Goal: Task Accomplishment & Management: Manage account settings

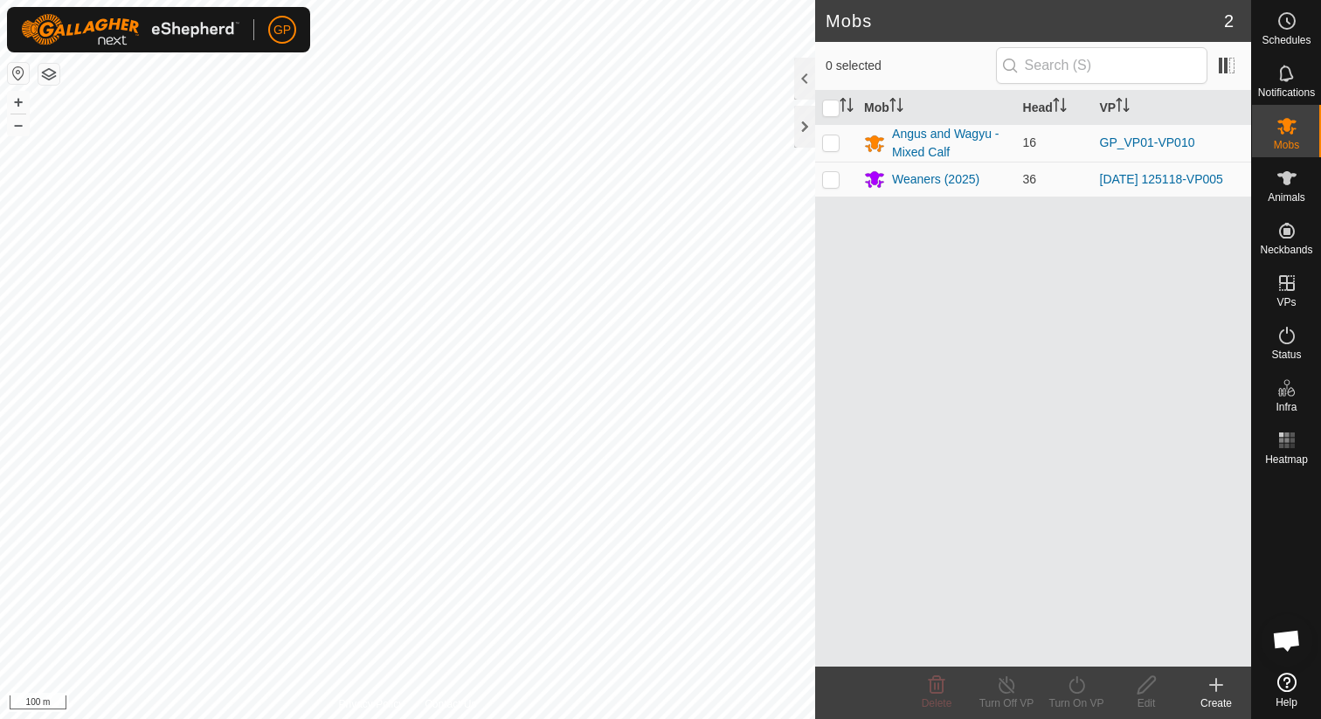
scroll to position [998, 0]
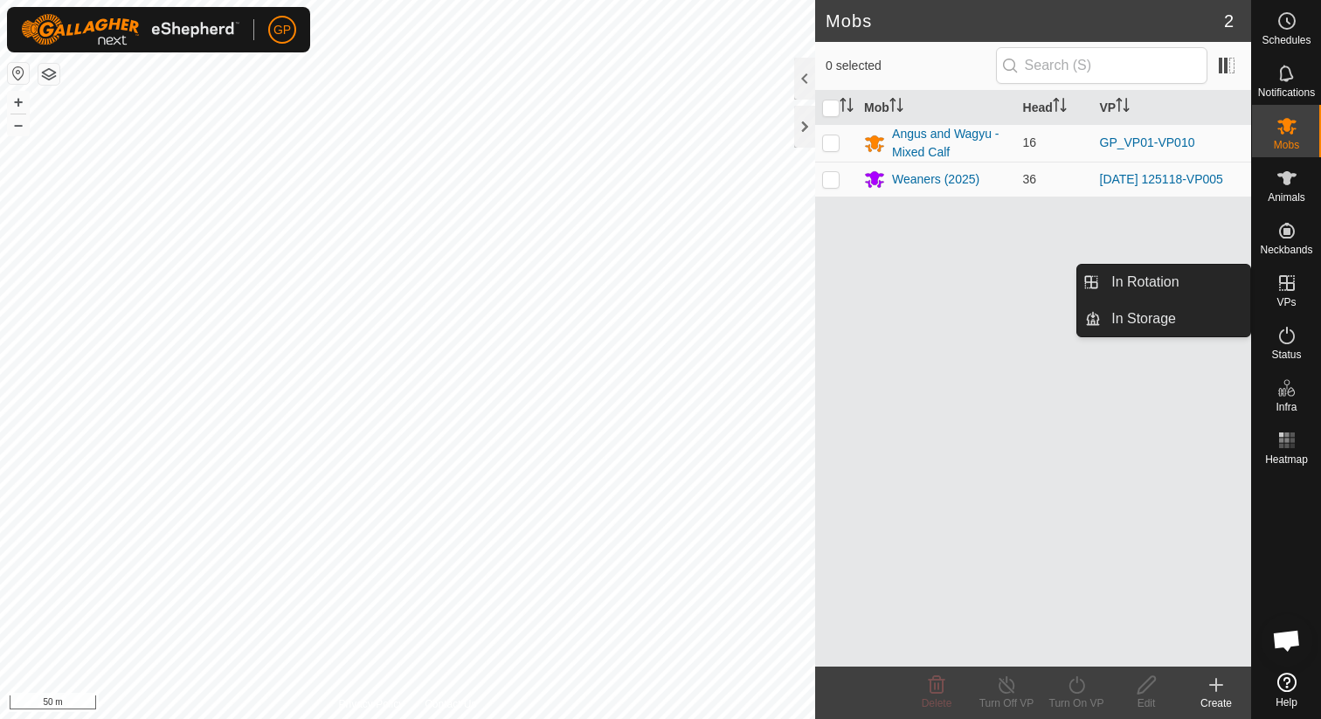
click at [1292, 292] on icon at bounding box center [1286, 283] width 21 height 21
click at [1186, 287] on link "In Rotation" at bounding box center [1175, 282] width 149 height 35
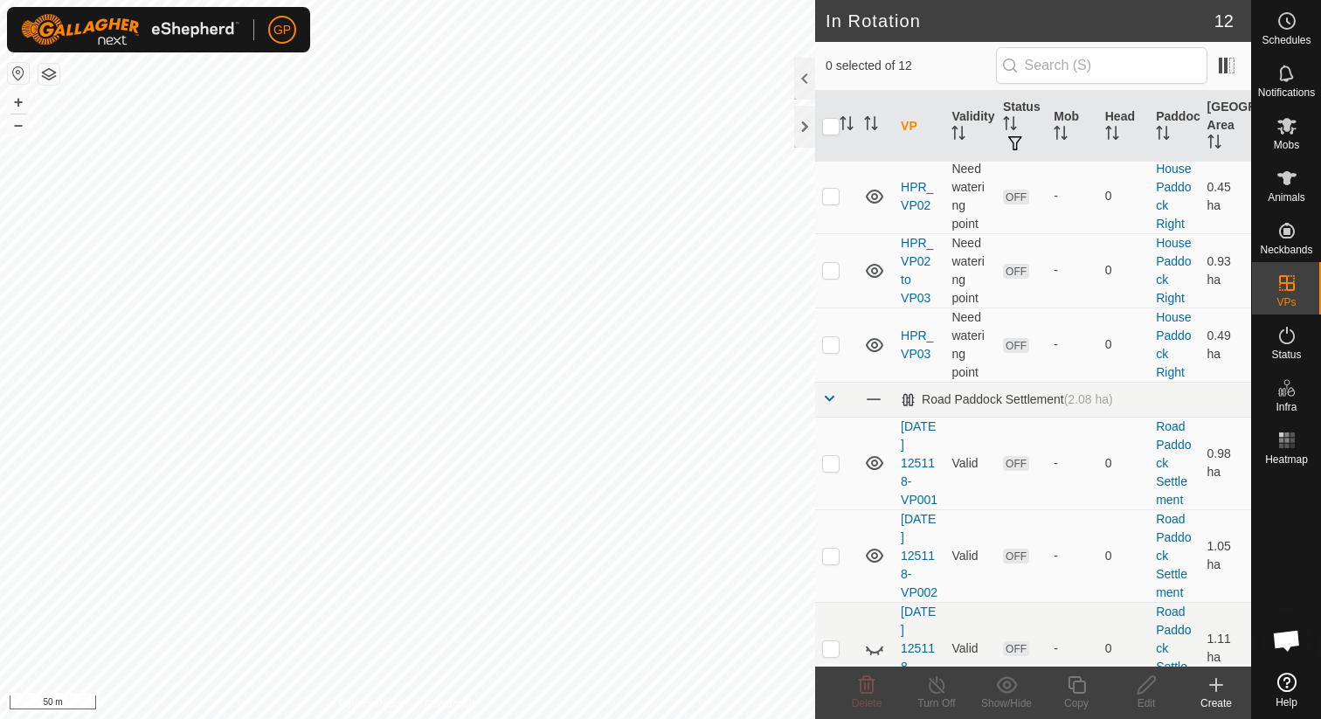
scroll to position [619, 0]
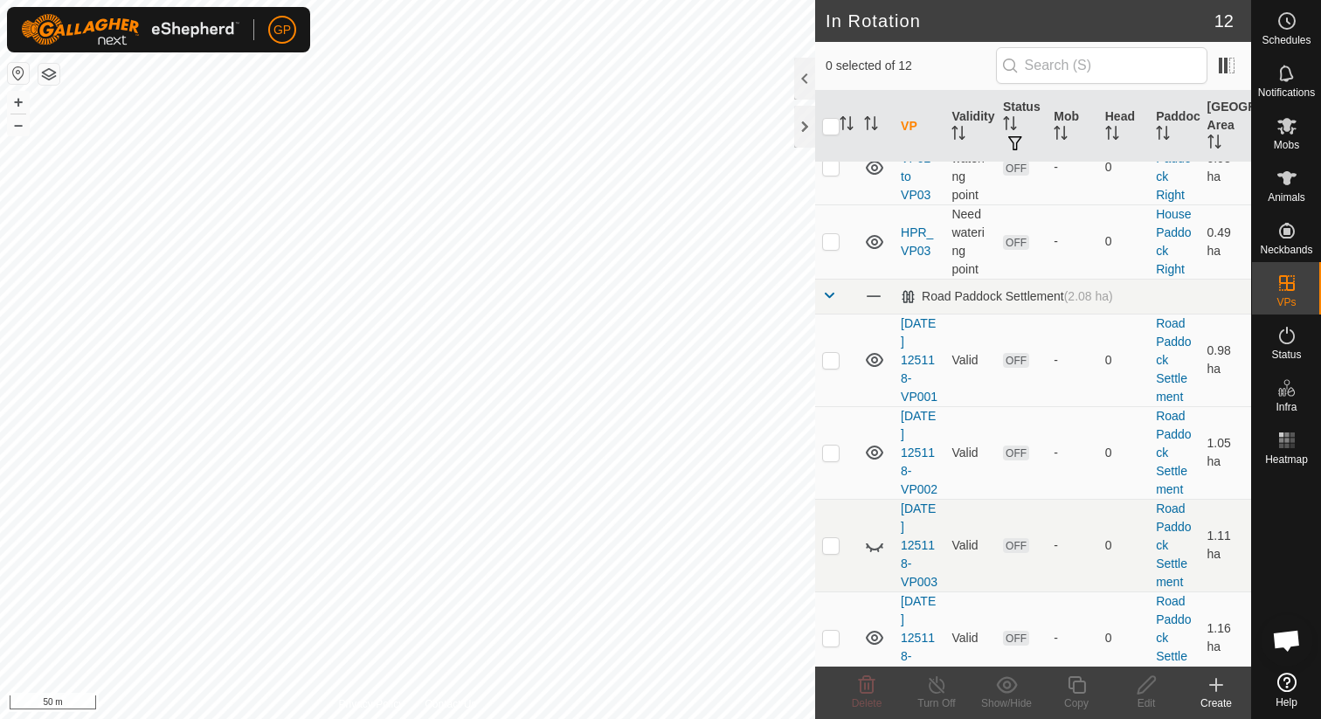
click at [833, 718] on p-checkbox at bounding box center [830, 730] width 17 height 14
checkbox input "true"
click at [1085, 688] on icon at bounding box center [1076, 684] width 17 height 17
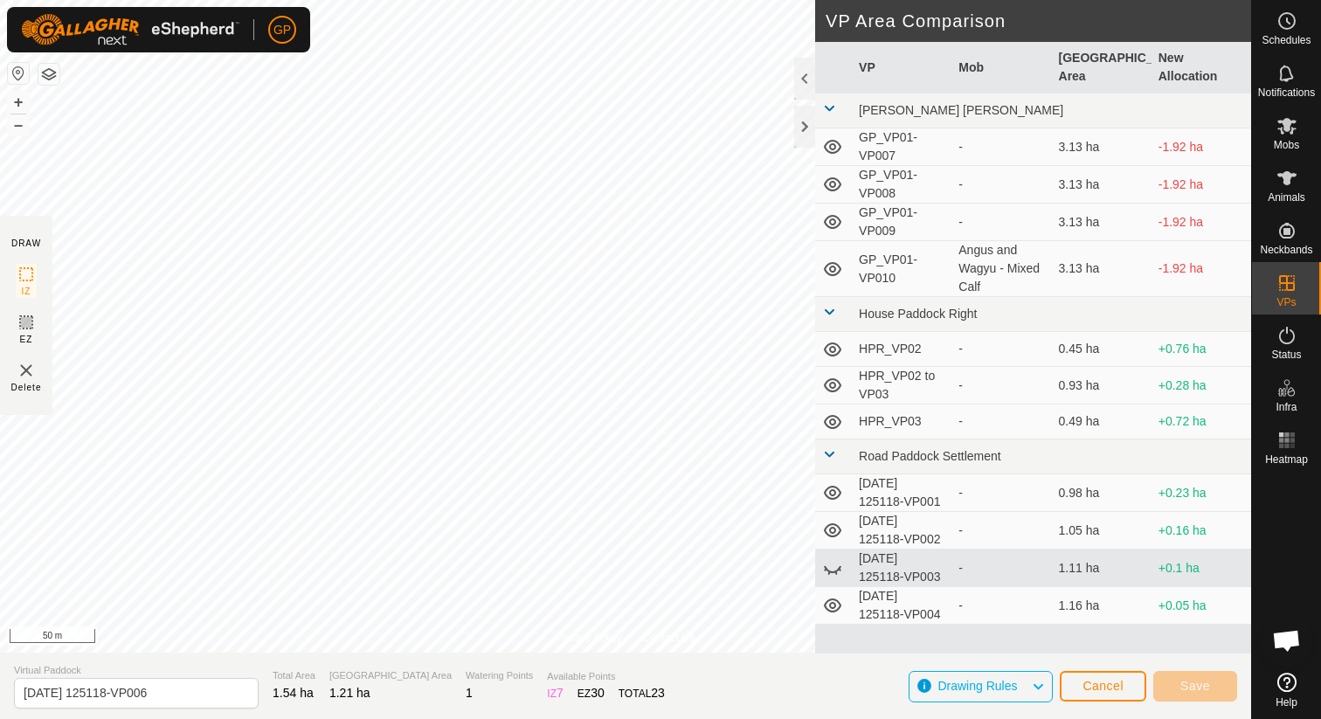
scroll to position [1015, 0]
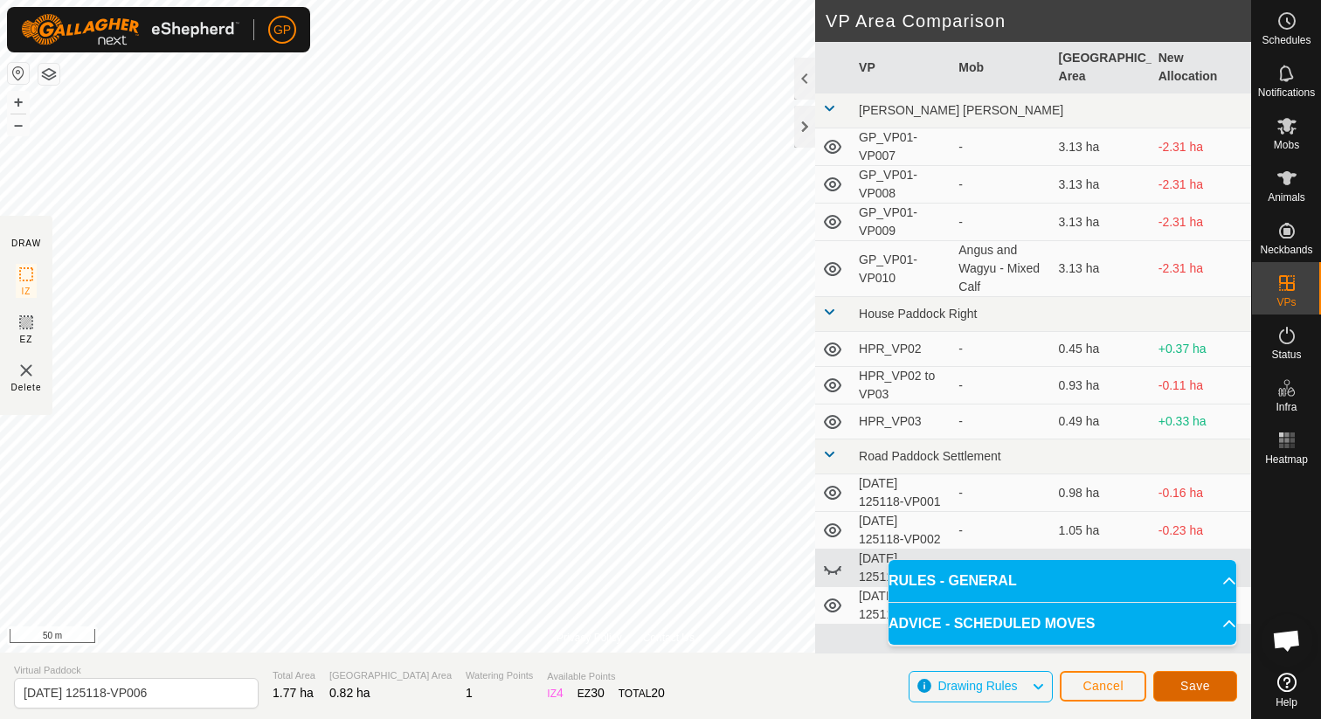
click at [1185, 689] on span "Save" at bounding box center [1195, 686] width 30 height 14
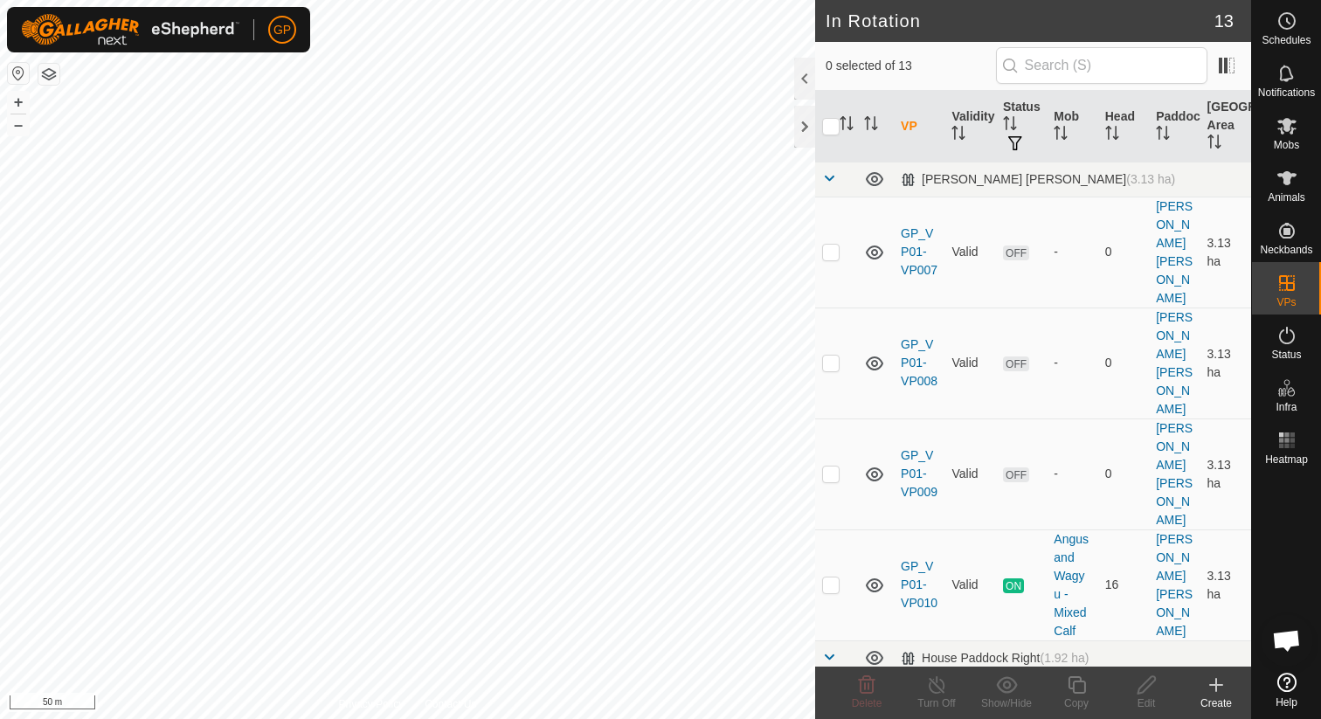
click at [1215, 695] on icon at bounding box center [1216, 684] width 21 height 21
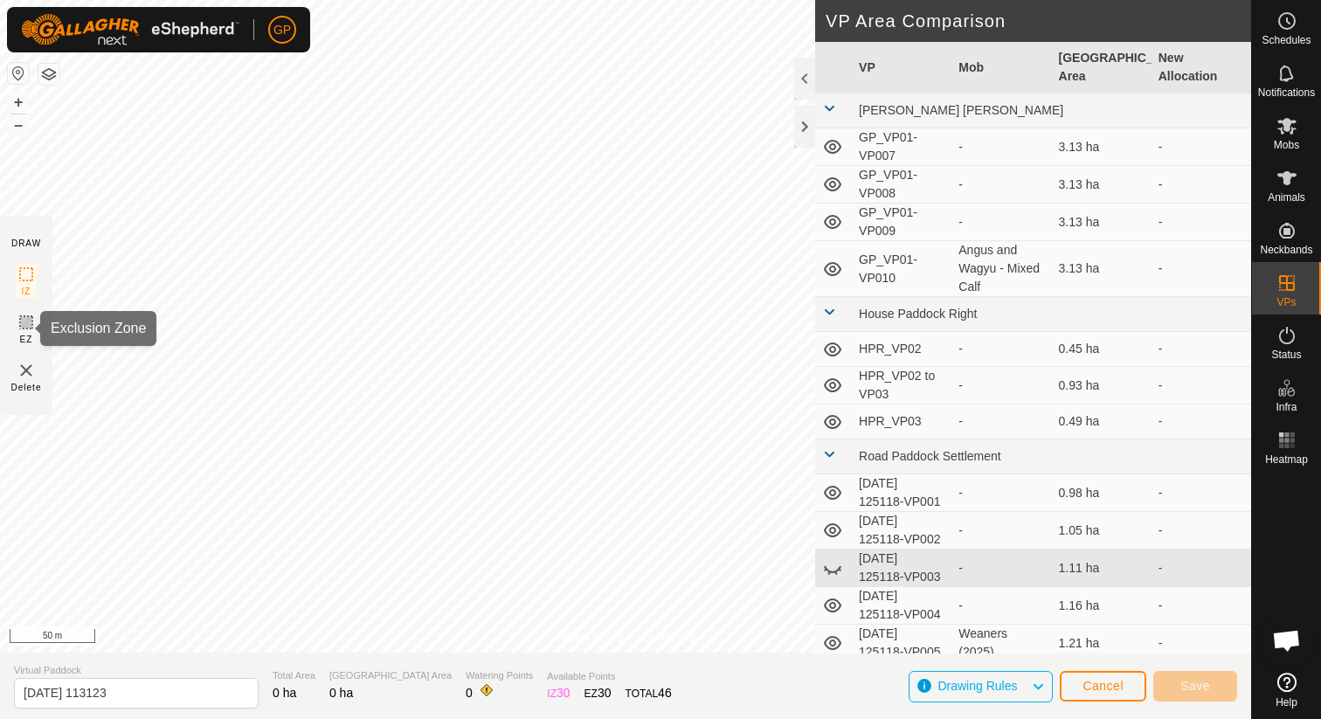
click at [29, 319] on icon at bounding box center [26, 322] width 21 height 21
click at [15, 327] on section "DRAW IZ EZ Delete" at bounding box center [26, 315] width 52 height 199
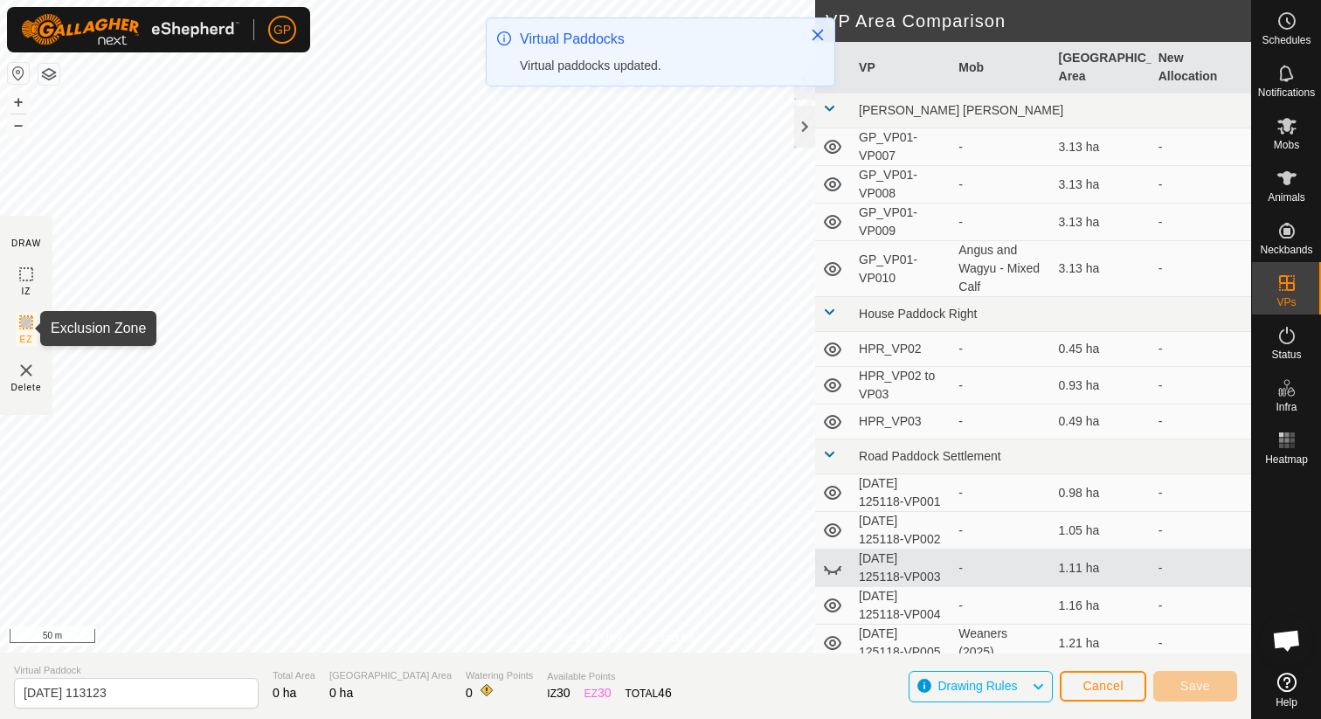
click at [19, 320] on icon at bounding box center [26, 322] width 21 height 21
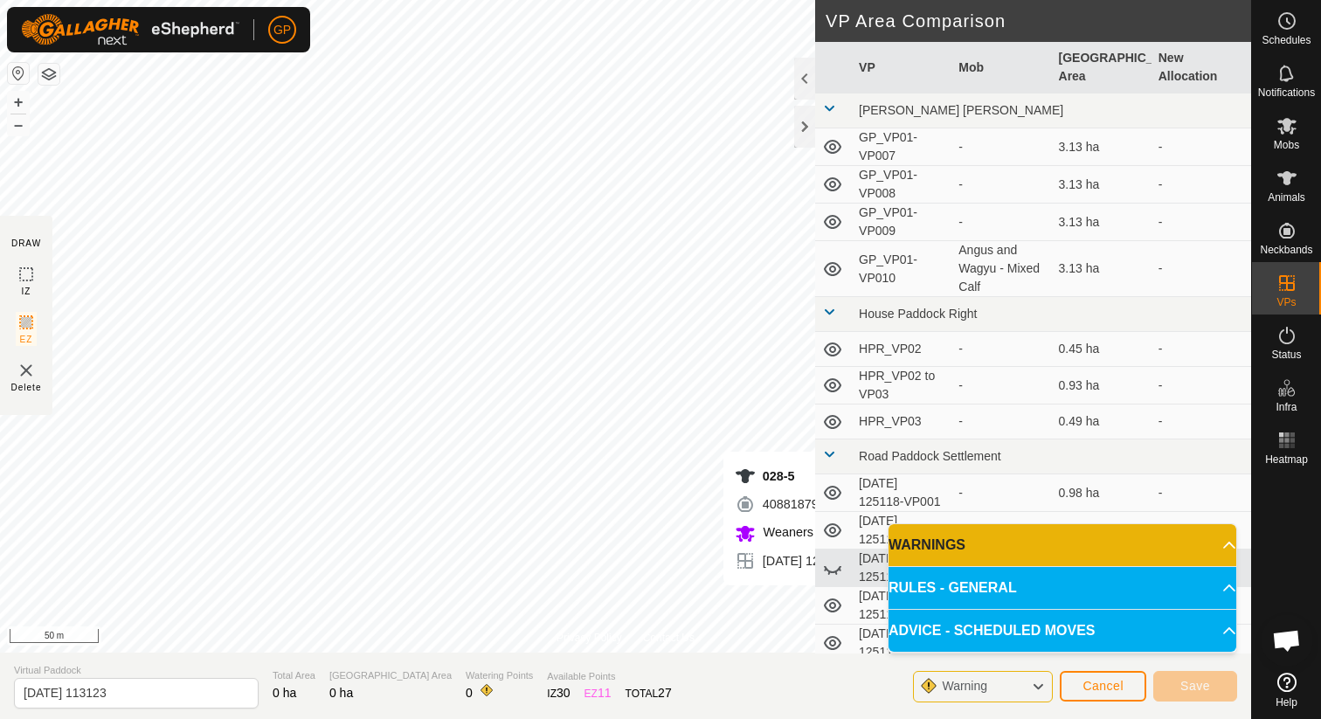
click at [992, 550] on p-accordion-header "WARNINGS" at bounding box center [1063, 545] width 348 height 42
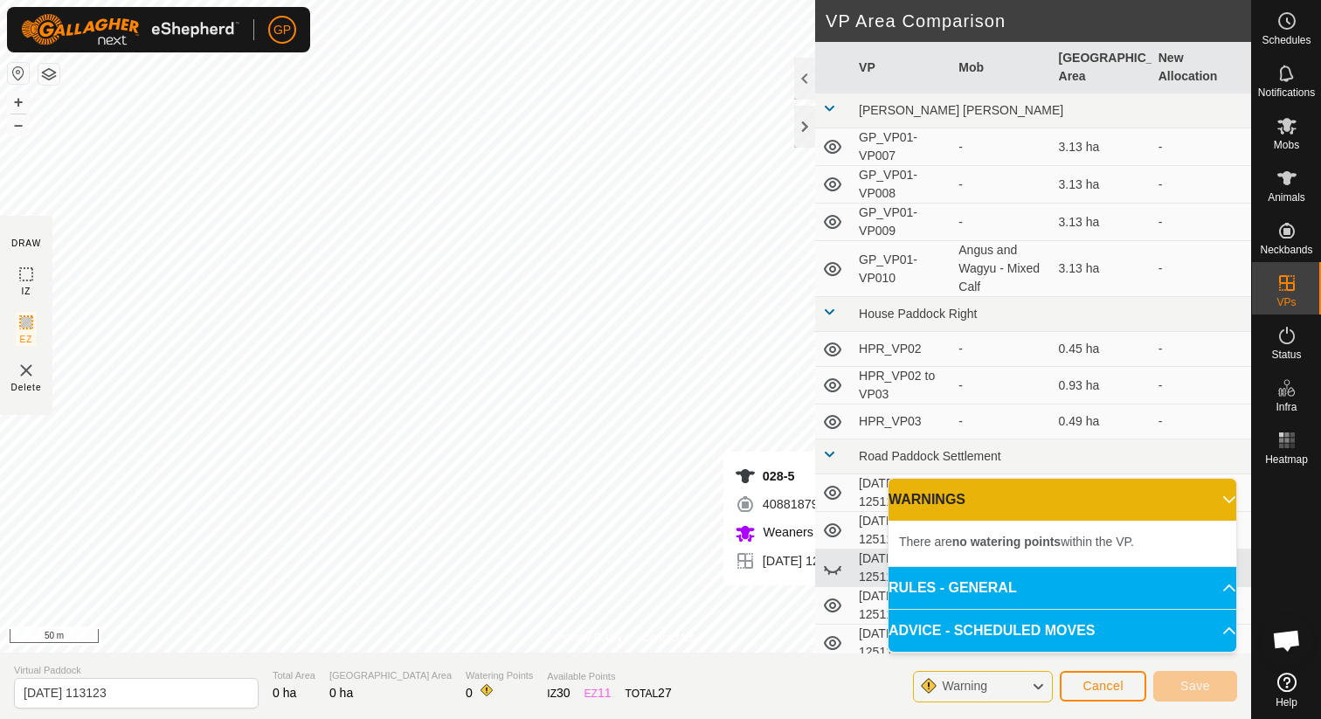
click at [1007, 594] on p-accordion-header "RULES - GENERAL" at bounding box center [1063, 588] width 348 height 42
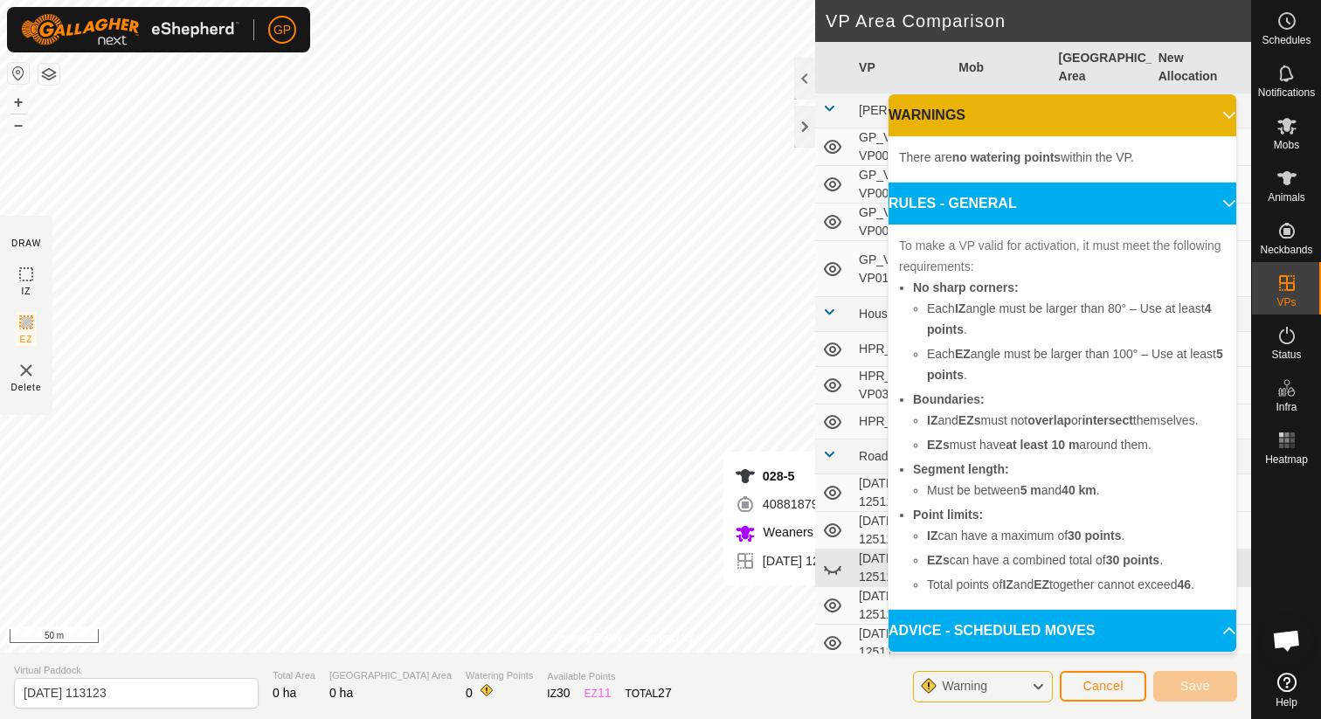
click at [1010, 615] on p-accordion-header "ADVICE - SCHEDULED MOVES" at bounding box center [1063, 631] width 348 height 42
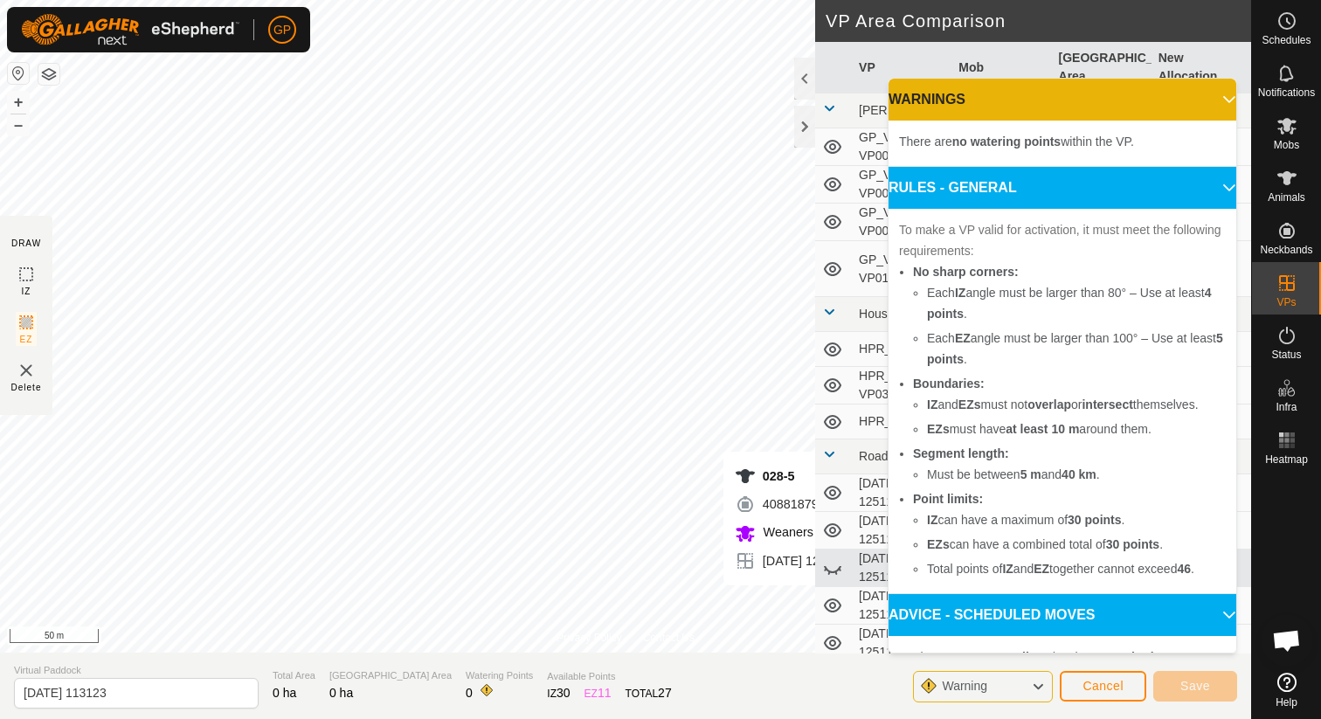
click at [999, 688] on span "Warning" at bounding box center [971, 686] width 59 height 23
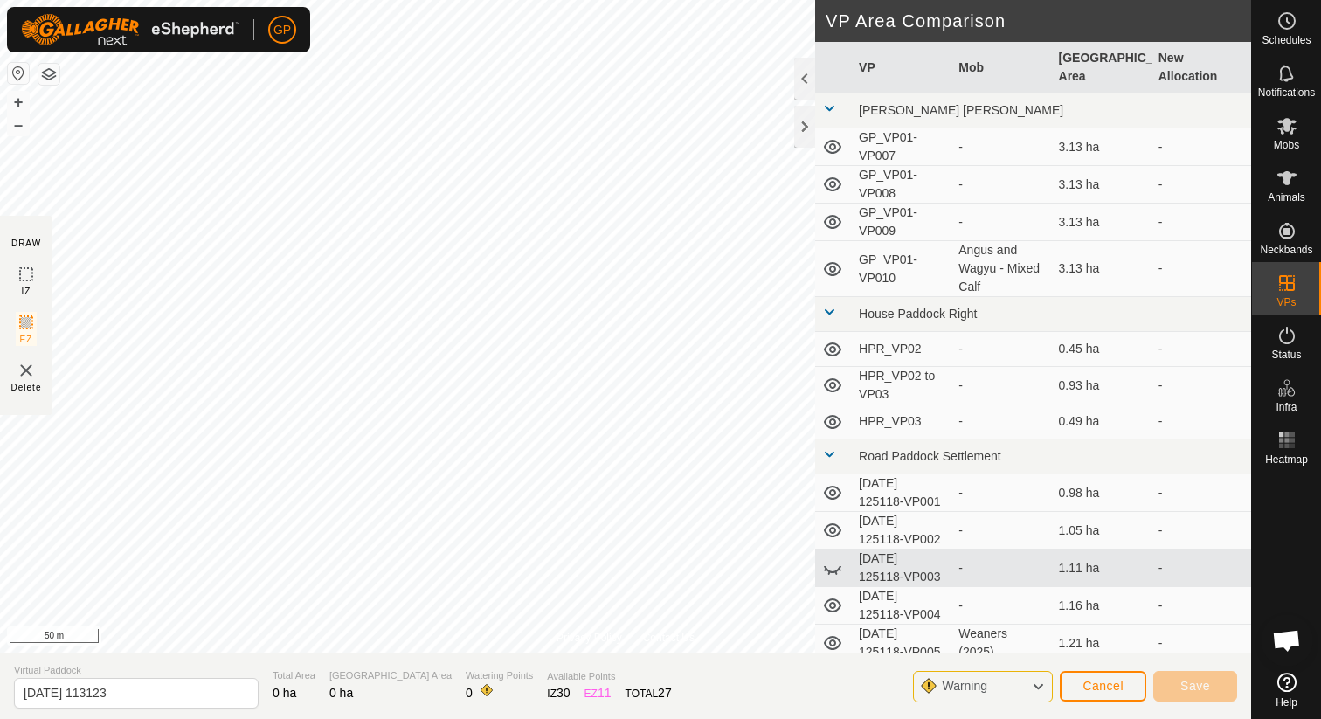
click at [951, 676] on span "Warning" at bounding box center [971, 686] width 59 height 23
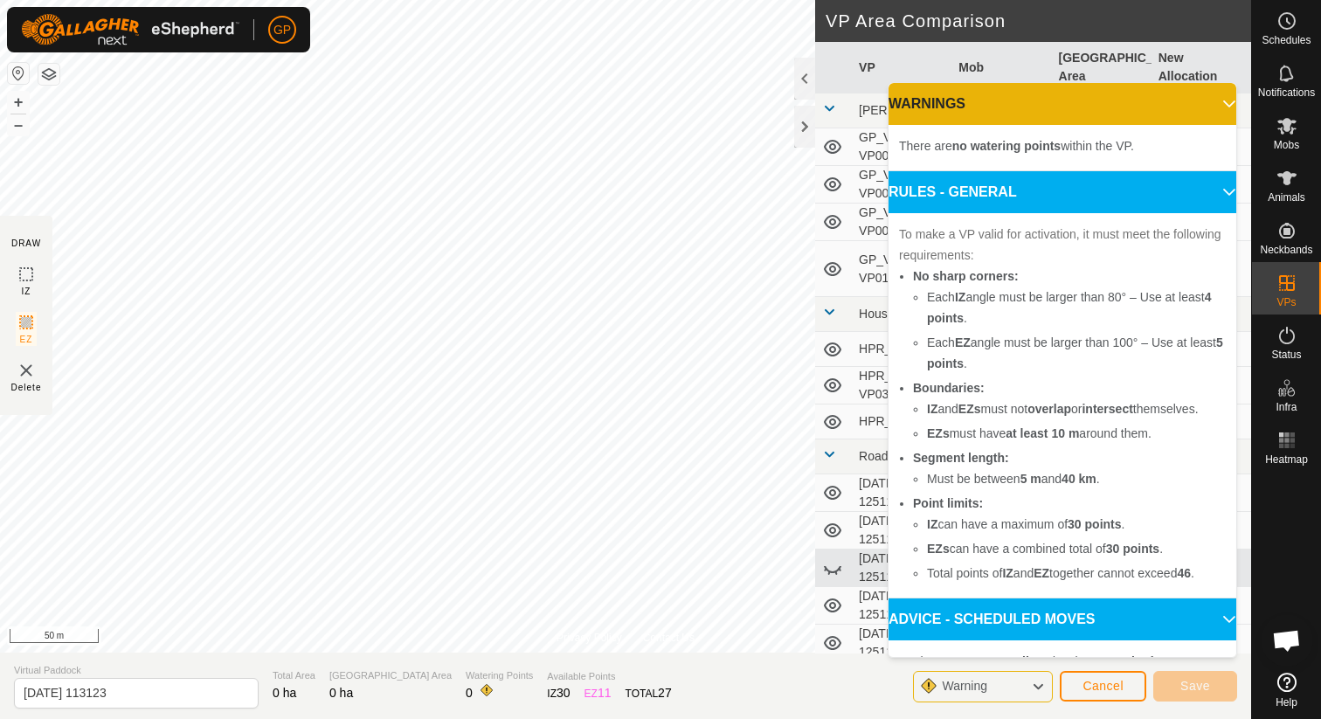
click at [1094, 143] on span "There are no watering points within the VP." at bounding box center [1016, 146] width 235 height 14
click at [1214, 100] on p-accordion-header "WARNINGS" at bounding box center [1063, 104] width 348 height 42
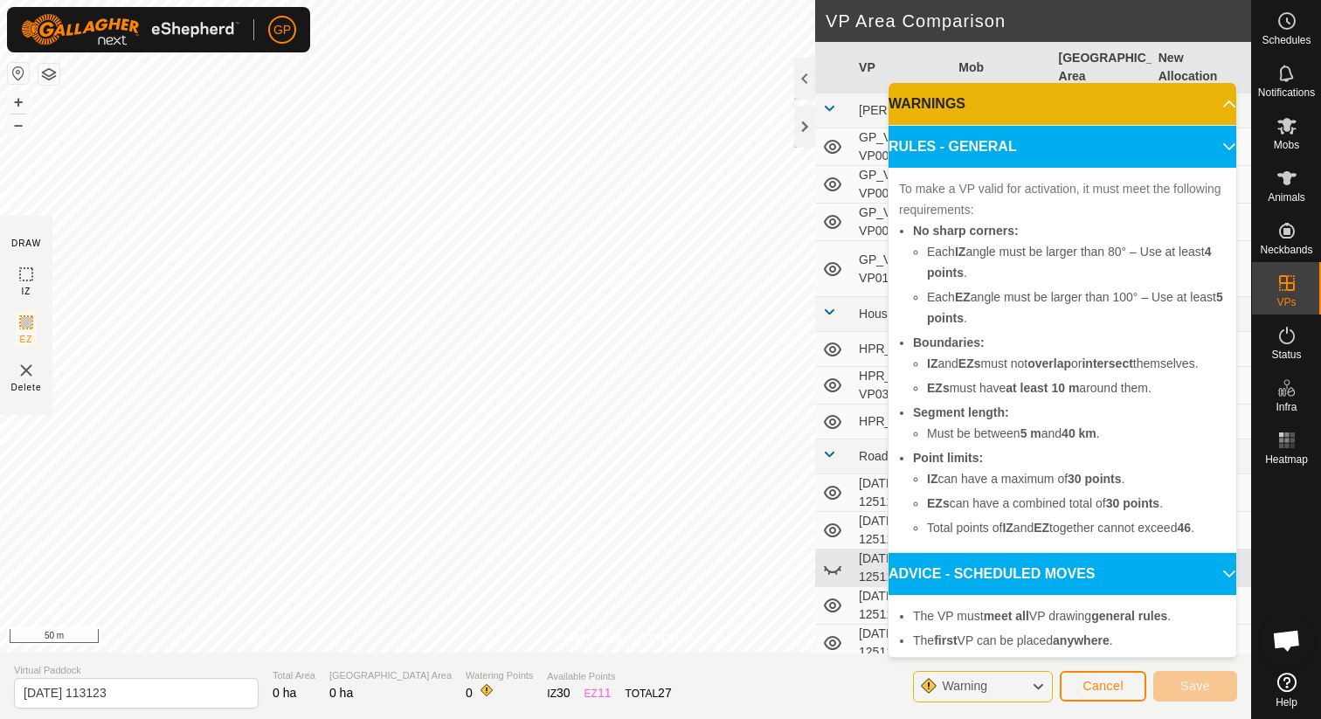
click at [1214, 100] on p-accordion-header "WARNINGS" at bounding box center [1063, 104] width 348 height 42
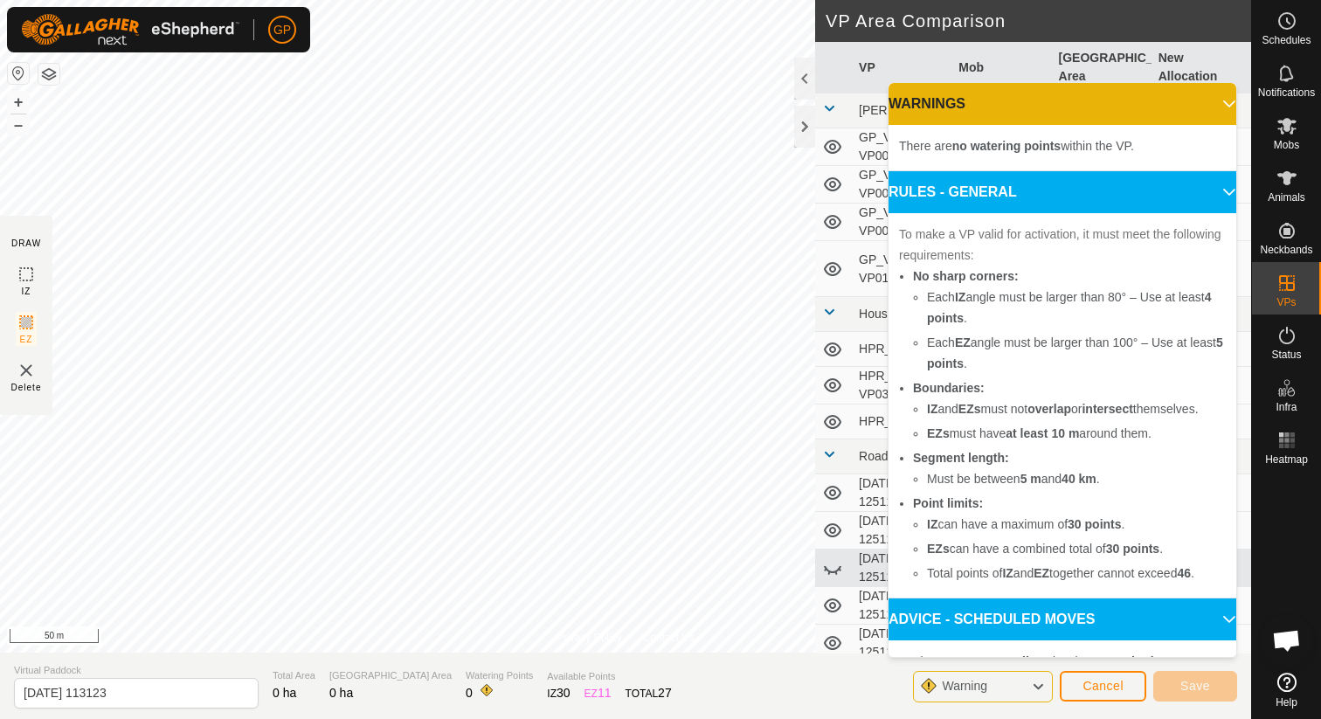
click at [1207, 190] on p-accordion-header "RULES - GENERAL" at bounding box center [1063, 192] width 348 height 42
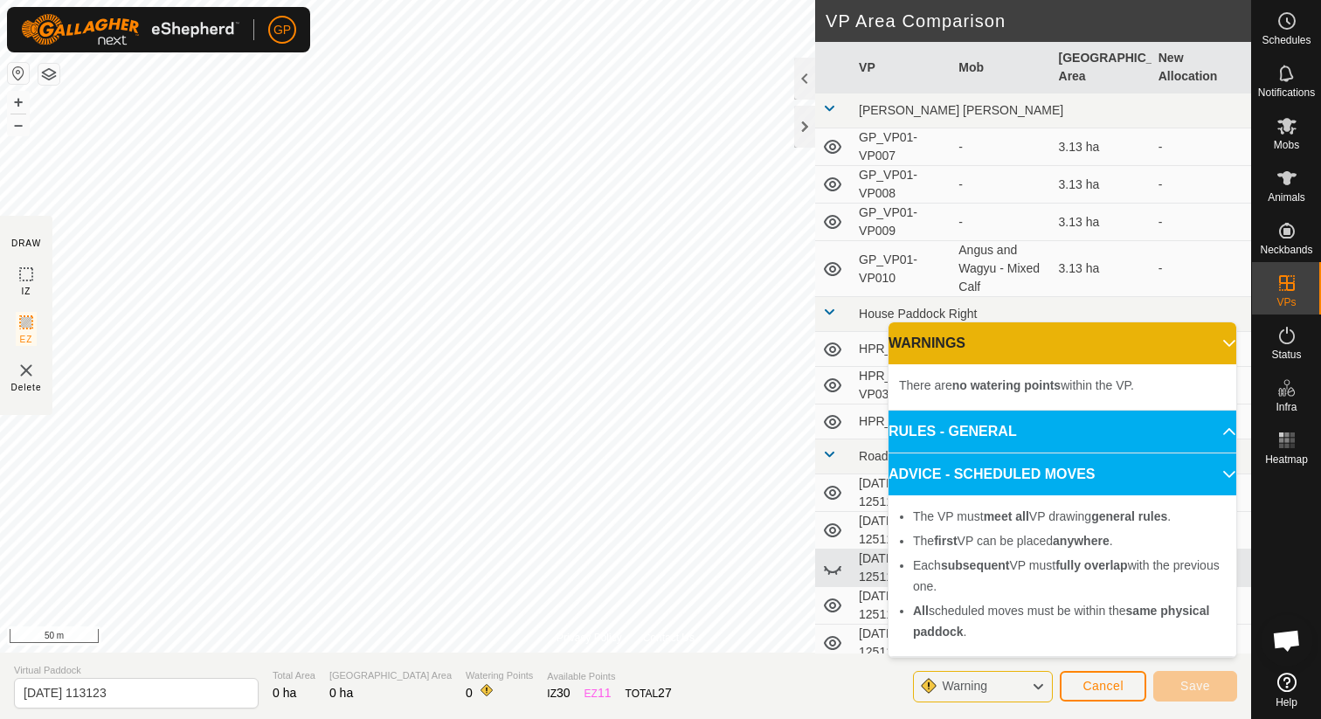
click at [1212, 468] on p-accordion-header "ADVICE - SCHEDULED MOVES" at bounding box center [1063, 474] width 348 height 42
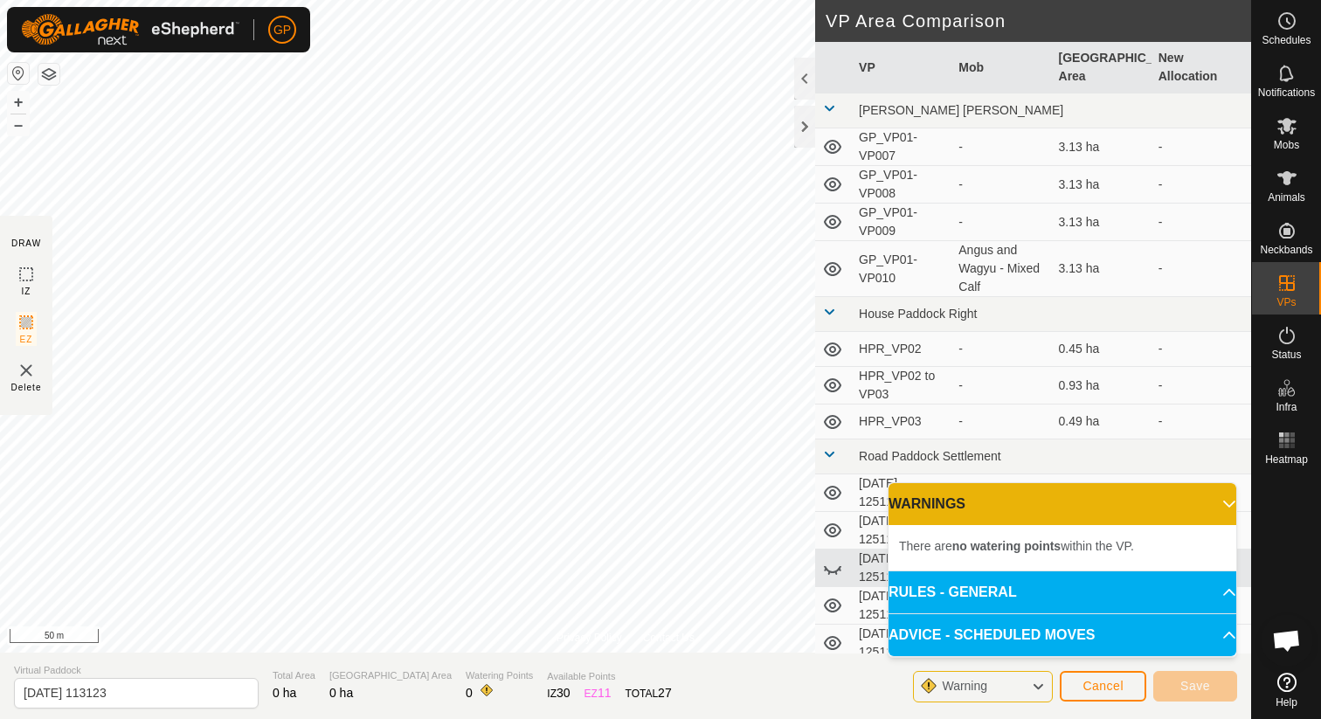
click at [1223, 513] on p-accordion-header "WARNINGS" at bounding box center [1063, 504] width 348 height 42
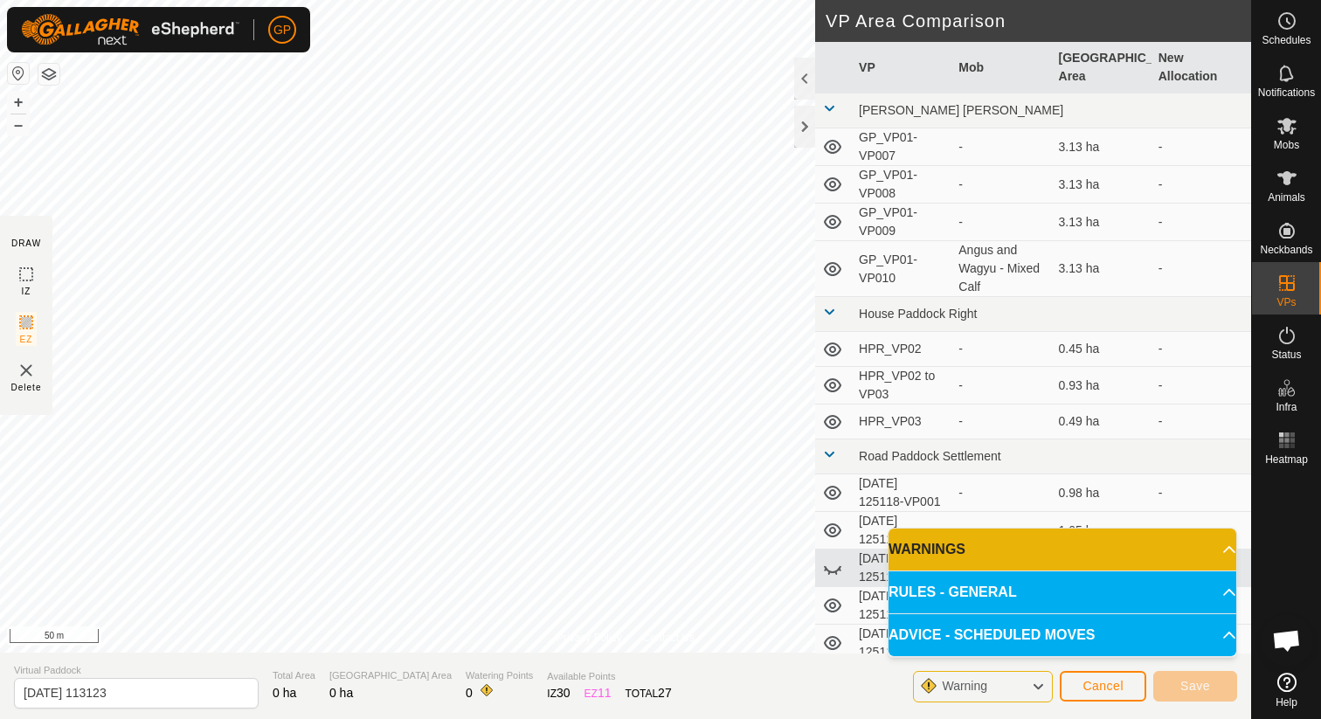
click at [966, 545] on p-accordion-header "WARNINGS" at bounding box center [1063, 550] width 348 height 42
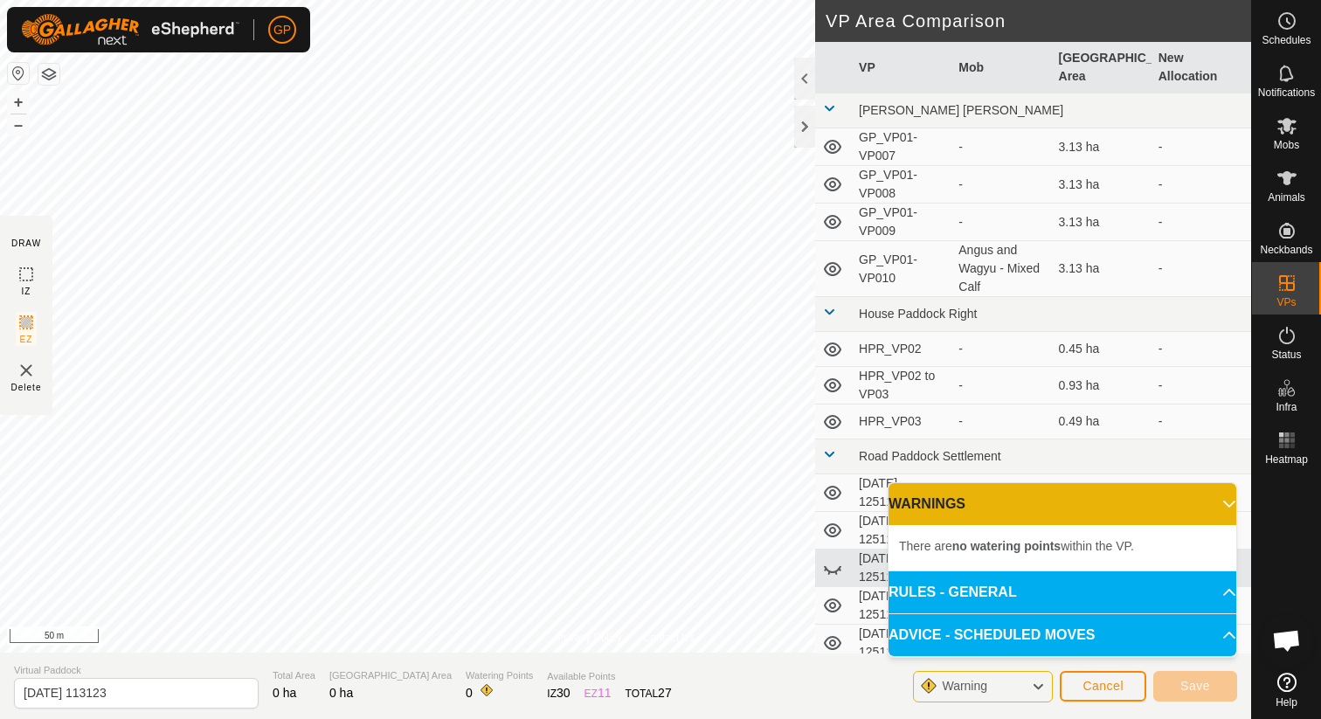
click at [1214, 490] on p-accordion-header "WARNINGS" at bounding box center [1063, 504] width 348 height 42
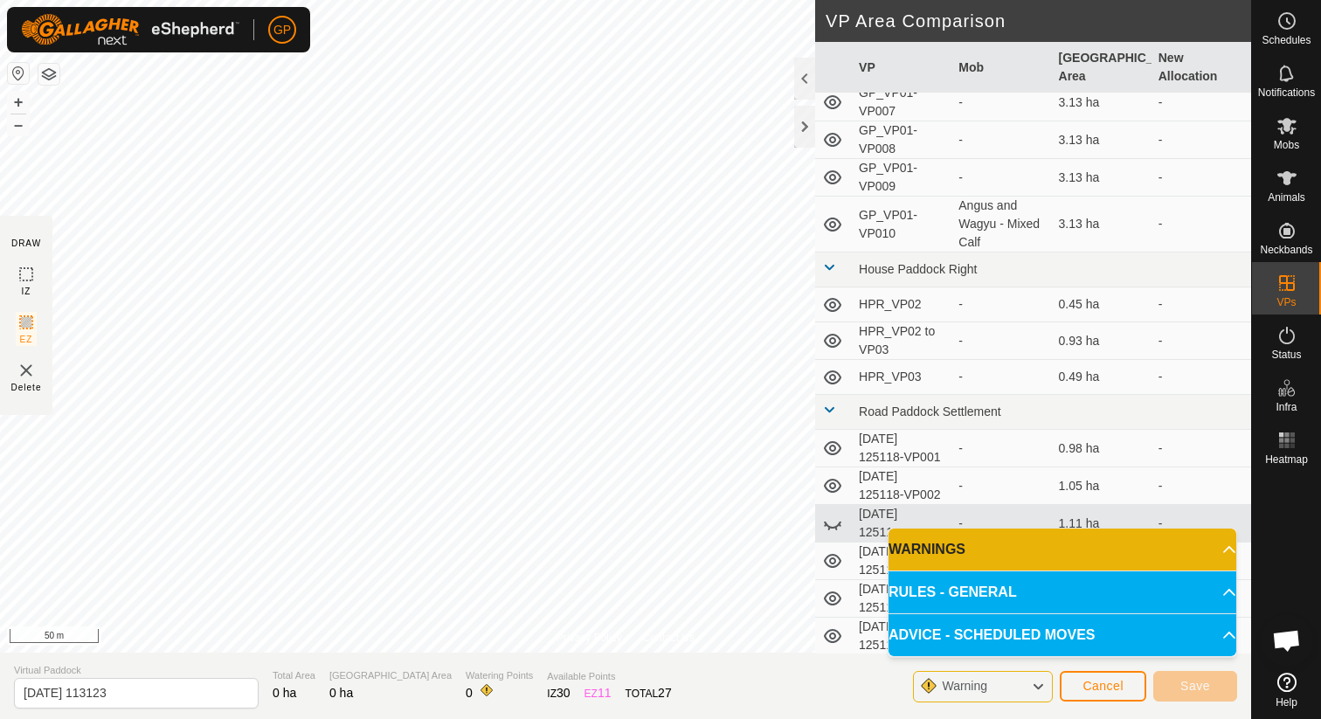
scroll to position [46, 0]
click at [31, 277] on icon at bounding box center [26, 274] width 21 height 21
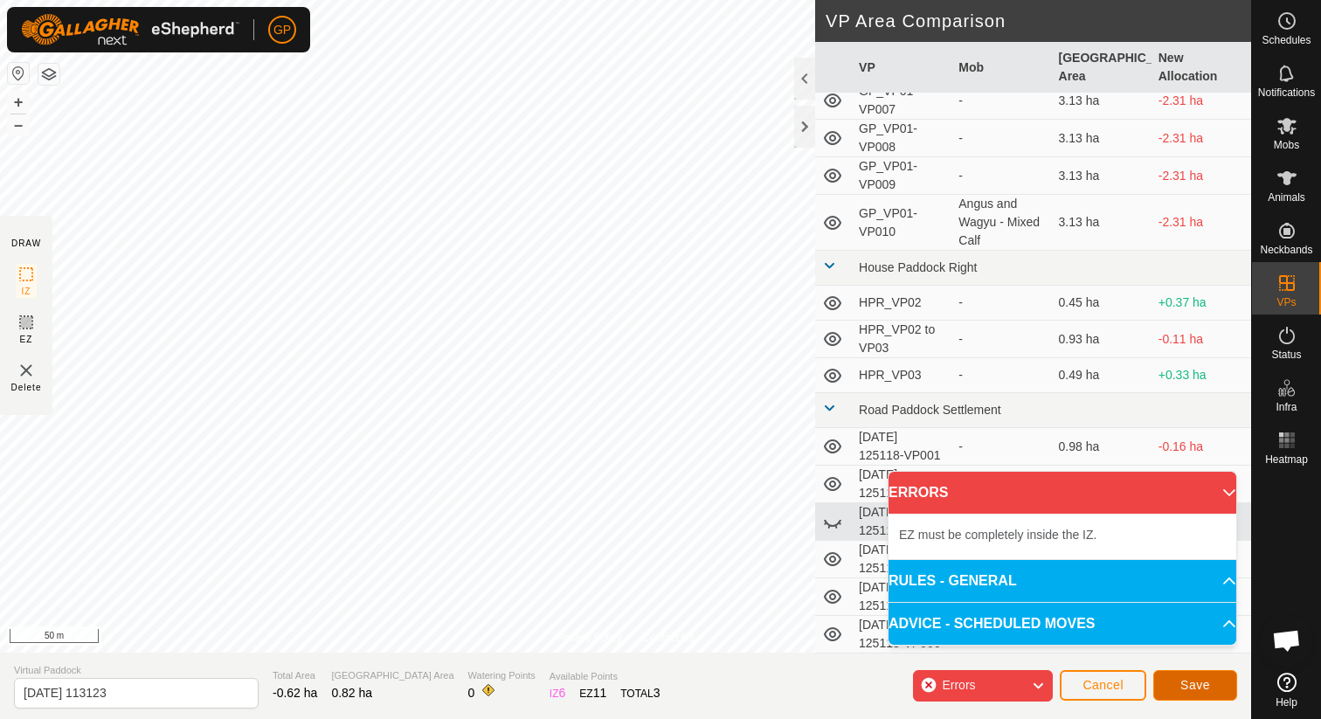
click at [1174, 685] on button "Save" at bounding box center [1195, 685] width 84 height 31
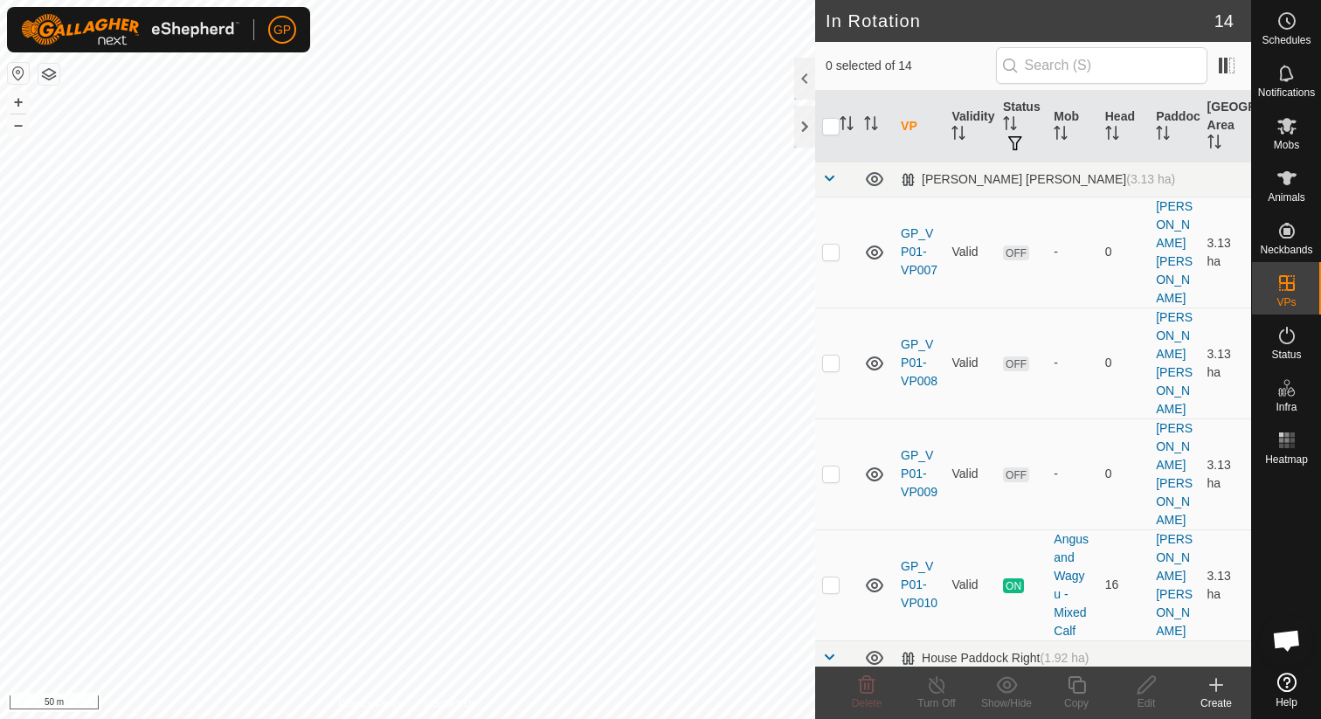
checkbox input "true"
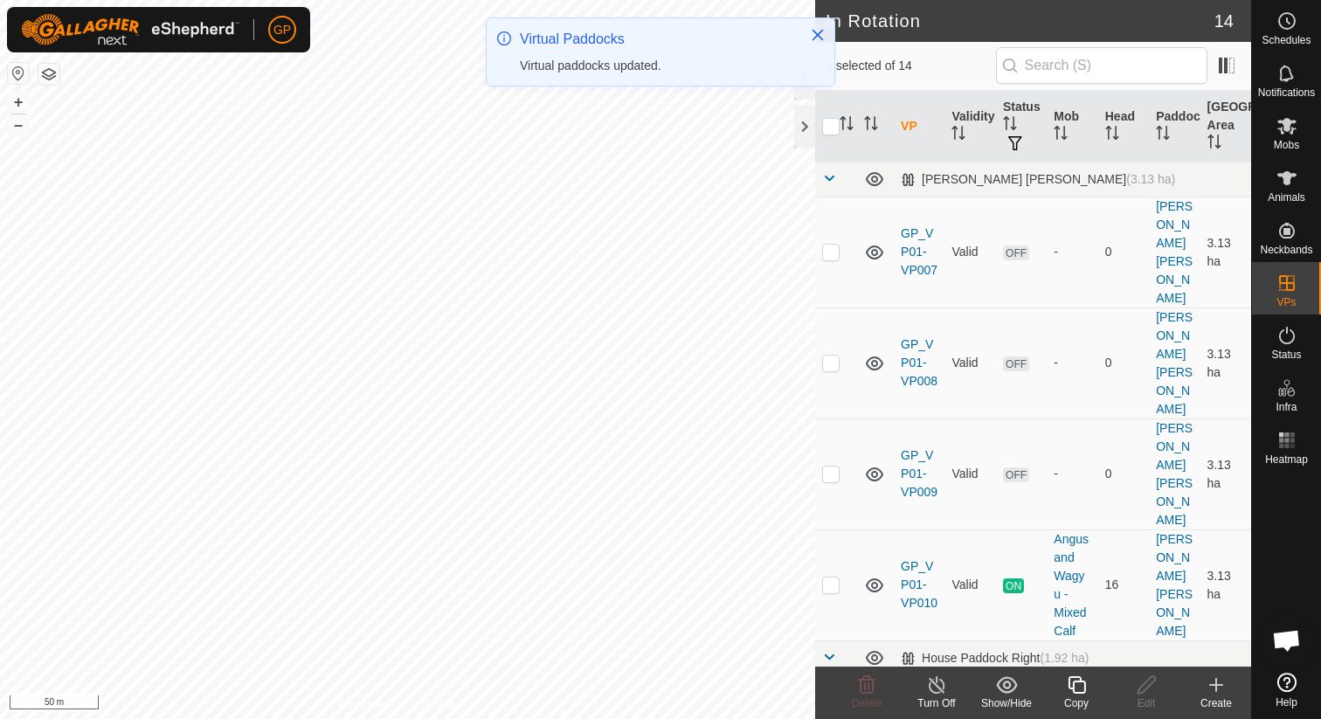
checkbox input "false"
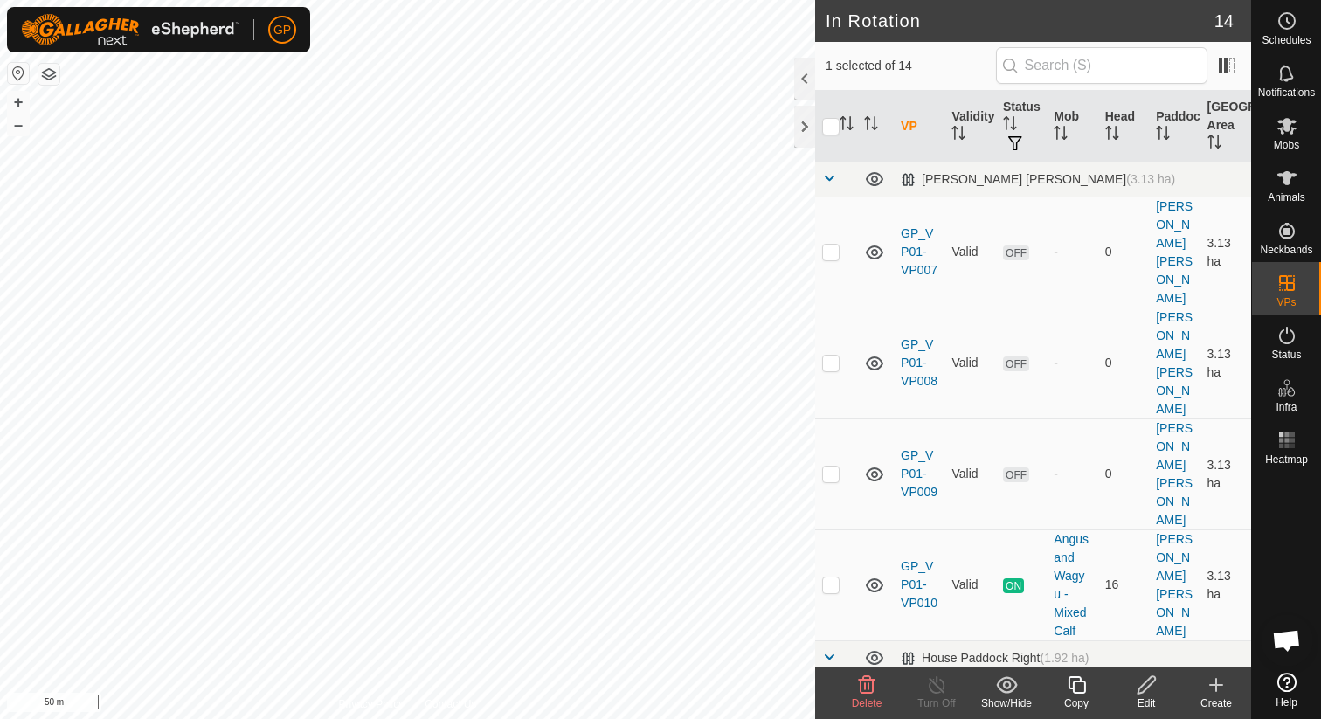
click at [865, 691] on icon at bounding box center [866, 684] width 21 height 21
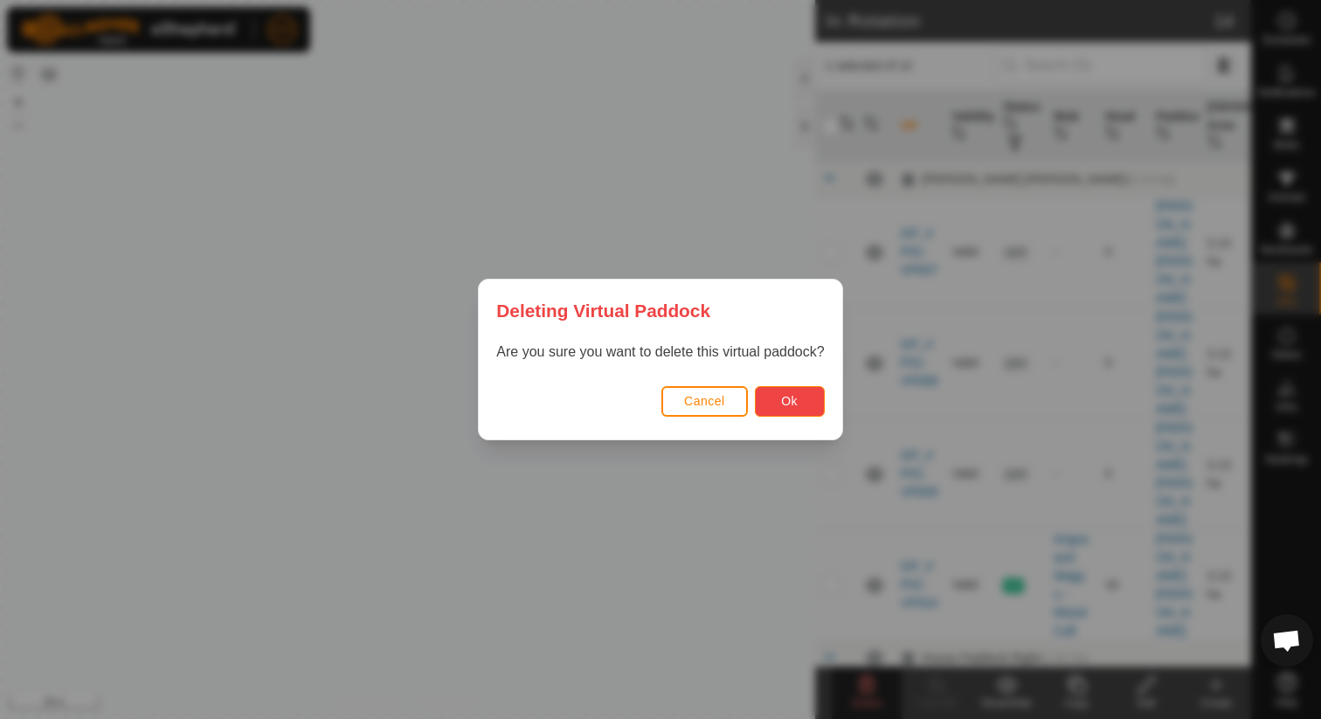
click at [801, 405] on button "Ok" at bounding box center [790, 401] width 70 height 31
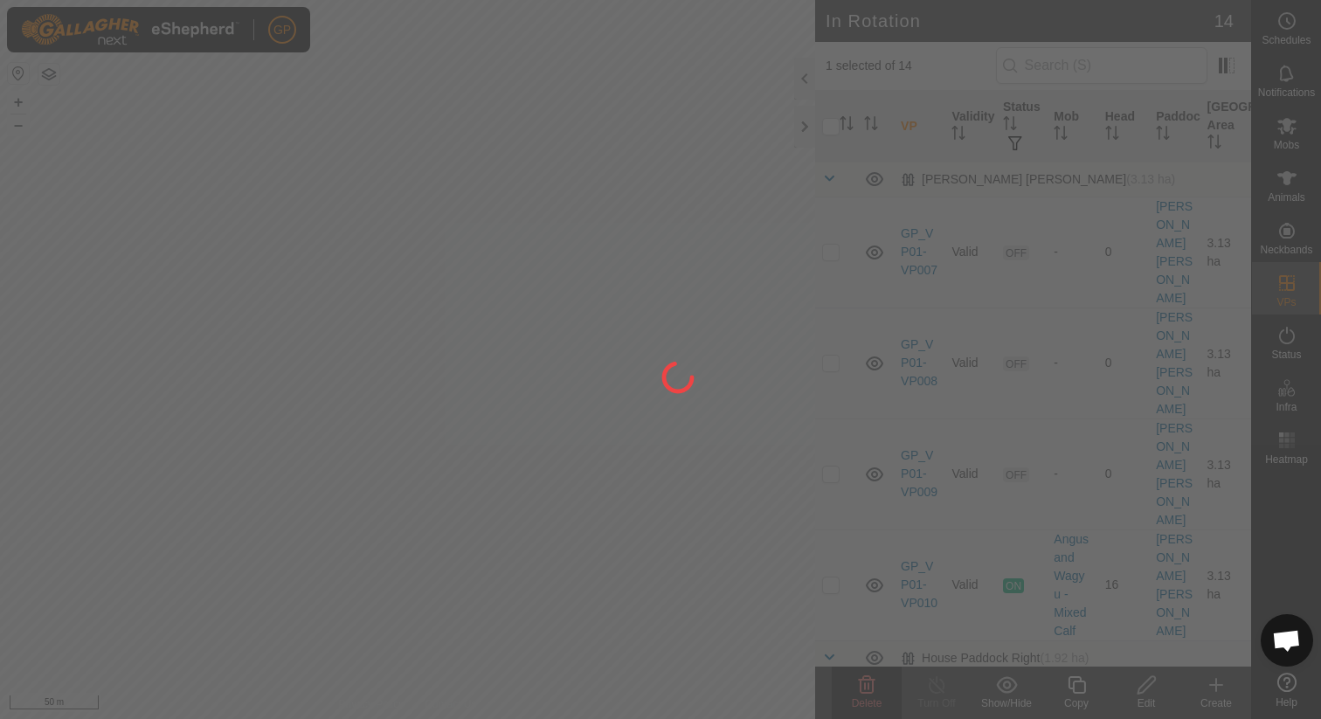
checkbox input "false"
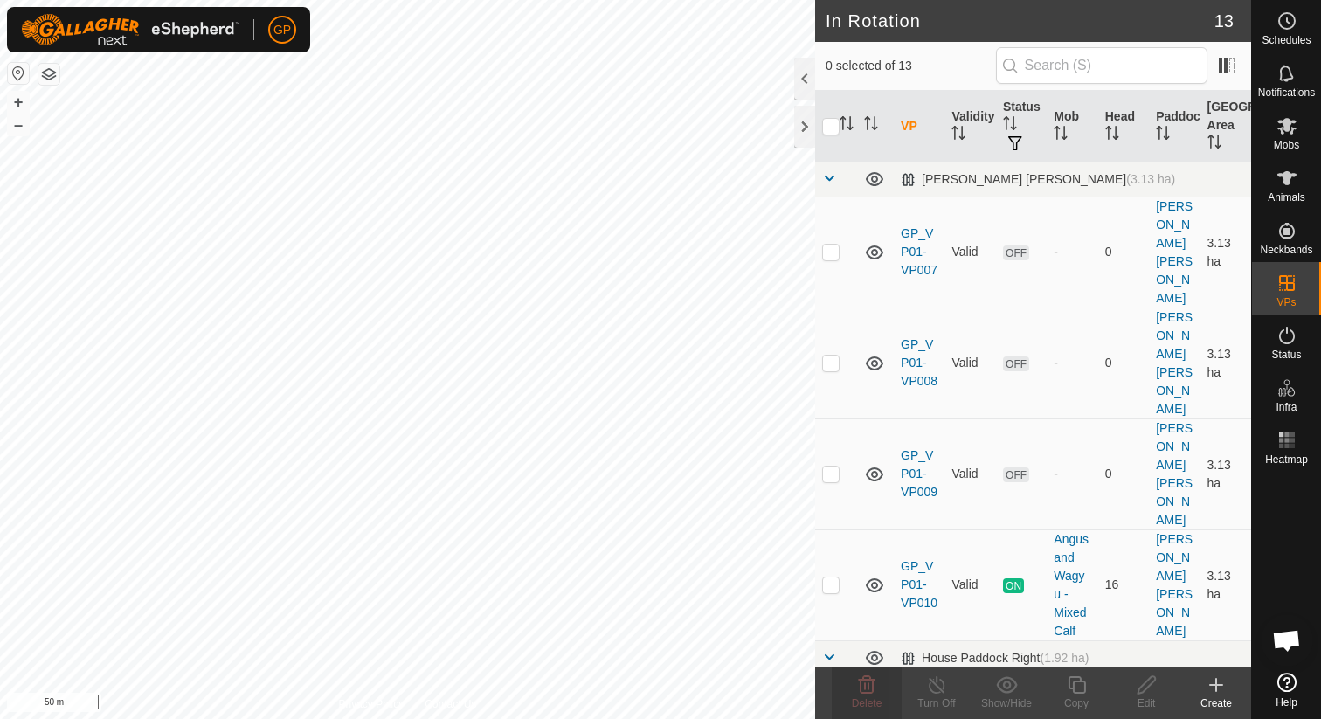
checkbox input "true"
click at [1307, 37] on span "Schedules" at bounding box center [1286, 40] width 49 height 10
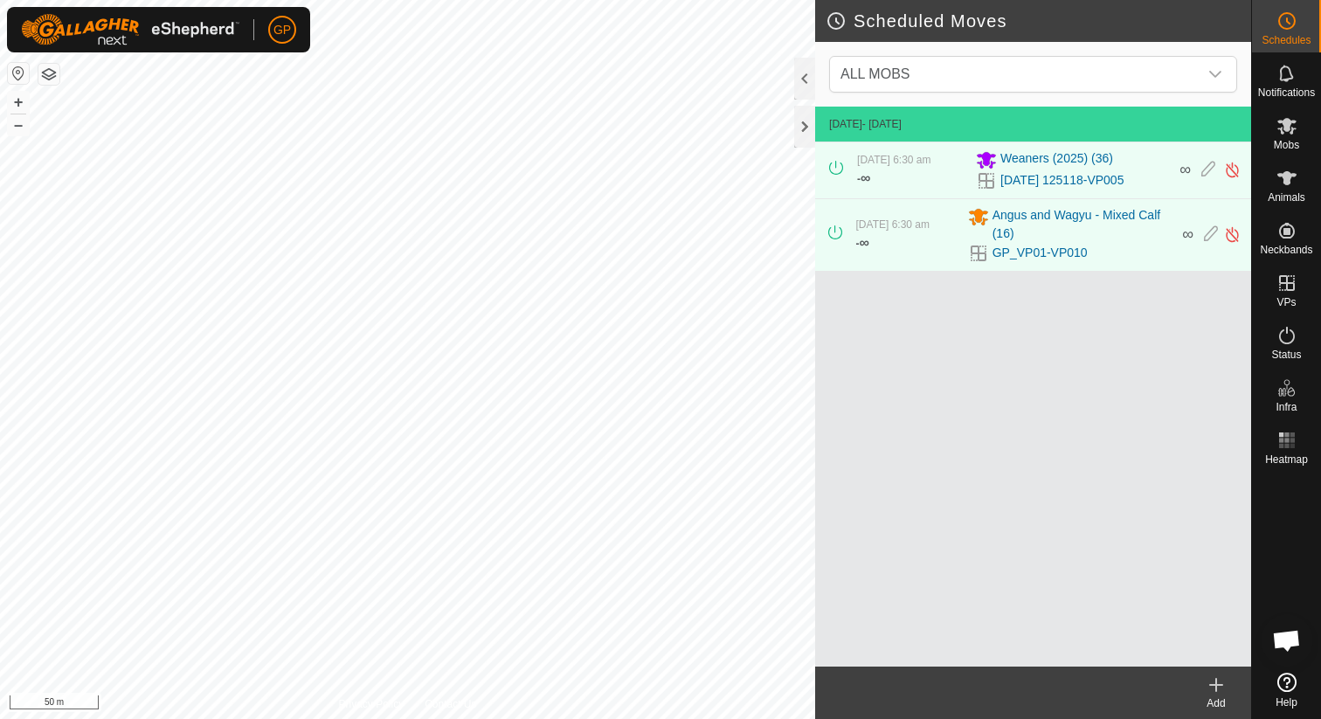
click at [1208, 699] on div "Add" at bounding box center [1216, 703] width 70 height 16
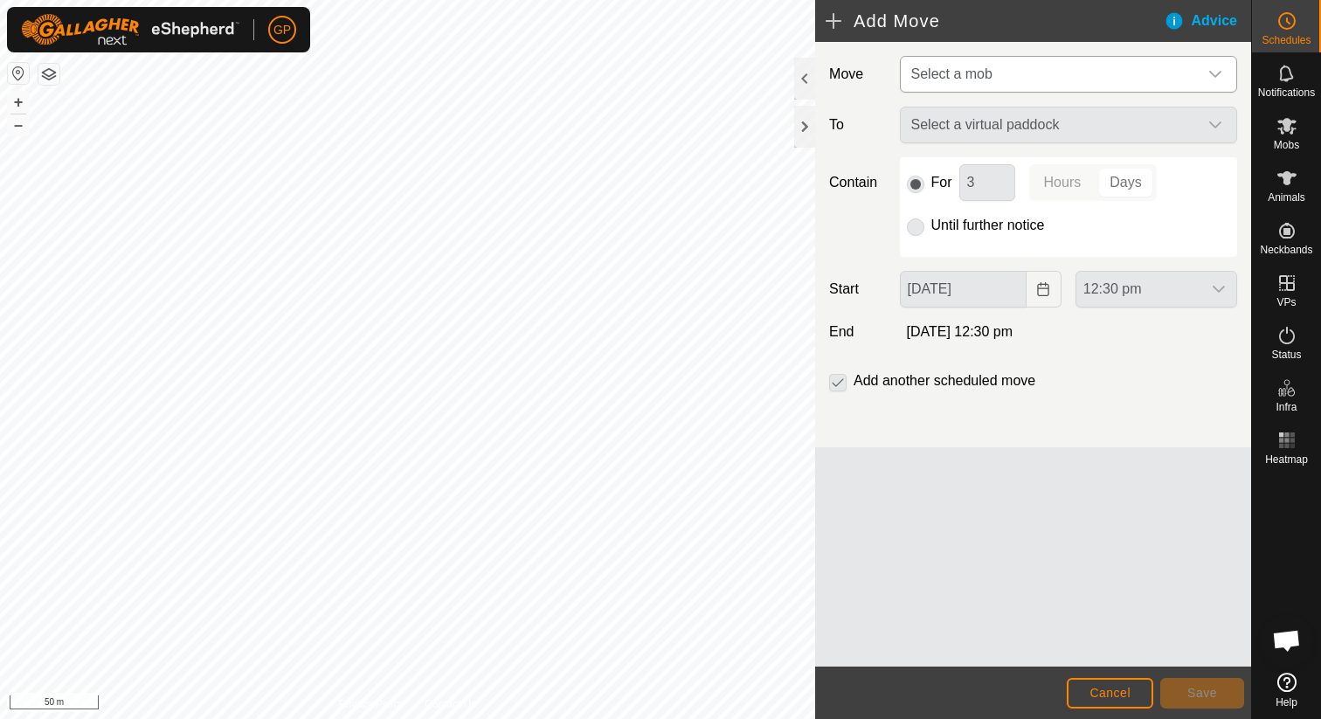
click at [1075, 70] on span "Select a mob" at bounding box center [1051, 74] width 294 height 35
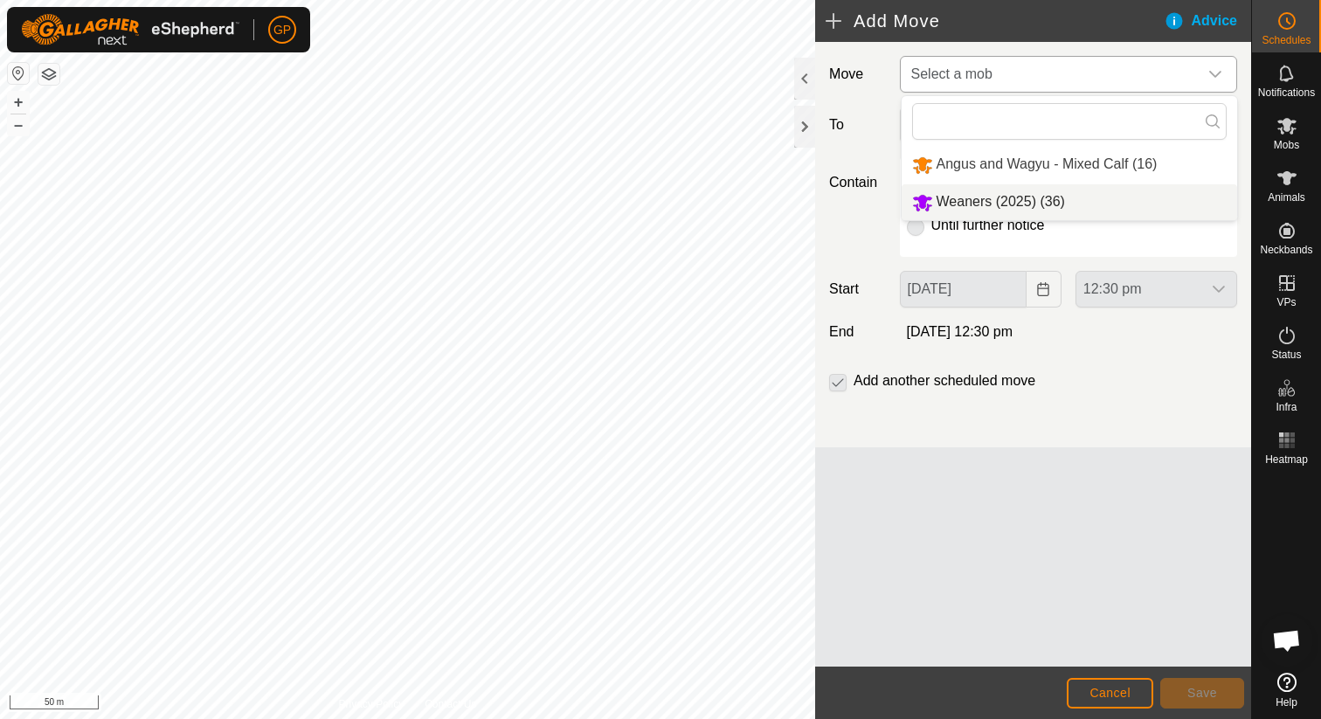
click at [1014, 197] on li "Weaners (2025) (36)" at bounding box center [1069, 202] width 335 height 36
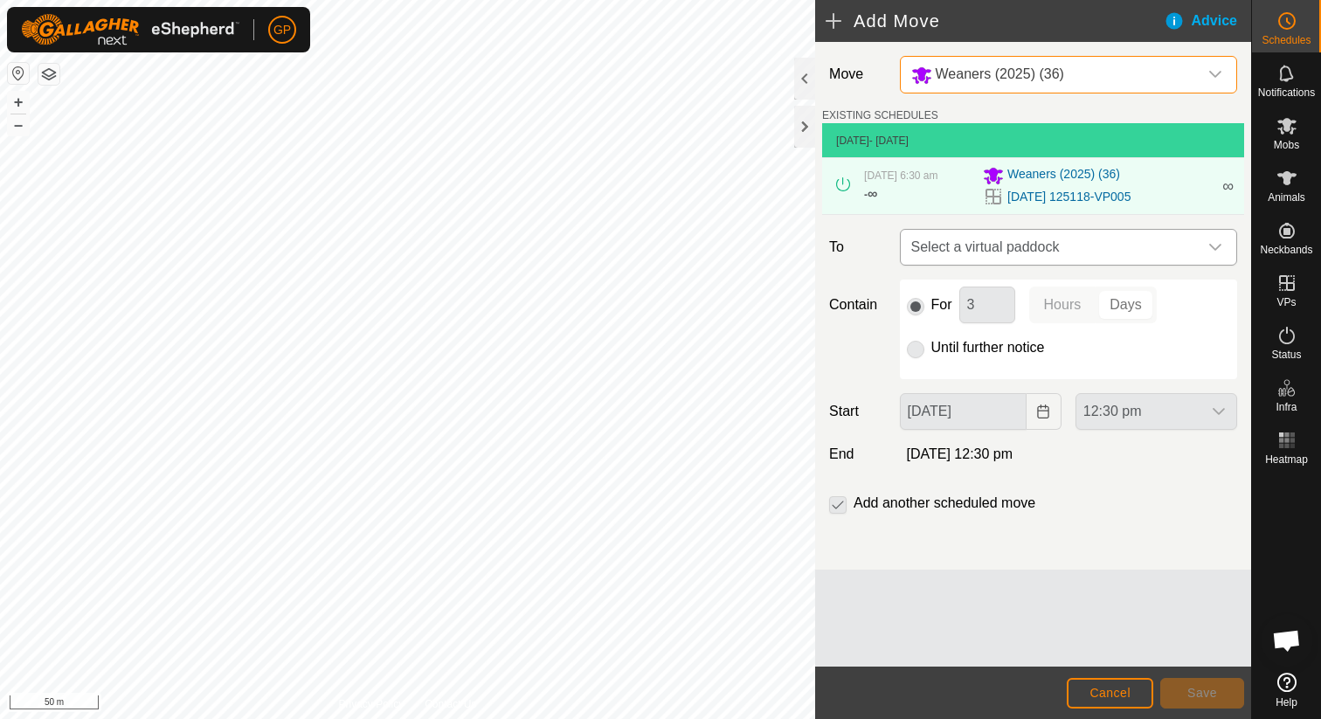
click at [999, 241] on span "Select a virtual paddock" at bounding box center [1051, 247] width 294 height 35
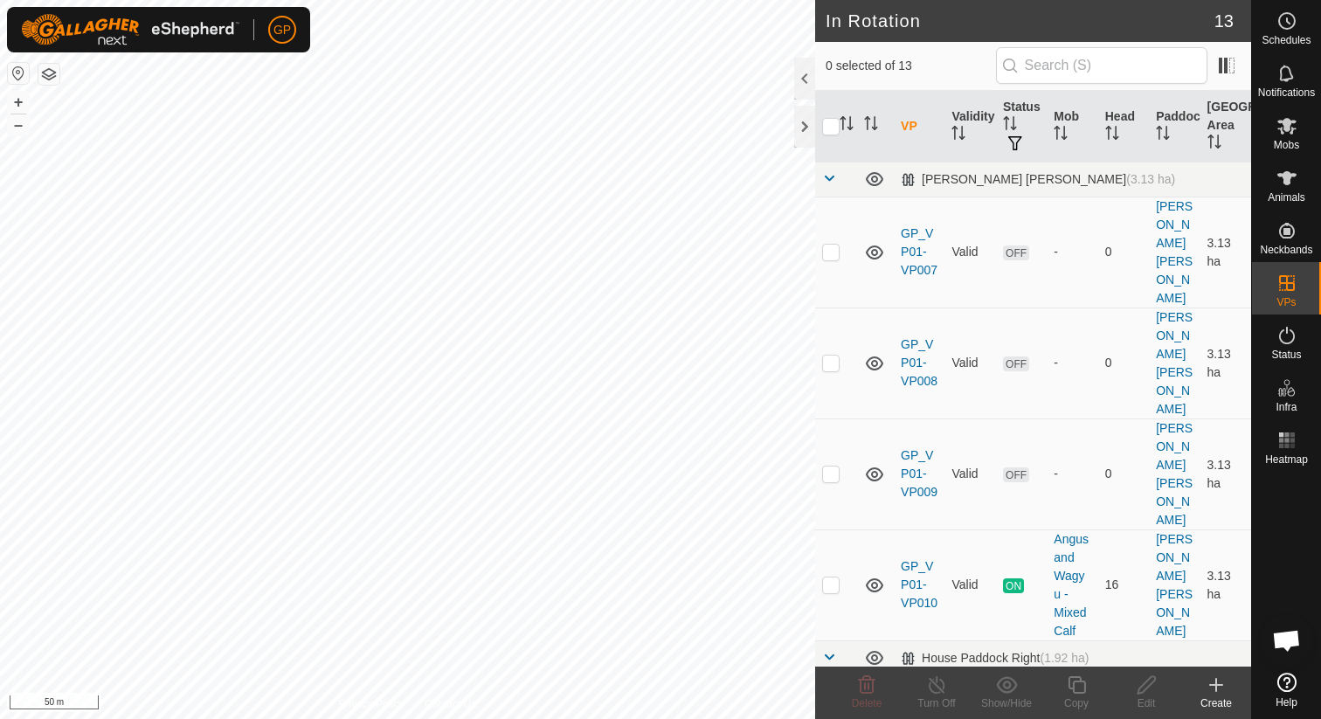
checkbox input "true"
click at [1298, 129] on es-mob-svg-icon at bounding box center [1286, 126] width 31 height 28
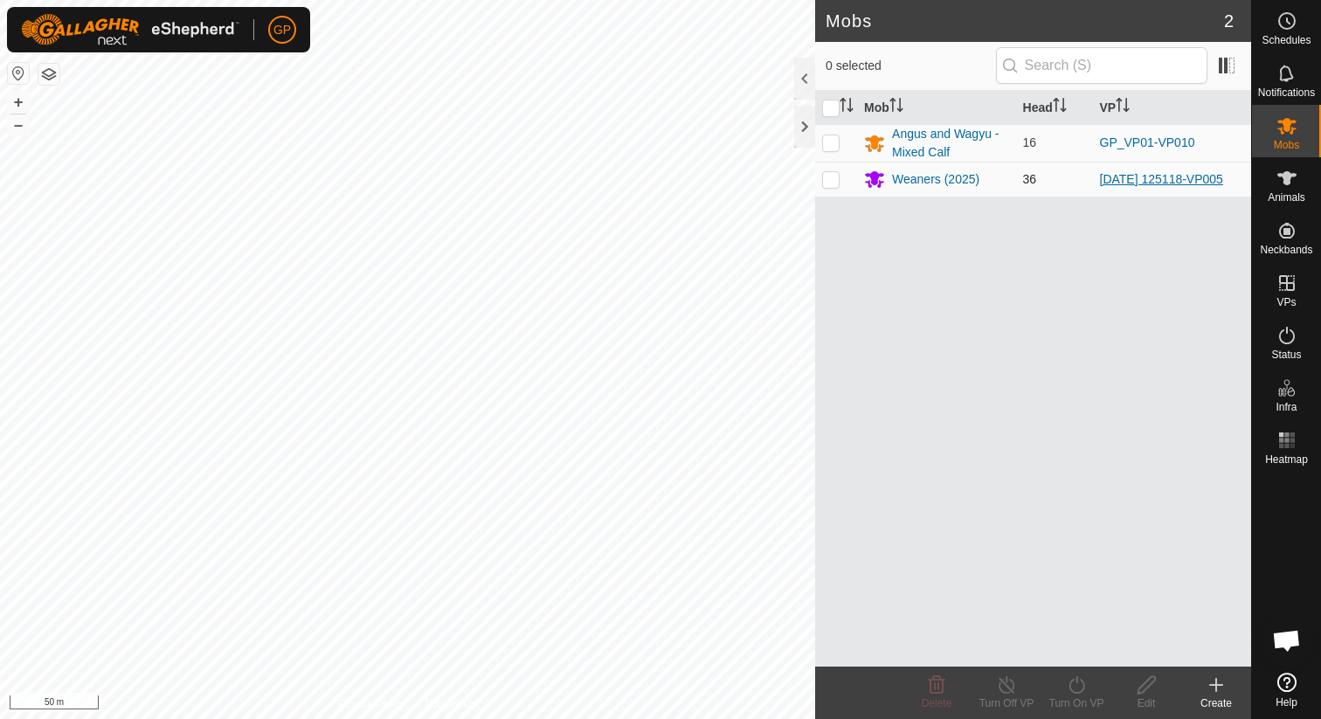
click at [1107, 183] on link "[DATE] 125118-VP005" at bounding box center [1161, 179] width 123 height 14
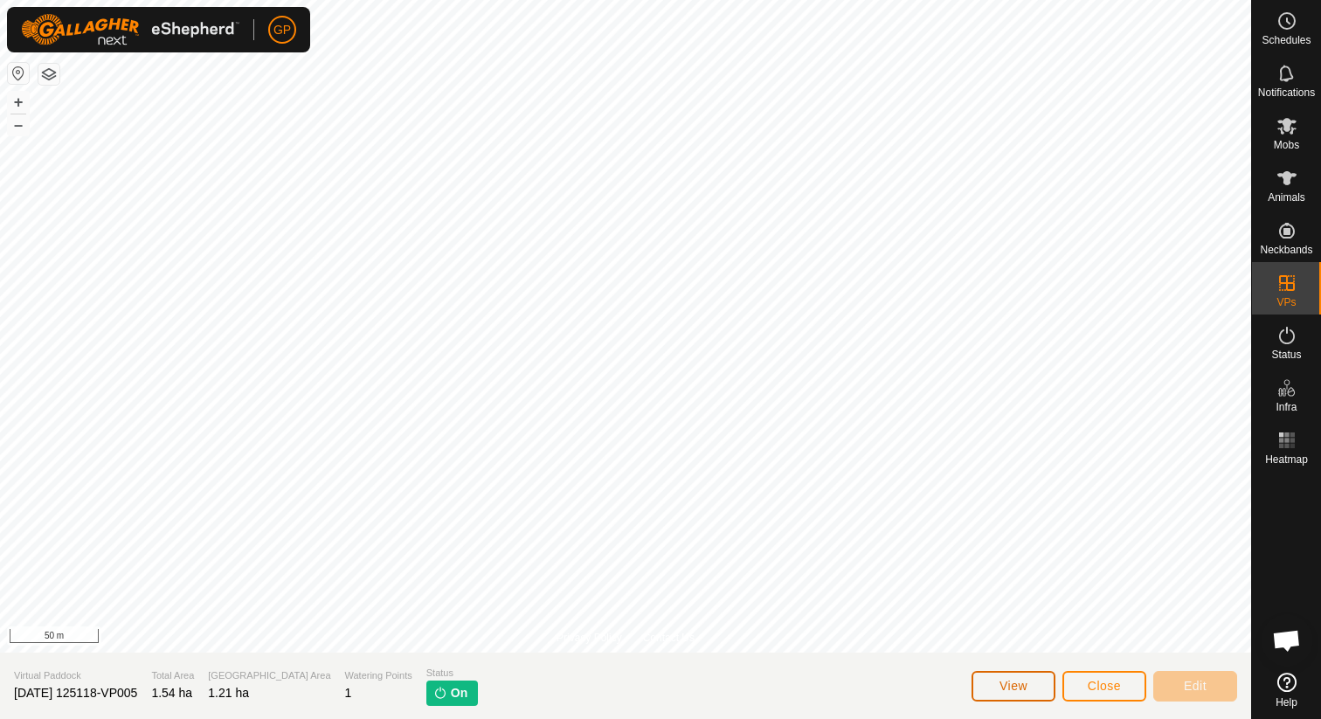
click at [994, 675] on button "View" at bounding box center [1013, 686] width 84 height 31
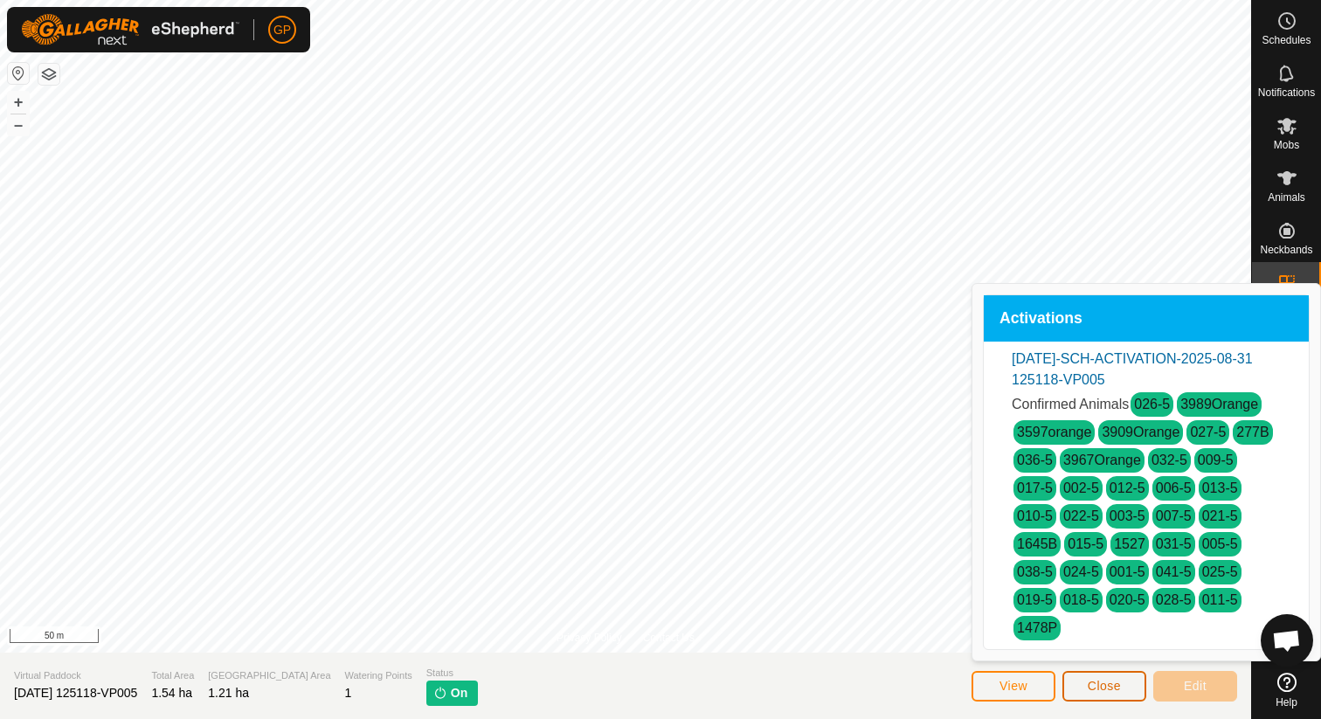
click at [1090, 682] on span "Close" at bounding box center [1104, 686] width 33 height 14
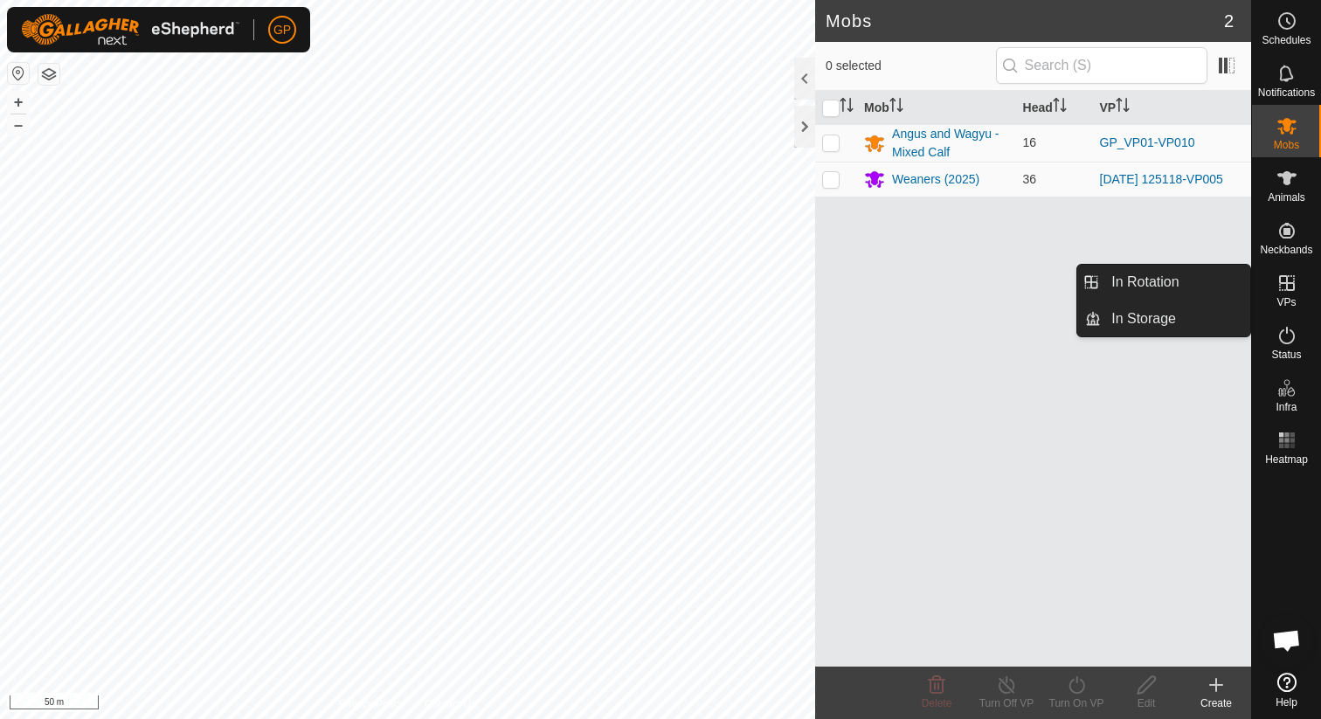
click at [1294, 304] on span "VPs" at bounding box center [1285, 302] width 19 height 10
click at [1207, 291] on link "In Rotation" at bounding box center [1175, 282] width 149 height 35
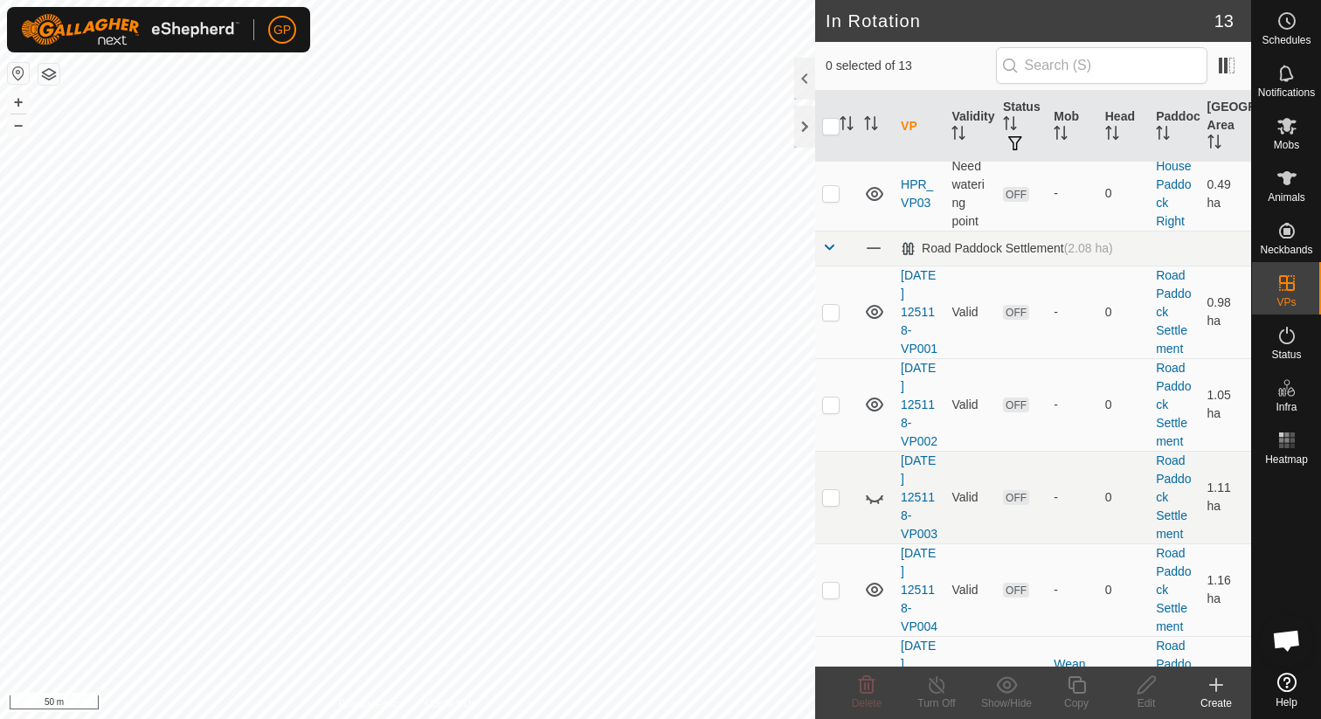
scroll to position [712, 0]
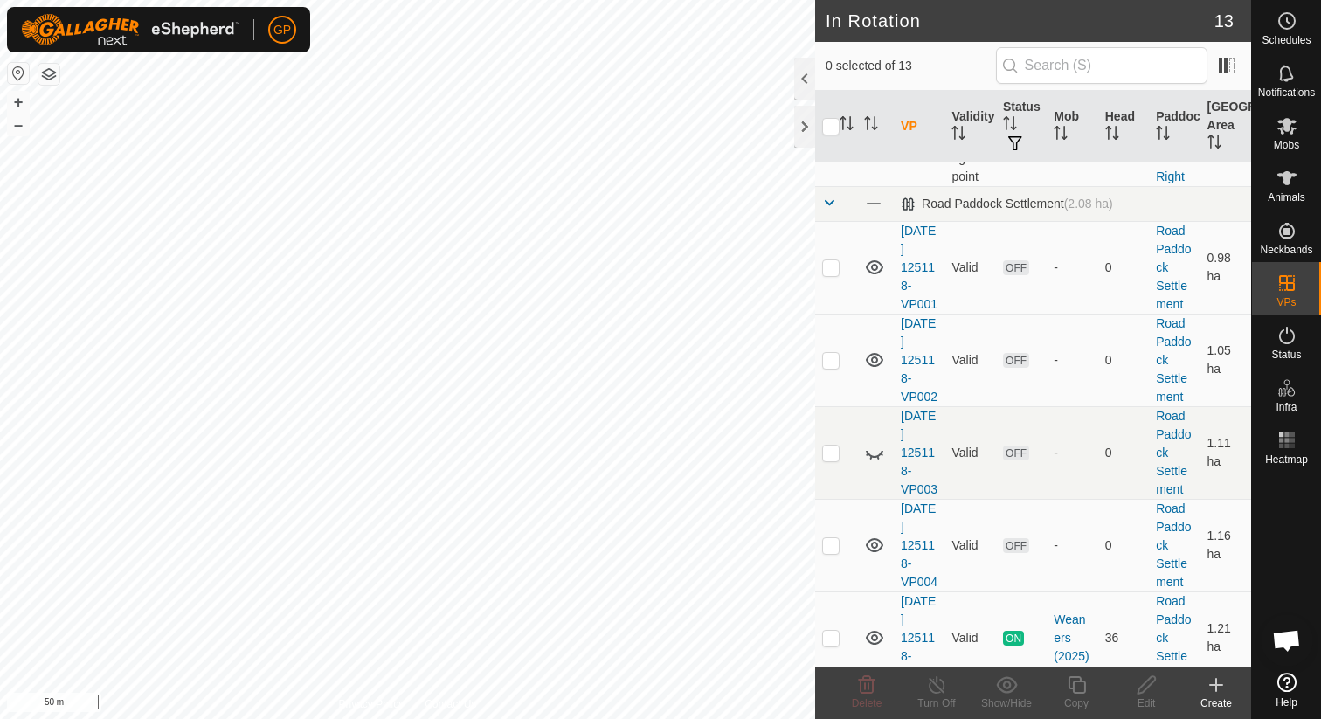
click at [1025, 718] on span "OFF" at bounding box center [1016, 730] width 26 height 15
click at [829, 718] on p-checkbox at bounding box center [830, 730] width 17 height 14
checkbox input "true"
click at [1149, 688] on icon at bounding box center [1147, 684] width 22 height 21
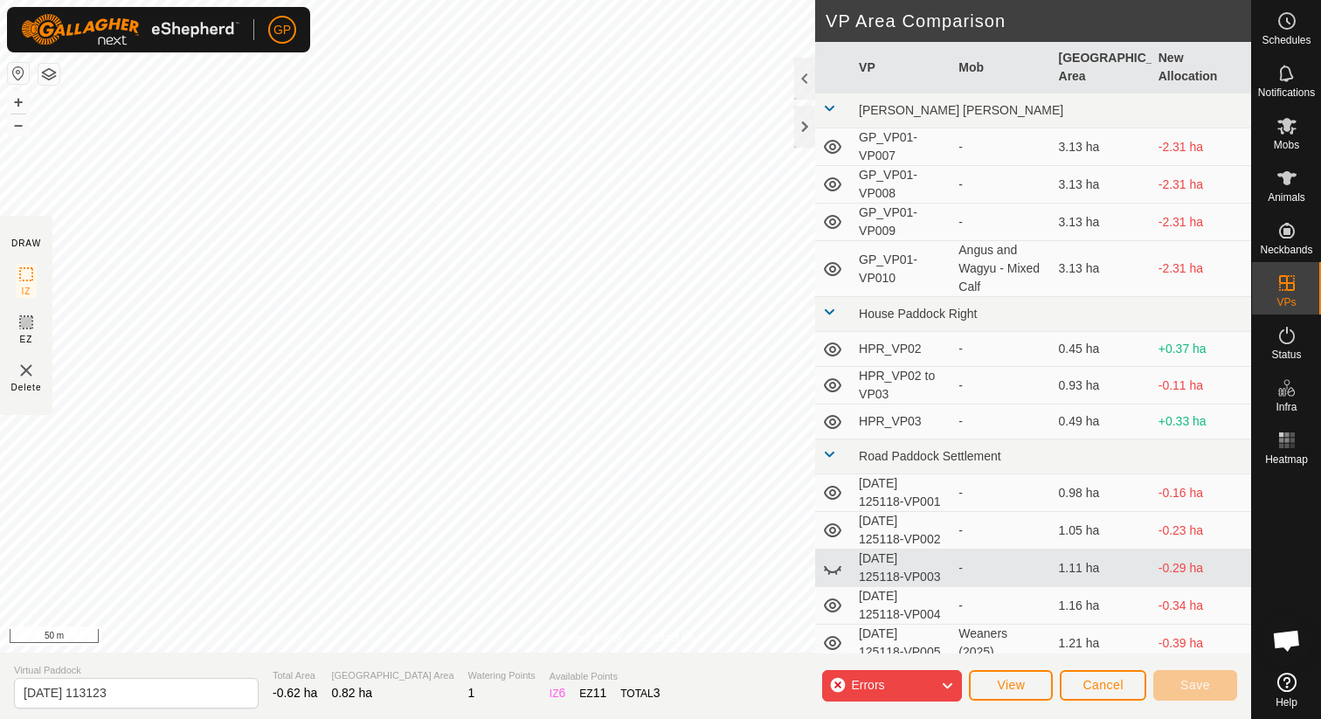
click at [944, 680] on icon at bounding box center [947, 685] width 14 height 23
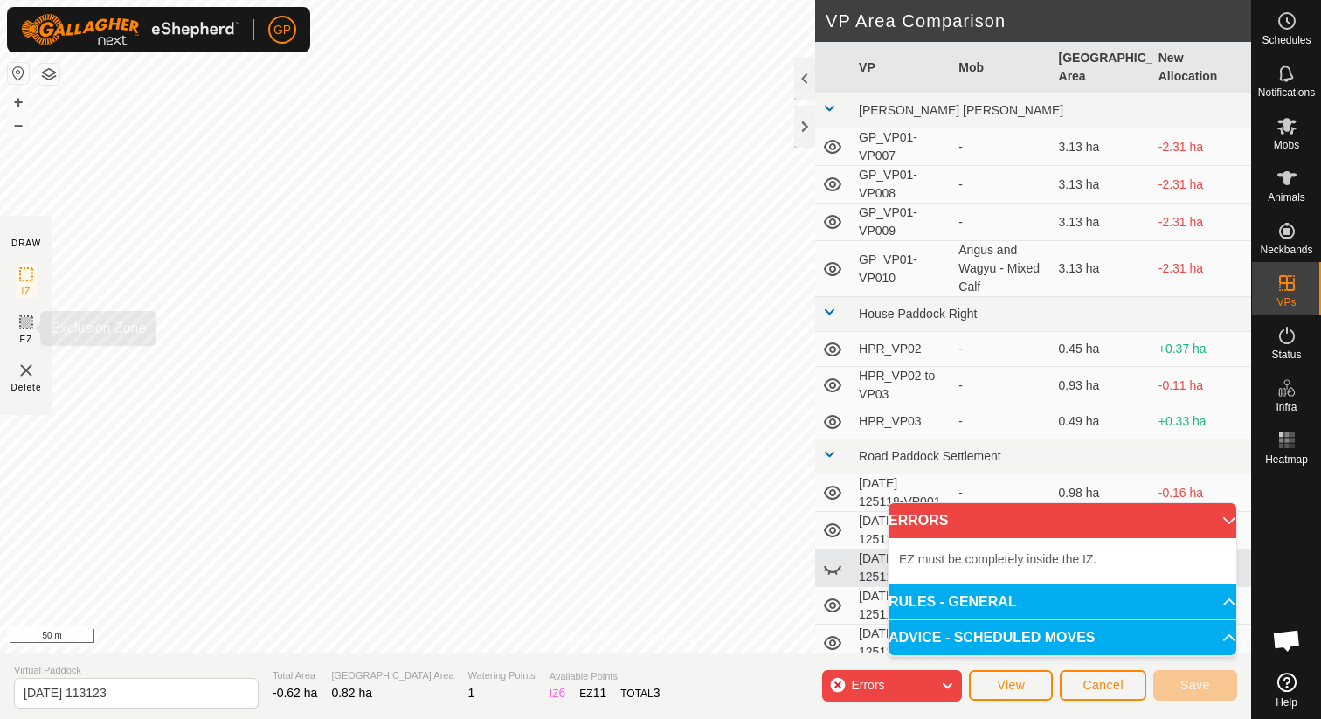
click at [34, 319] on icon at bounding box center [26, 322] width 21 height 21
click at [23, 373] on img at bounding box center [26, 370] width 21 height 21
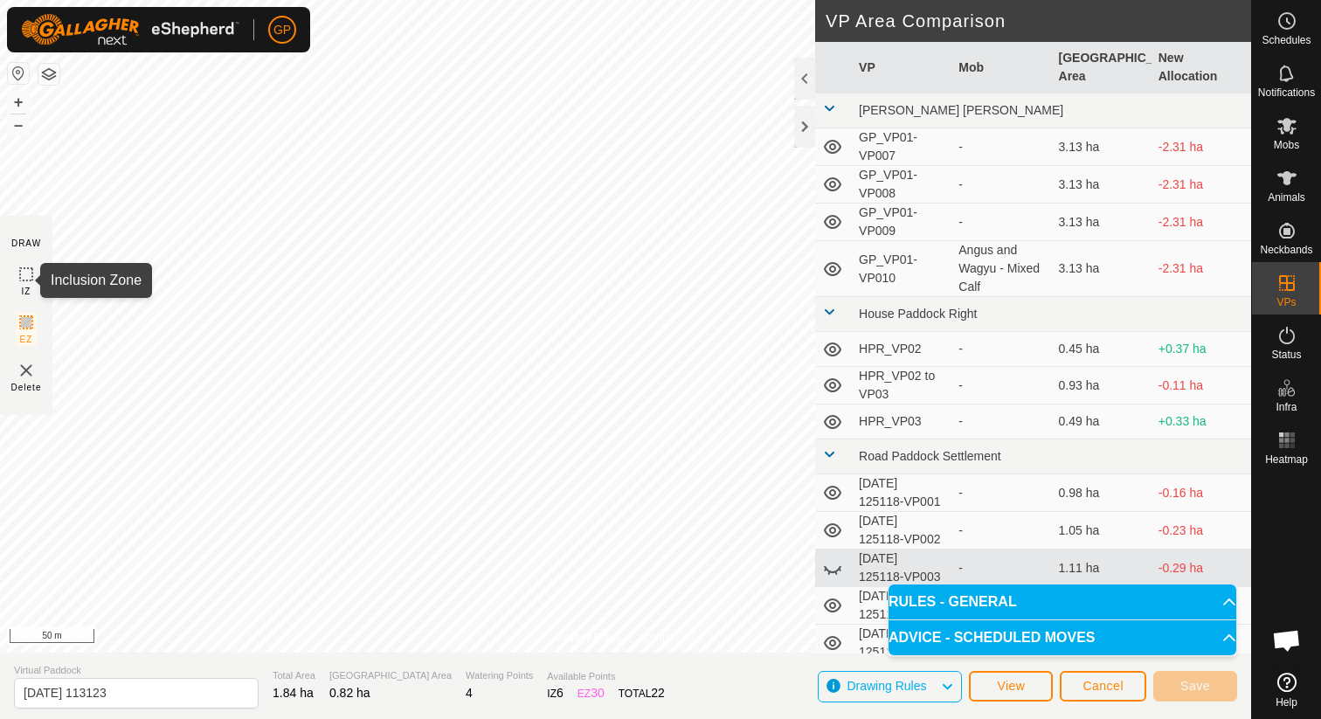
click at [25, 278] on icon at bounding box center [26, 274] width 21 height 21
click at [1018, 682] on span "View" at bounding box center [1011, 686] width 28 height 14
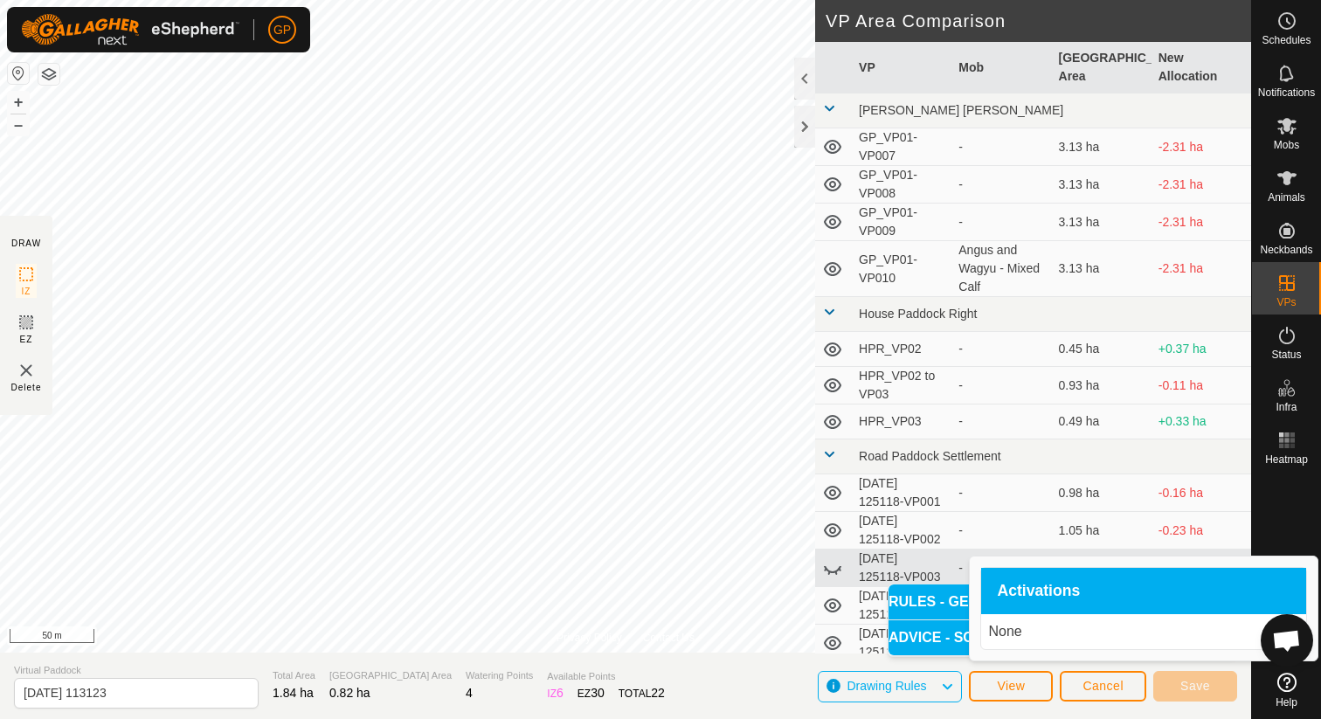
click at [1042, 626] on p "None" at bounding box center [1143, 631] width 311 height 21
click at [719, 715] on section "Virtual Paddock [DATE] 113123 Total Area 1.84 ha Grazing Area 0.82 ha Watering …" at bounding box center [625, 686] width 1251 height 66
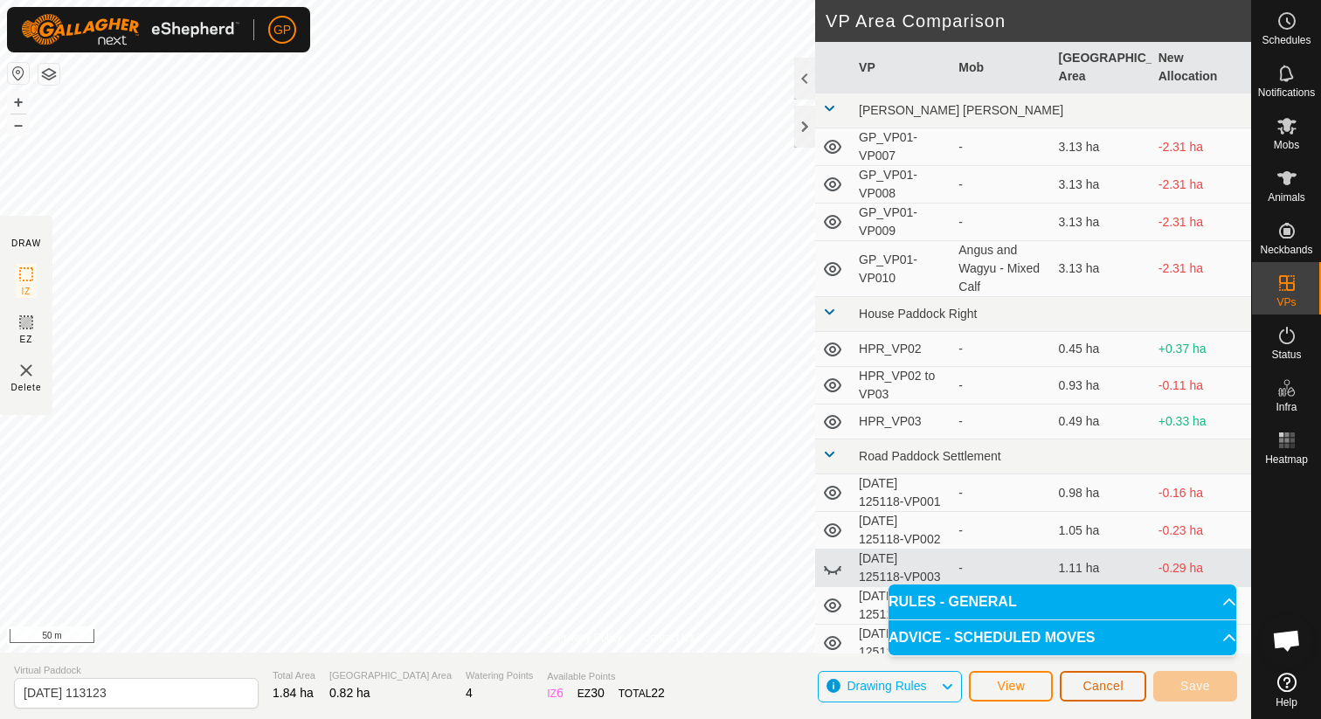
click at [1080, 688] on button "Cancel" at bounding box center [1103, 686] width 86 height 31
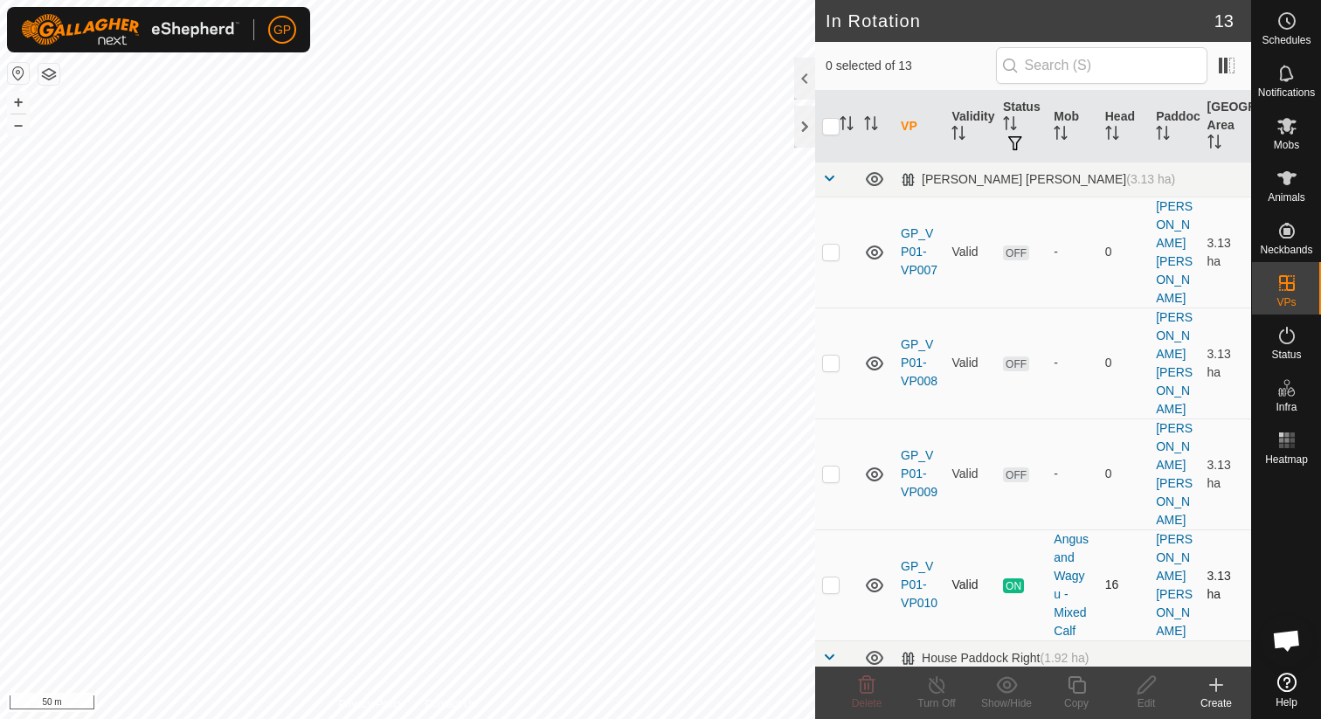
scroll to position [712, 0]
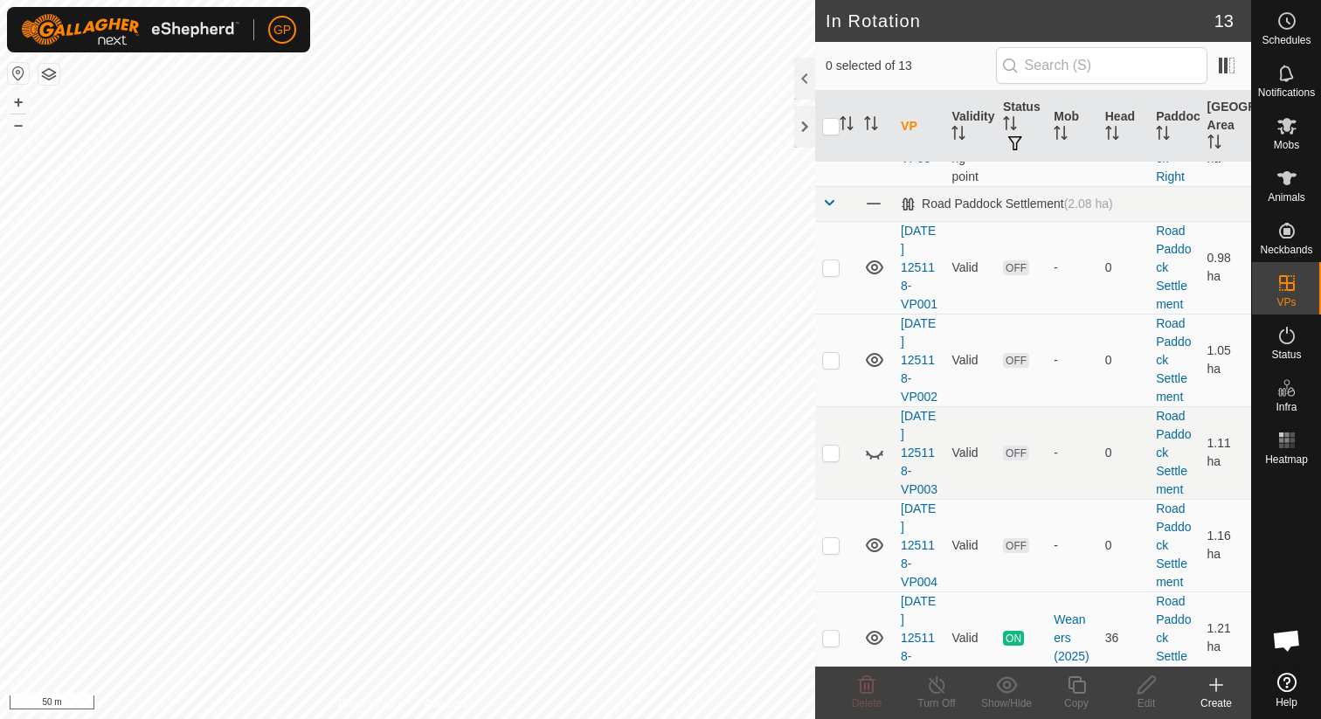
click at [830, 718] on p-checkbox at bounding box center [830, 730] width 17 height 14
click at [861, 686] on icon at bounding box center [866, 684] width 21 height 21
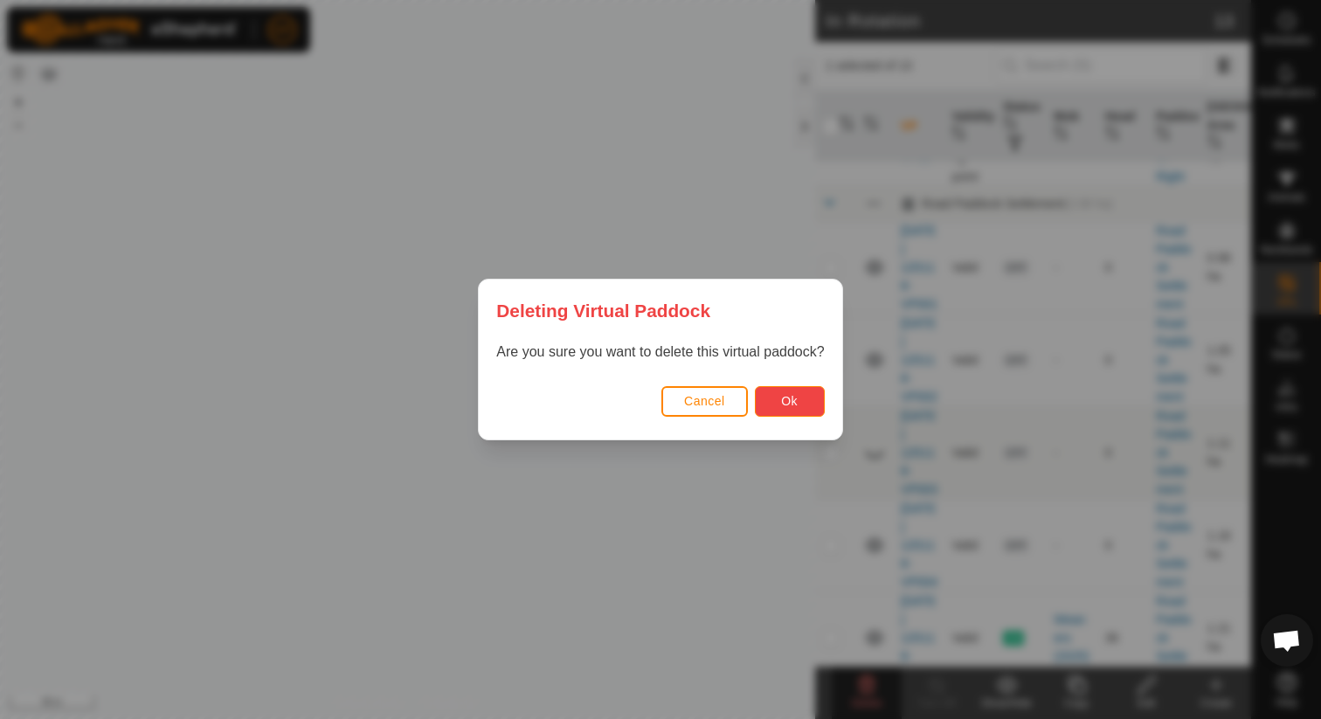
click at [783, 411] on button "Ok" at bounding box center [790, 401] width 70 height 31
checkbox input "false"
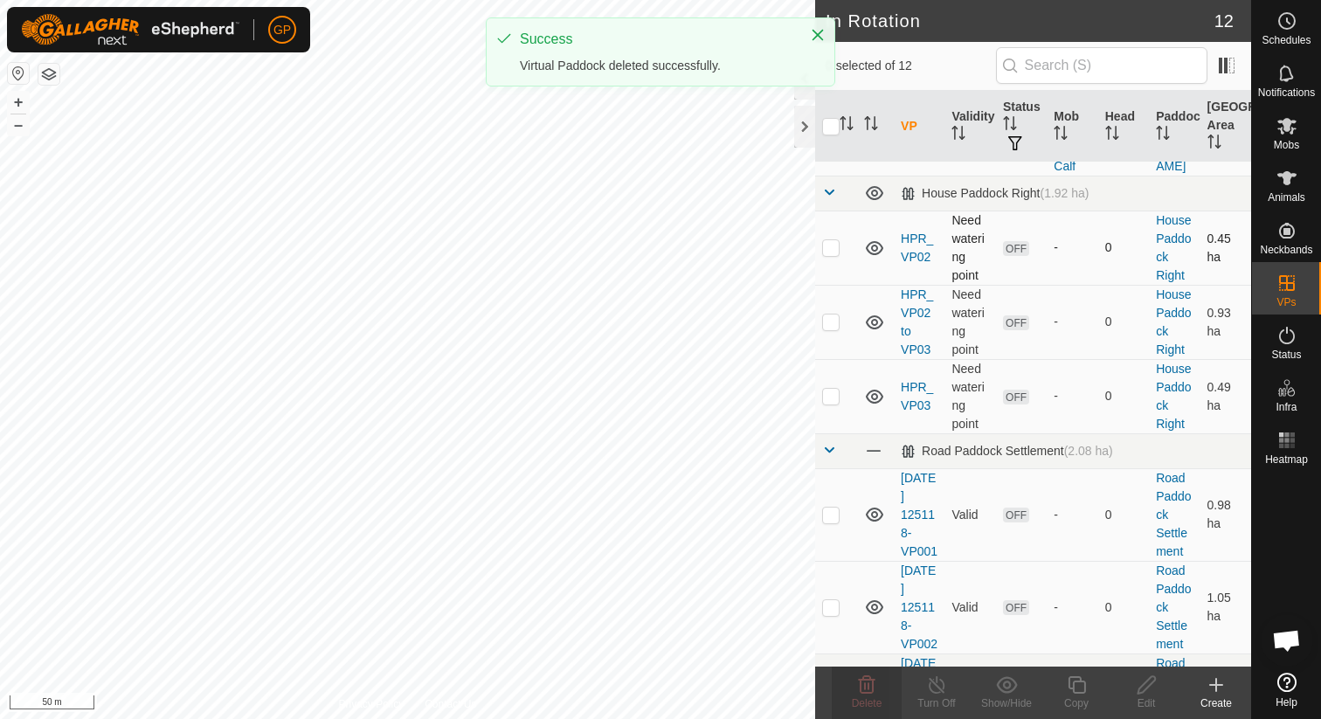
scroll to position [619, 0]
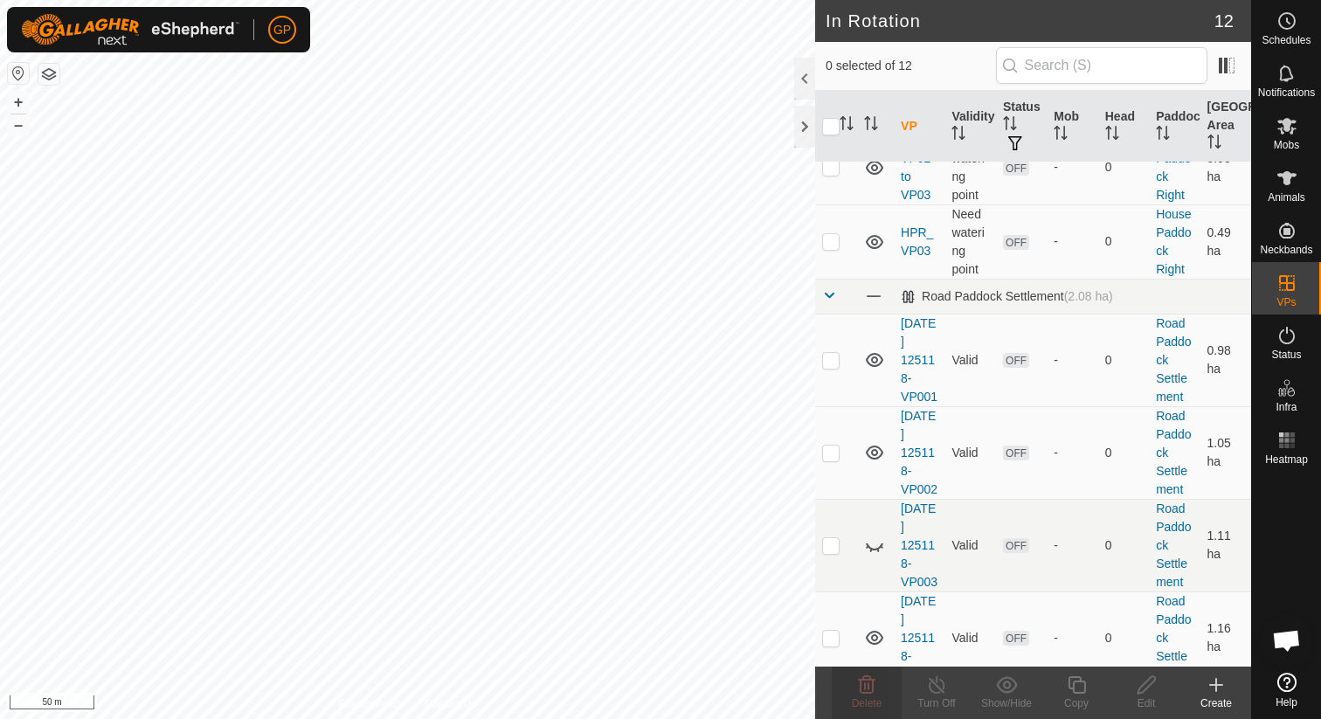
click at [835, 718] on p-checkbox at bounding box center [830, 730] width 17 height 14
checkbox input "true"
click at [1081, 695] on div "Copy" at bounding box center [1076, 703] width 70 height 16
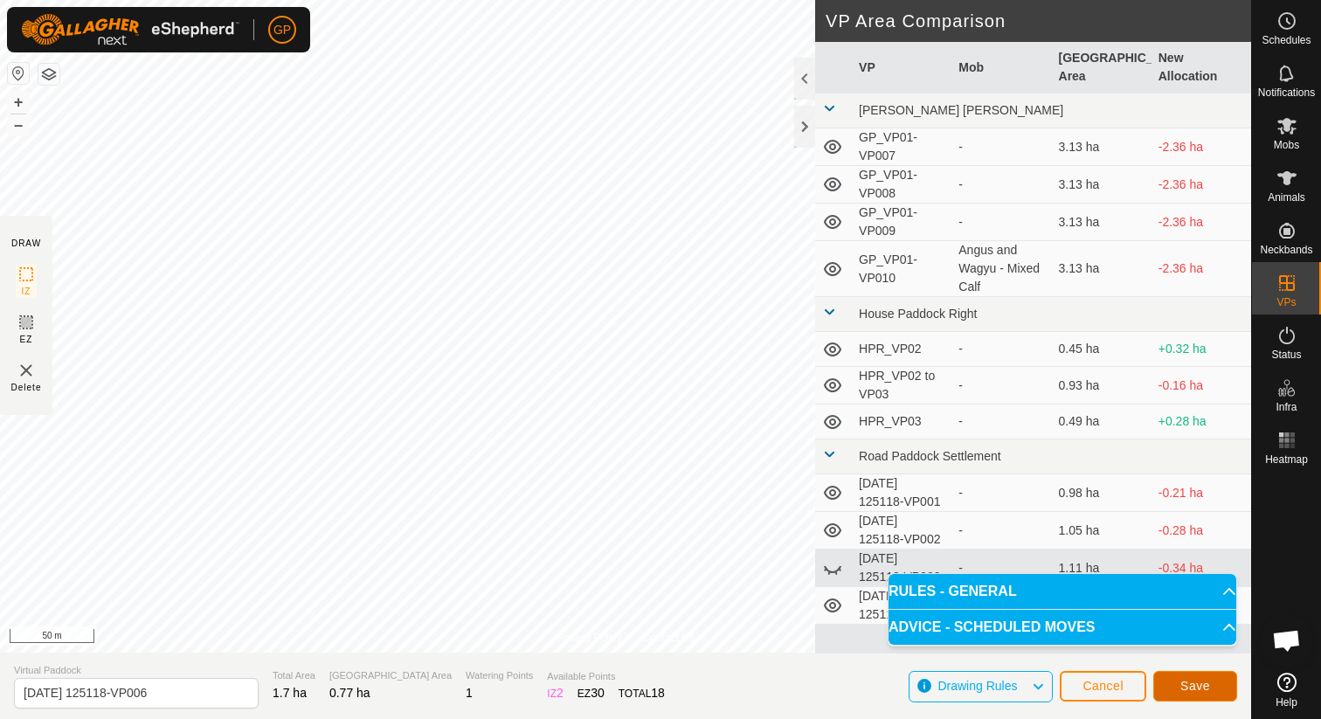
click at [1185, 678] on button "Save" at bounding box center [1195, 686] width 84 height 31
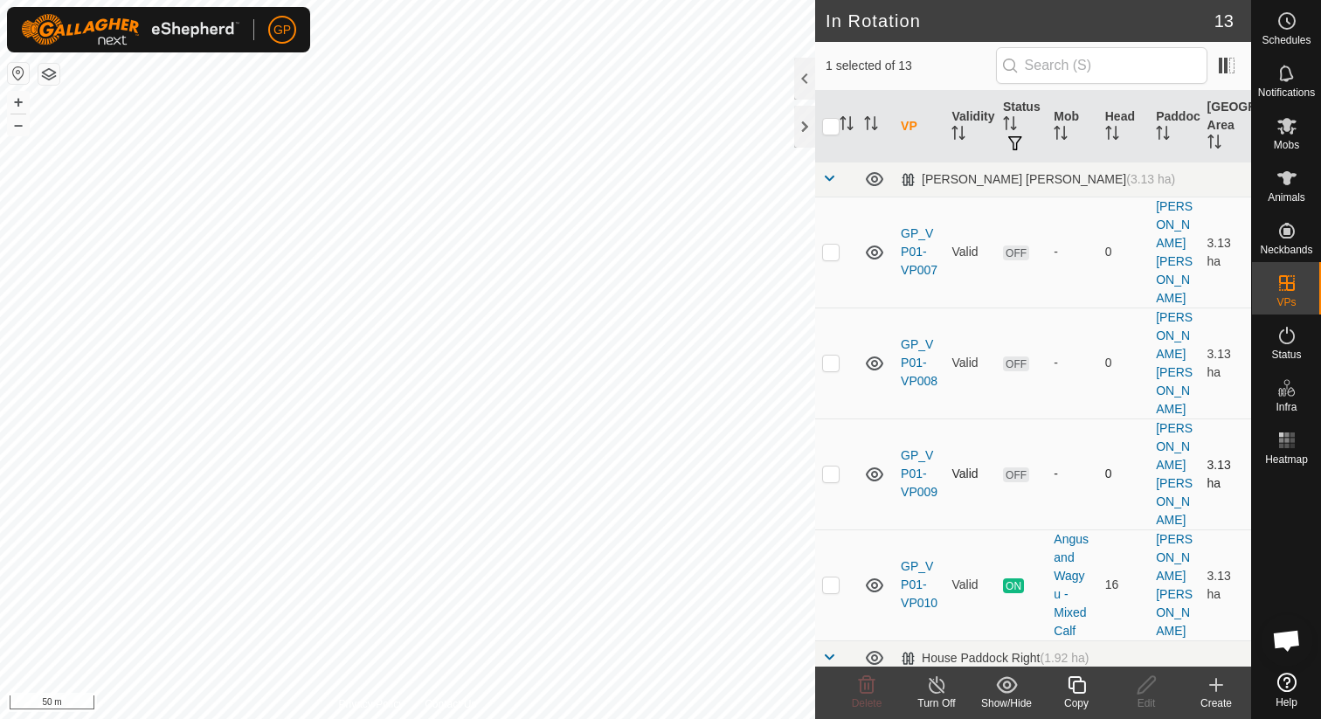
checkbox input "false"
checkbox input "true"
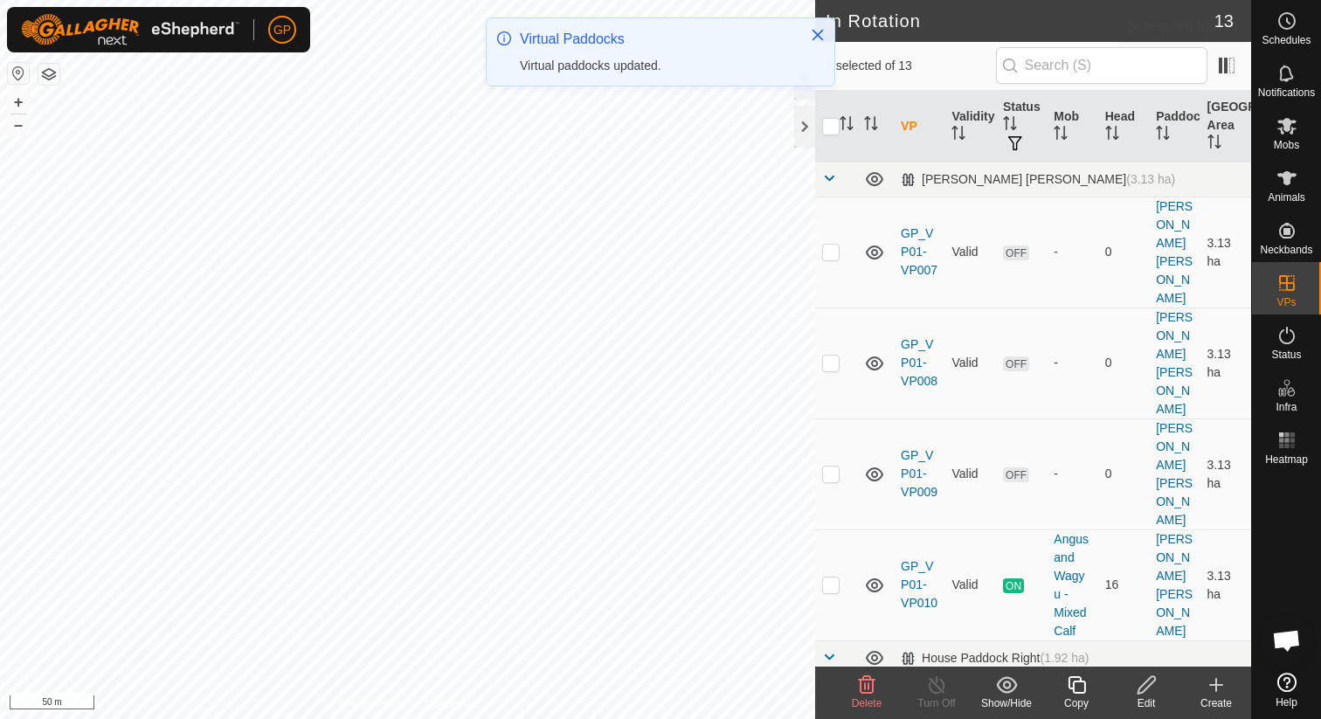
click at [1293, 39] on span "Schedules" at bounding box center [1286, 40] width 49 height 10
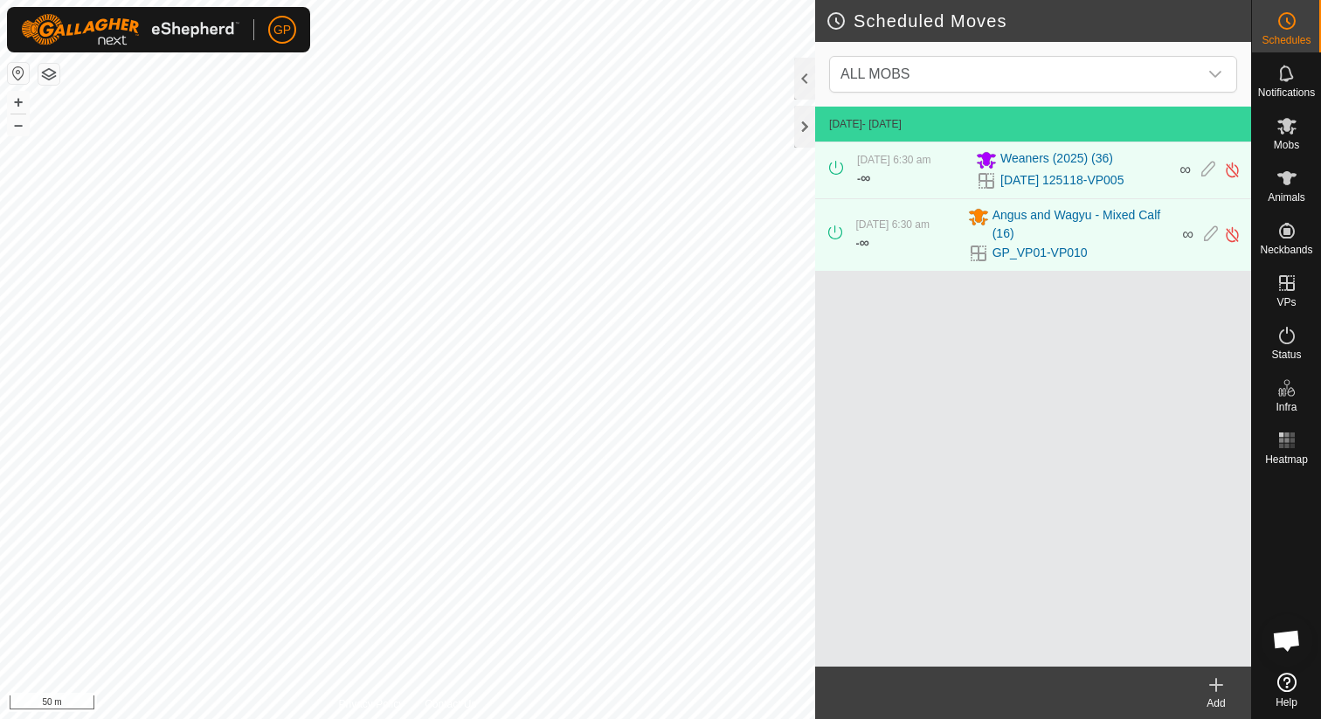
click at [1213, 688] on icon at bounding box center [1216, 684] width 21 height 21
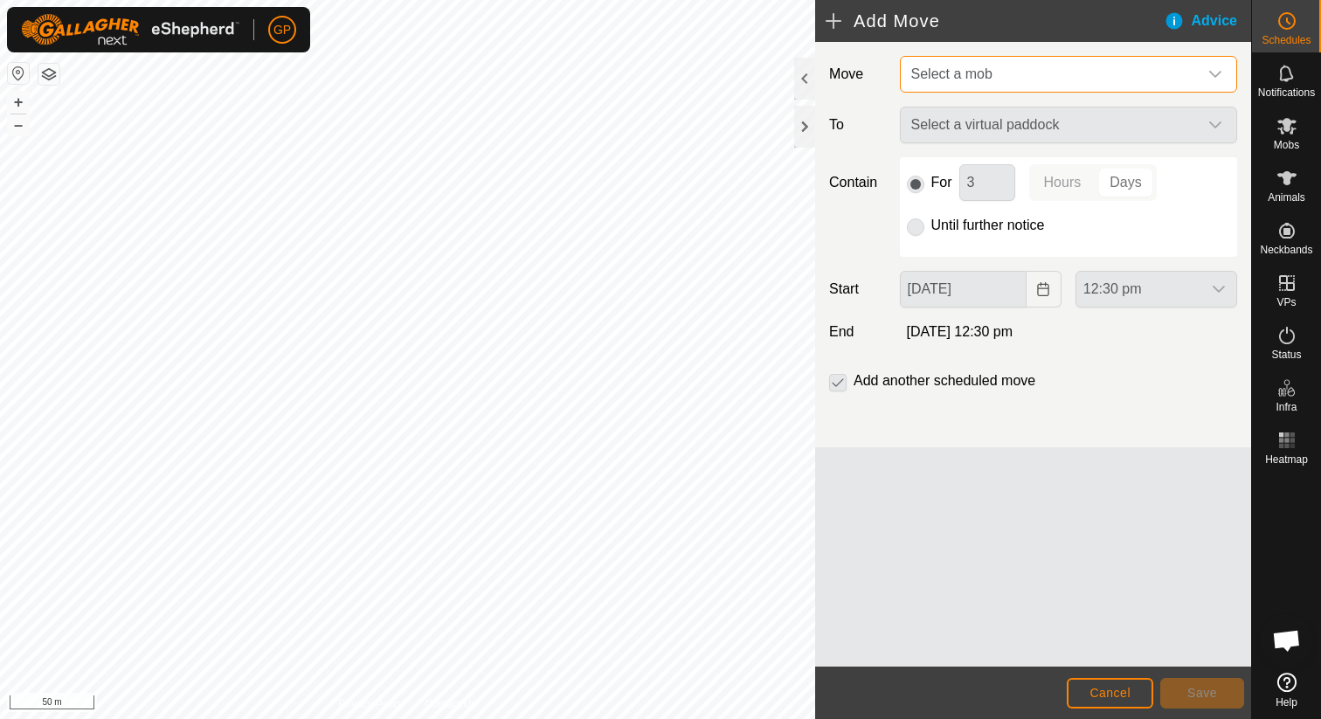
click at [980, 79] on span "Select a mob" at bounding box center [951, 73] width 81 height 15
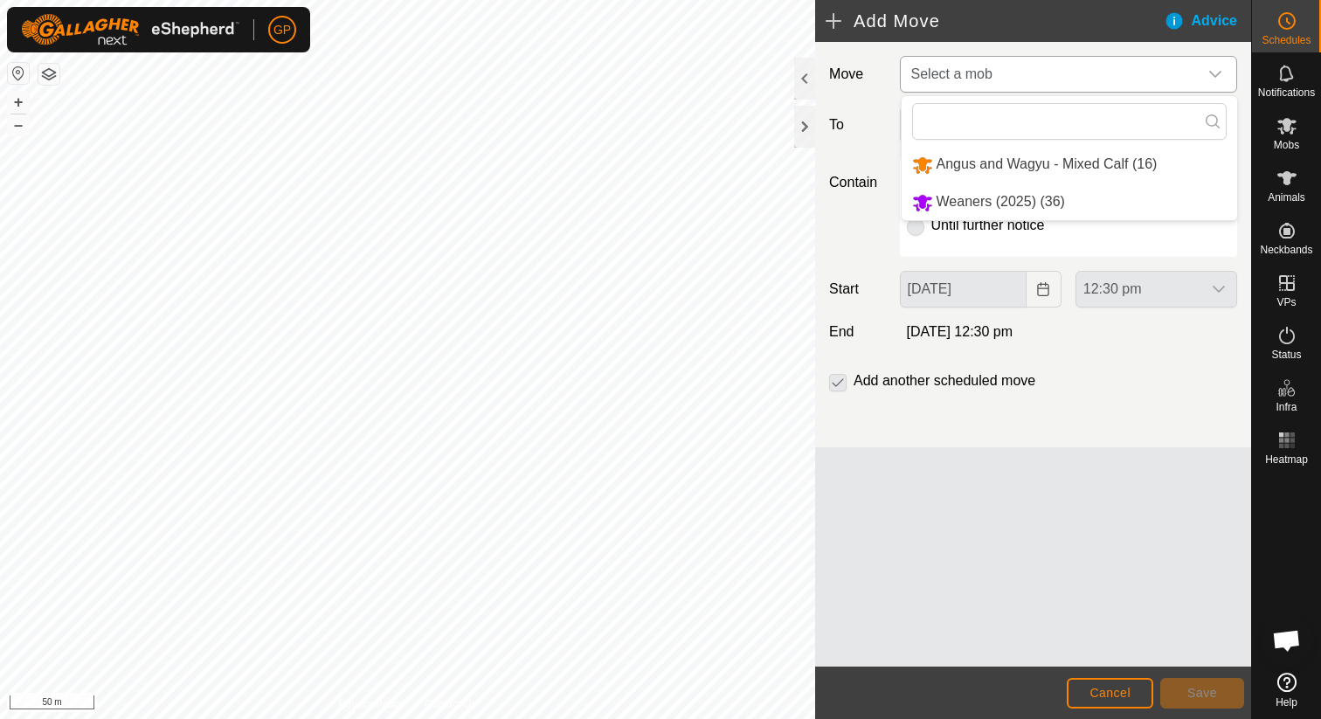
click at [973, 197] on li "Weaners (2025) (36)" at bounding box center [1069, 202] width 335 height 36
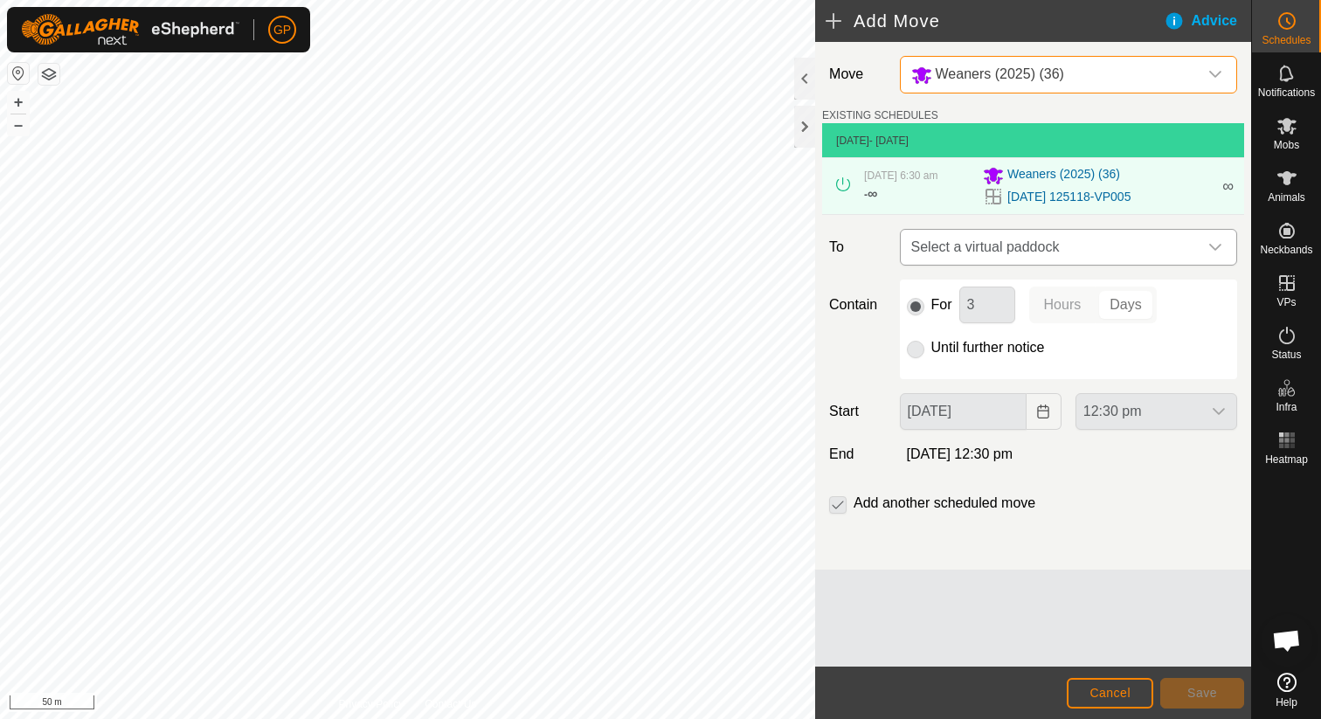
click at [963, 257] on span "Select a virtual paddock" at bounding box center [1051, 247] width 294 height 35
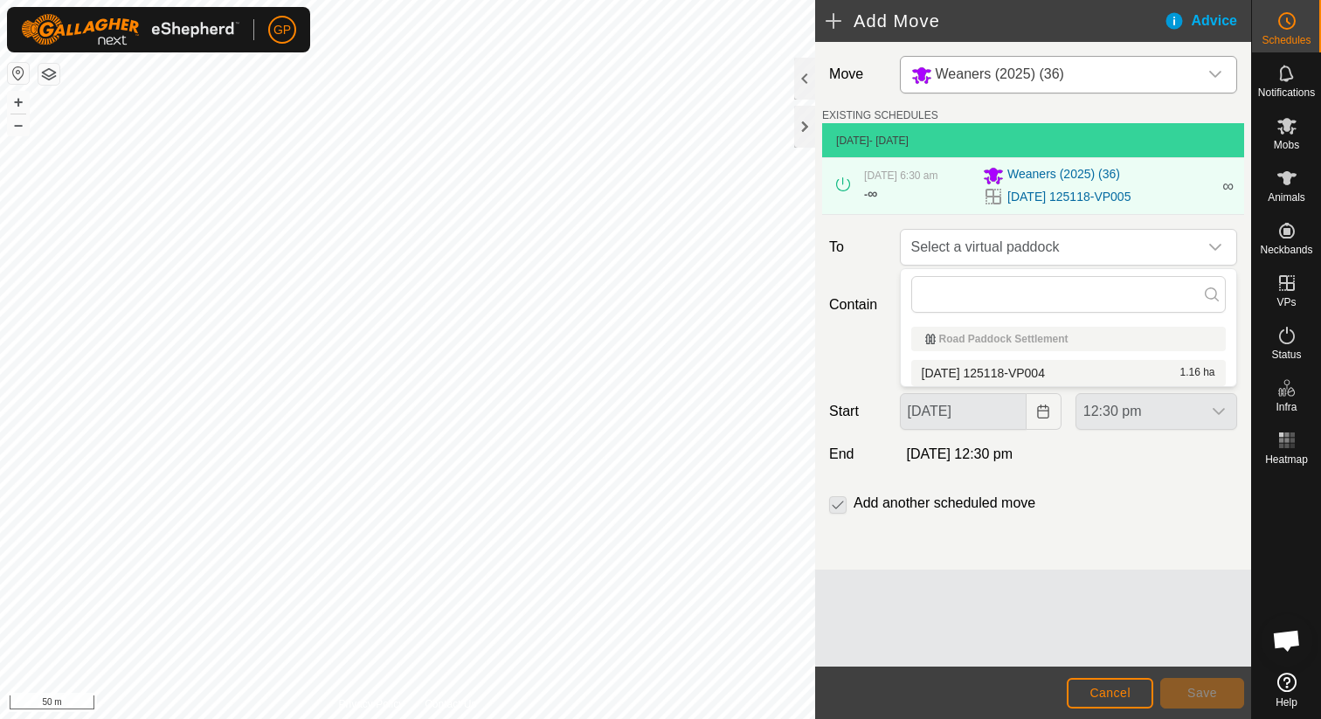
click at [962, 364] on li "[DATE] 125118-VP004 1.16 ha" at bounding box center [1068, 373] width 315 height 26
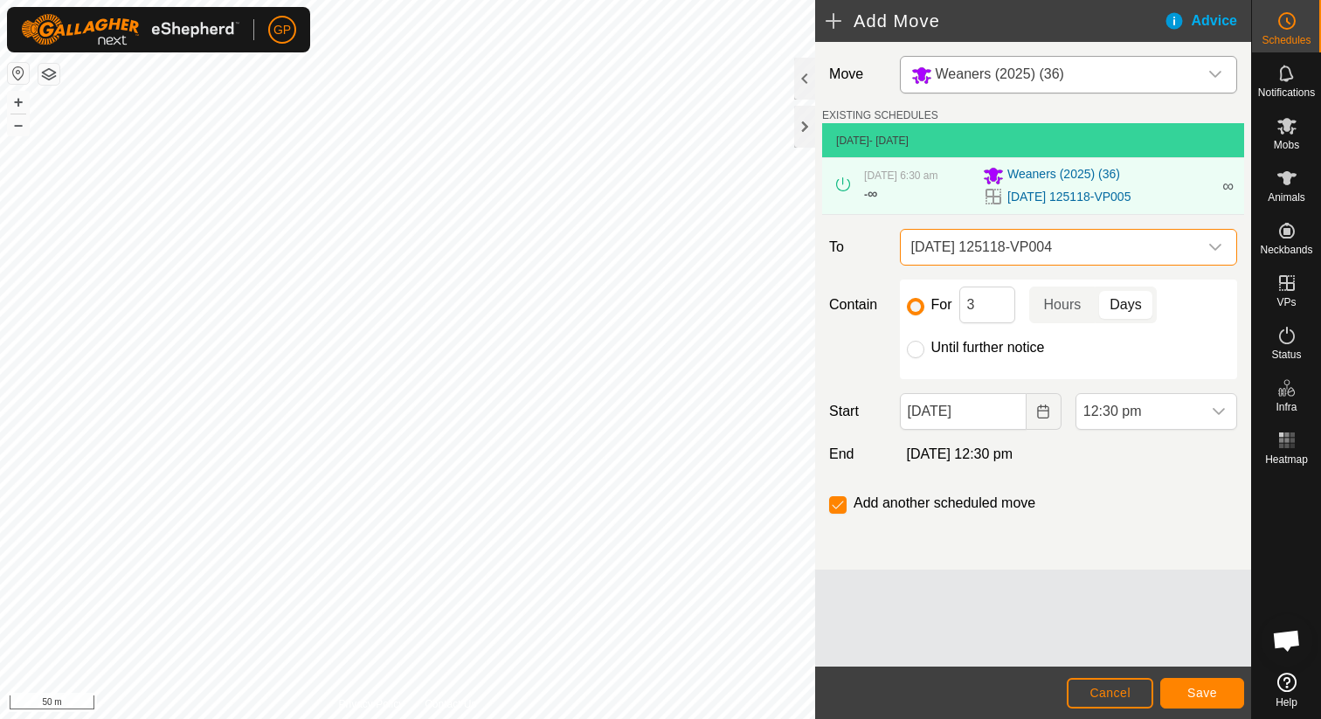
click at [950, 253] on span "[DATE] 125118-VP004" at bounding box center [1051, 247] width 294 height 35
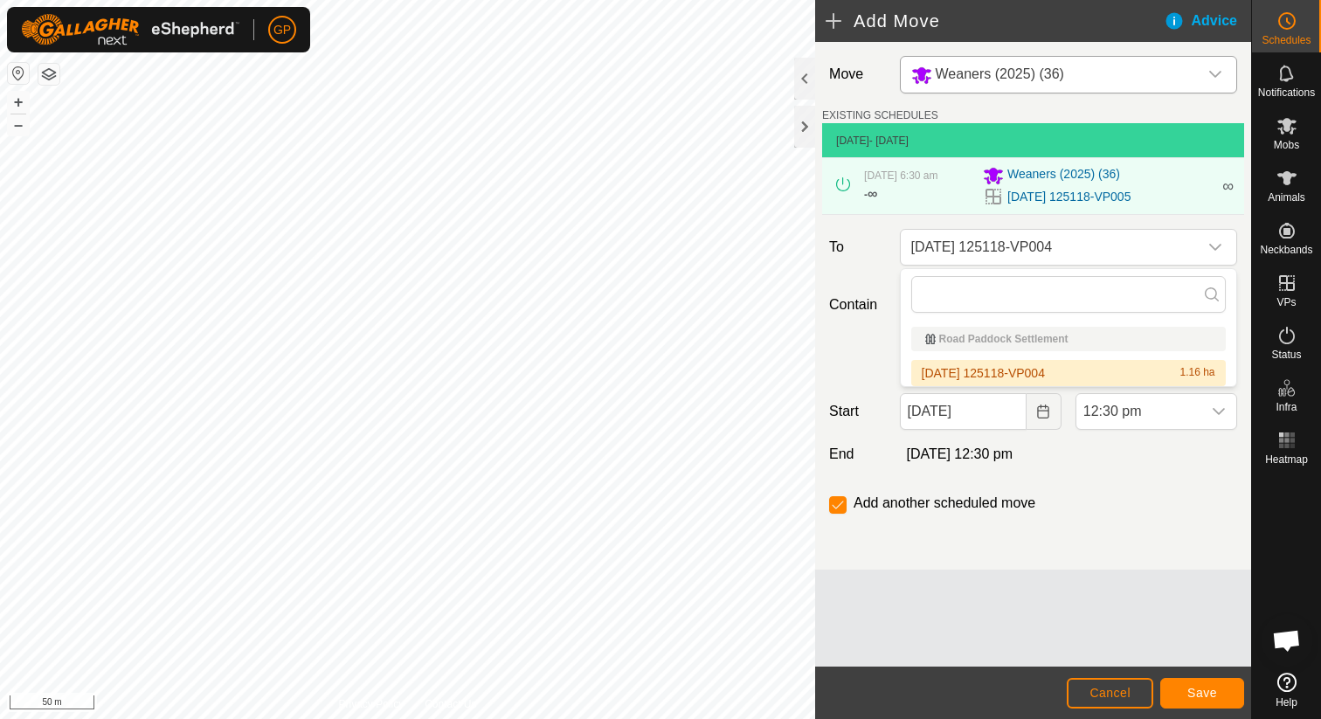
click at [944, 378] on li "[DATE] 125118-VP004 1.16 ha" at bounding box center [1068, 373] width 315 height 26
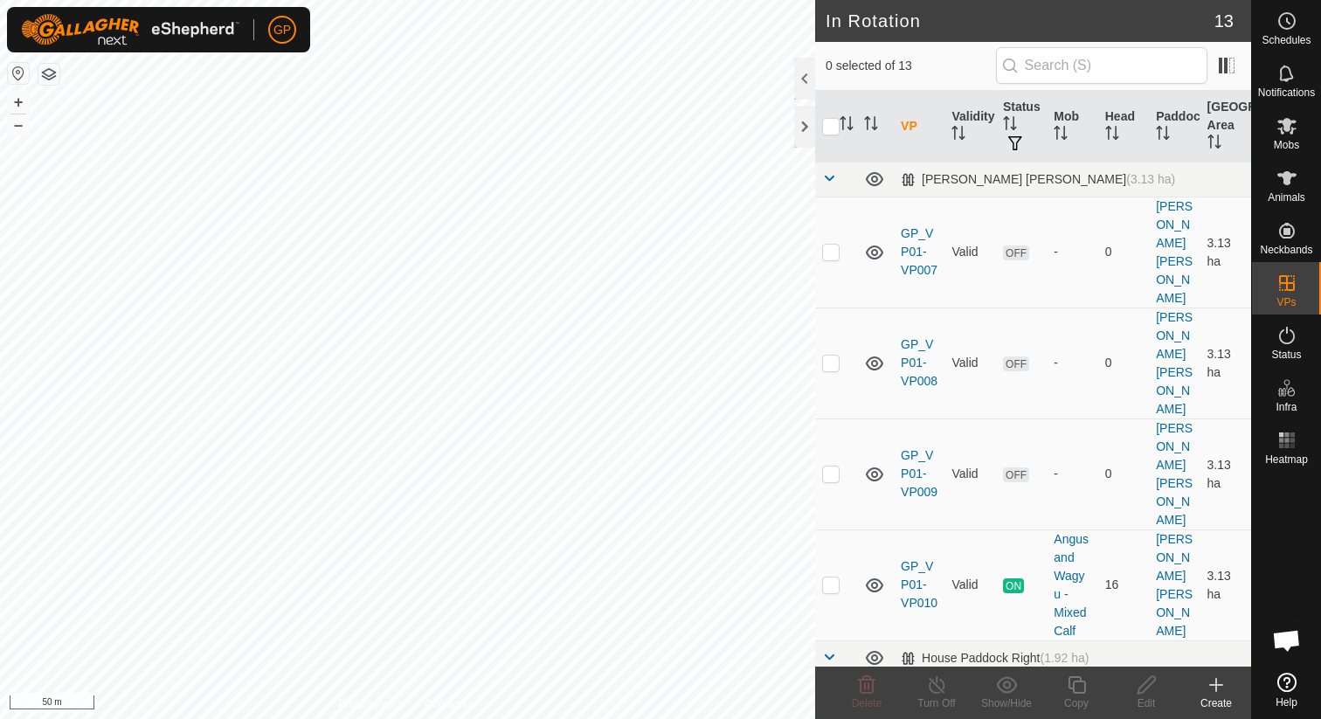
checkbox input "true"
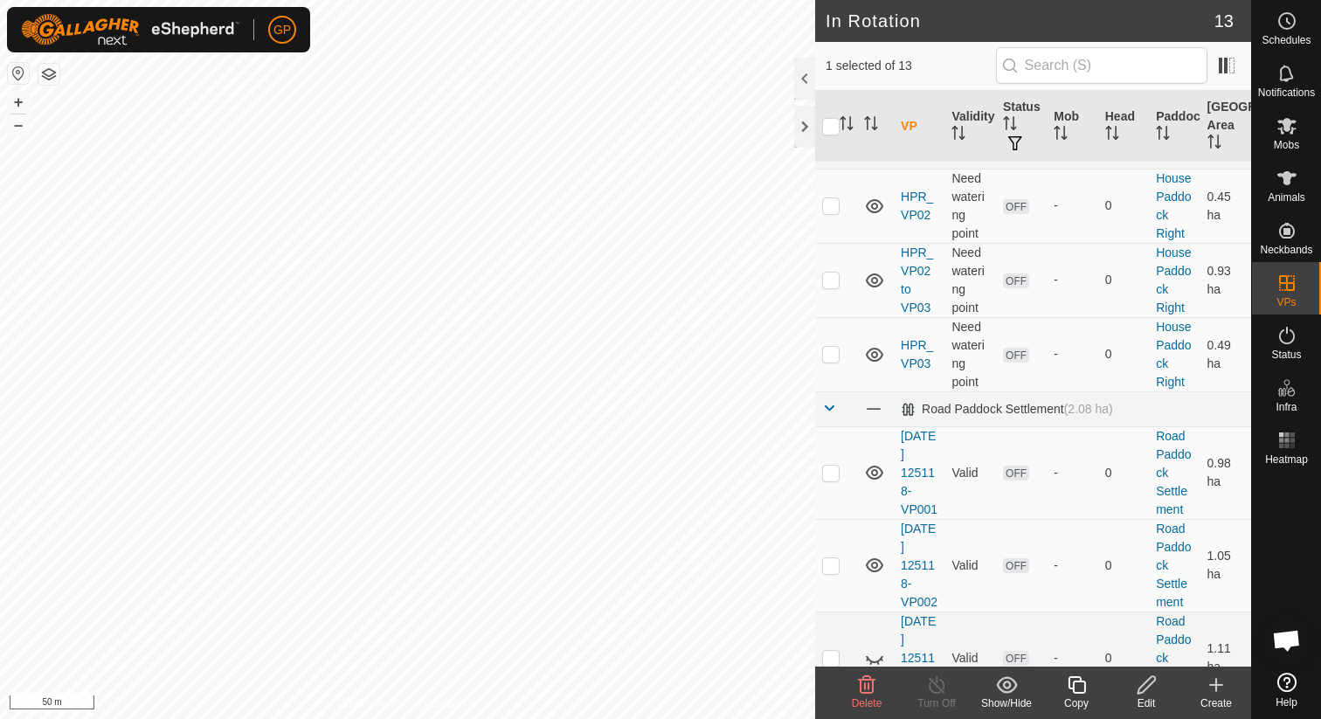
scroll to position [712, 0]
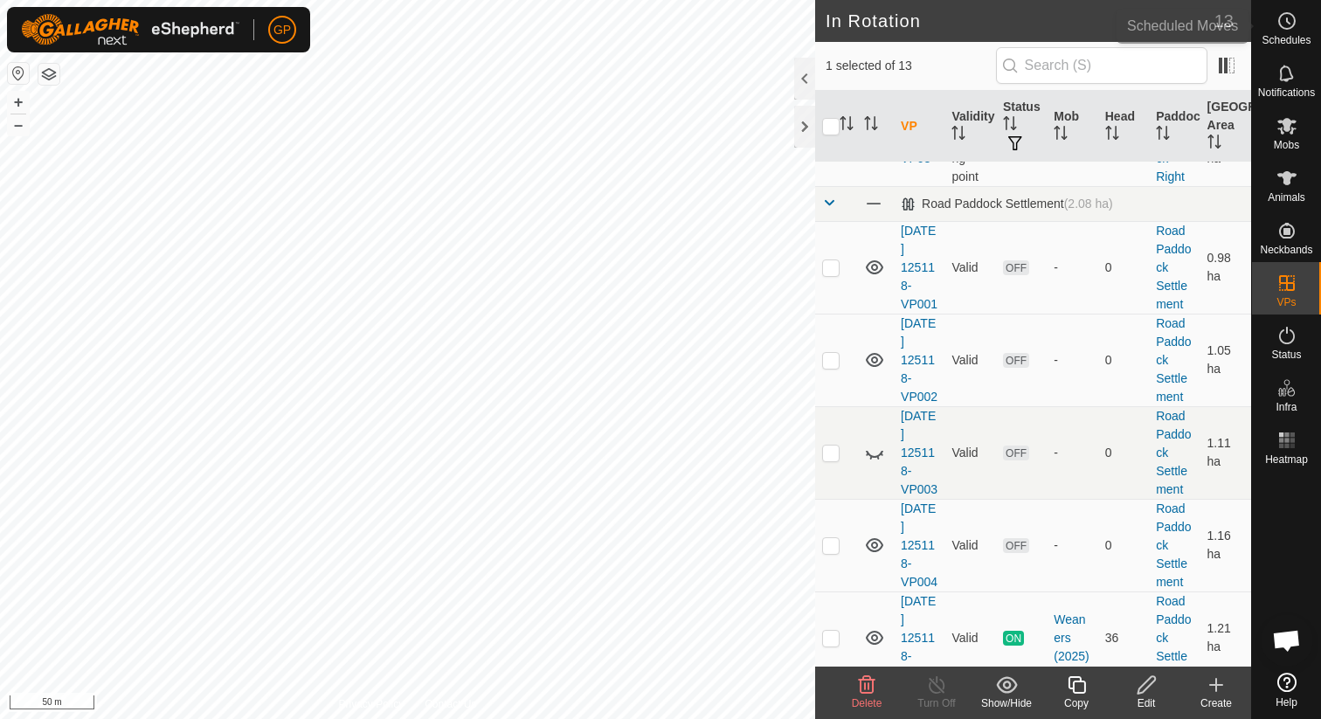
click at [1290, 41] on span "Schedules" at bounding box center [1286, 40] width 49 height 10
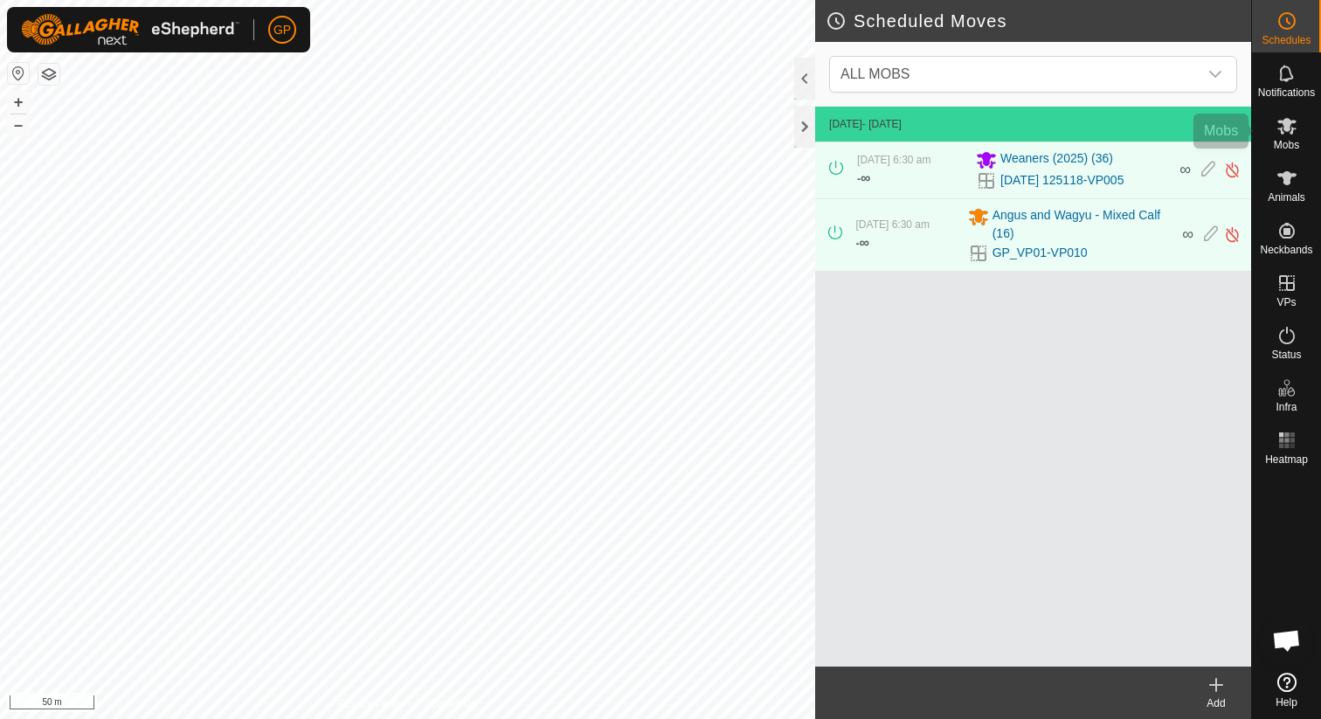
click at [1293, 128] on icon at bounding box center [1286, 126] width 19 height 17
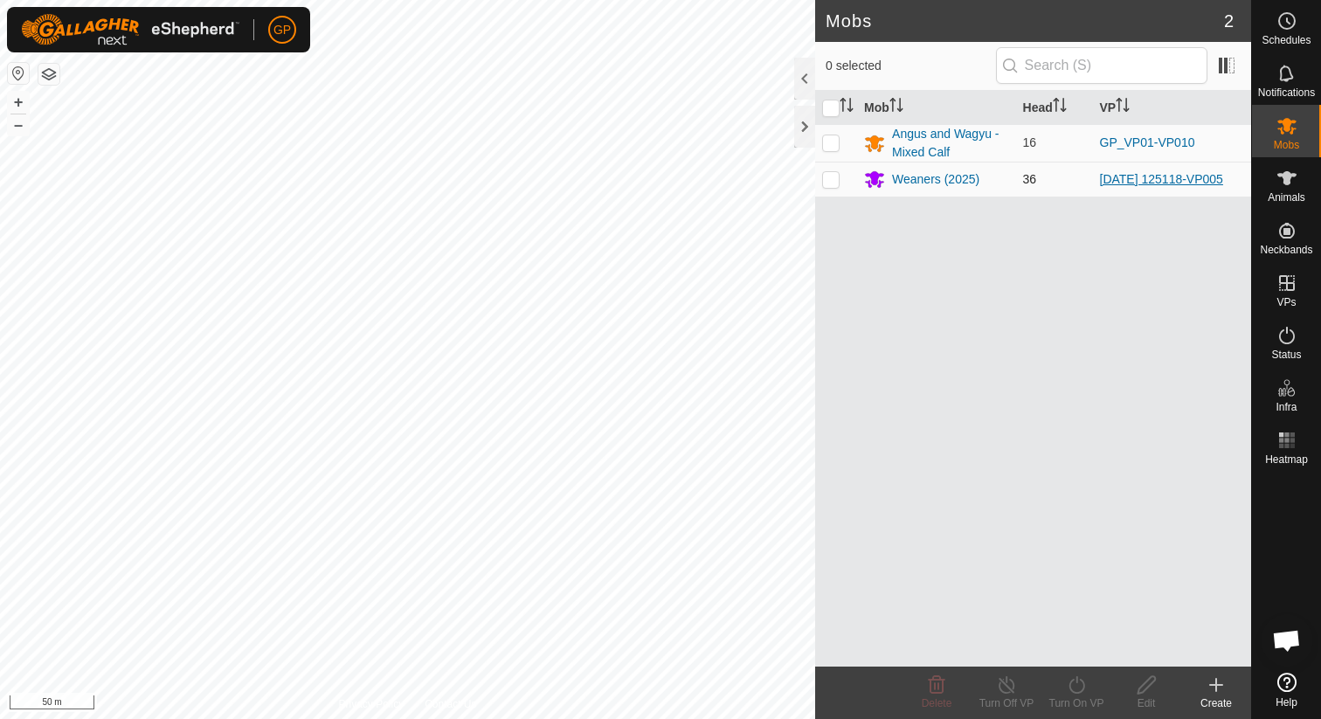
click at [1144, 172] on link "[DATE] 125118-VP005" at bounding box center [1161, 179] width 123 height 14
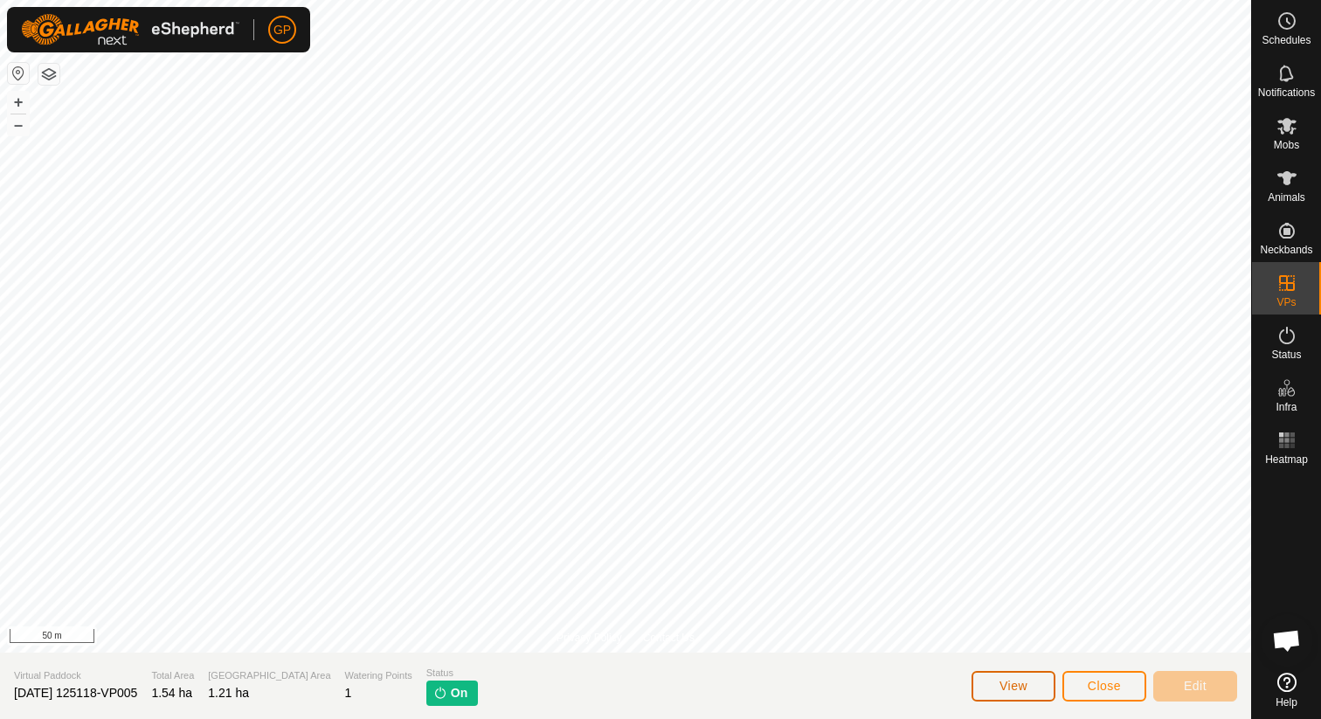
click at [1035, 695] on button "View" at bounding box center [1013, 686] width 84 height 31
click at [1077, 678] on button "Close" at bounding box center [1104, 686] width 84 height 31
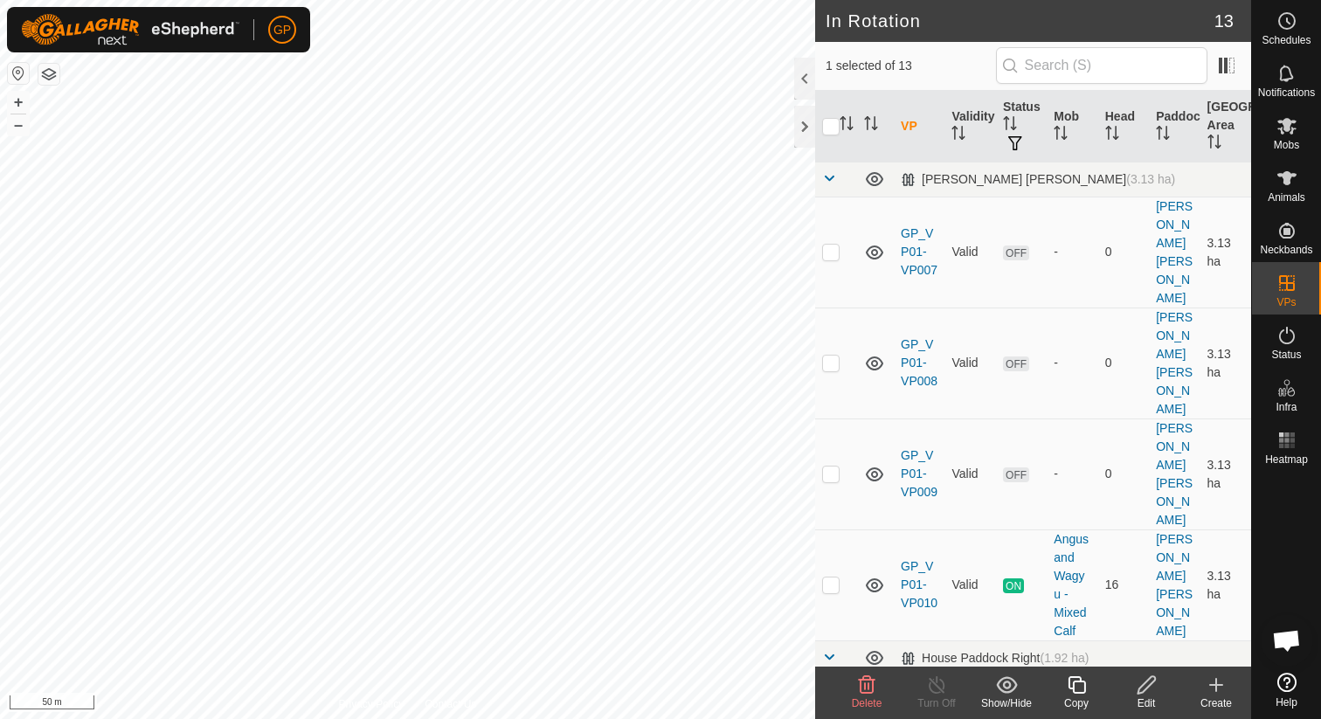
click at [1146, 695] on div "Edit" at bounding box center [1146, 703] width 70 height 16
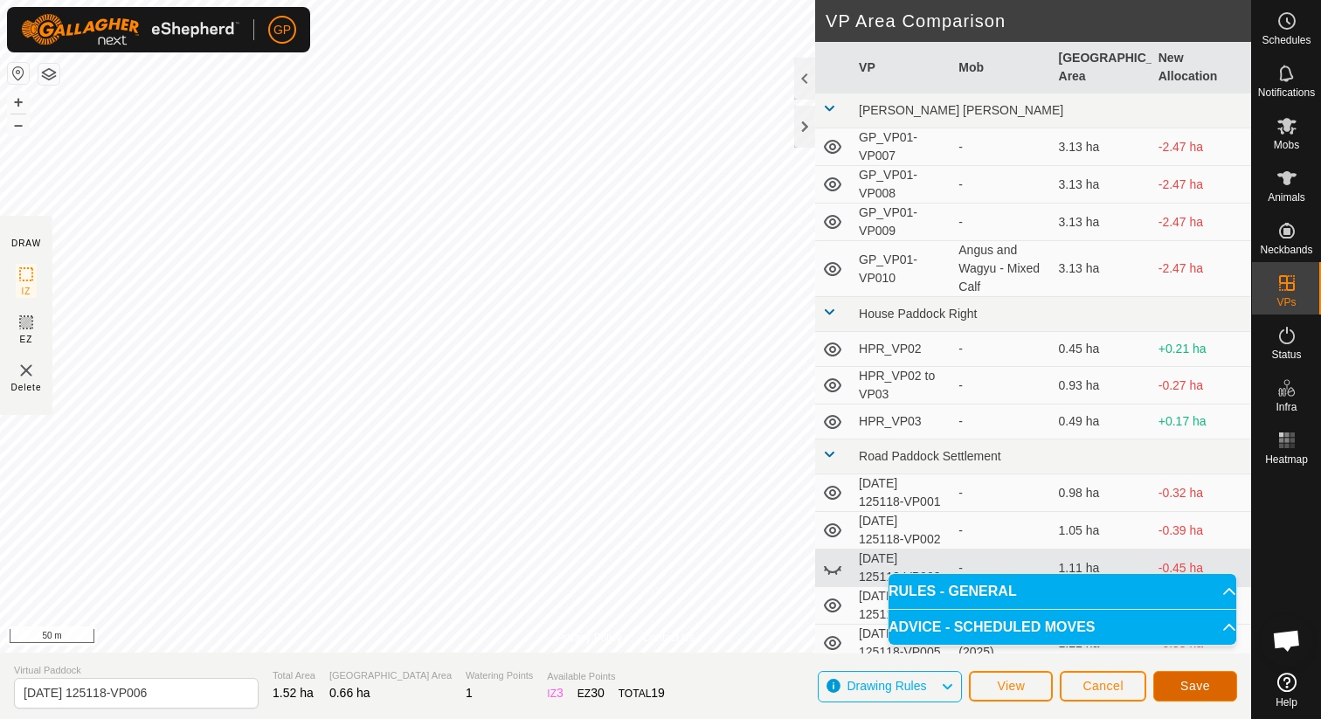
click at [1183, 682] on span "Save" at bounding box center [1195, 686] width 30 height 14
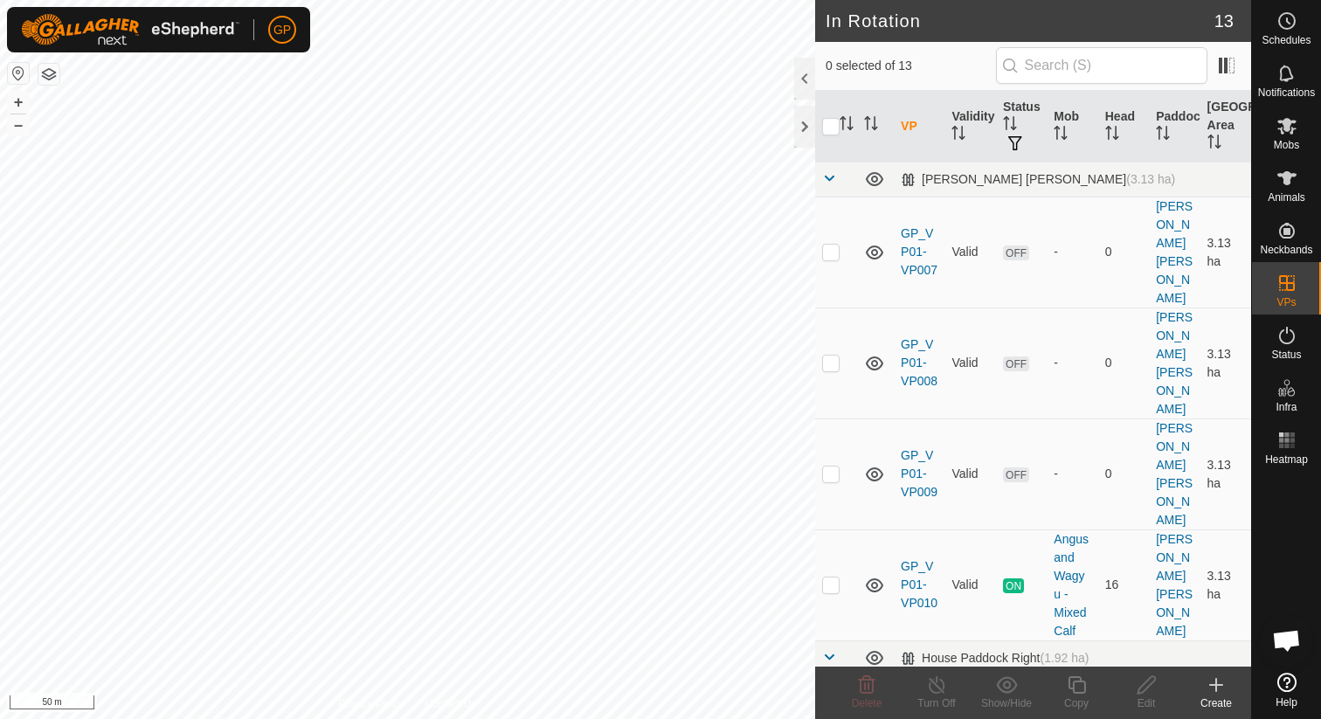
checkbox input "true"
checkbox input "false"
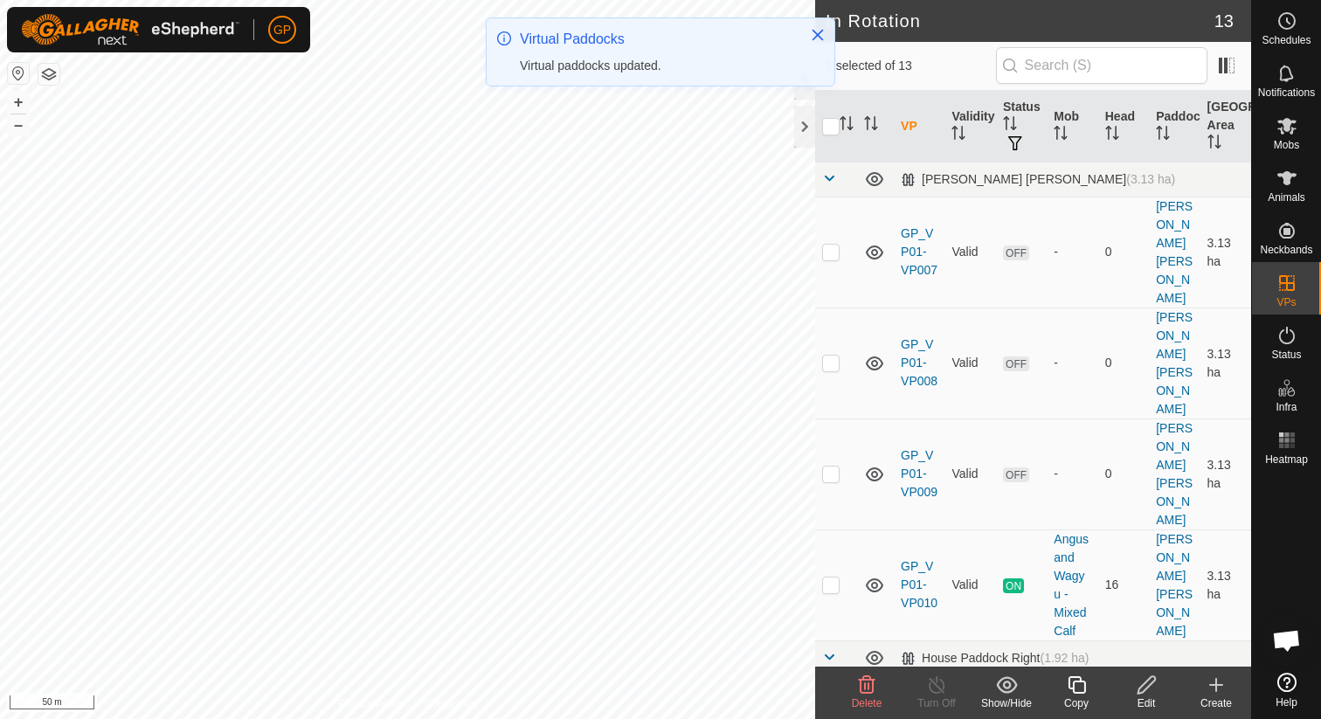
checkbox input "false"
click at [859, 687] on icon at bounding box center [866, 684] width 21 height 21
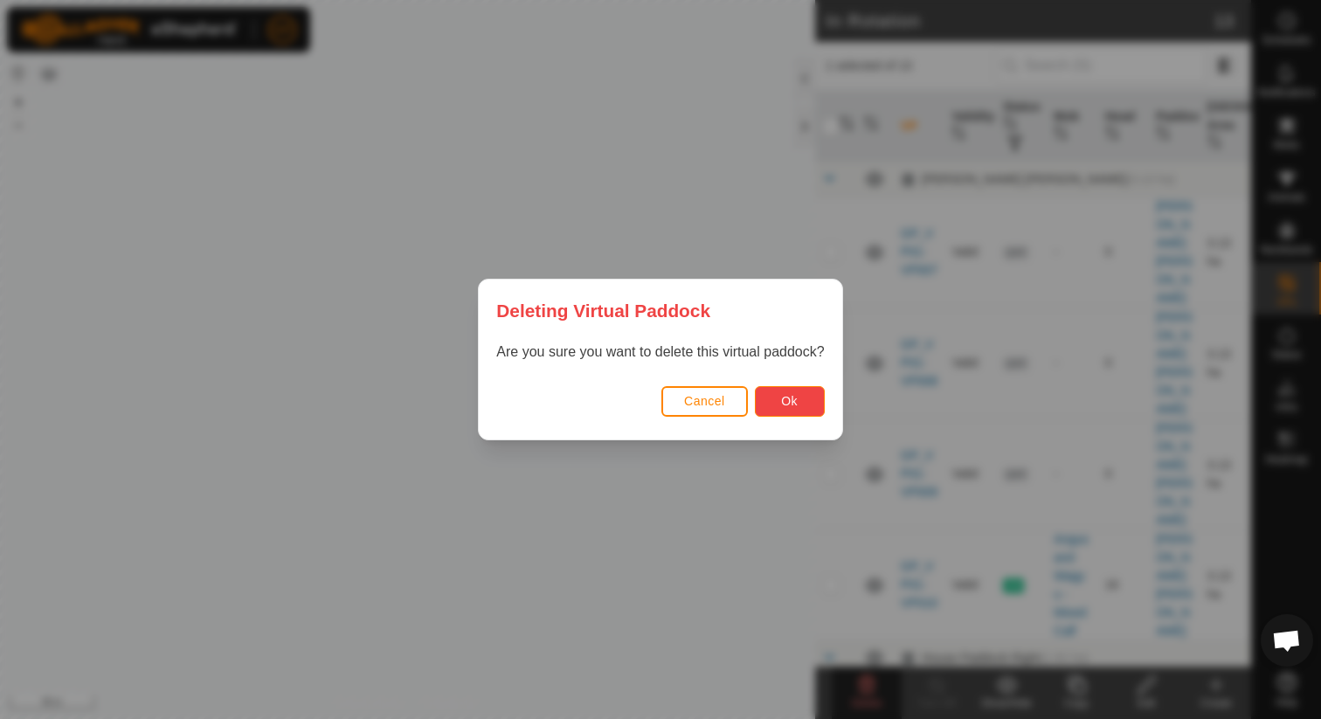
click at [780, 406] on button "Ok" at bounding box center [790, 401] width 70 height 31
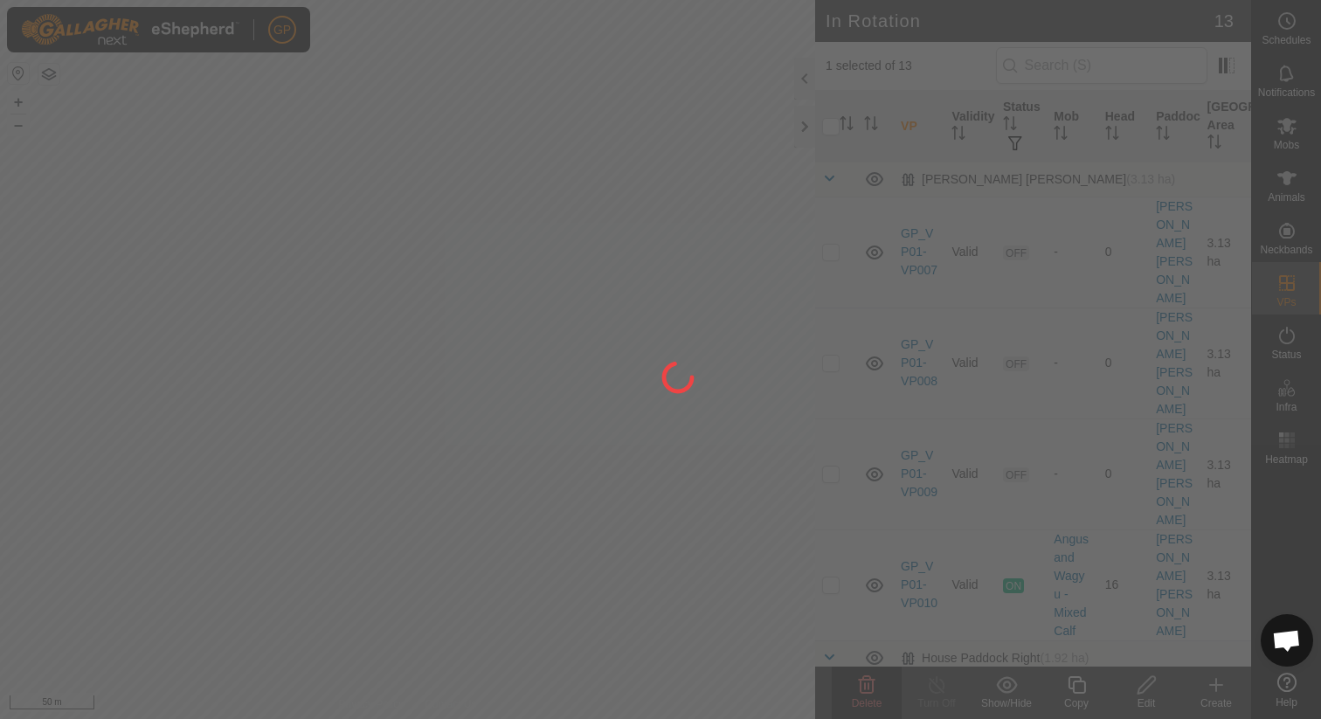
checkbox input "false"
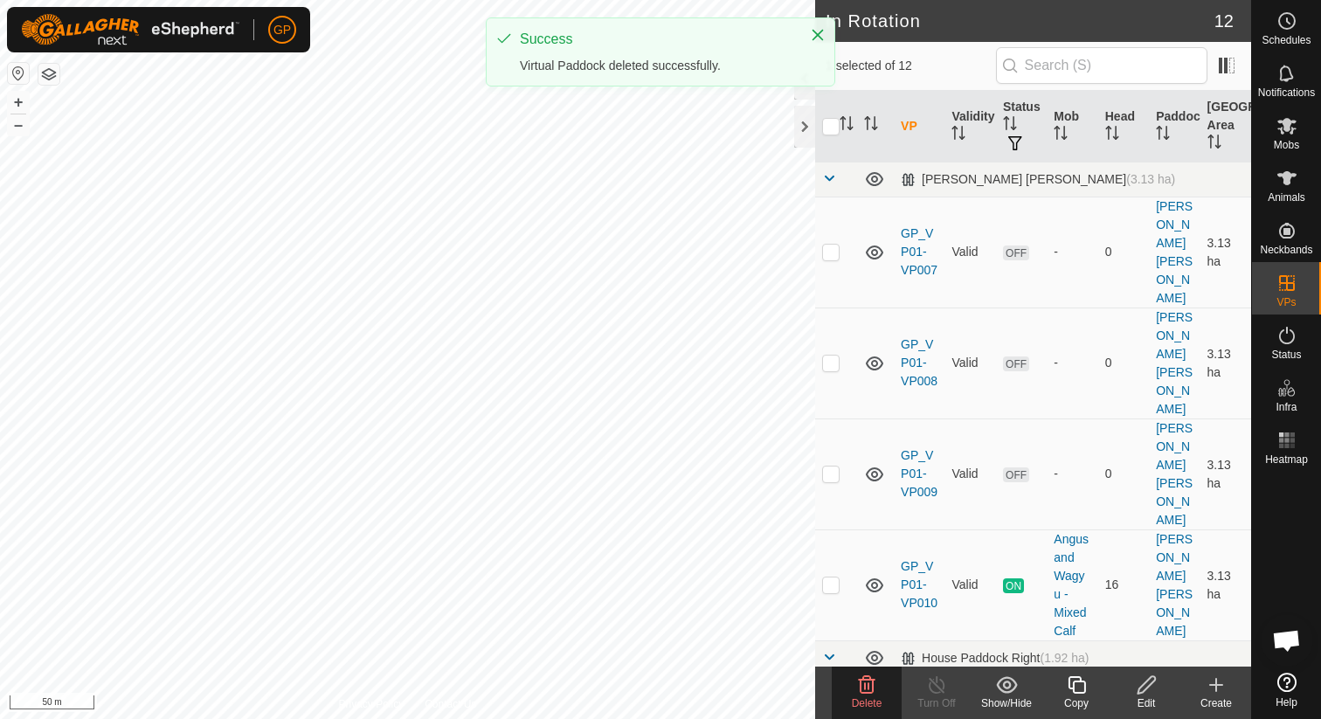
click at [874, 699] on span "Delete" at bounding box center [867, 703] width 31 height 12
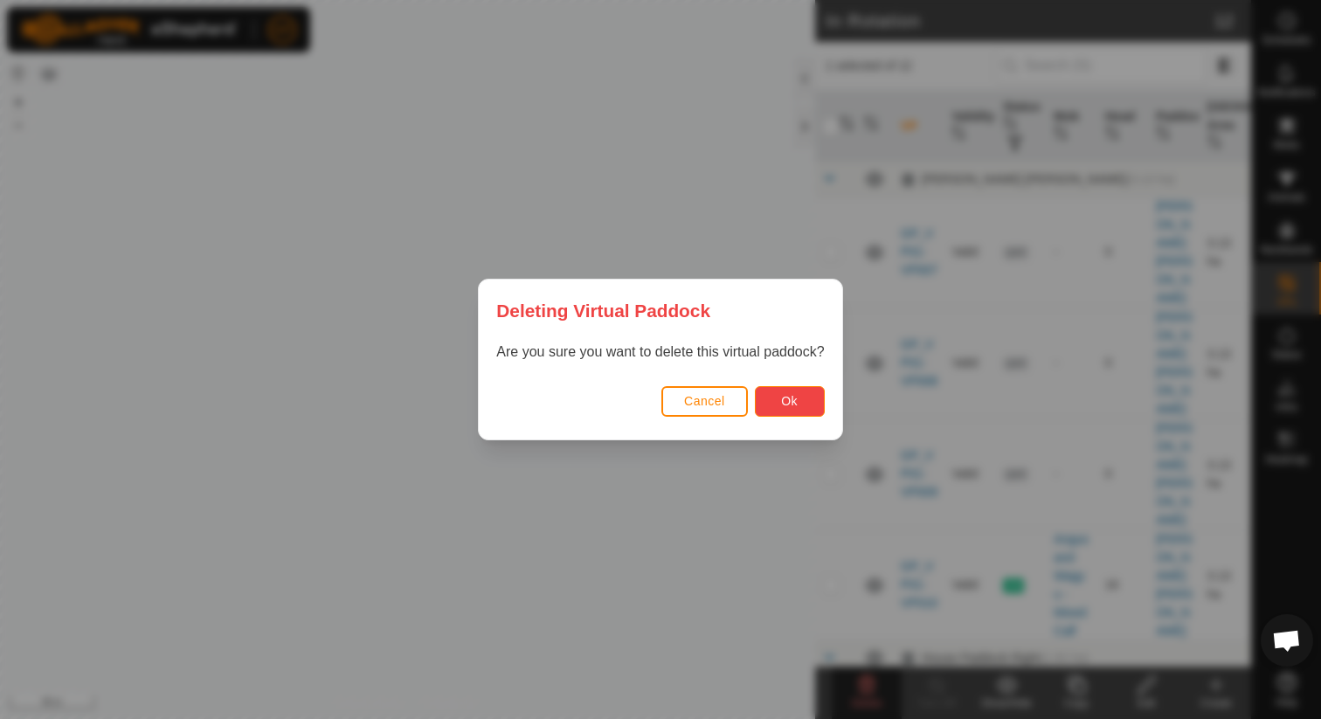
click at [785, 411] on button "Ok" at bounding box center [790, 401] width 70 height 31
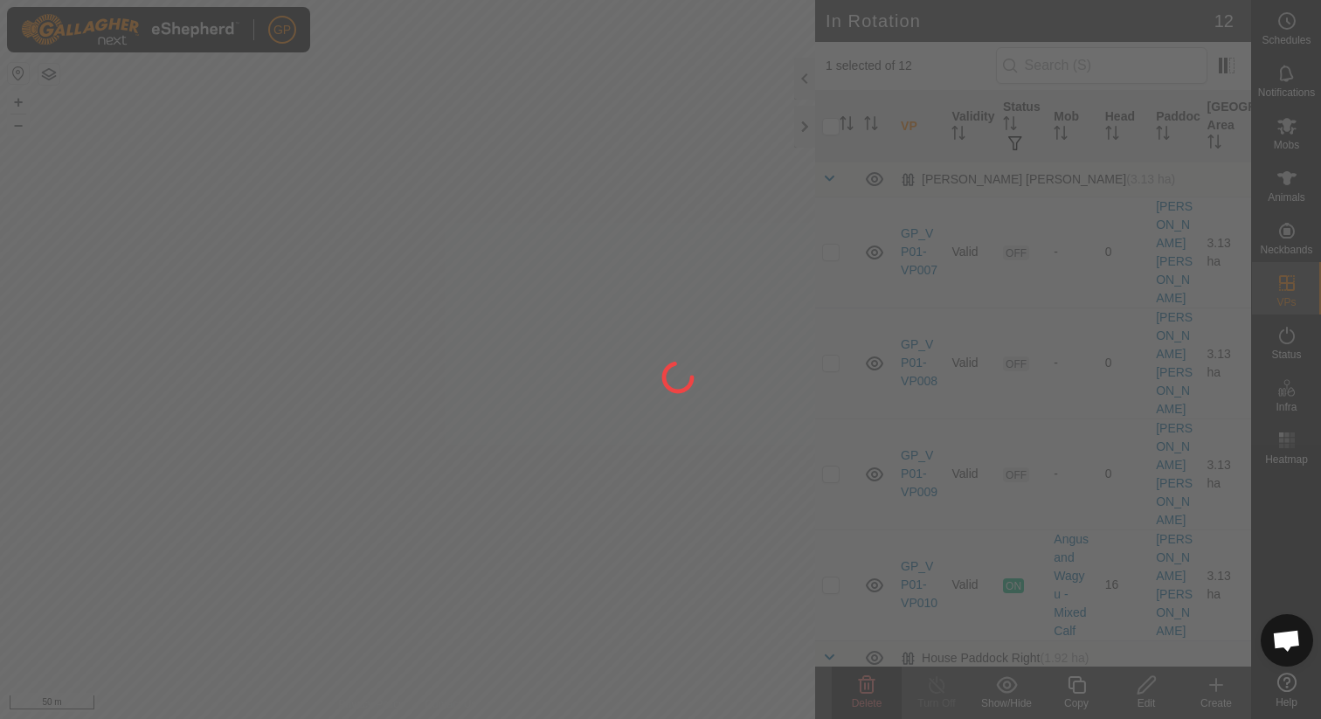
checkbox input "false"
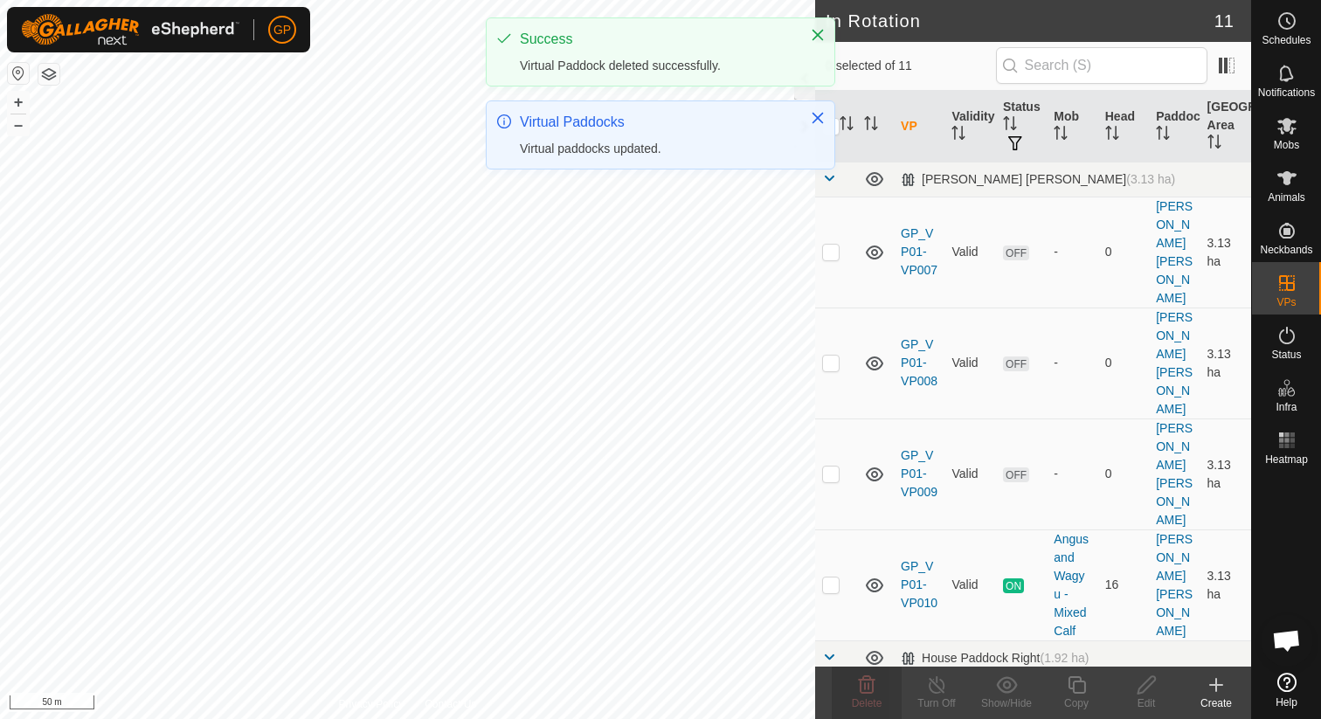
checkbox input "true"
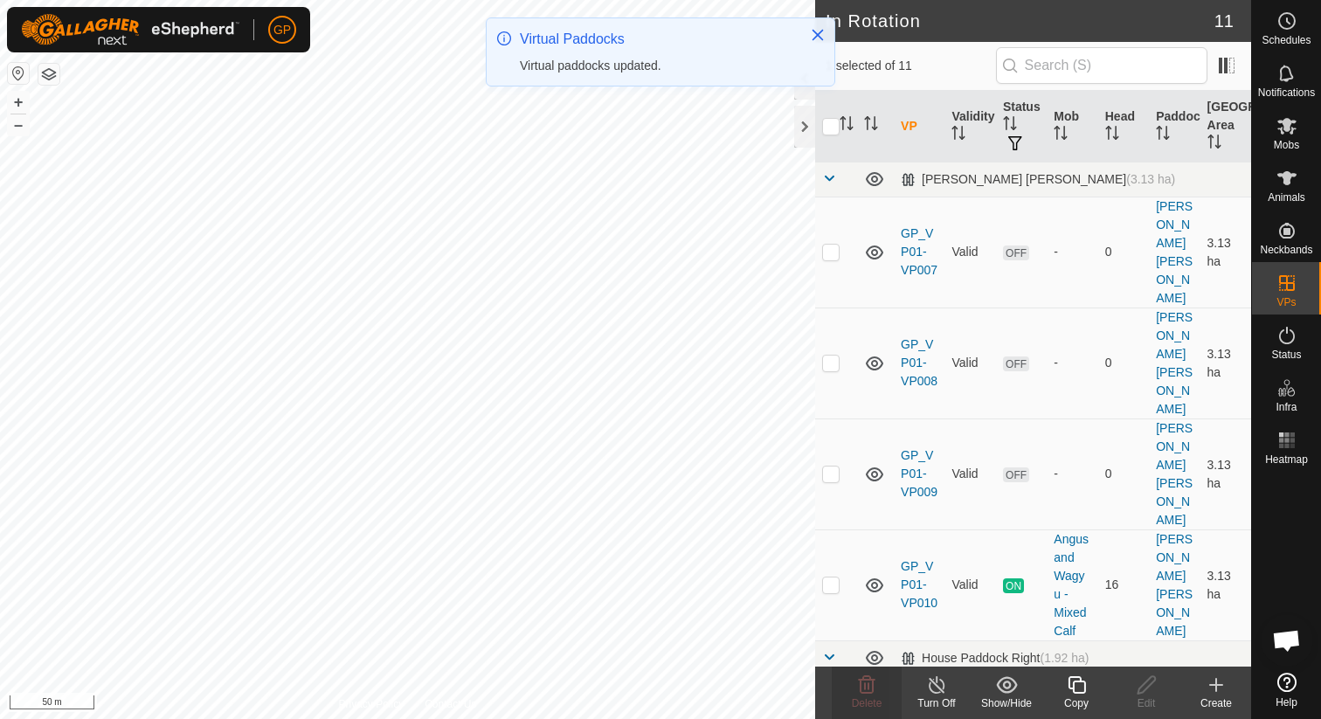
checkbox input "true"
checkbox input "false"
click at [868, 681] on icon at bounding box center [866, 684] width 21 height 21
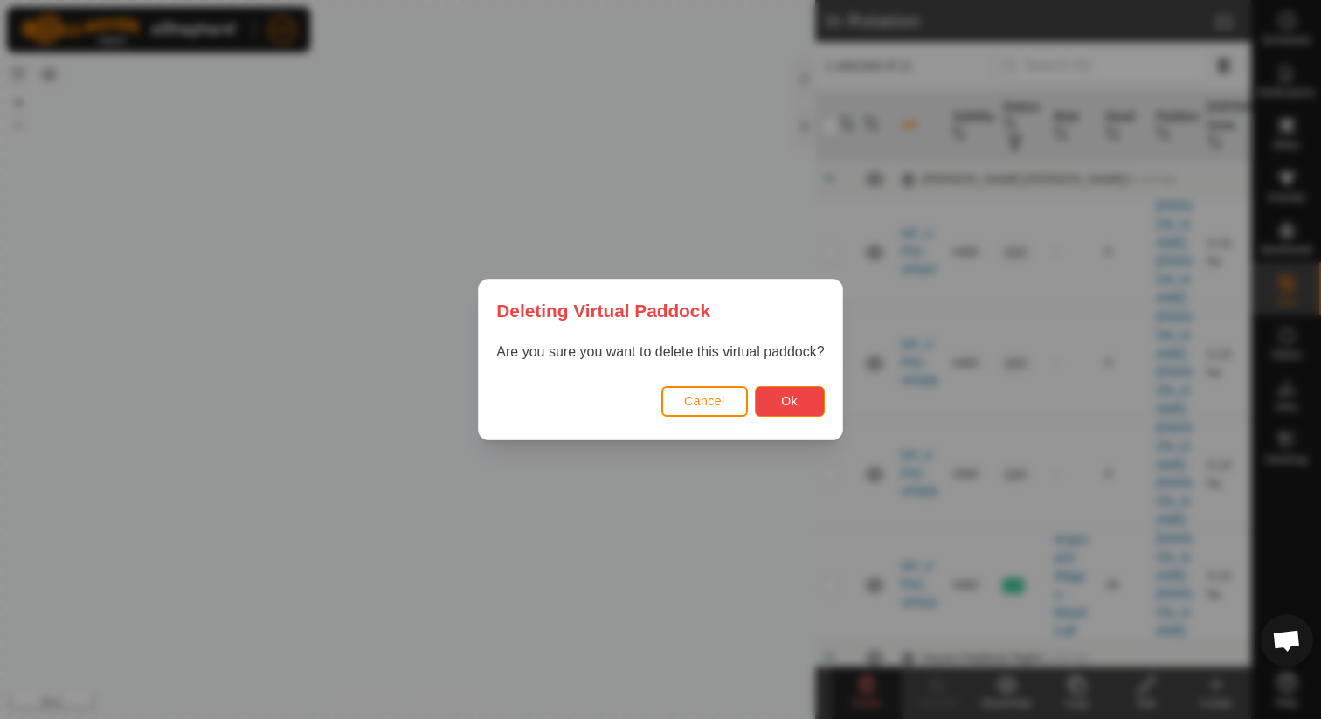
click at [778, 411] on button "Ok" at bounding box center [790, 401] width 70 height 31
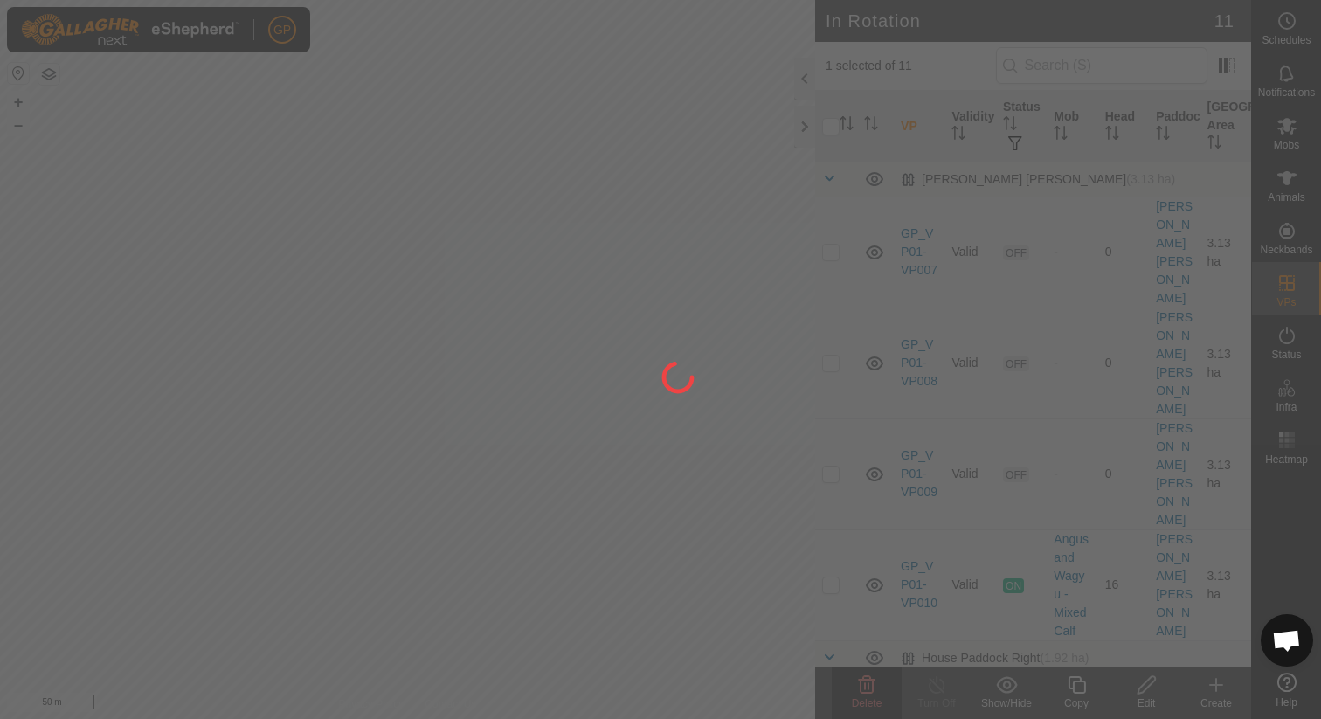
checkbox input "false"
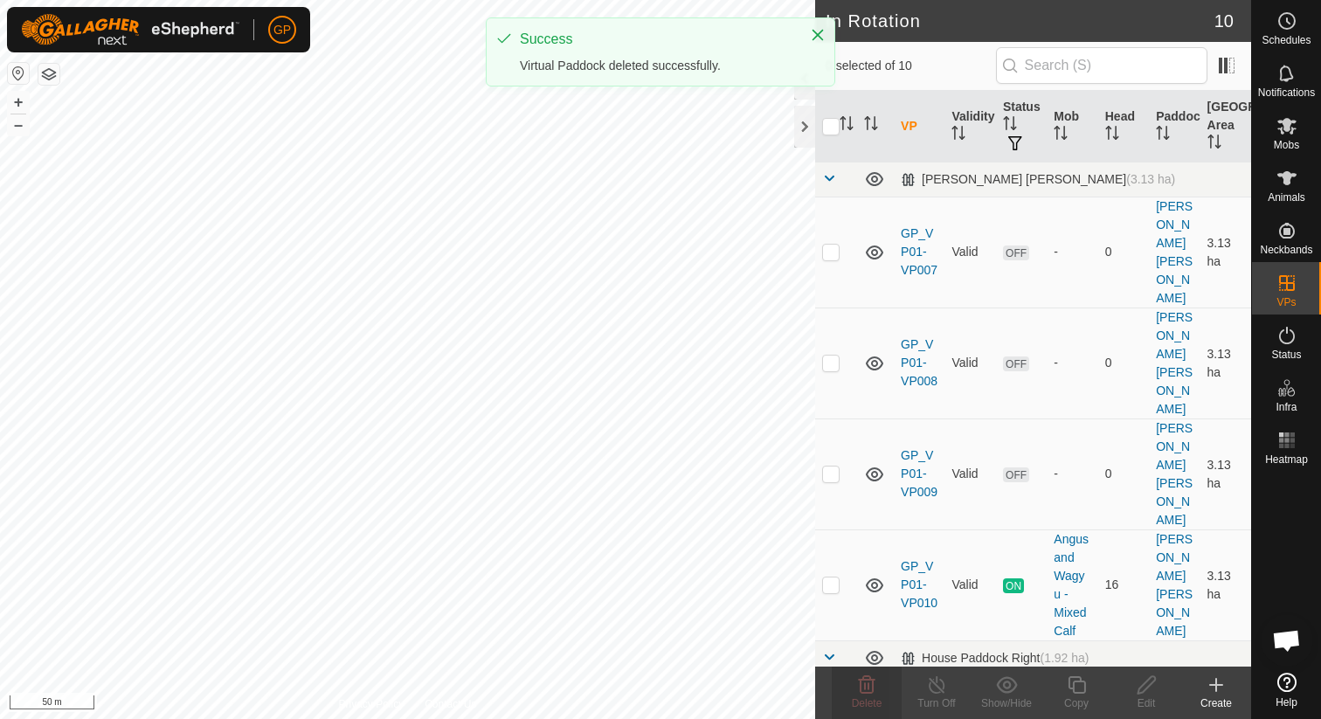
checkbox input "true"
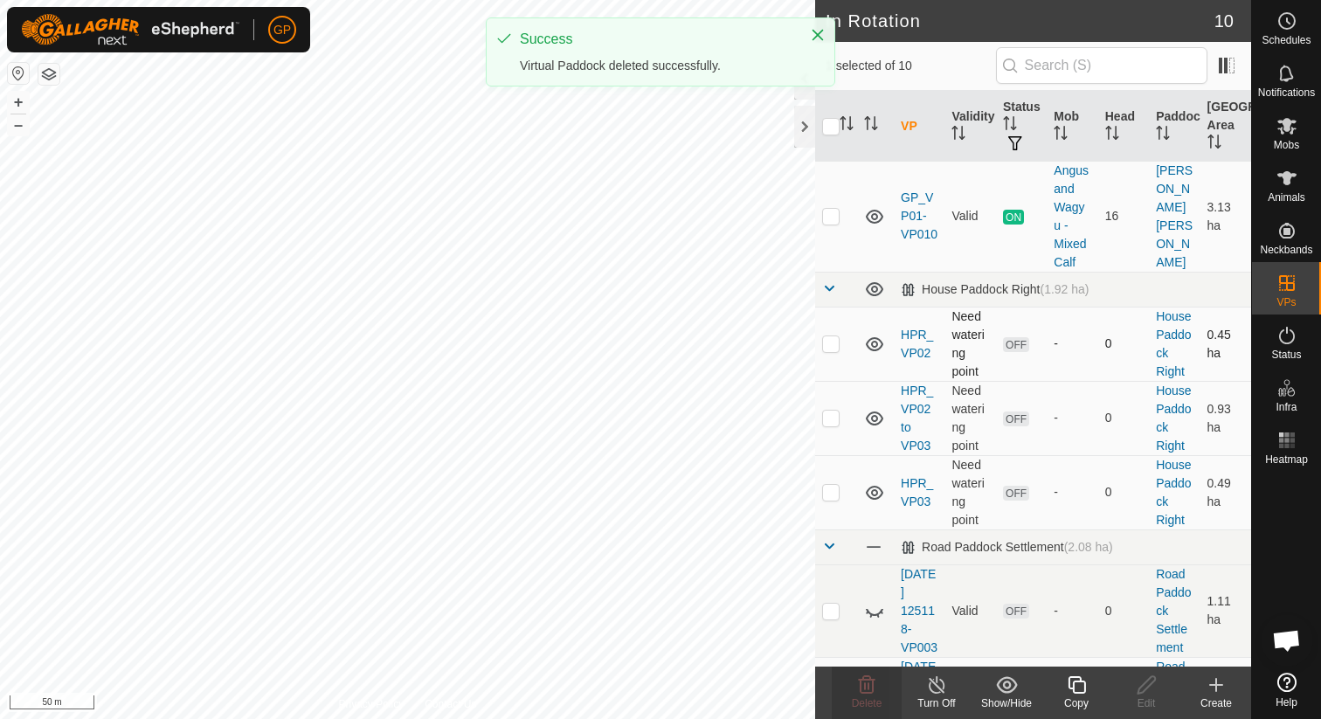
scroll to position [434, 0]
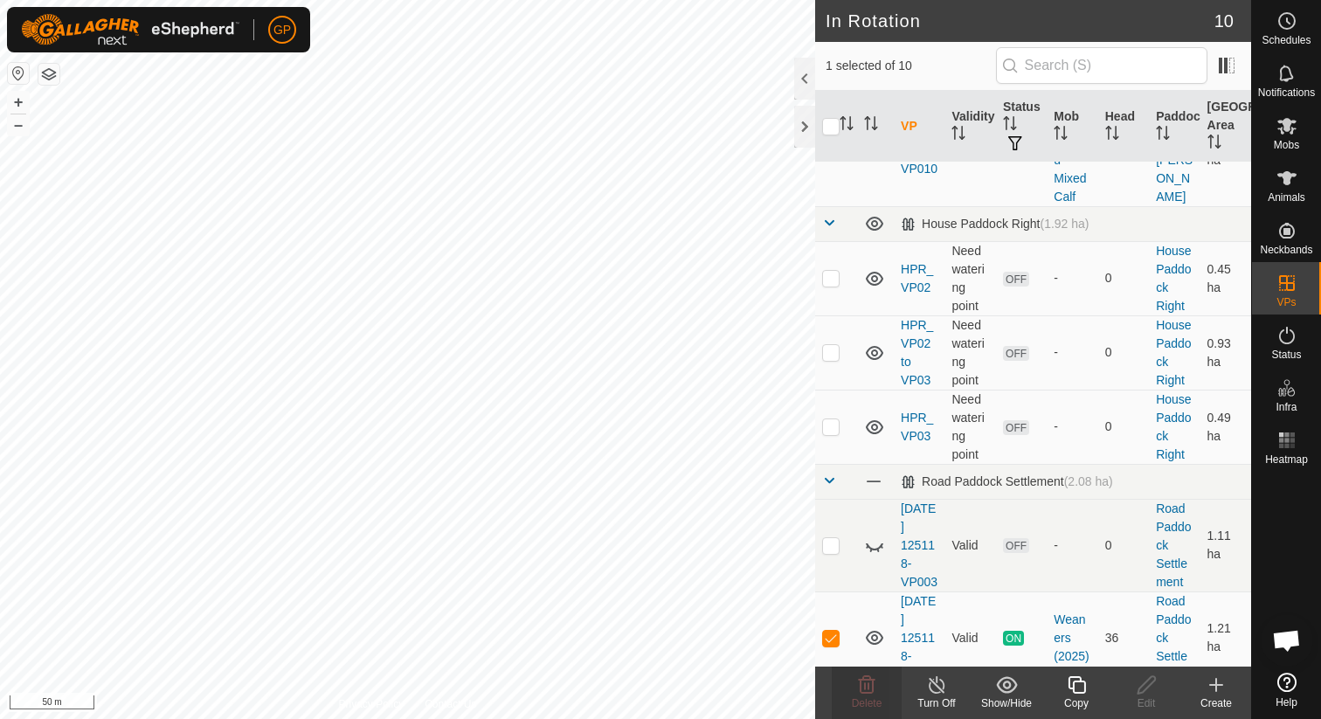
click at [963, 684] on td "Valid" at bounding box center [969, 730] width 51 height 93
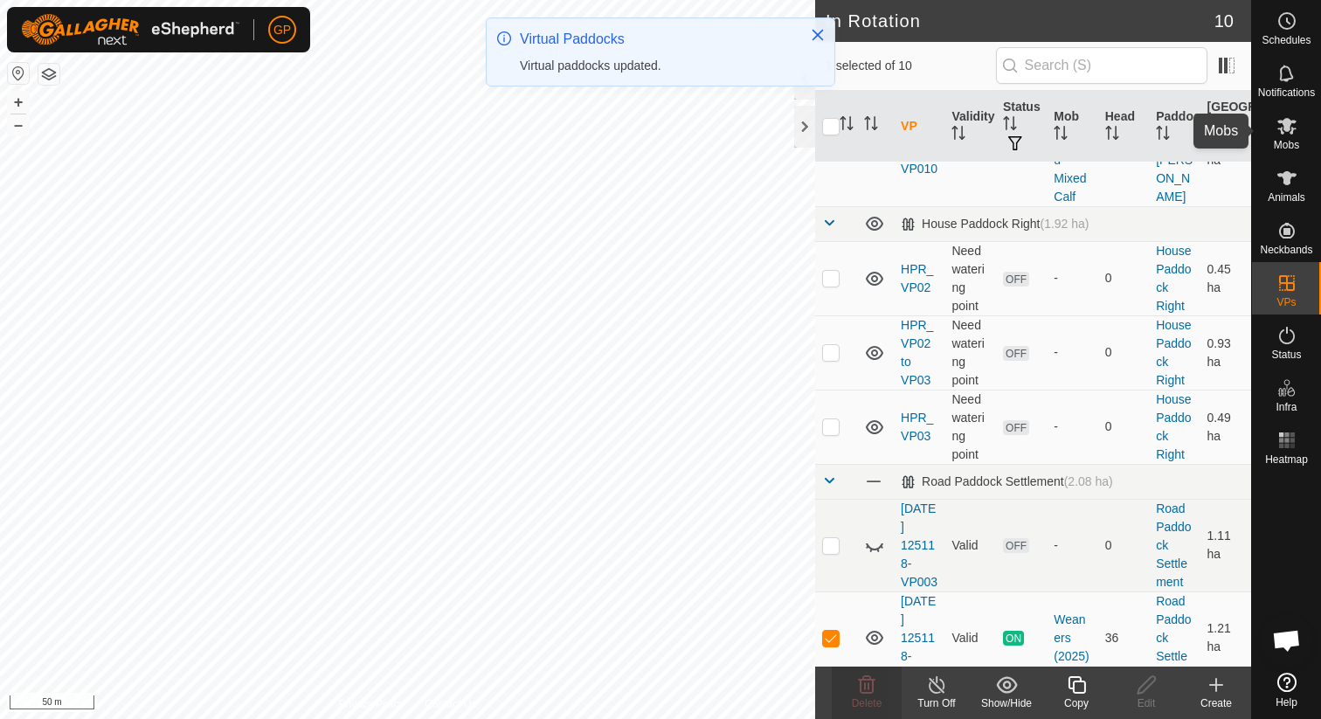
scroll to position [0, 0]
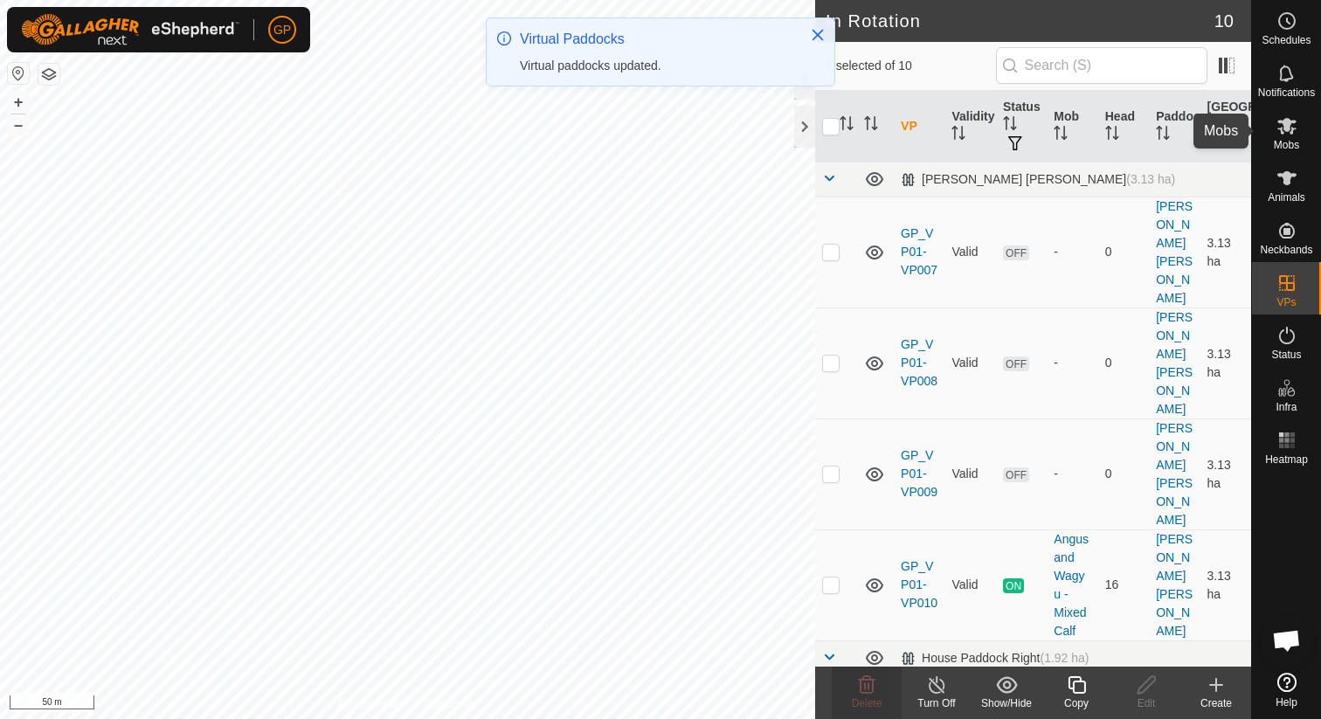
click at [1292, 136] on es-mob-svg-icon at bounding box center [1286, 126] width 31 height 28
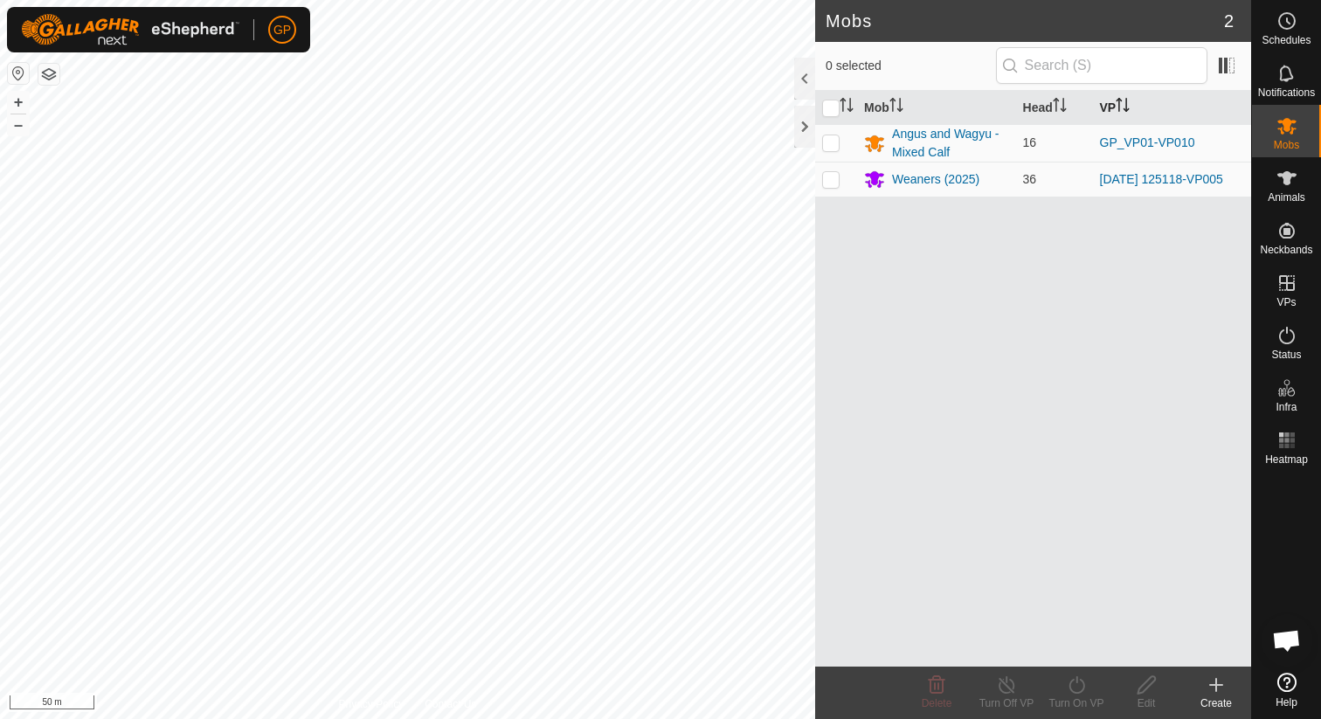
click at [1109, 97] on th "VP" at bounding box center [1172, 108] width 158 height 34
click at [1302, 87] on span "Notifications" at bounding box center [1286, 92] width 57 height 10
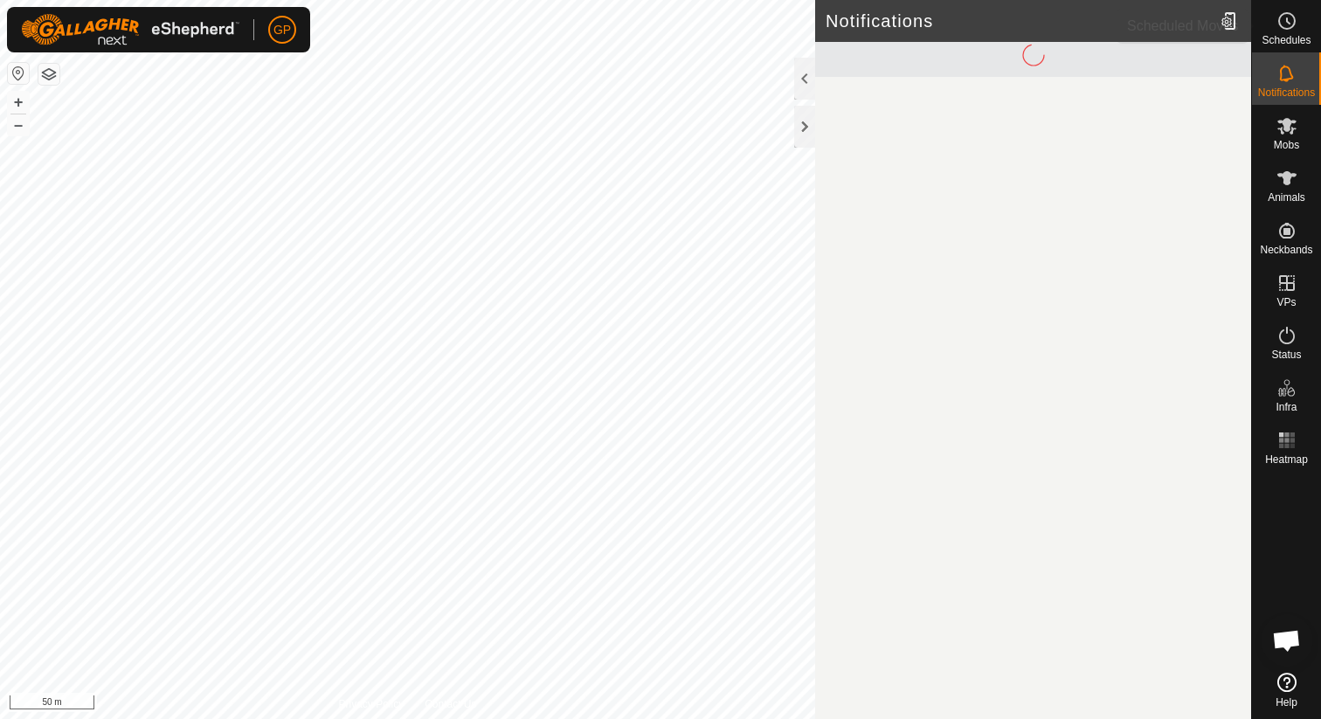
click at [1298, 35] on span "Schedules" at bounding box center [1286, 40] width 49 height 10
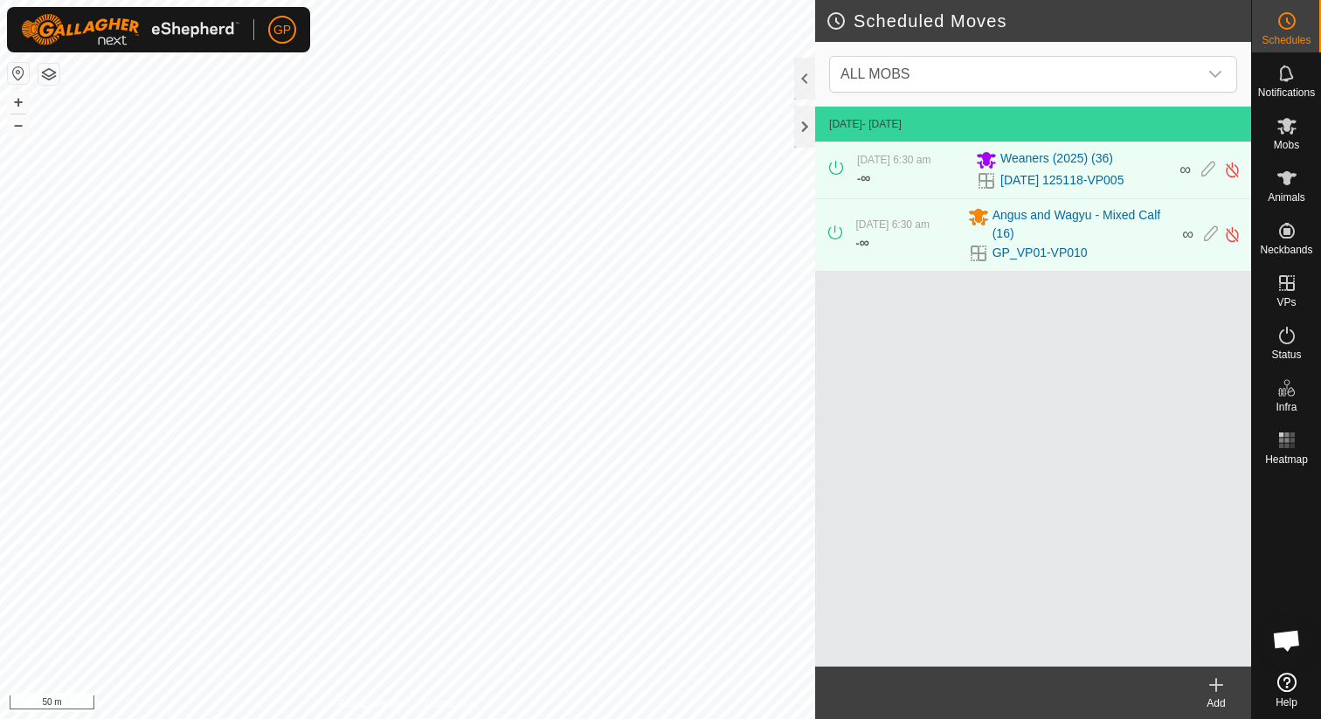
click at [1213, 683] on icon at bounding box center [1216, 684] width 21 height 21
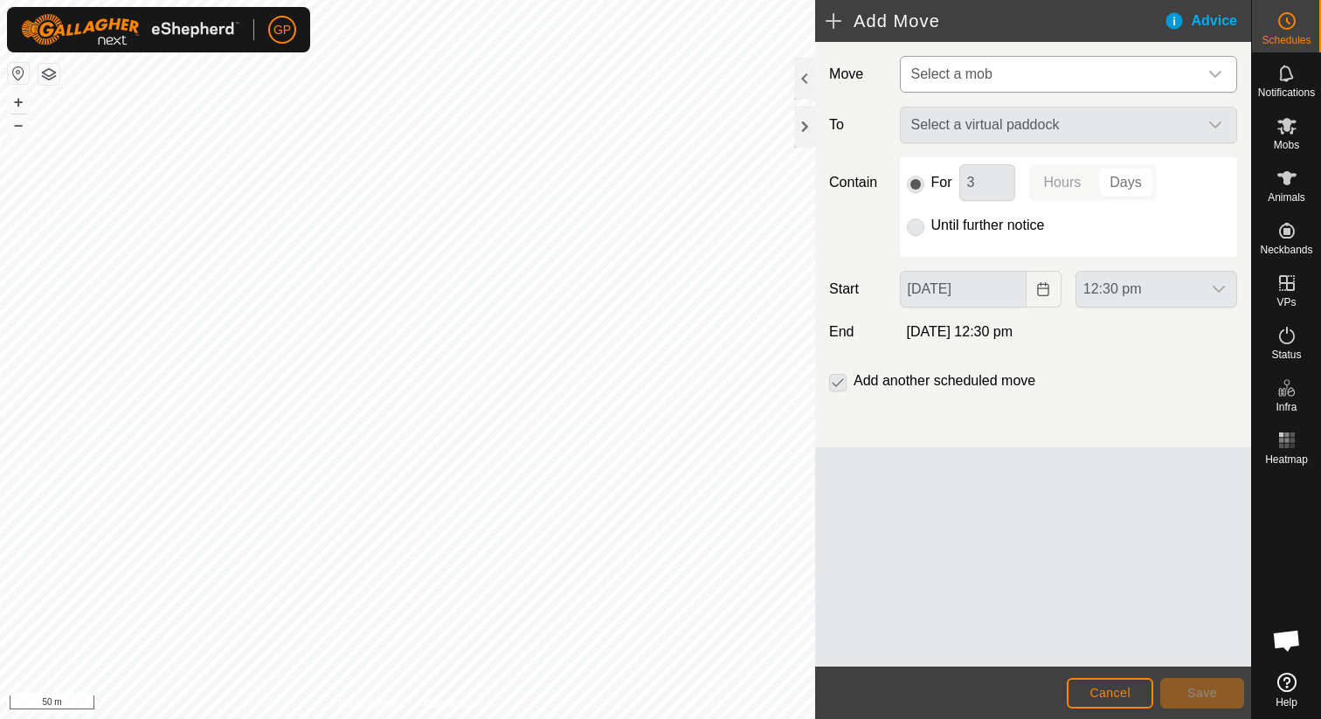
click at [983, 69] on span "Select a mob" at bounding box center [951, 73] width 81 height 15
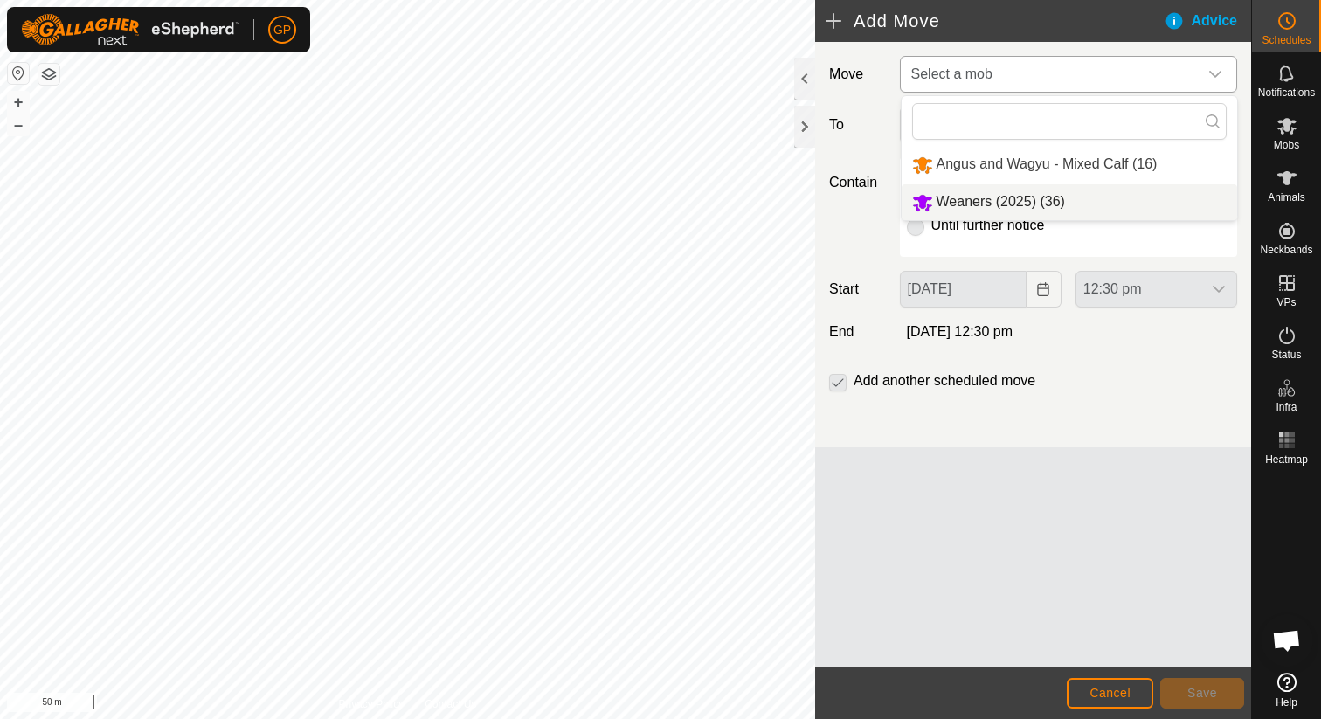
click at [972, 193] on li "Weaners (2025) (36)" at bounding box center [1069, 202] width 335 height 36
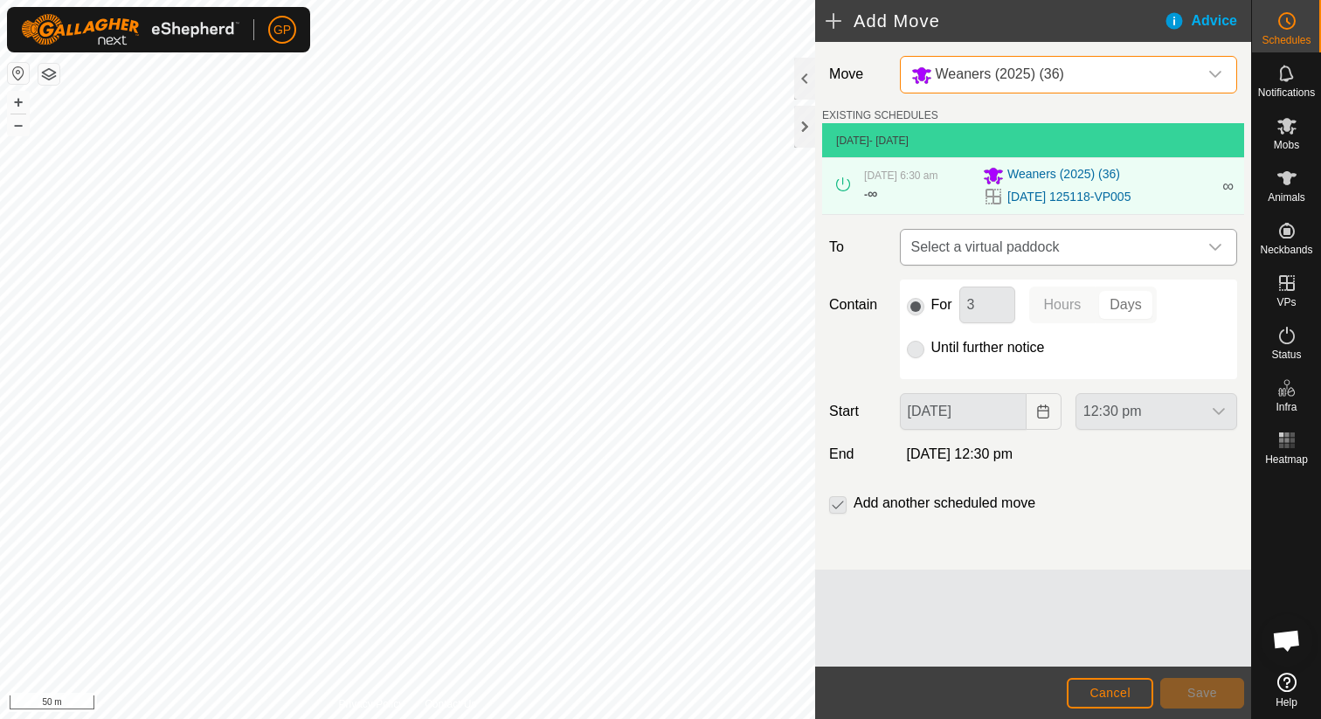
click at [969, 243] on span "Select a virtual paddock" at bounding box center [1051, 247] width 294 height 35
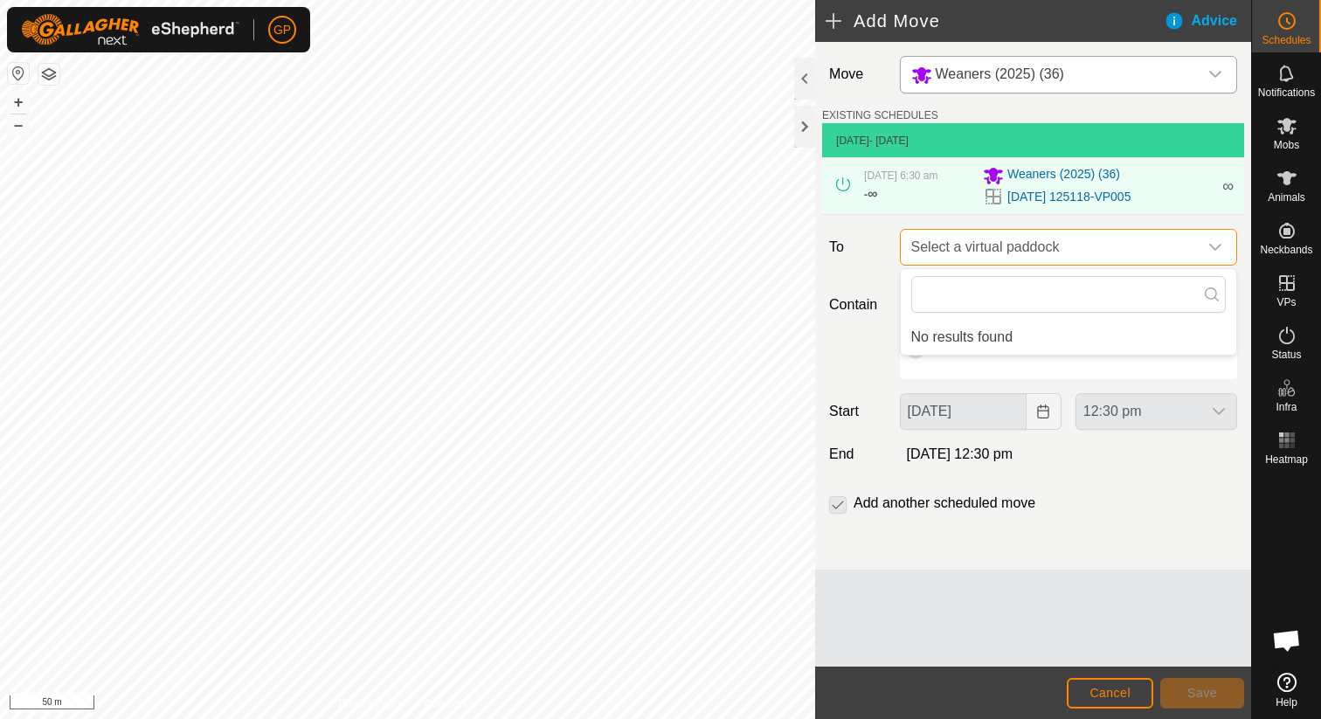
click at [969, 243] on span "Select a virtual paddock" at bounding box center [1051, 247] width 294 height 35
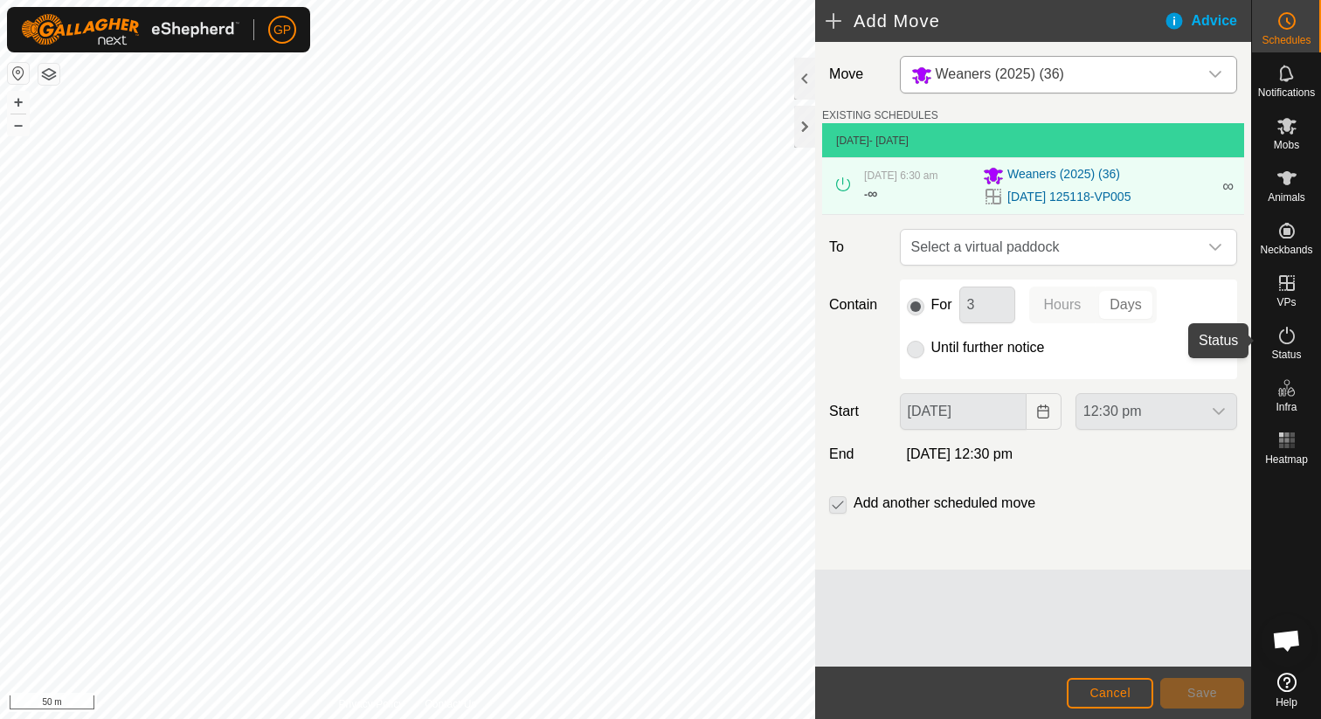
click at [1285, 342] on icon at bounding box center [1287, 335] width 16 height 17
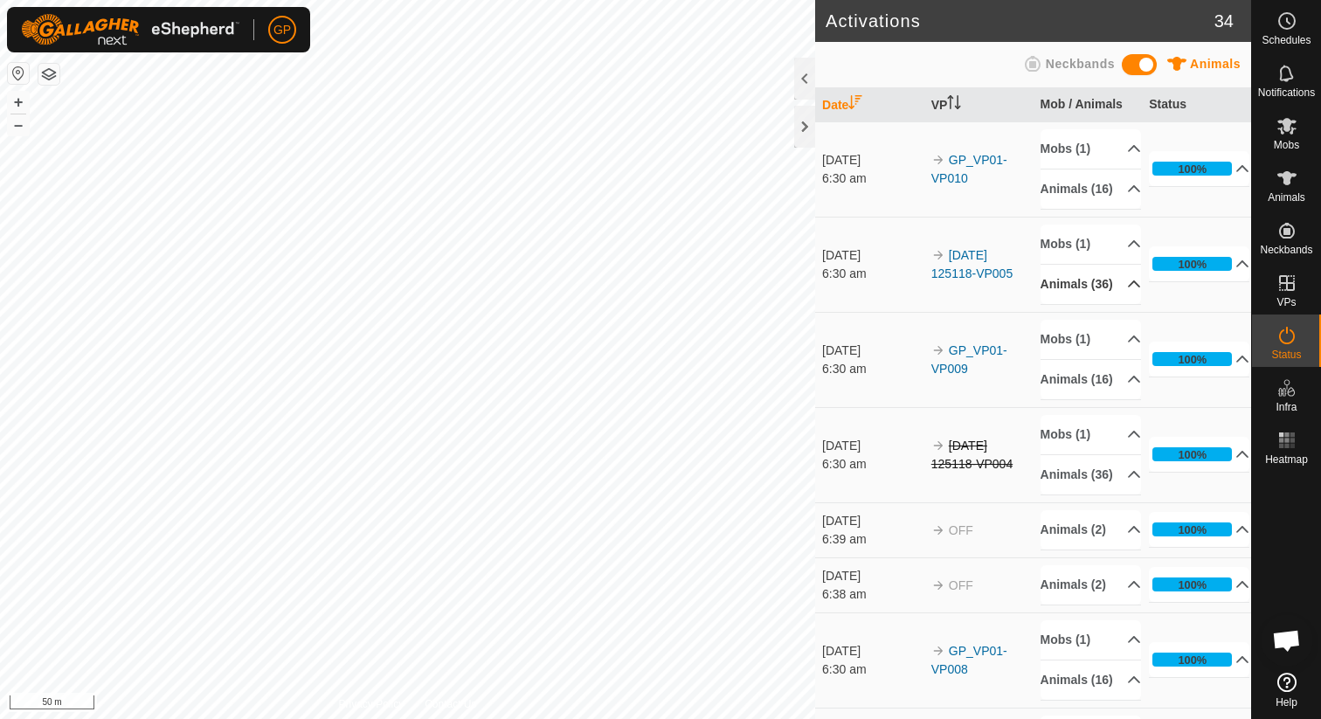
click at [1115, 304] on p-accordion-header "Animals (36)" at bounding box center [1091, 284] width 100 height 39
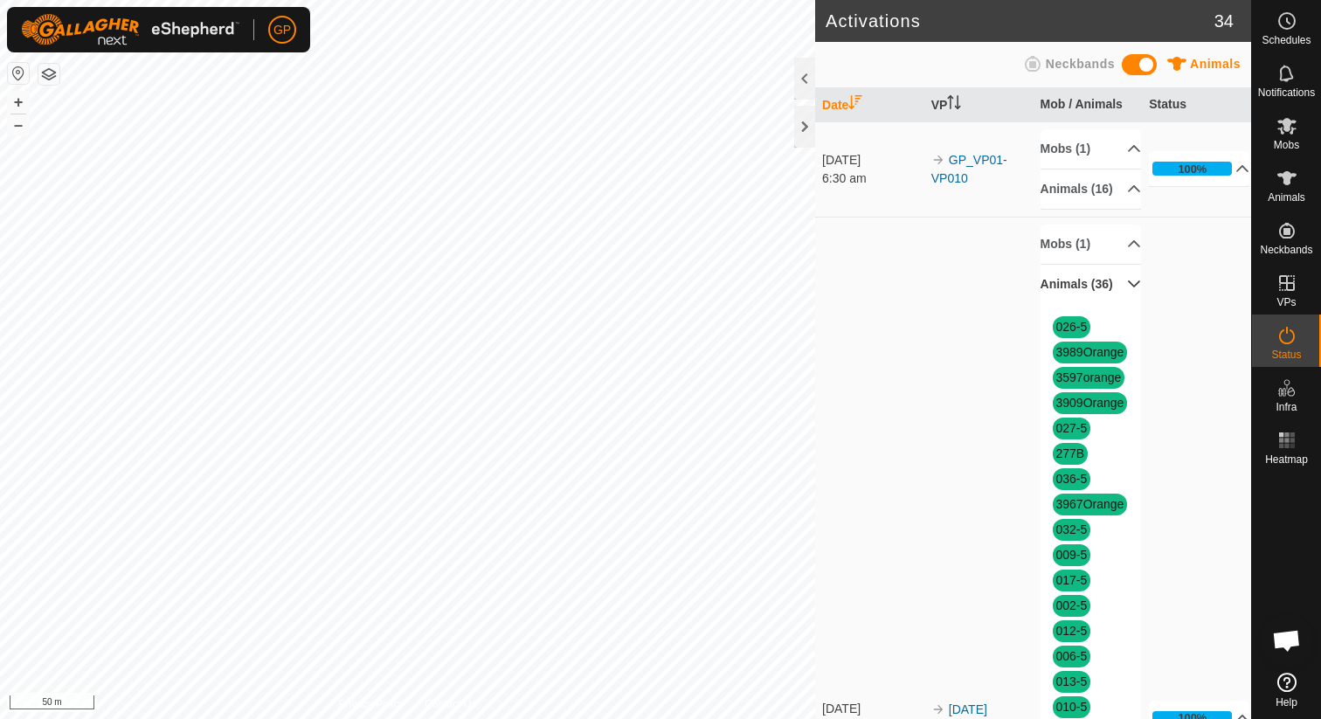
click at [1115, 304] on p-accordion-header "Animals (36)" at bounding box center [1091, 284] width 100 height 39
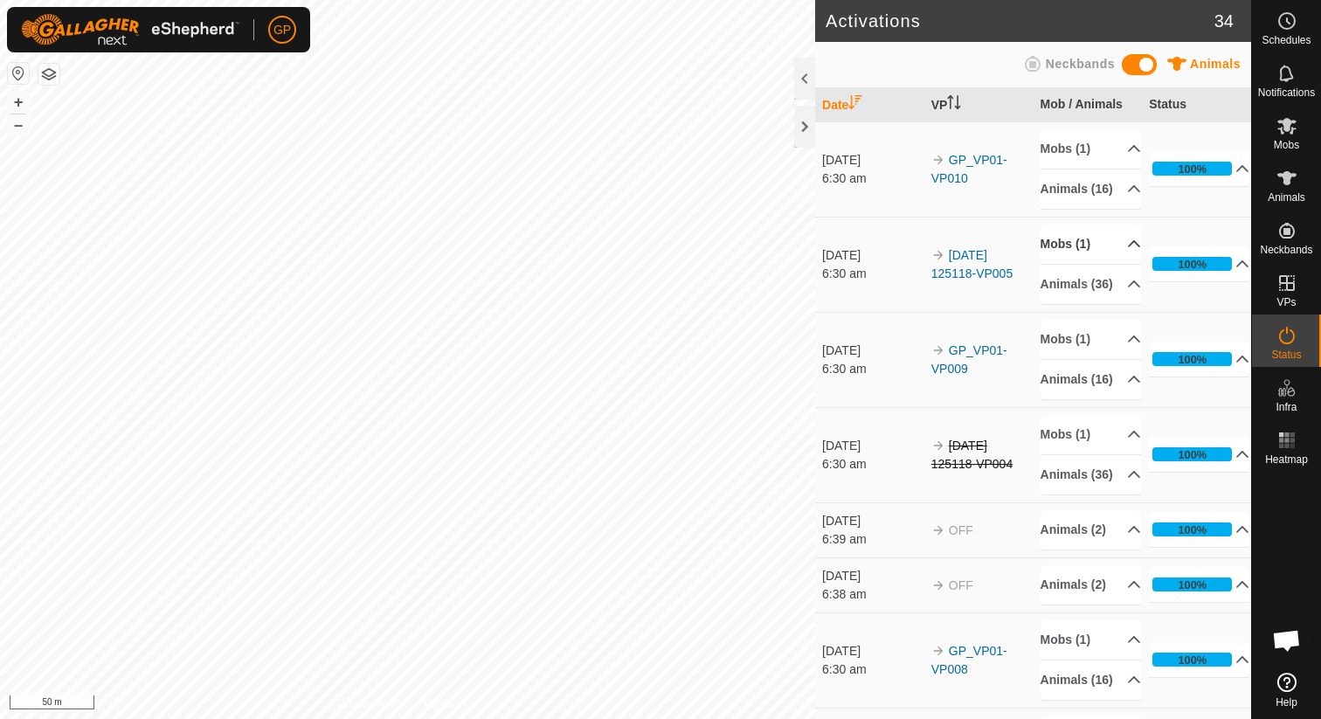
click at [1124, 264] on p-accordion-header "Mobs (1)" at bounding box center [1091, 244] width 100 height 39
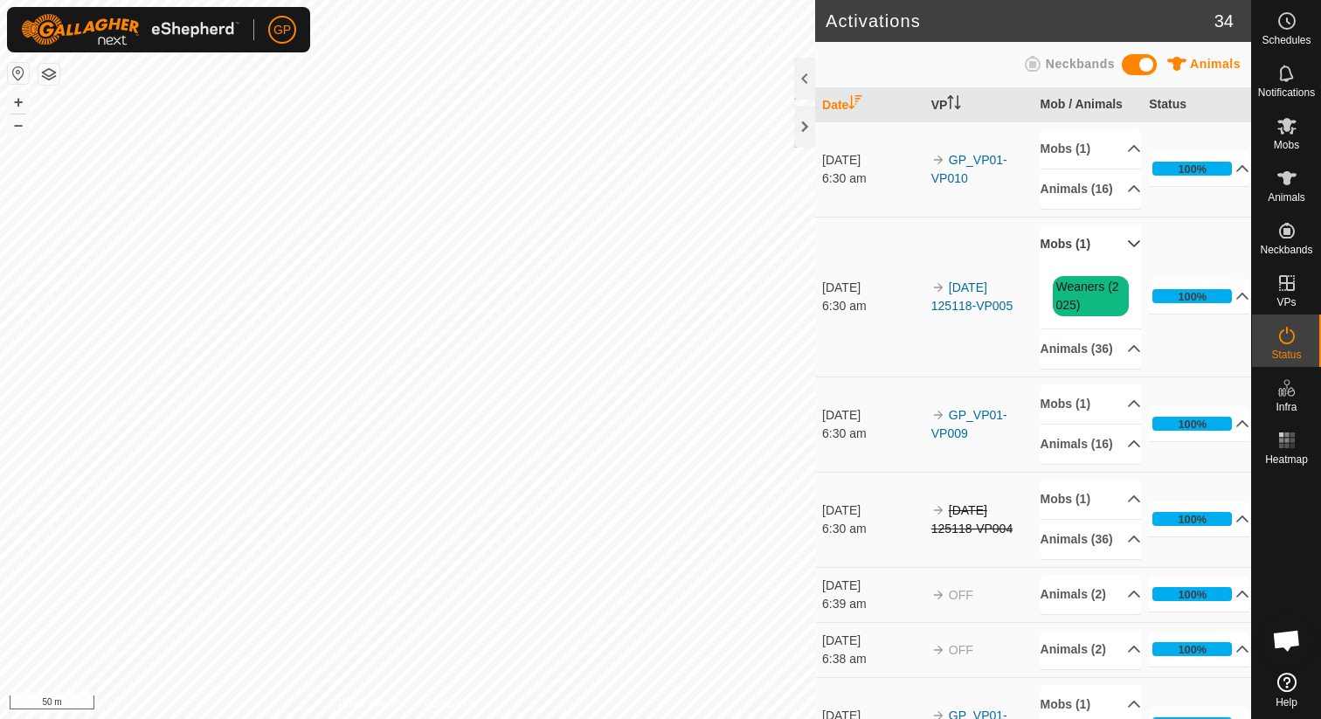
click at [1124, 264] on p-accordion-header "Mobs (1)" at bounding box center [1091, 244] width 100 height 39
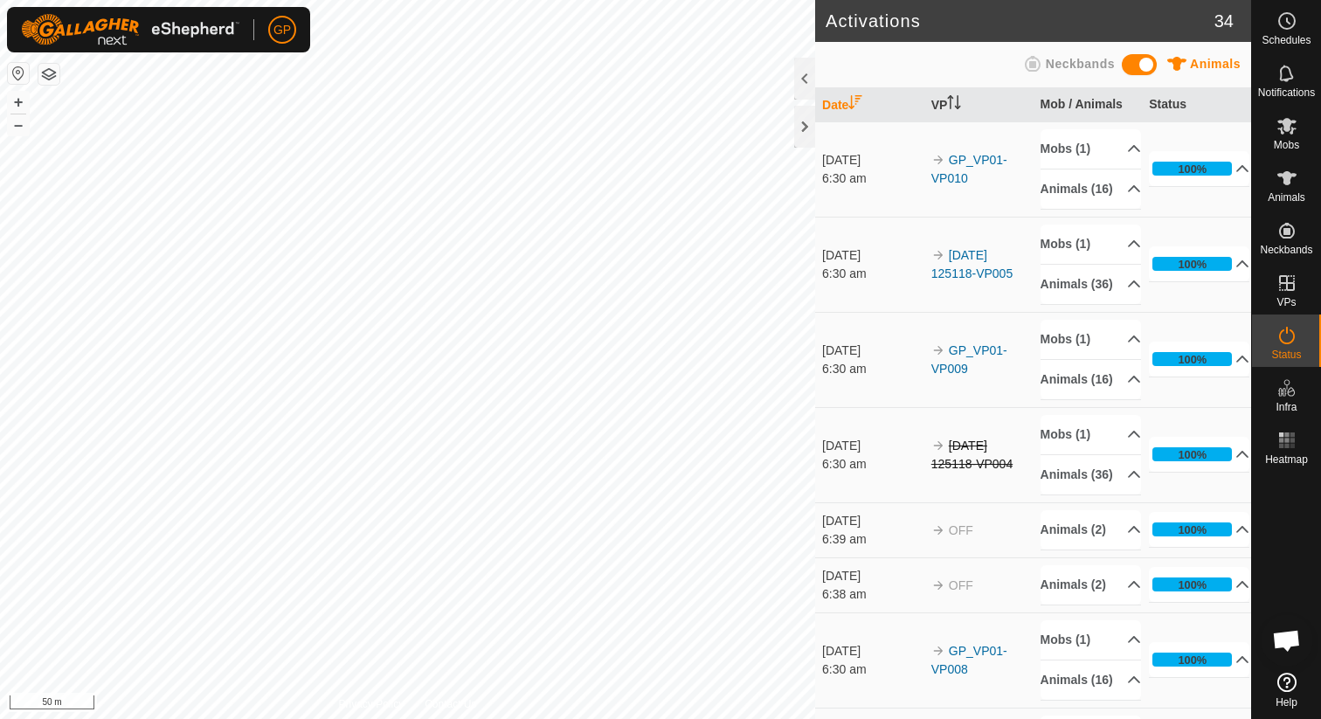
click at [1208, 64] on span "Animals" at bounding box center [1215, 64] width 51 height 14
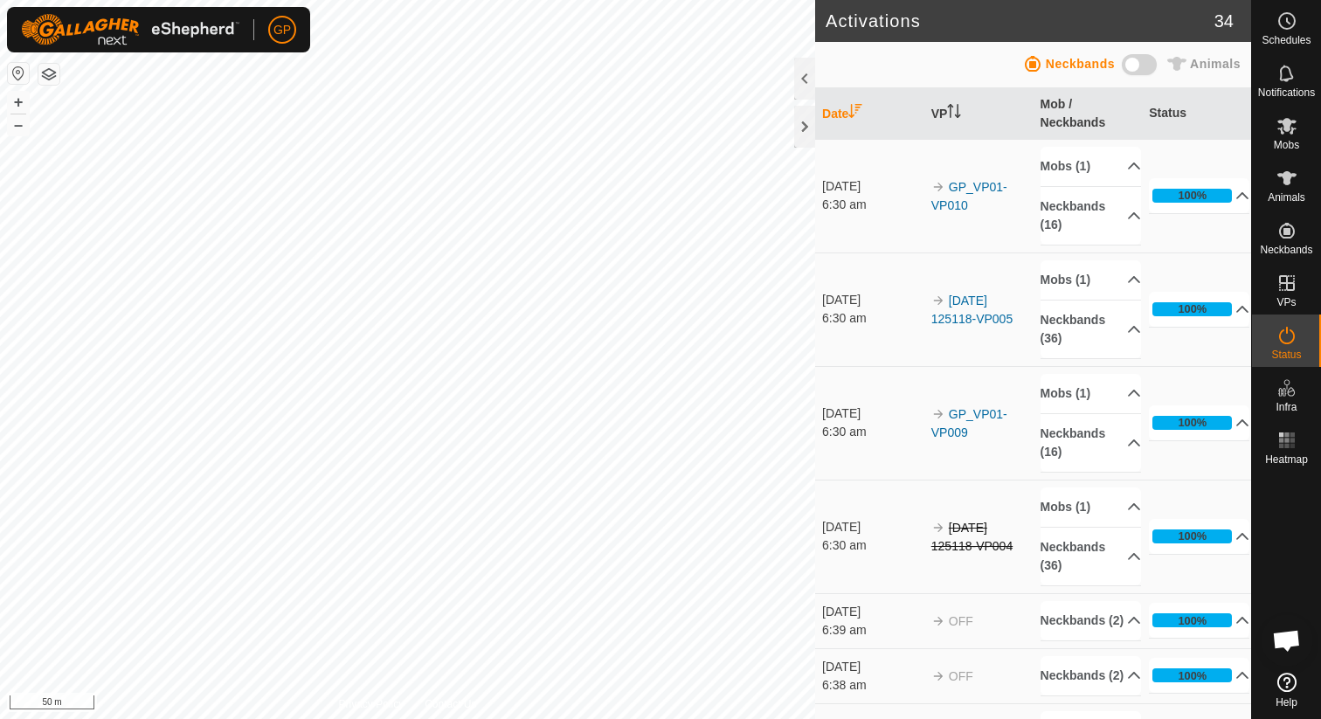
click at [1214, 66] on span "Animals" at bounding box center [1215, 64] width 51 height 14
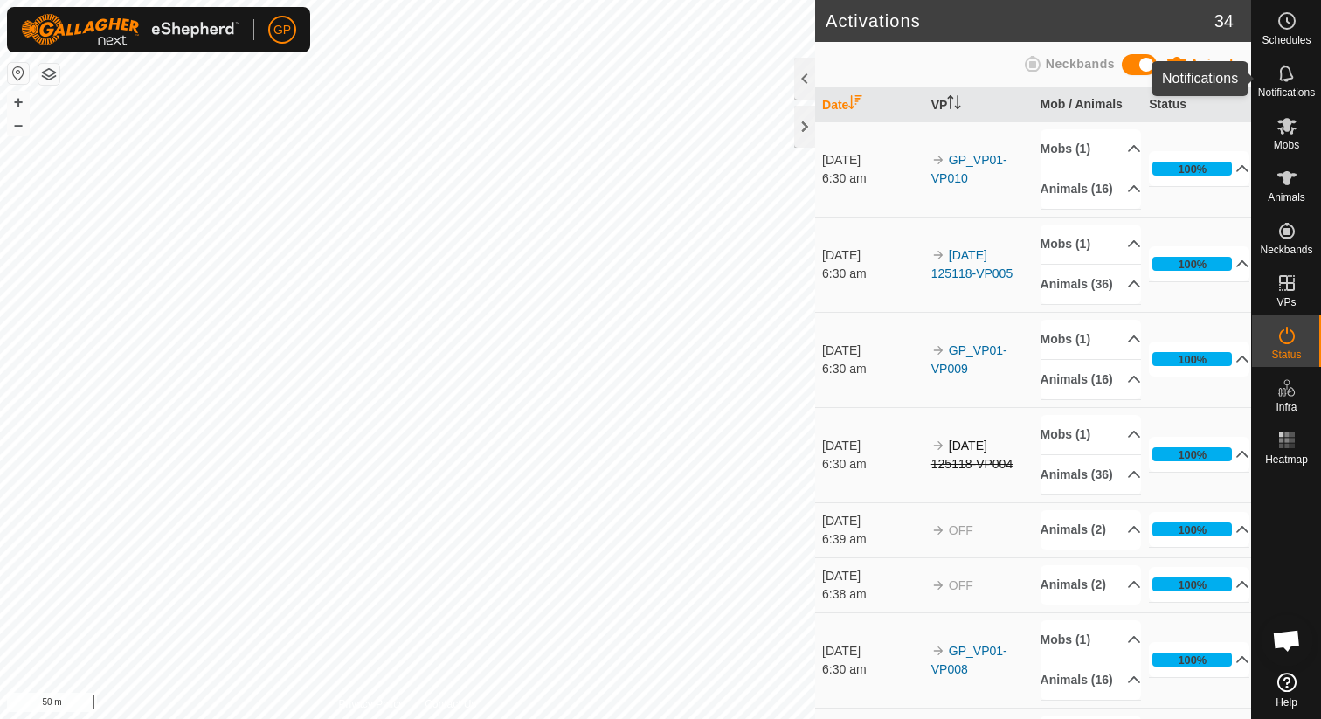
click at [1282, 91] on span "Notifications" at bounding box center [1286, 92] width 57 height 10
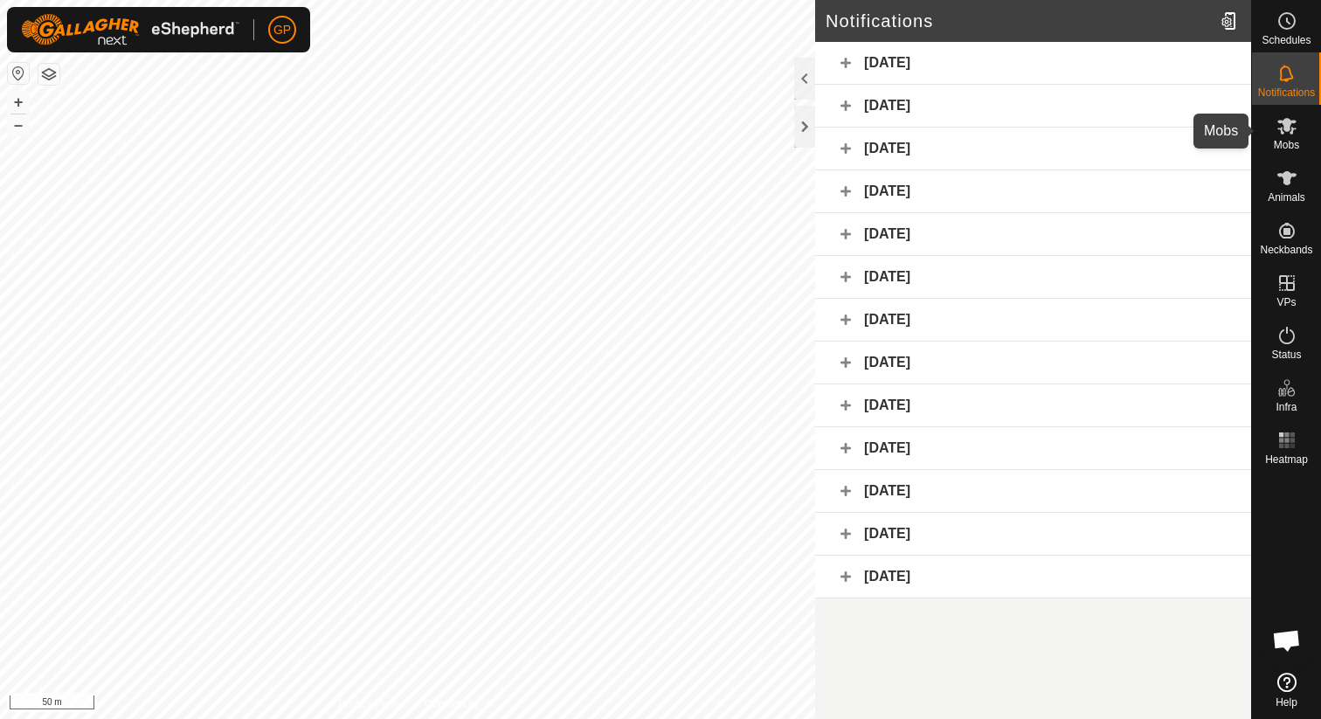
click at [1282, 128] on icon at bounding box center [1286, 125] width 21 height 21
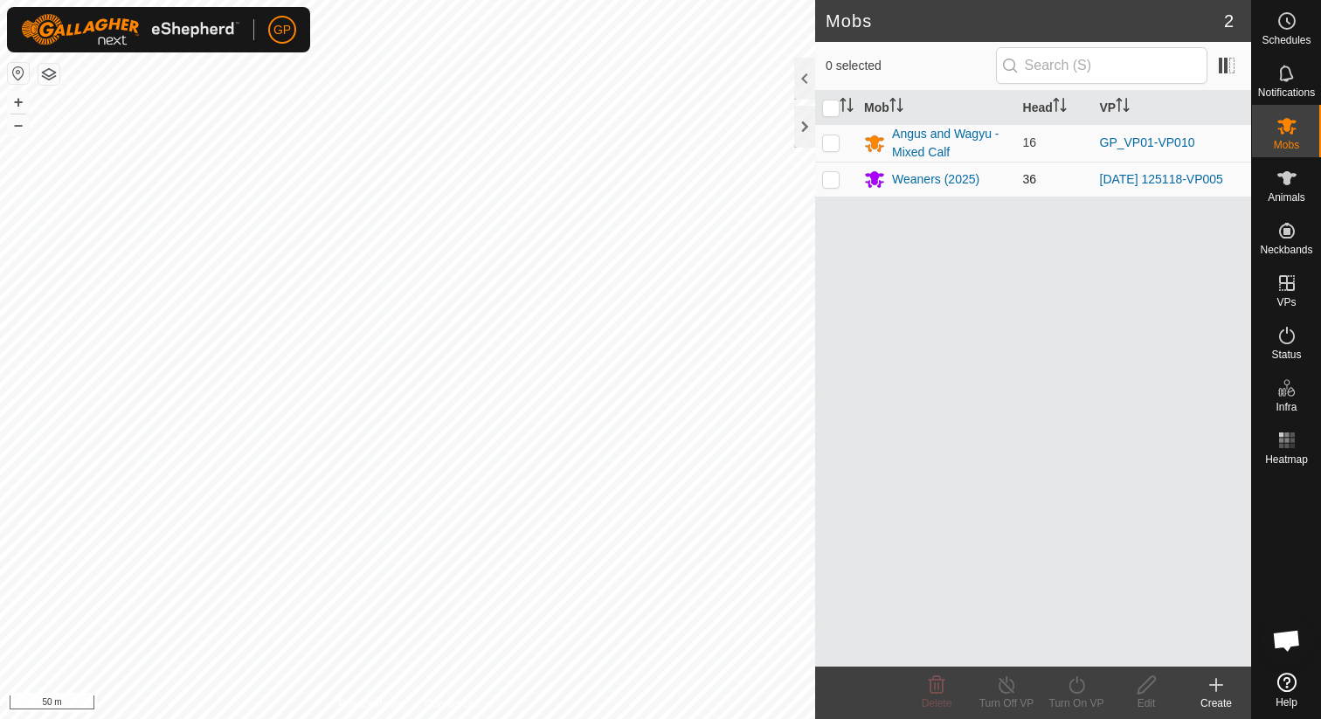
click at [1026, 182] on span "36" at bounding box center [1030, 179] width 14 height 14
click at [972, 182] on div "Weaners (2025)" at bounding box center [935, 179] width 87 height 18
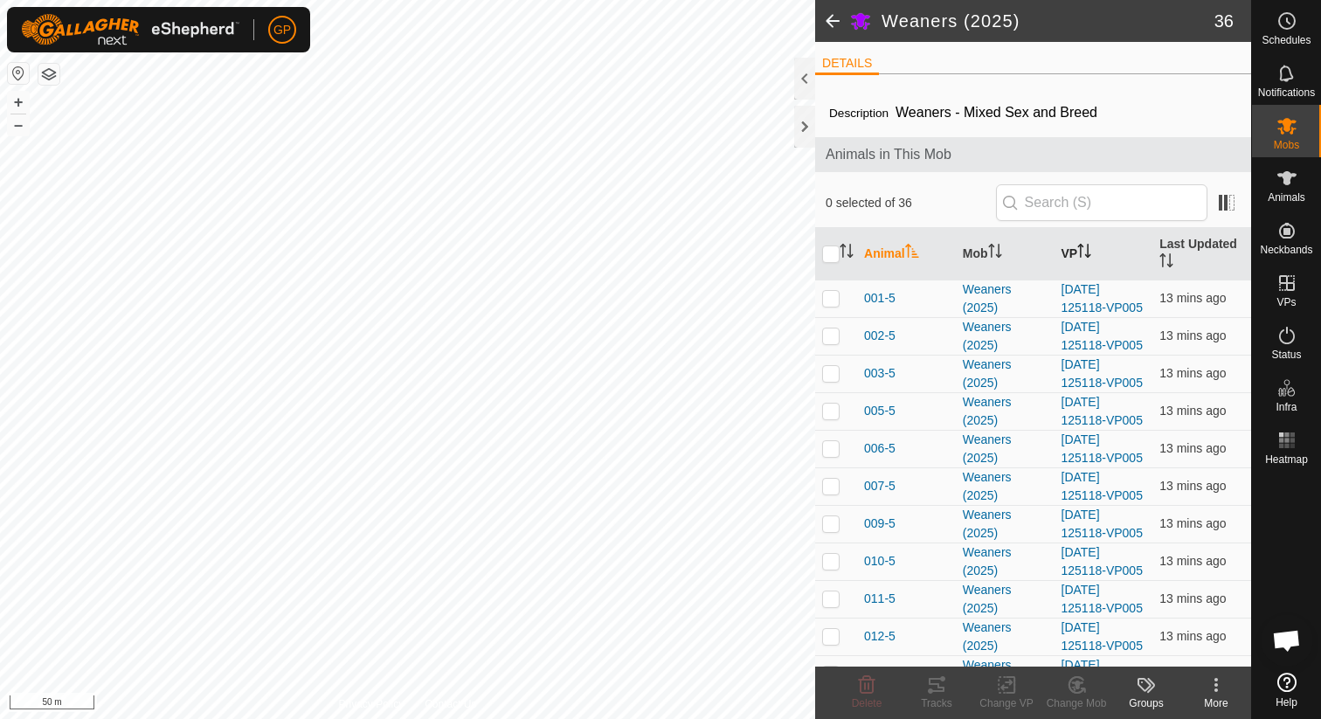
click at [1103, 247] on th "VP" at bounding box center [1103, 254] width 99 height 52
click at [1091, 253] on icon "Activate to sort" at bounding box center [1084, 251] width 14 height 14
click at [882, 253] on th "Animal" at bounding box center [906, 254] width 99 height 52
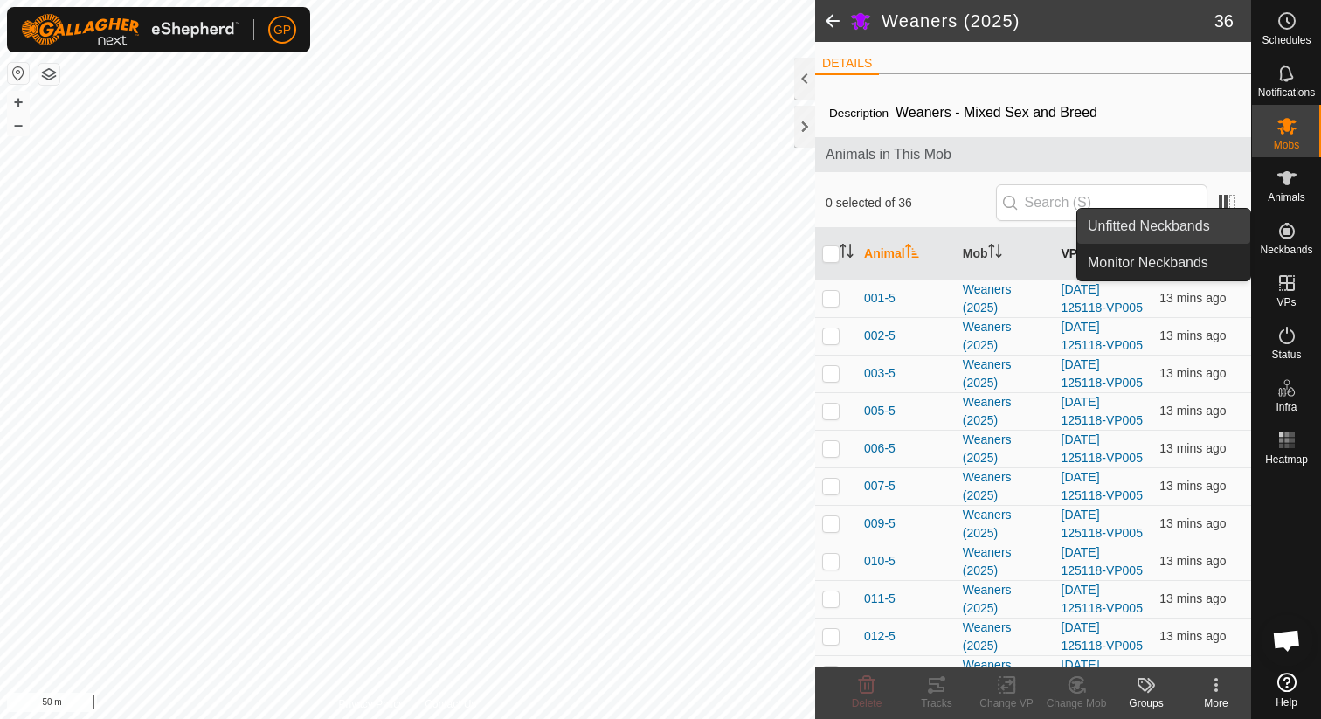
click at [1206, 239] on link "Unfitted Neckbands" at bounding box center [1163, 226] width 173 height 35
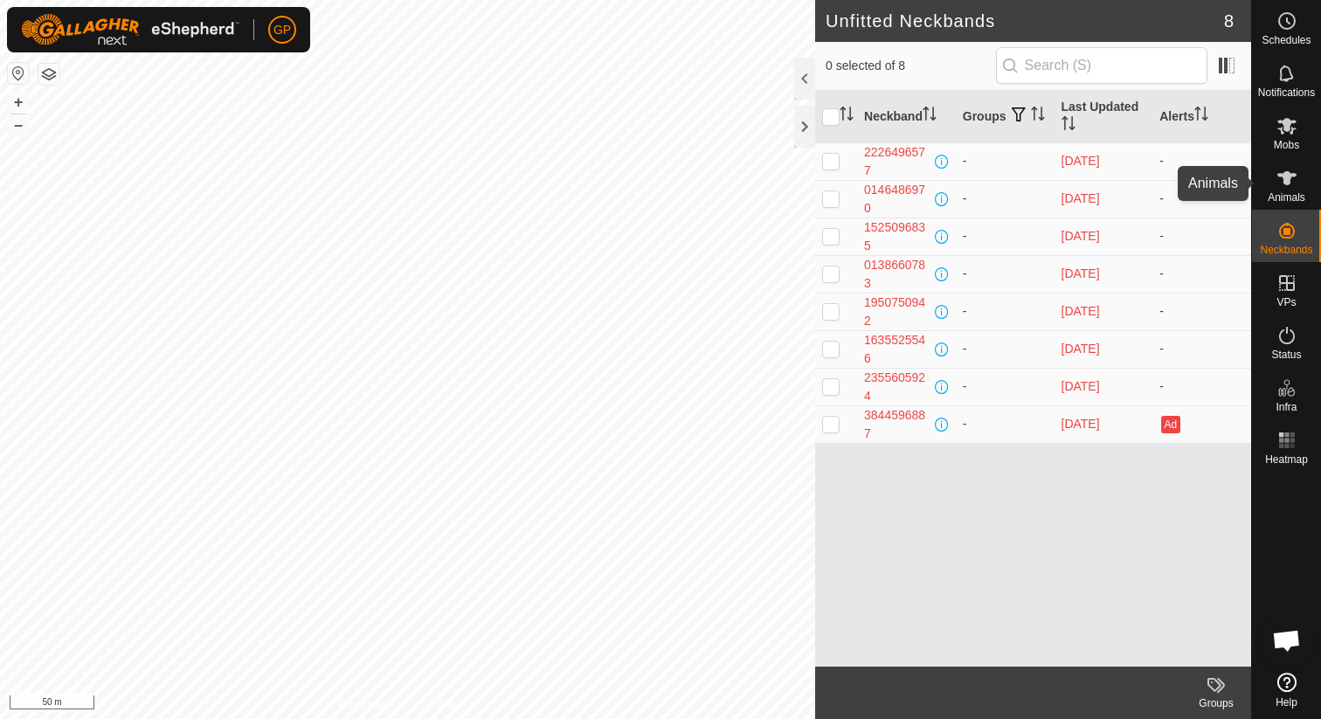
click at [1308, 192] on div "Animals" at bounding box center [1286, 183] width 69 height 52
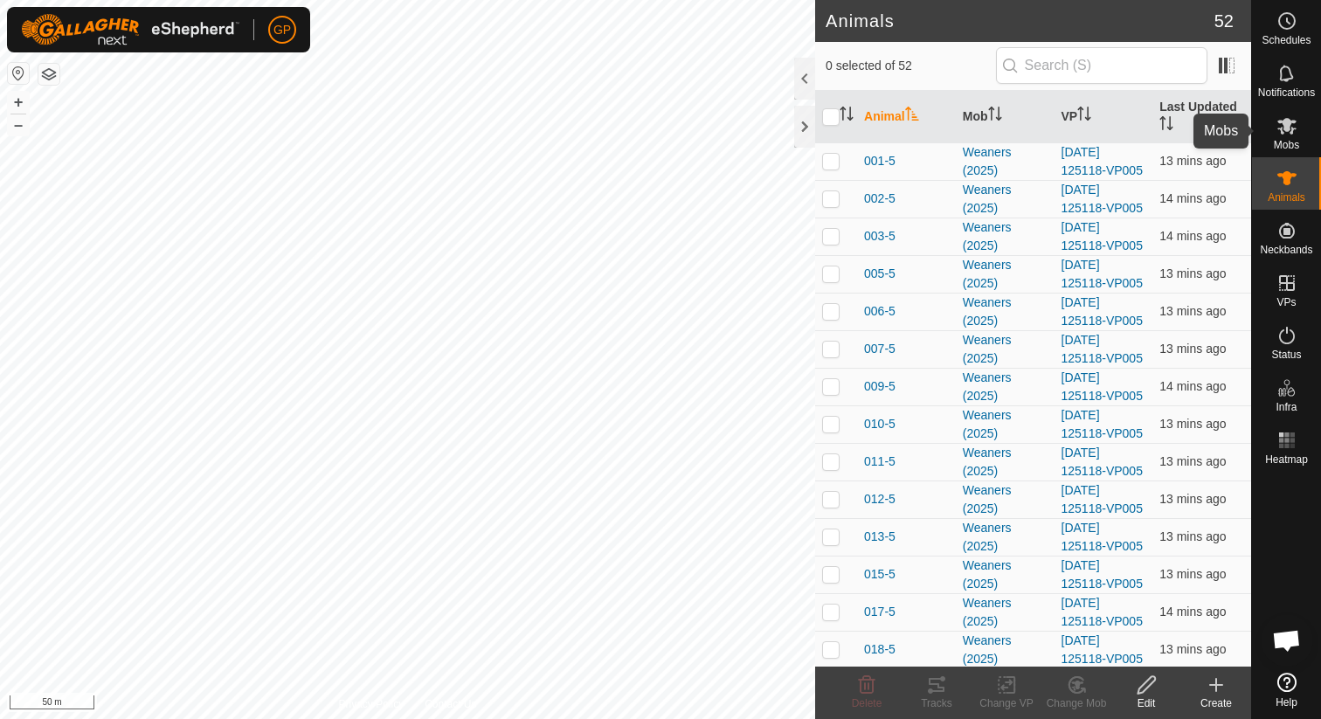
click at [1294, 140] on span "Mobs" at bounding box center [1286, 145] width 25 height 10
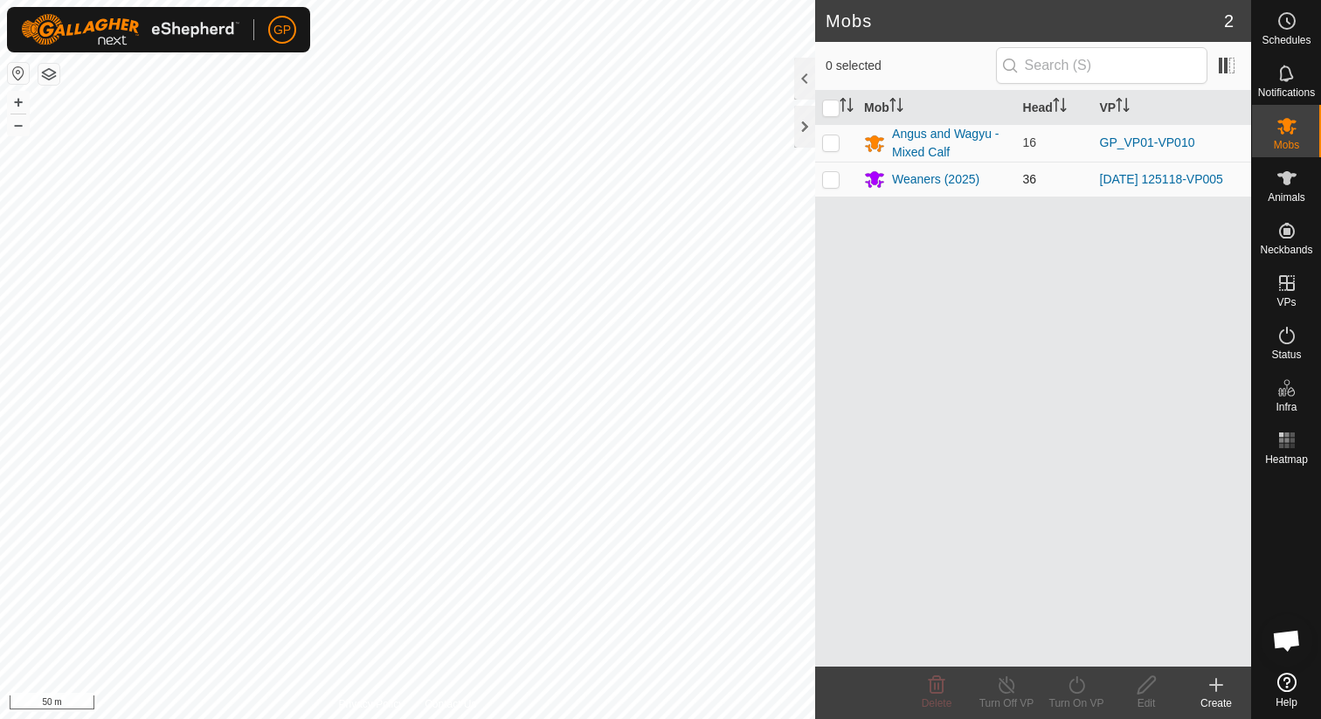
click at [1049, 171] on td "36" at bounding box center [1054, 179] width 77 height 35
click at [919, 179] on div "Weaners (2025)" at bounding box center [935, 179] width 87 height 18
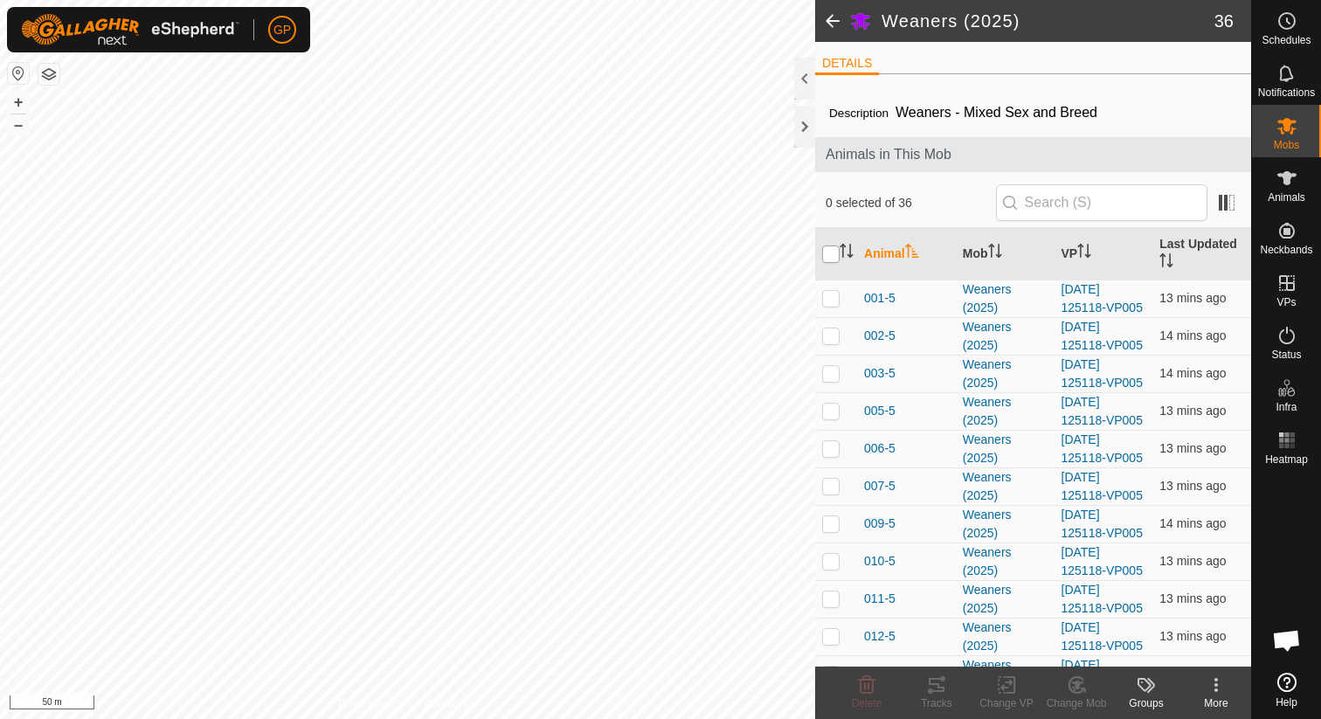
click at [833, 246] on input "checkbox" at bounding box center [830, 253] width 17 height 17
checkbox input "true"
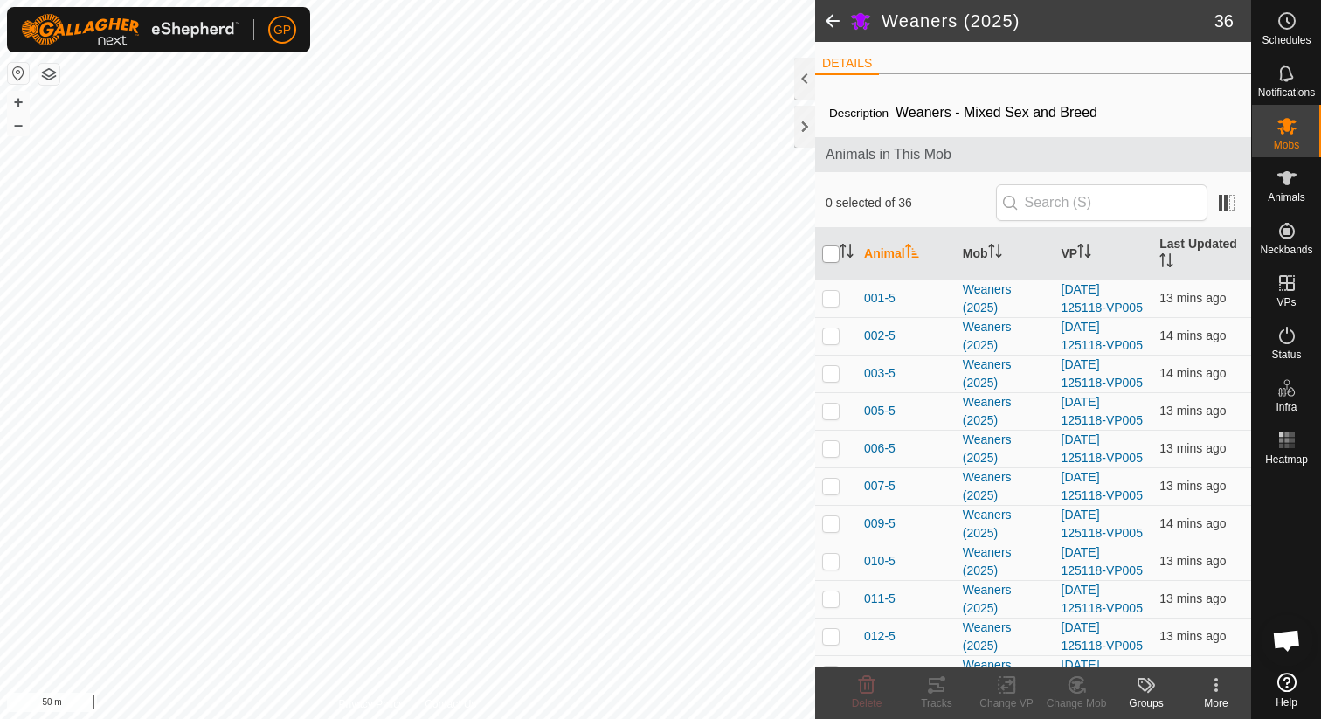
checkbox input "true"
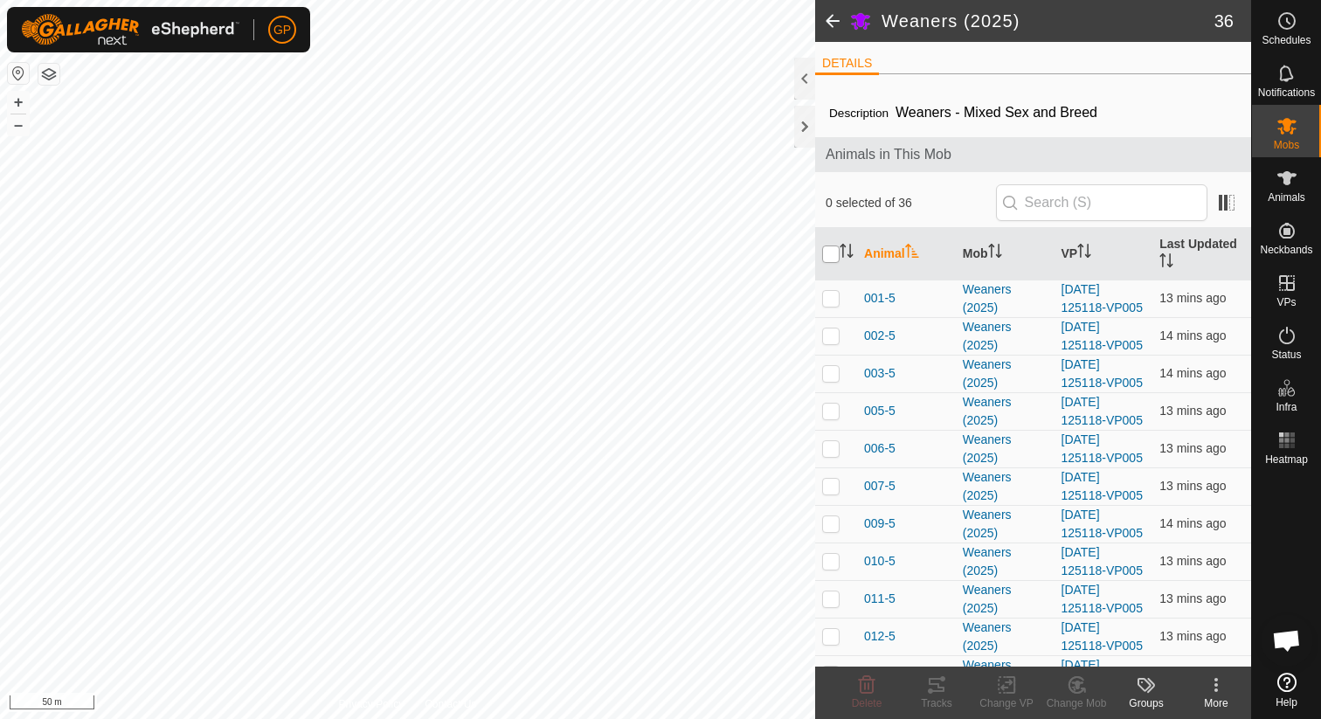
checkbox input "true"
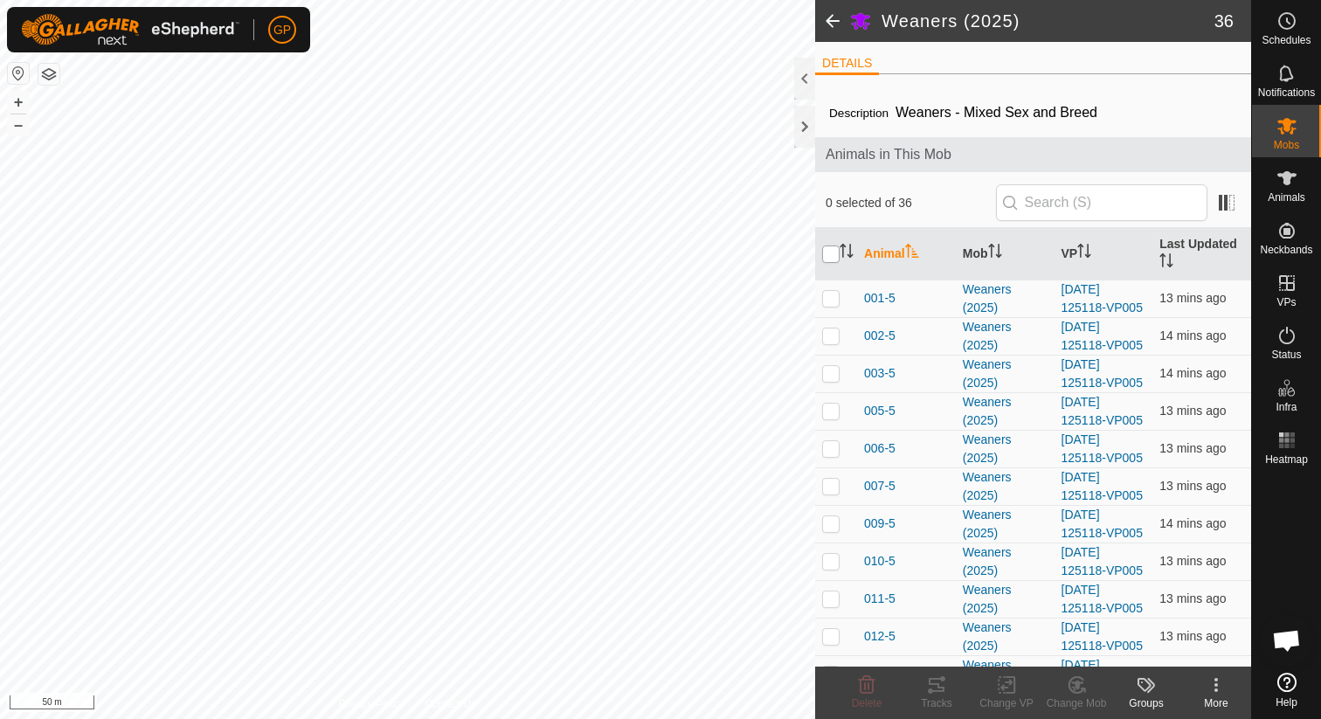
checkbox input "true"
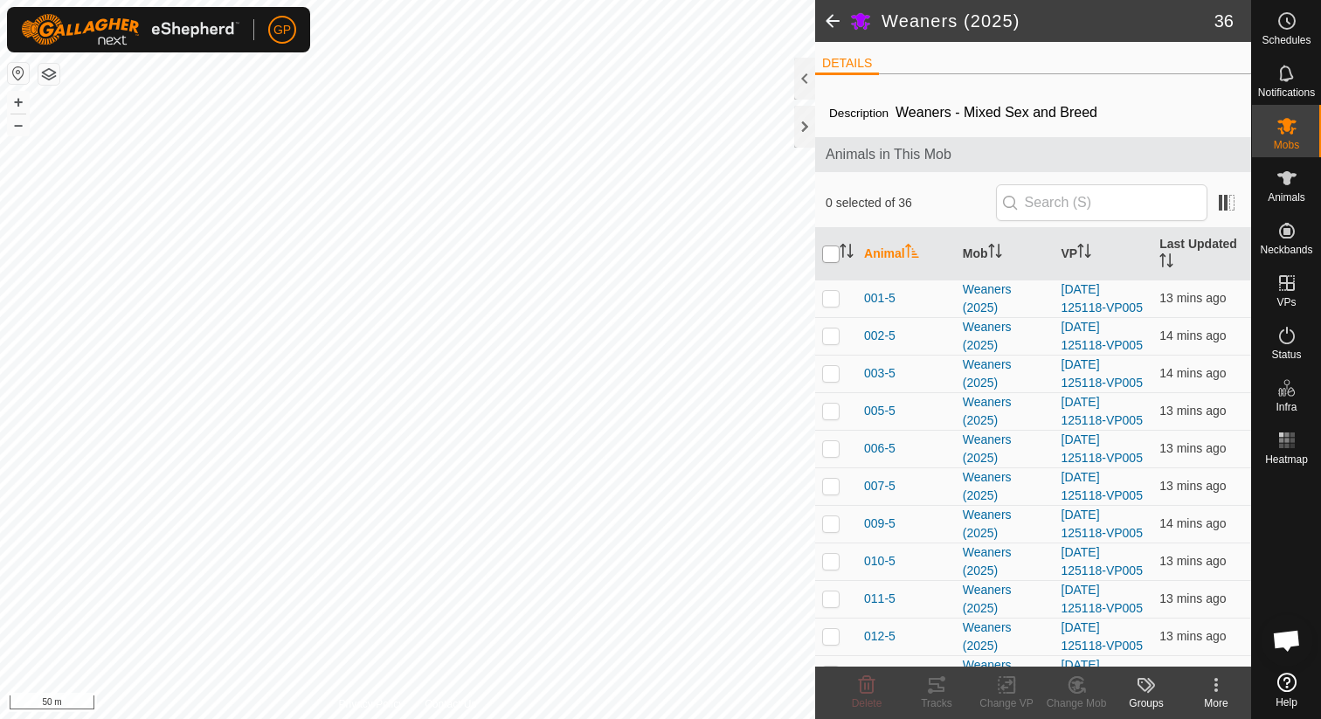
checkbox input "true"
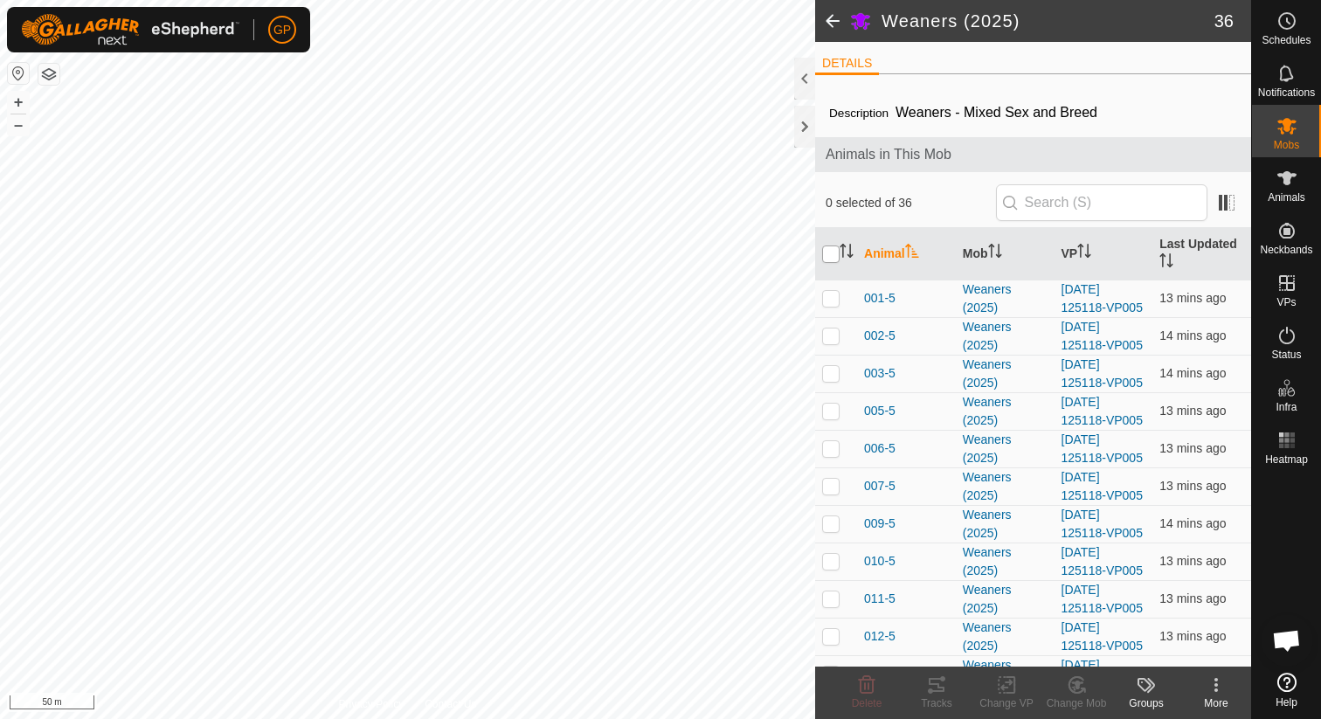
checkbox input "true"
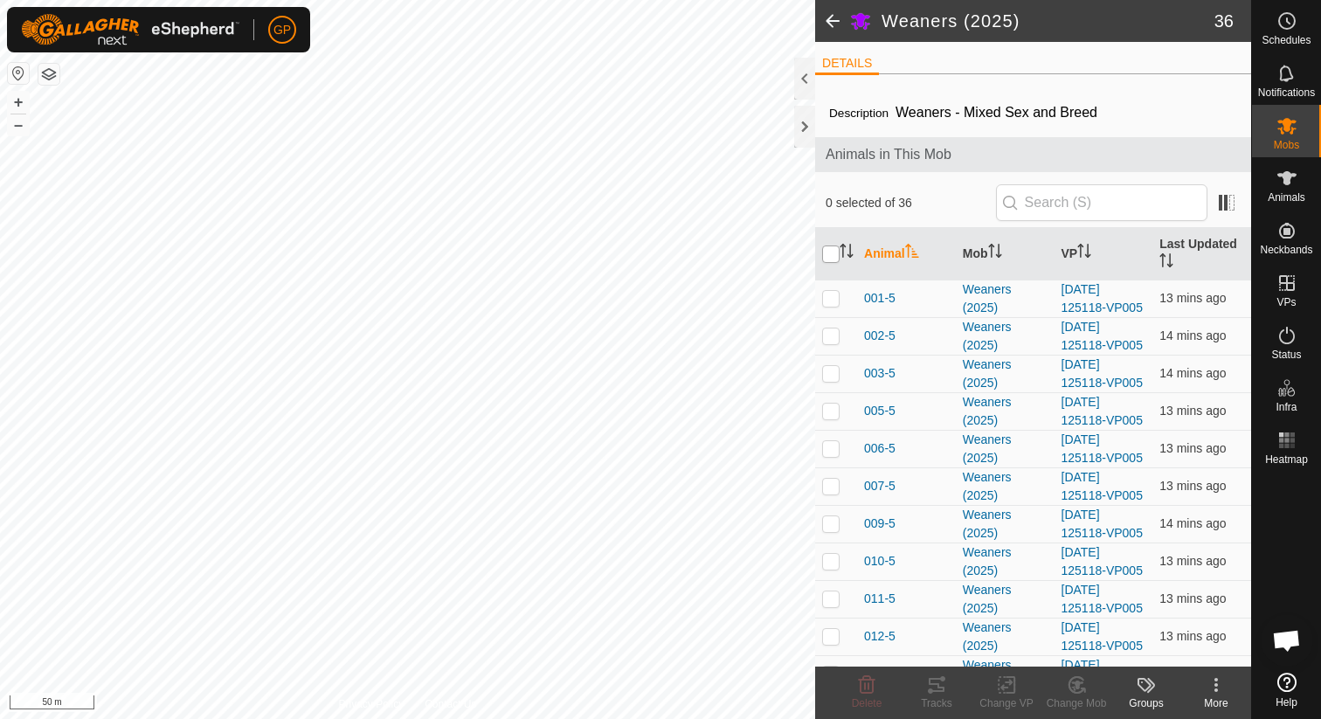
checkbox input "true"
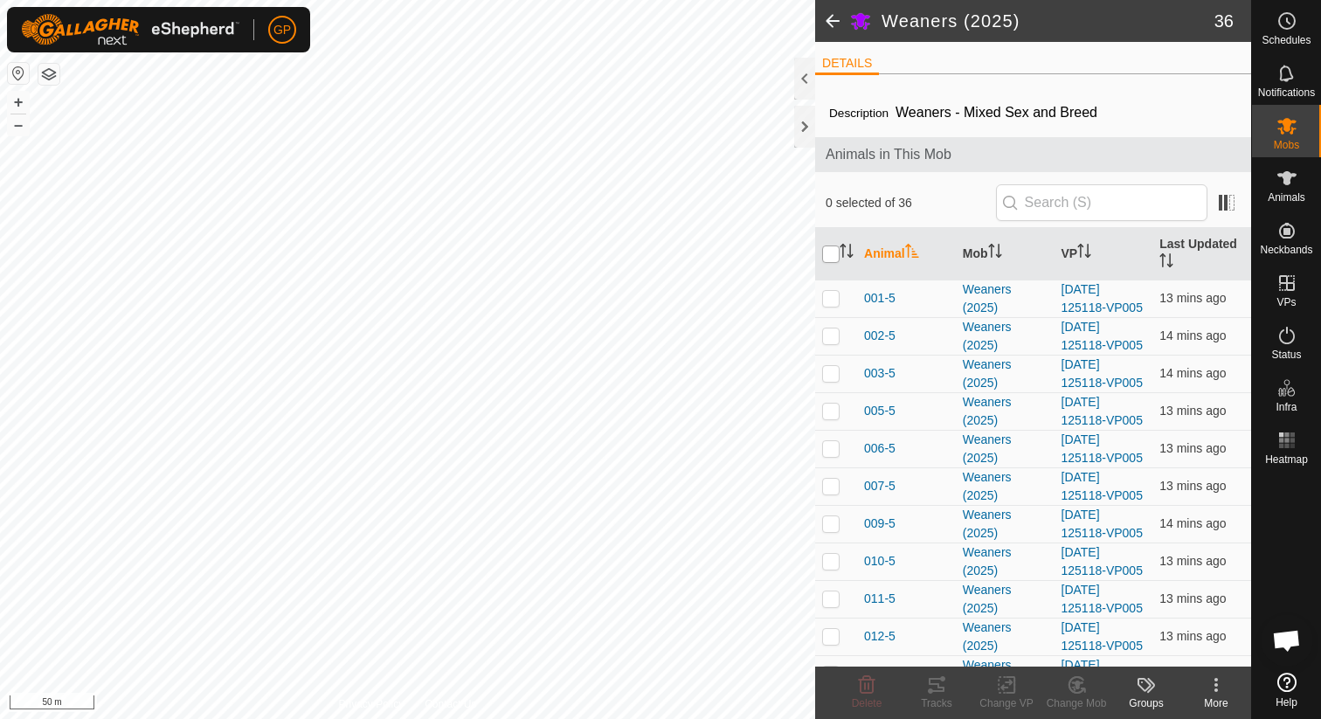
checkbox input "true"
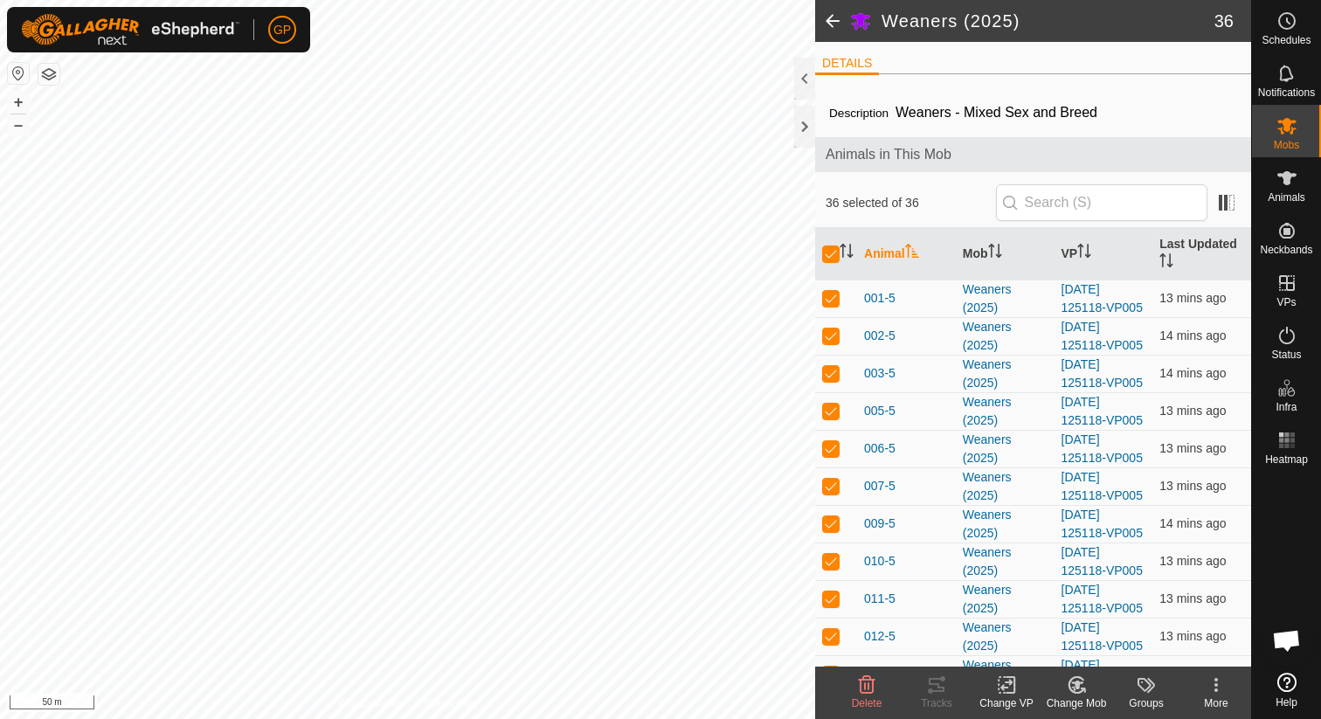
click at [1007, 682] on icon at bounding box center [1006, 685] width 12 height 11
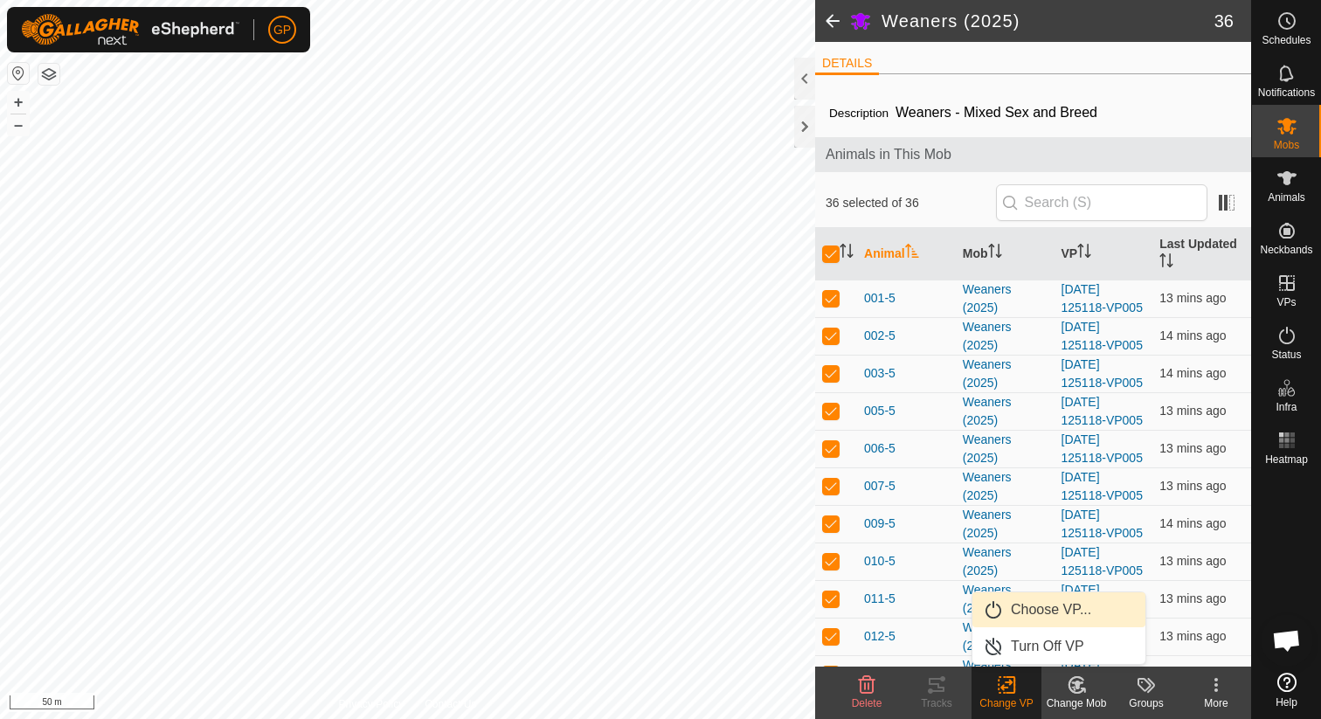
click at [1021, 607] on link "Choose VP..." at bounding box center [1058, 609] width 173 height 35
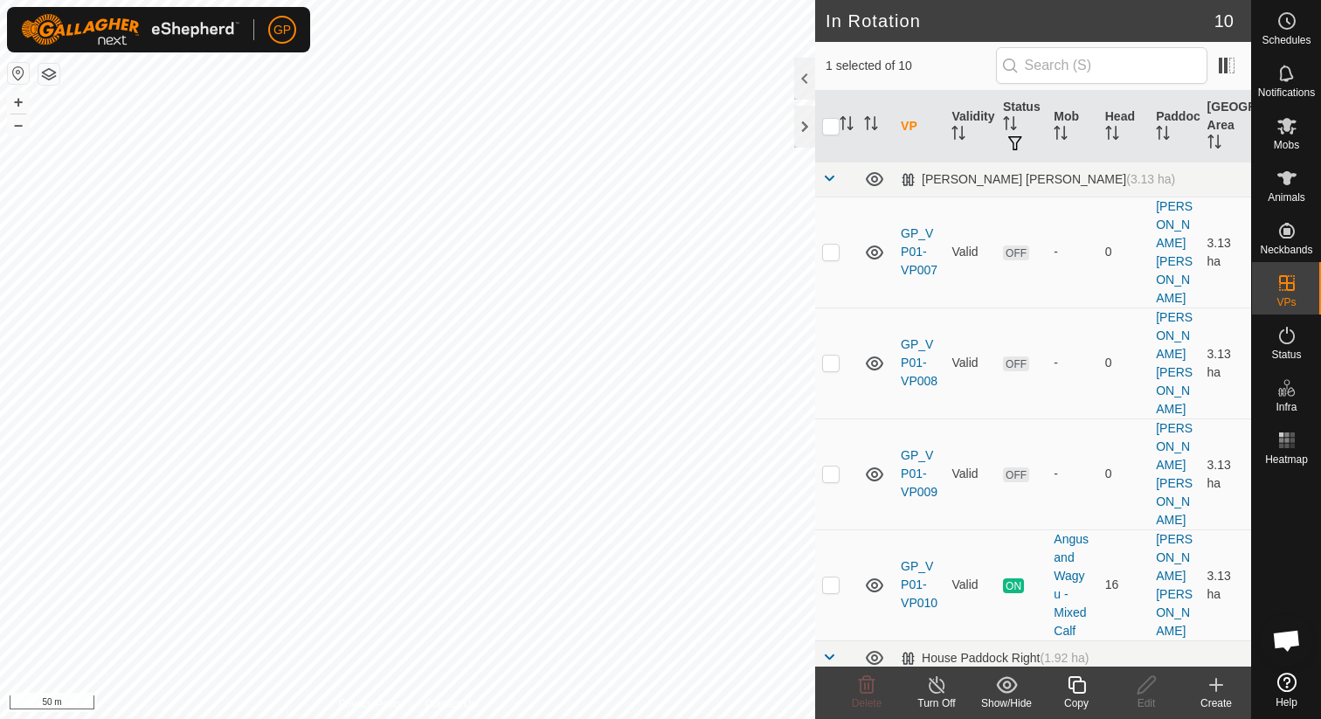
checkbox input "false"
checkbox input "true"
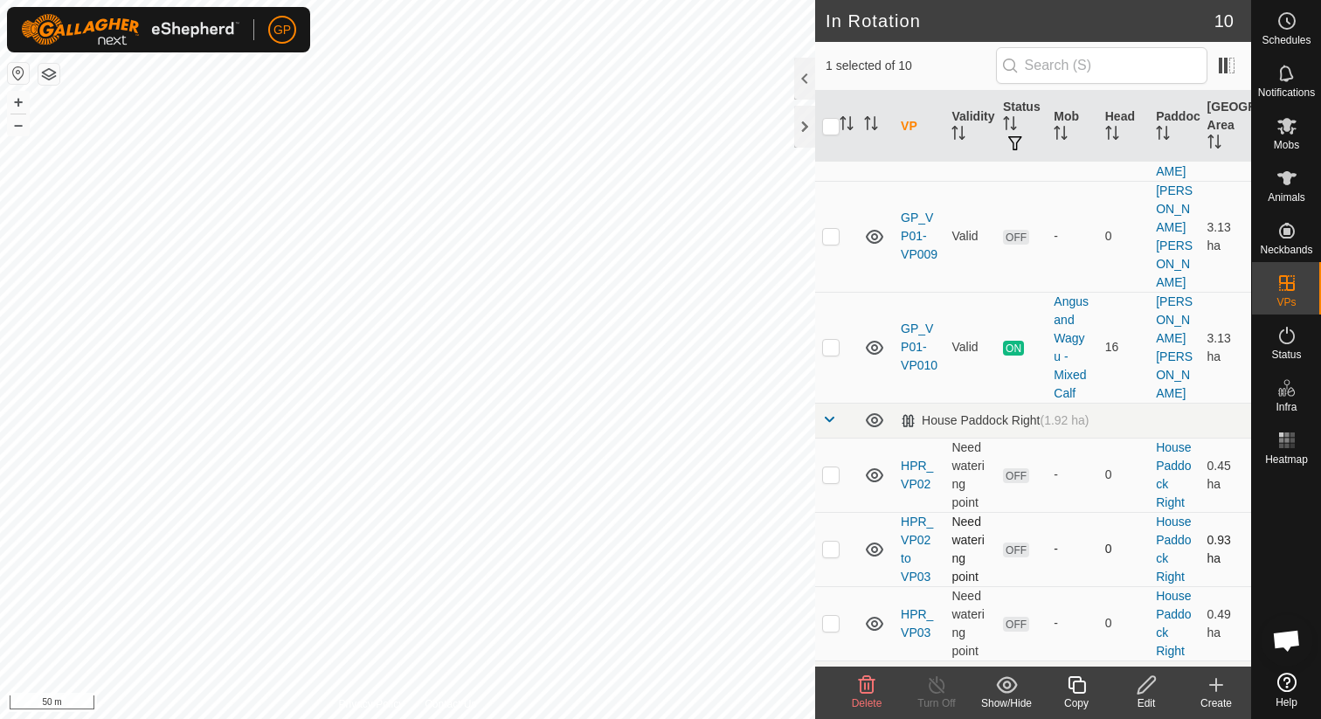
scroll to position [434, 0]
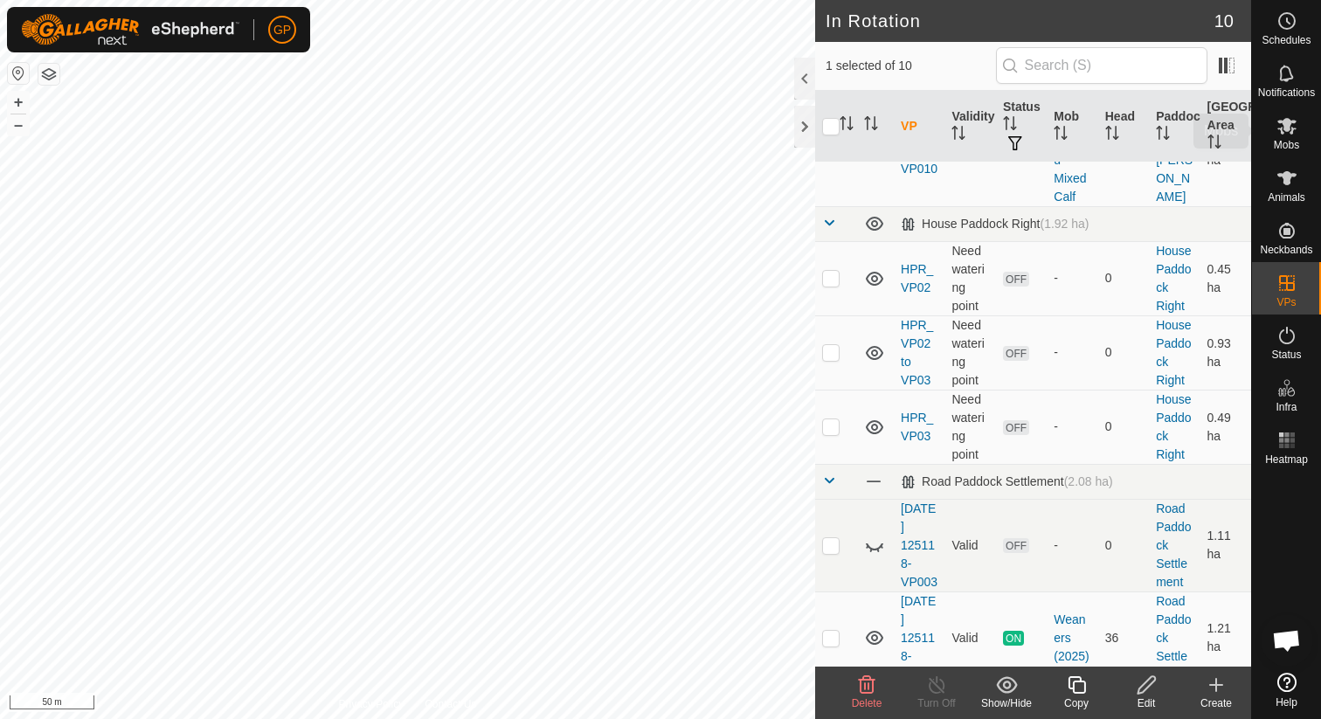
click at [1293, 125] on icon at bounding box center [1286, 125] width 21 height 21
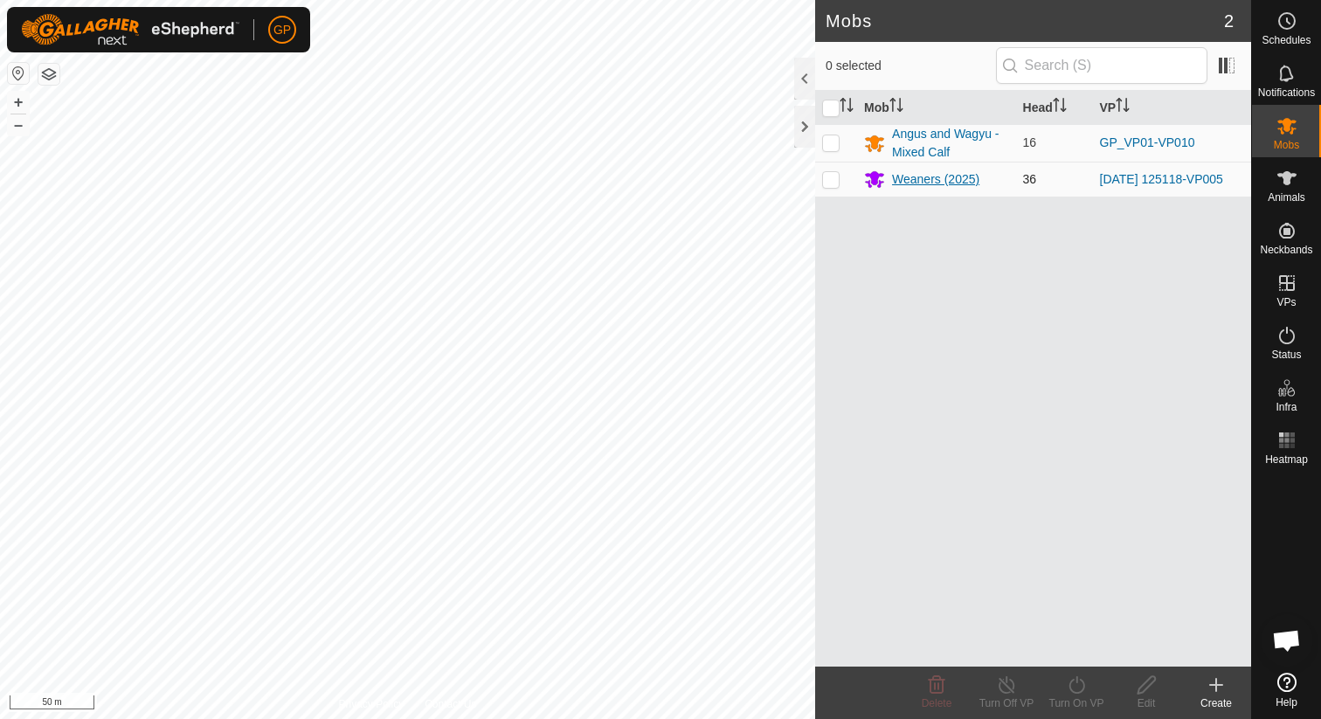
click at [899, 186] on div "Weaners (2025)" at bounding box center [935, 179] width 87 height 18
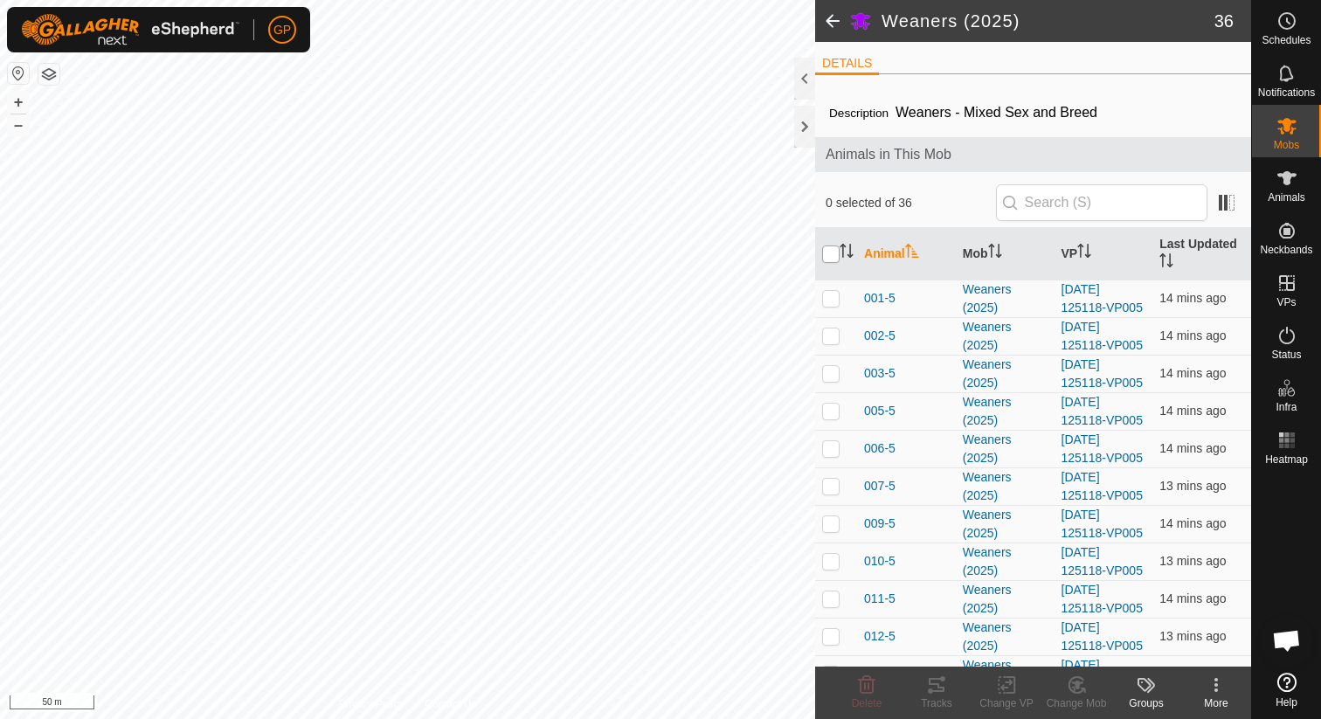
click at [832, 258] on input "checkbox" at bounding box center [830, 253] width 17 height 17
checkbox input "true"
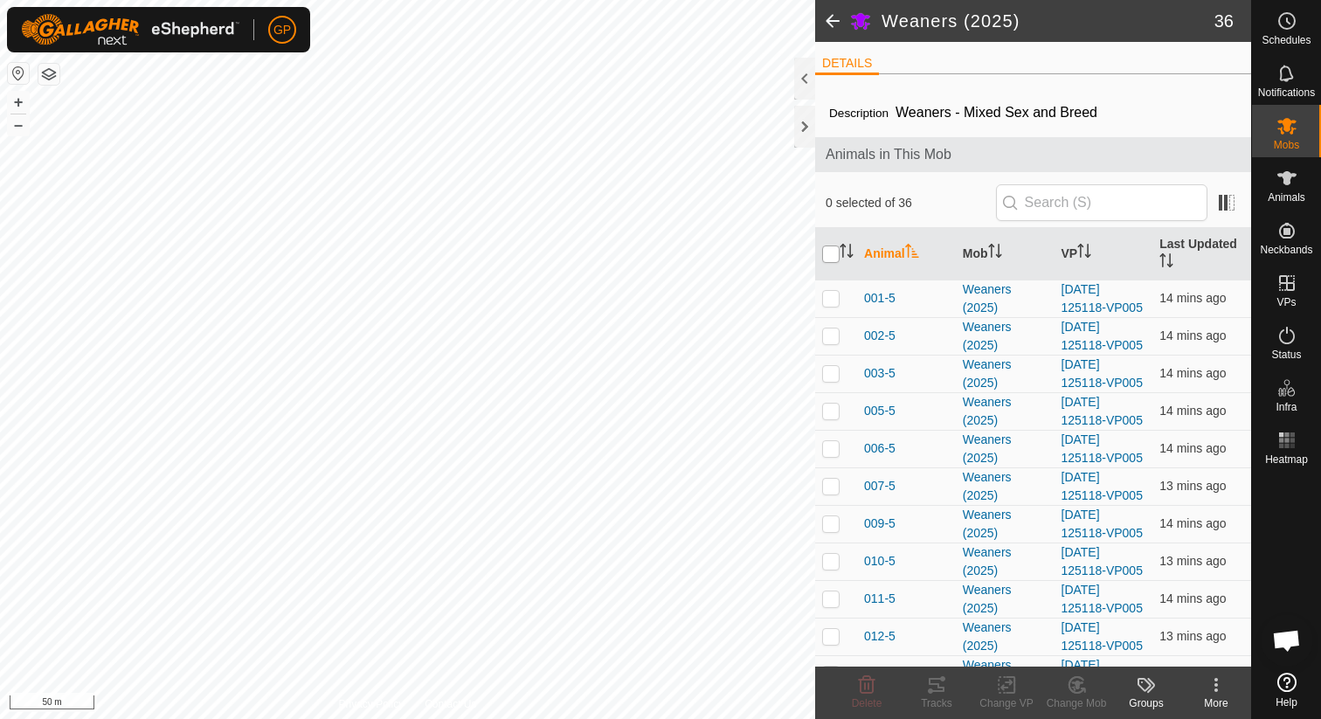
checkbox input "true"
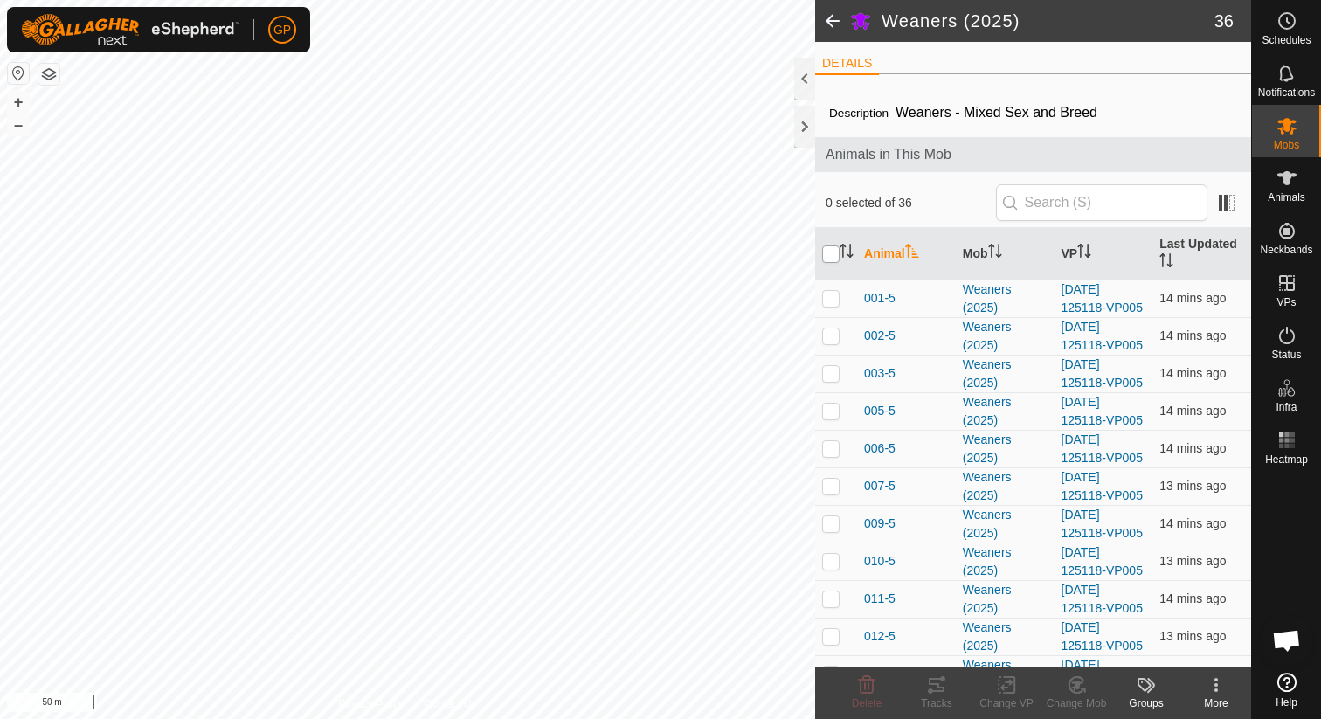
checkbox input "true"
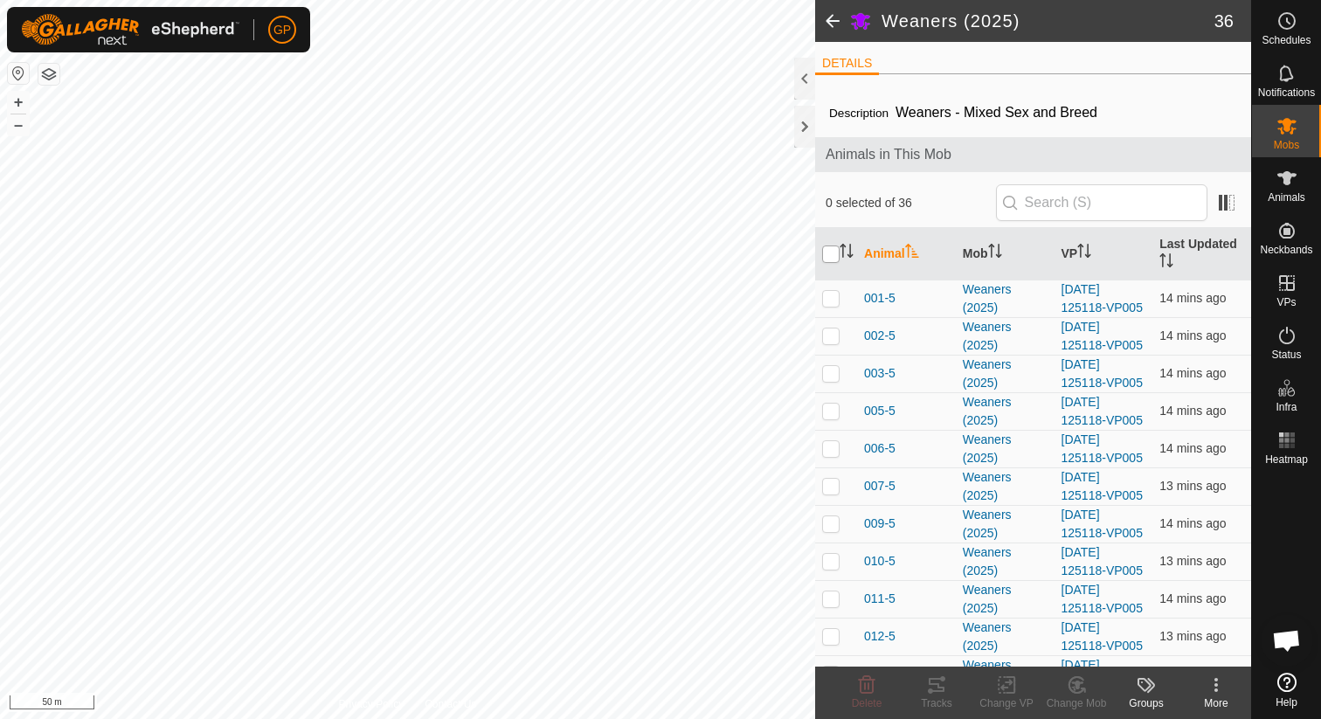
checkbox input "true"
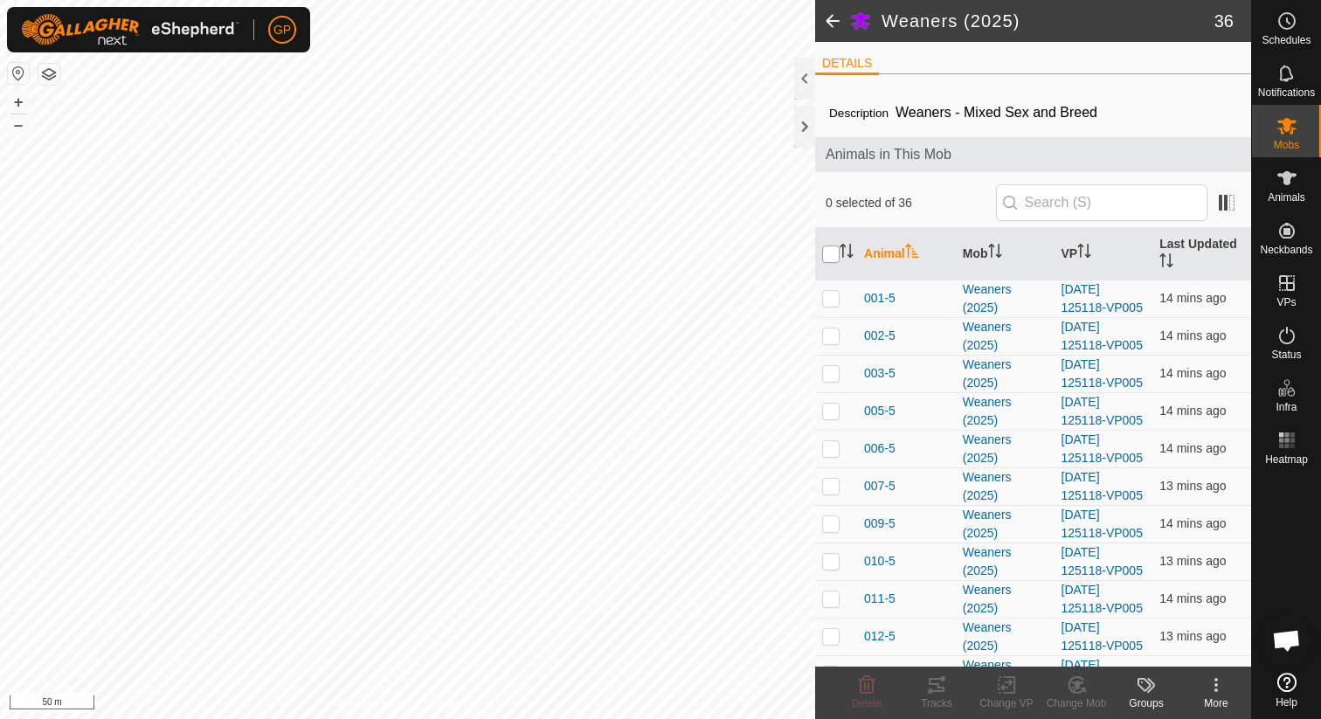
checkbox input "true"
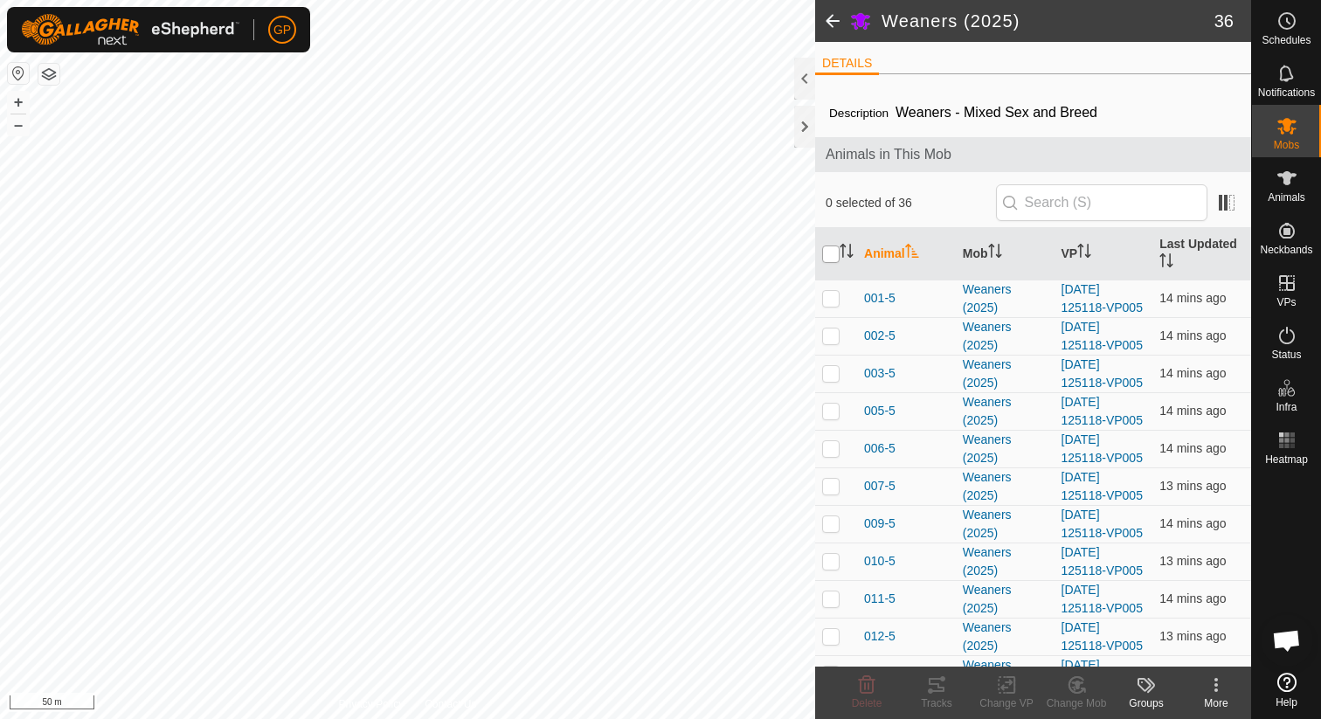
checkbox input "true"
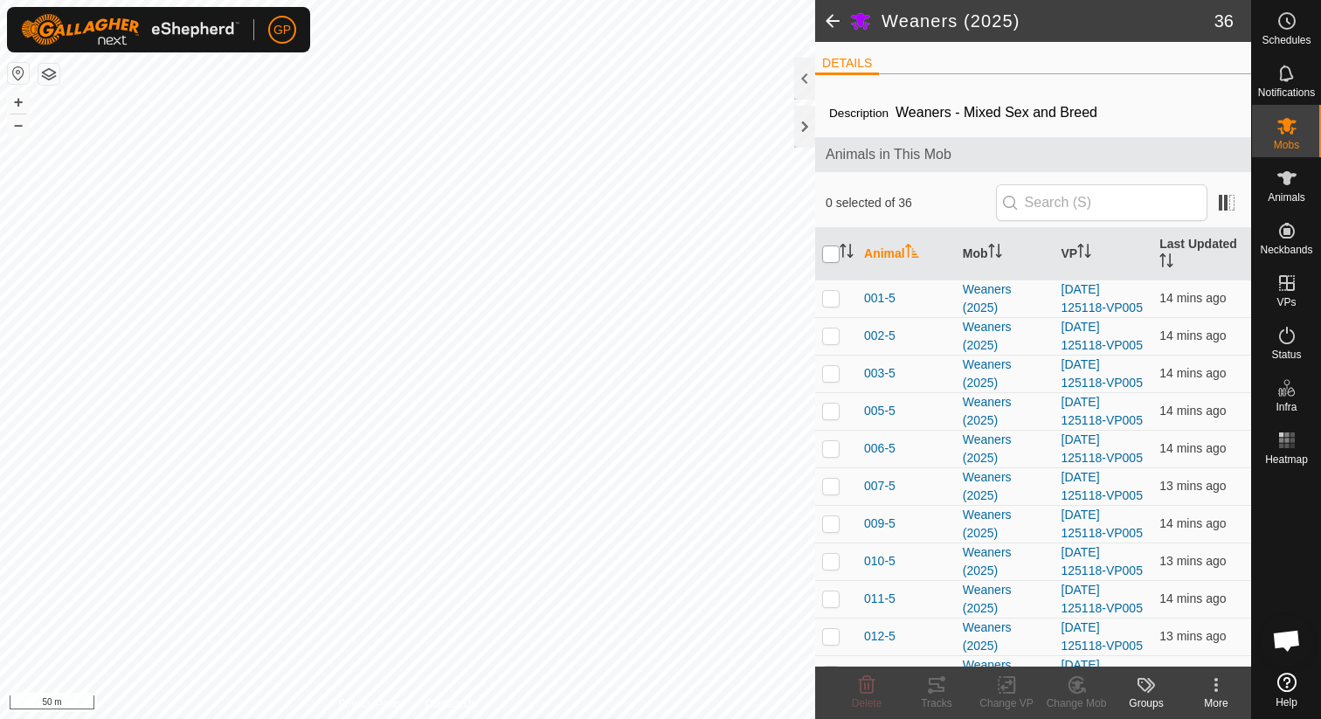
checkbox input "true"
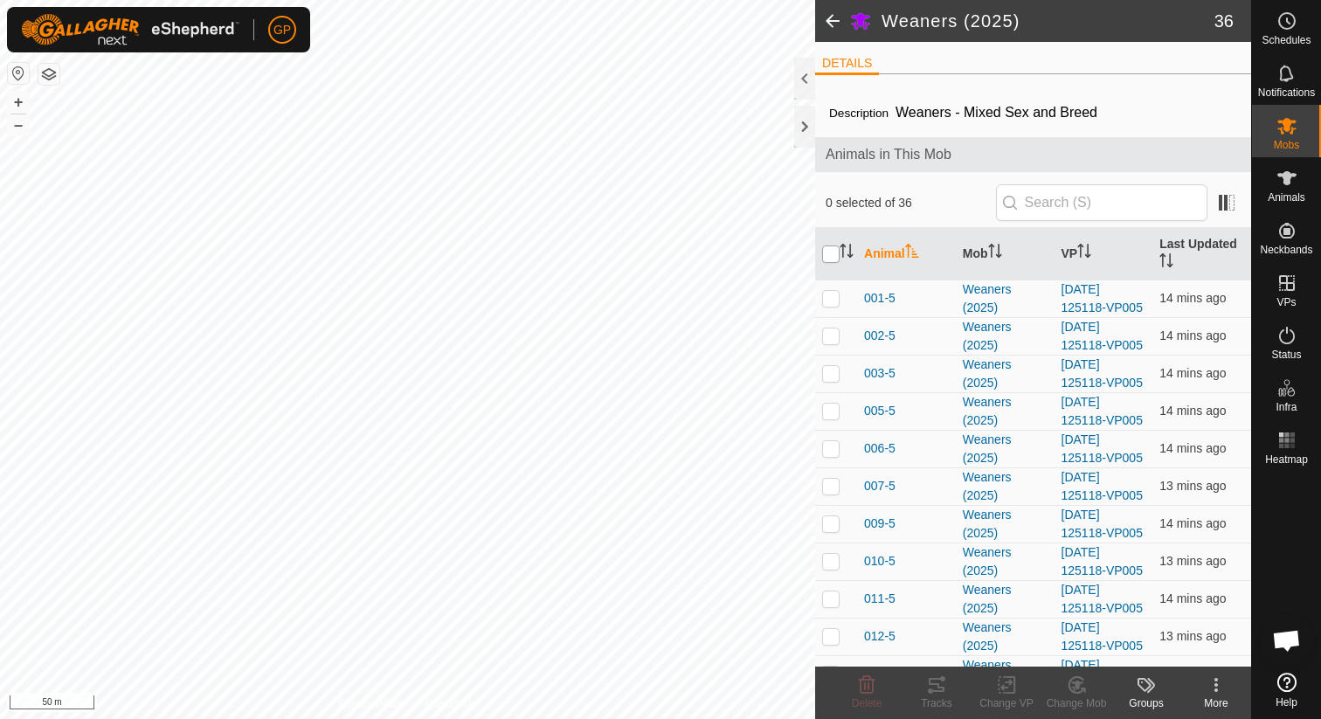
checkbox input "true"
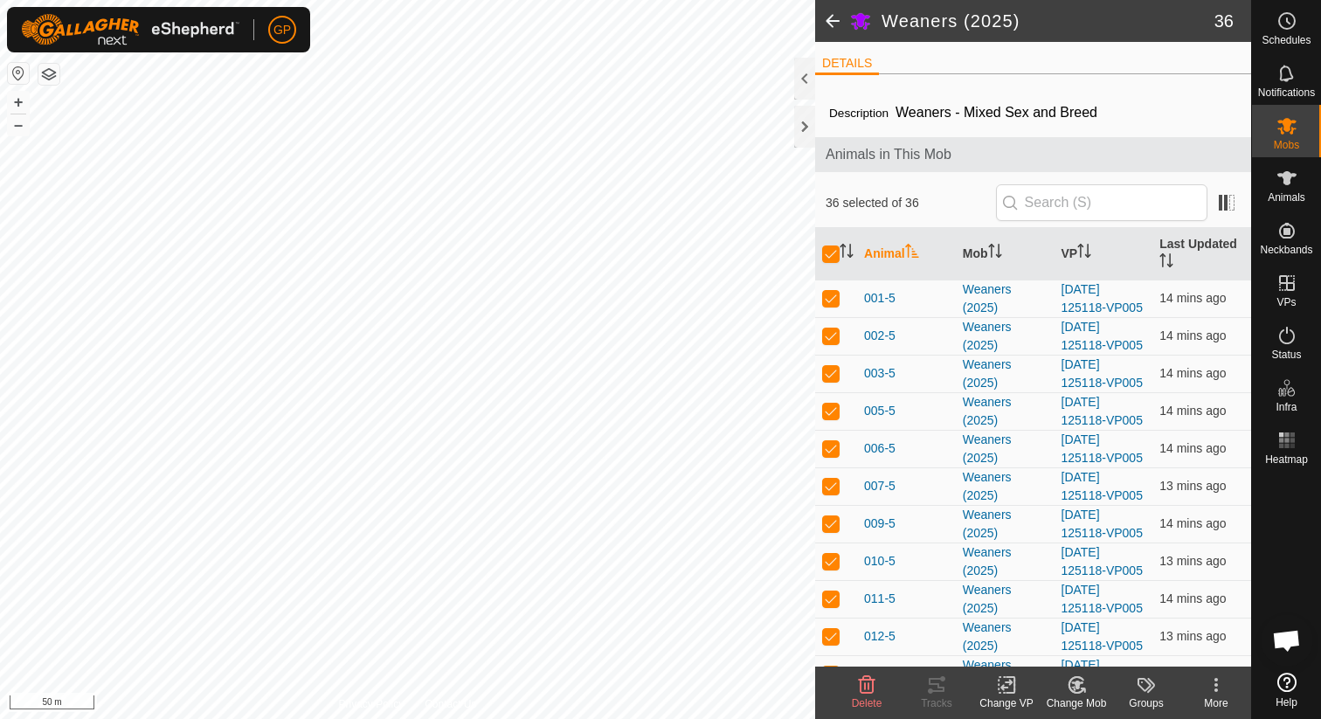
click at [1064, 694] on change-mob-svg-icon at bounding box center [1076, 684] width 70 height 21
click at [1020, 683] on change-vp-svg-icon at bounding box center [1006, 684] width 70 height 21
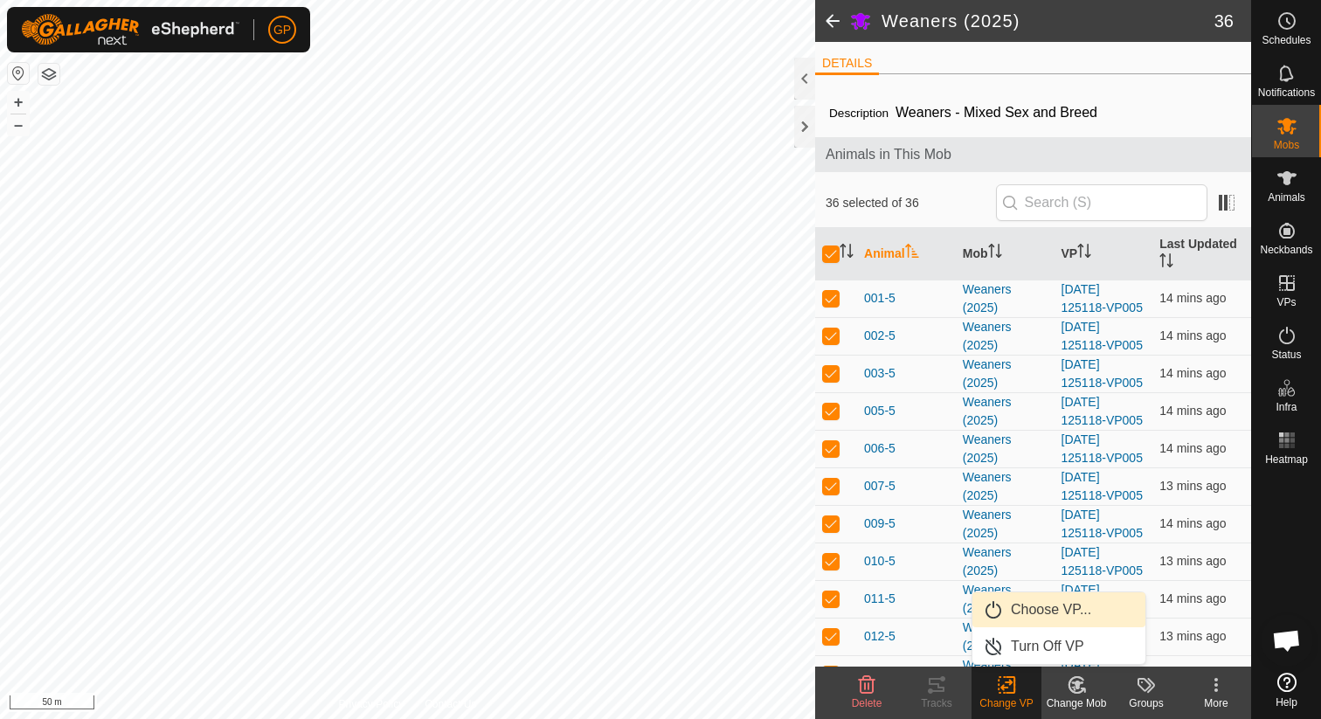
click at [1053, 599] on link "Choose VP..." at bounding box center [1058, 609] width 173 height 35
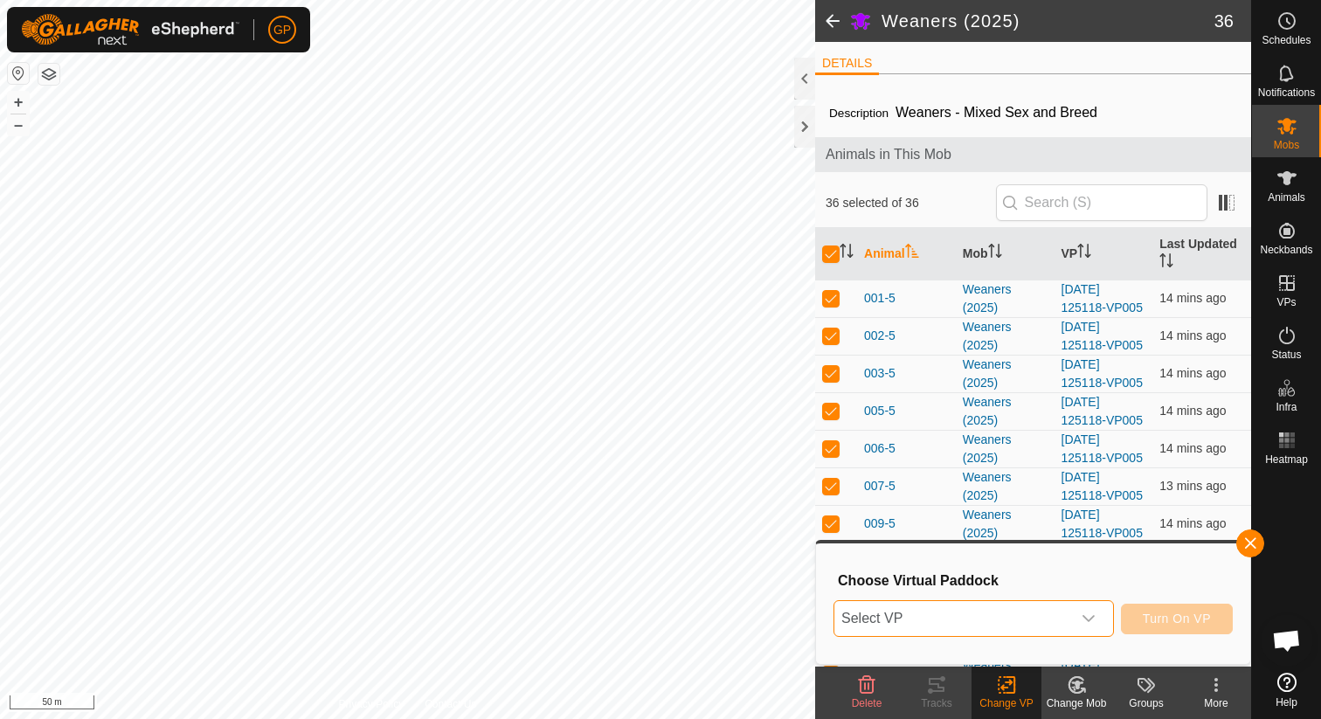
click at [1013, 620] on span "Select VP" at bounding box center [952, 618] width 237 height 35
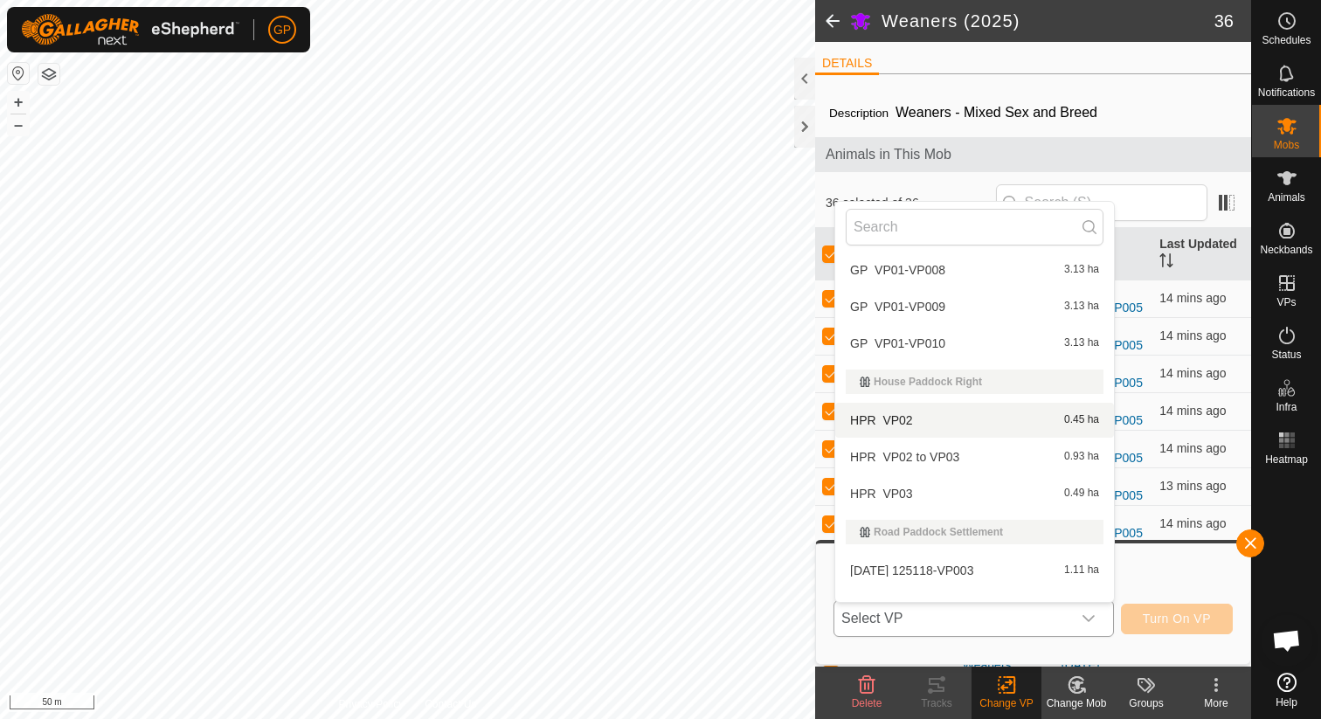
scroll to position [136, 0]
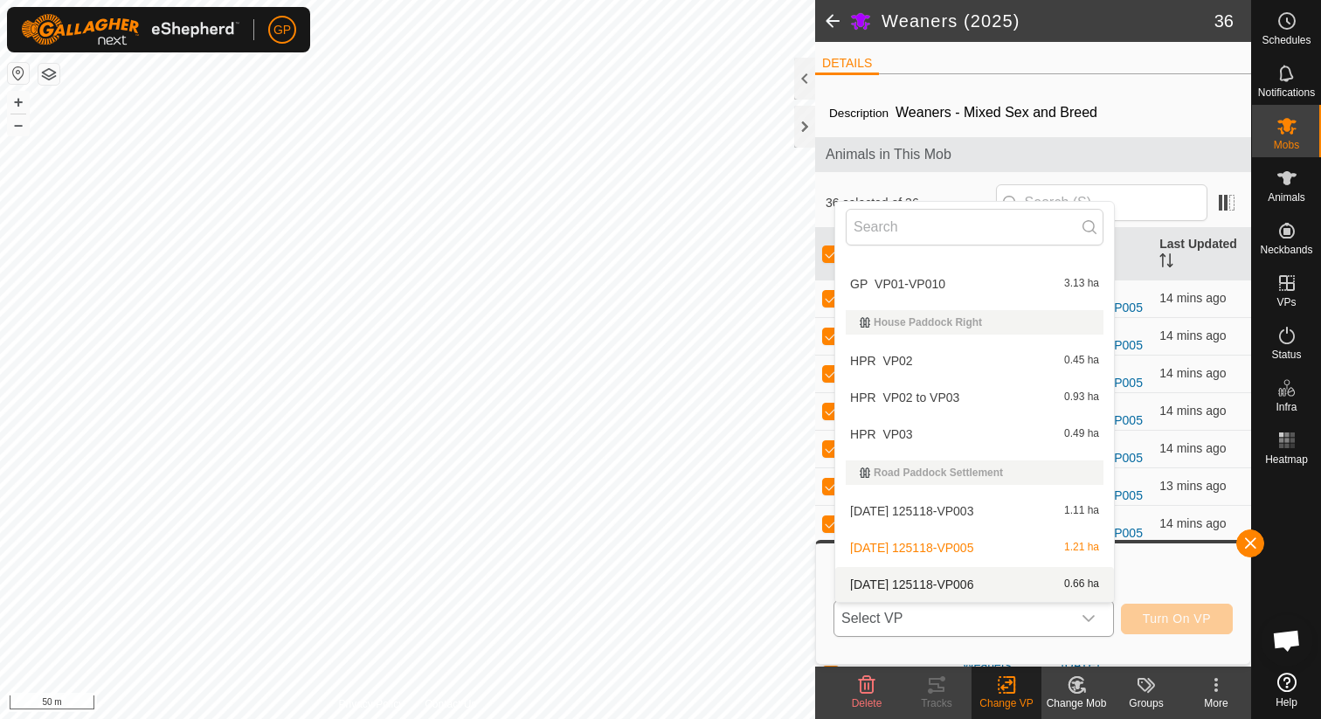
click at [998, 580] on li "[DATE] 125118-VP006 0.66 ha" at bounding box center [974, 584] width 279 height 35
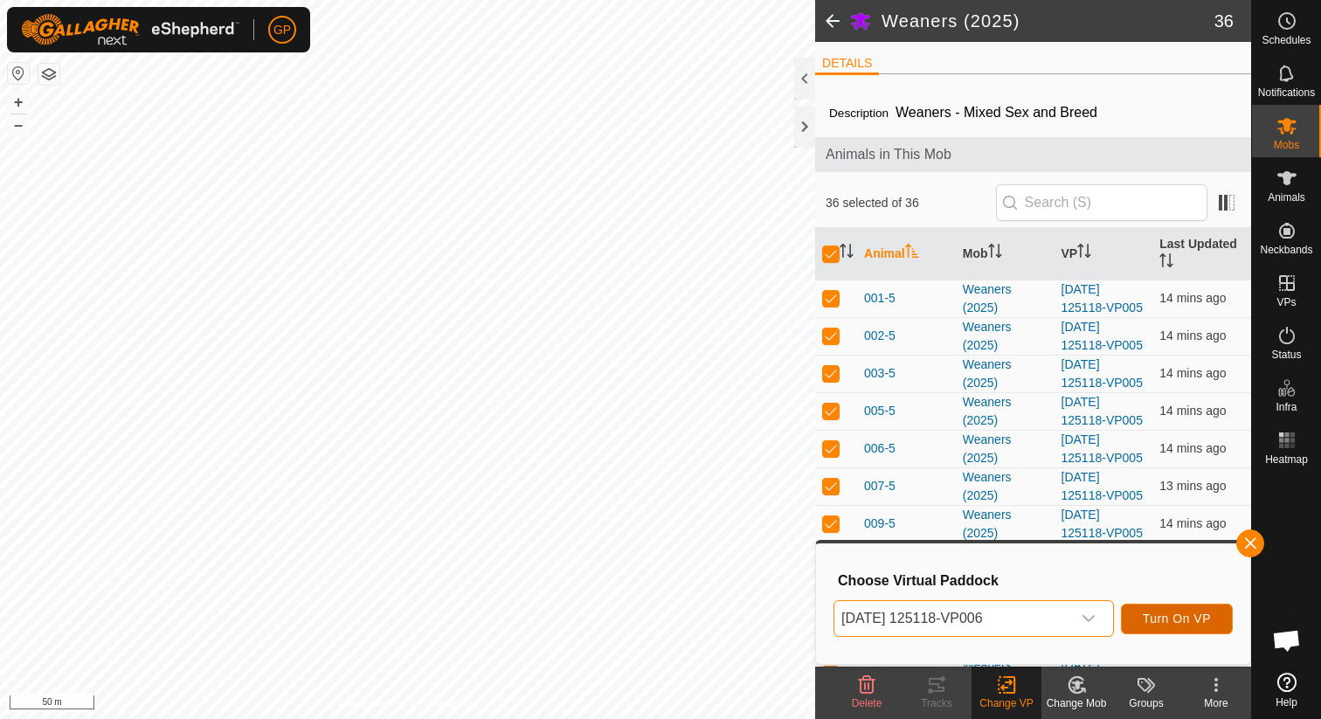
click at [1151, 622] on span "Turn On VP" at bounding box center [1177, 619] width 68 height 14
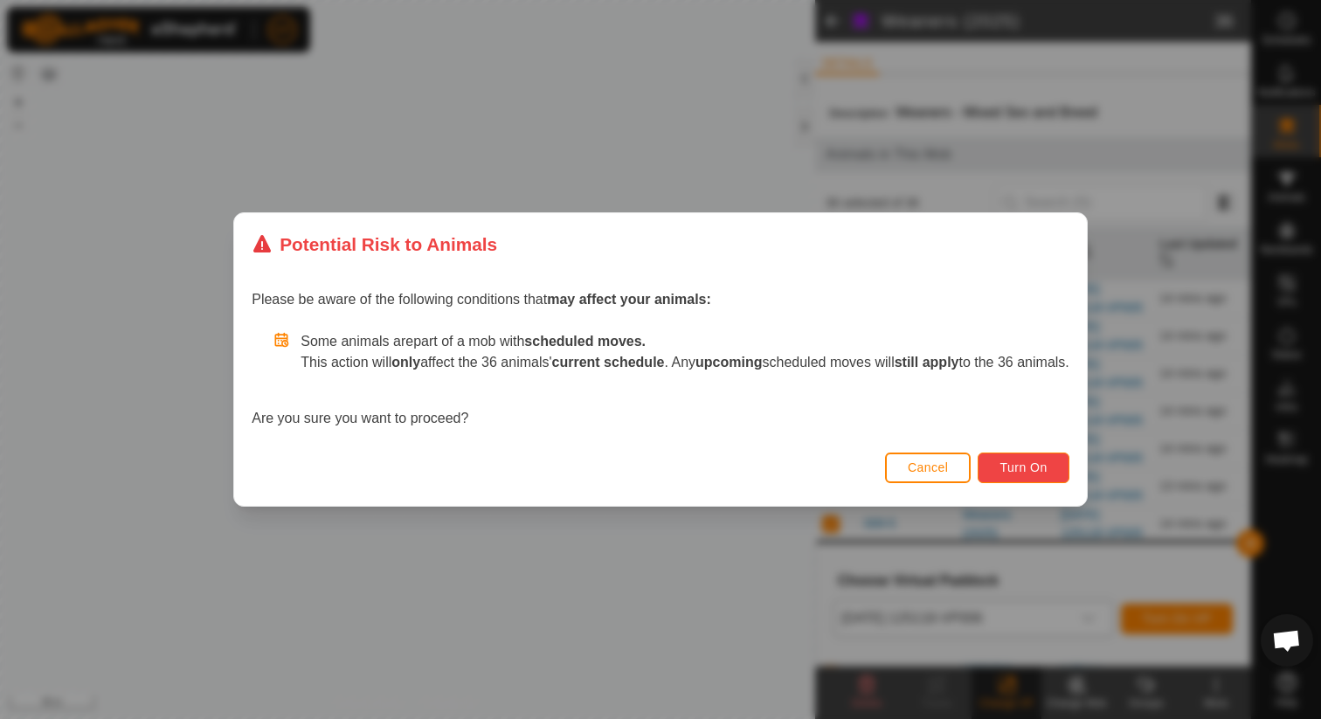
click at [1030, 467] on span "Turn On" at bounding box center [1022, 467] width 47 height 14
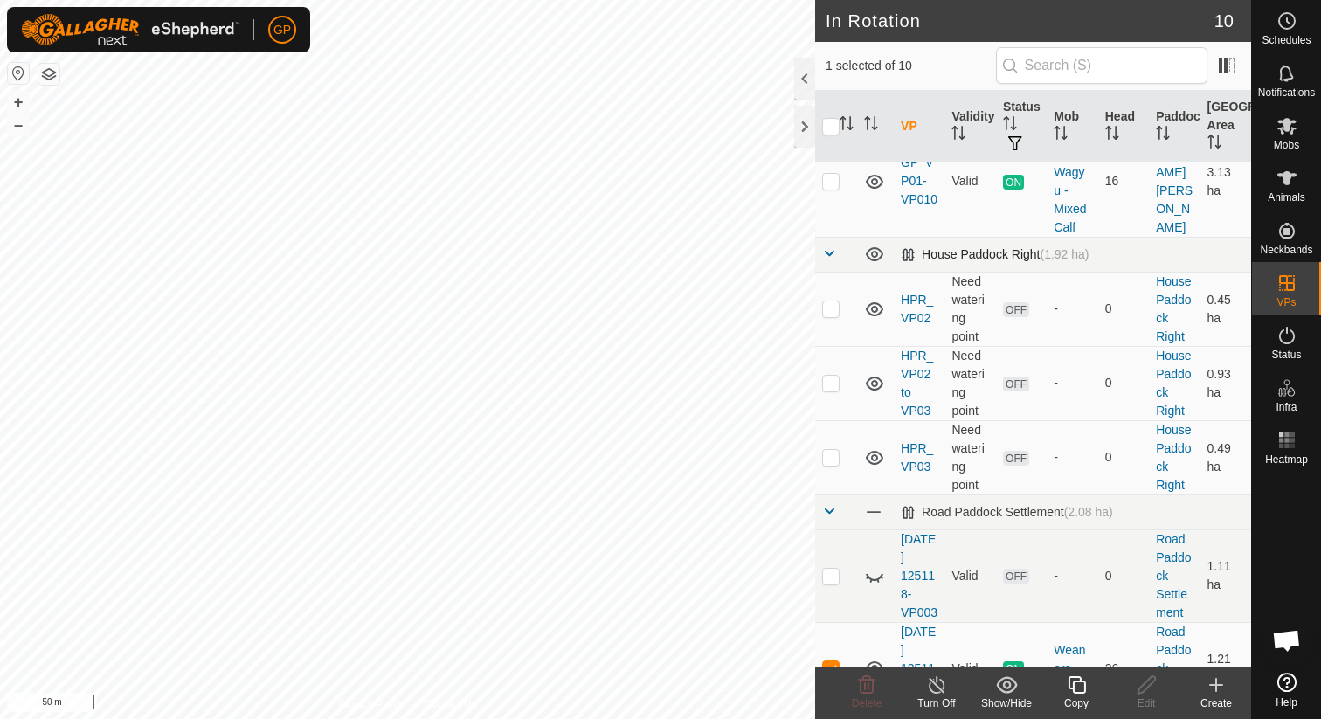
scroll to position [434, 0]
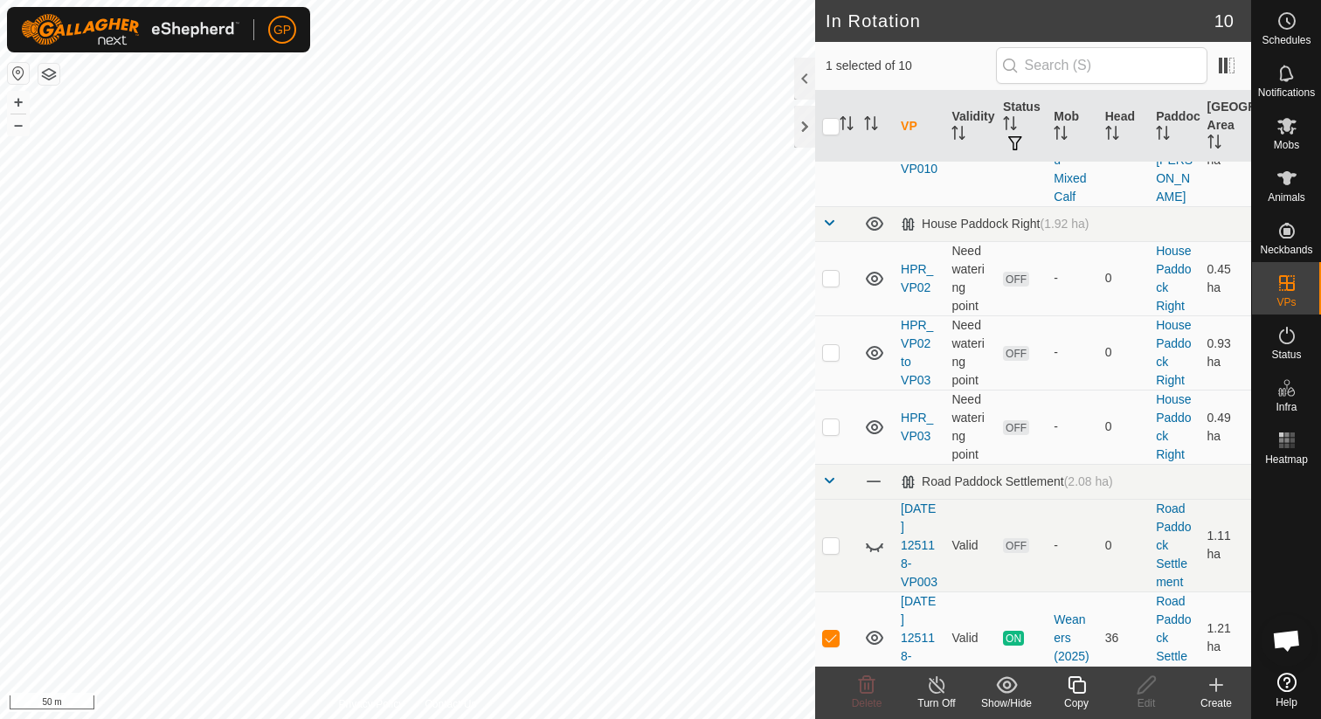
click at [932, 687] on icon at bounding box center [937, 684] width 22 height 21
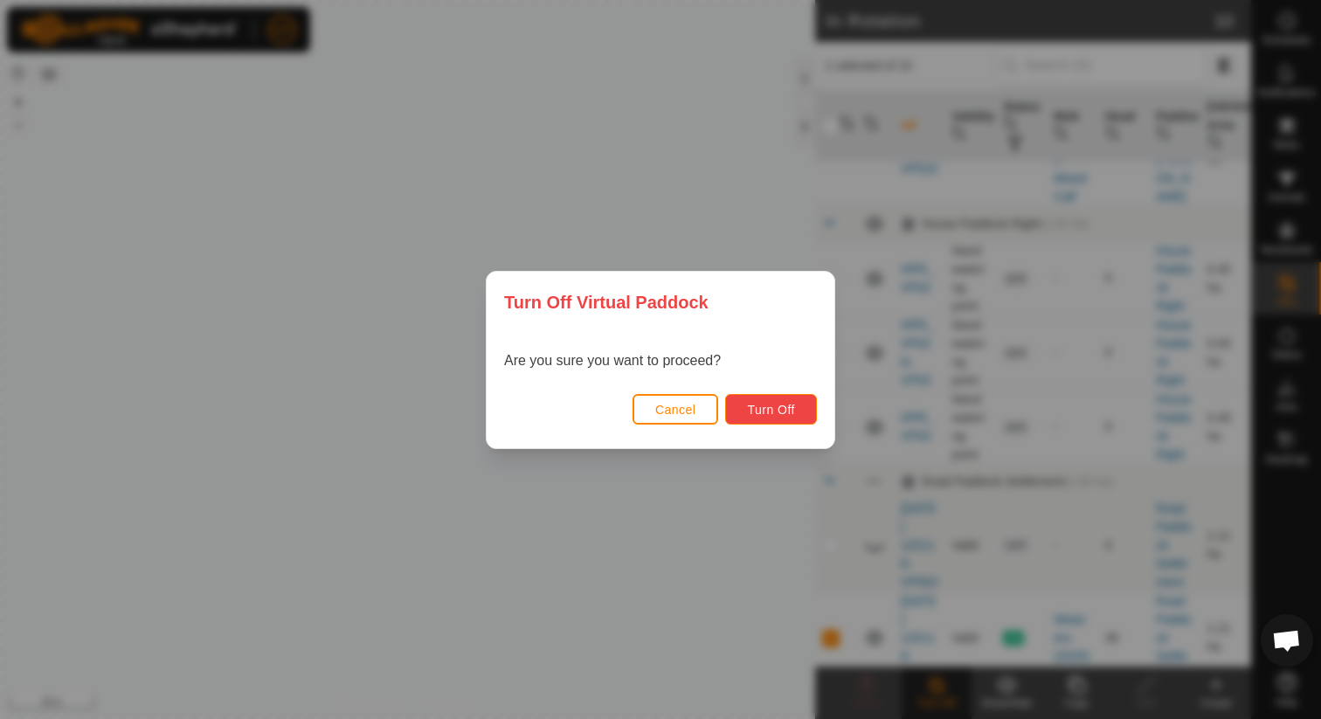
click at [772, 414] on span "Turn Off" at bounding box center [771, 410] width 48 height 14
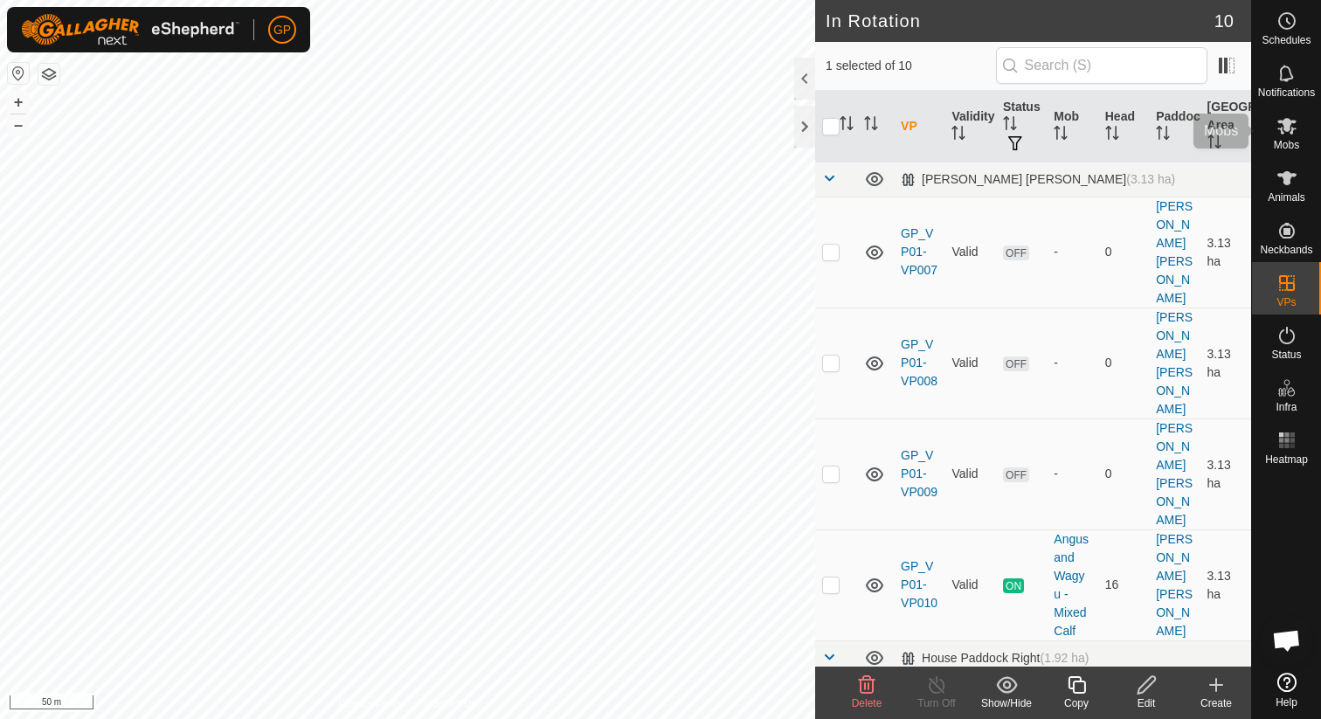
click at [1296, 143] on span "Mobs" at bounding box center [1286, 145] width 25 height 10
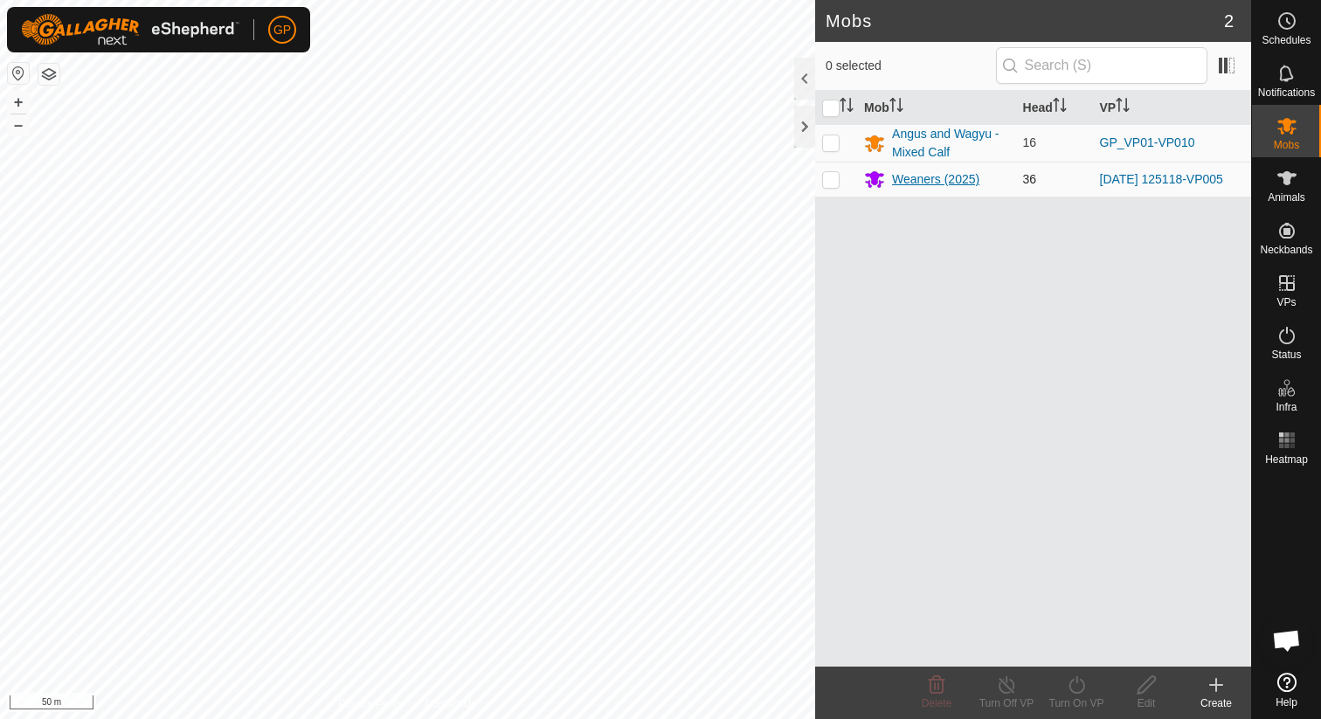
click at [966, 189] on div "Weaners (2025)" at bounding box center [935, 179] width 87 height 18
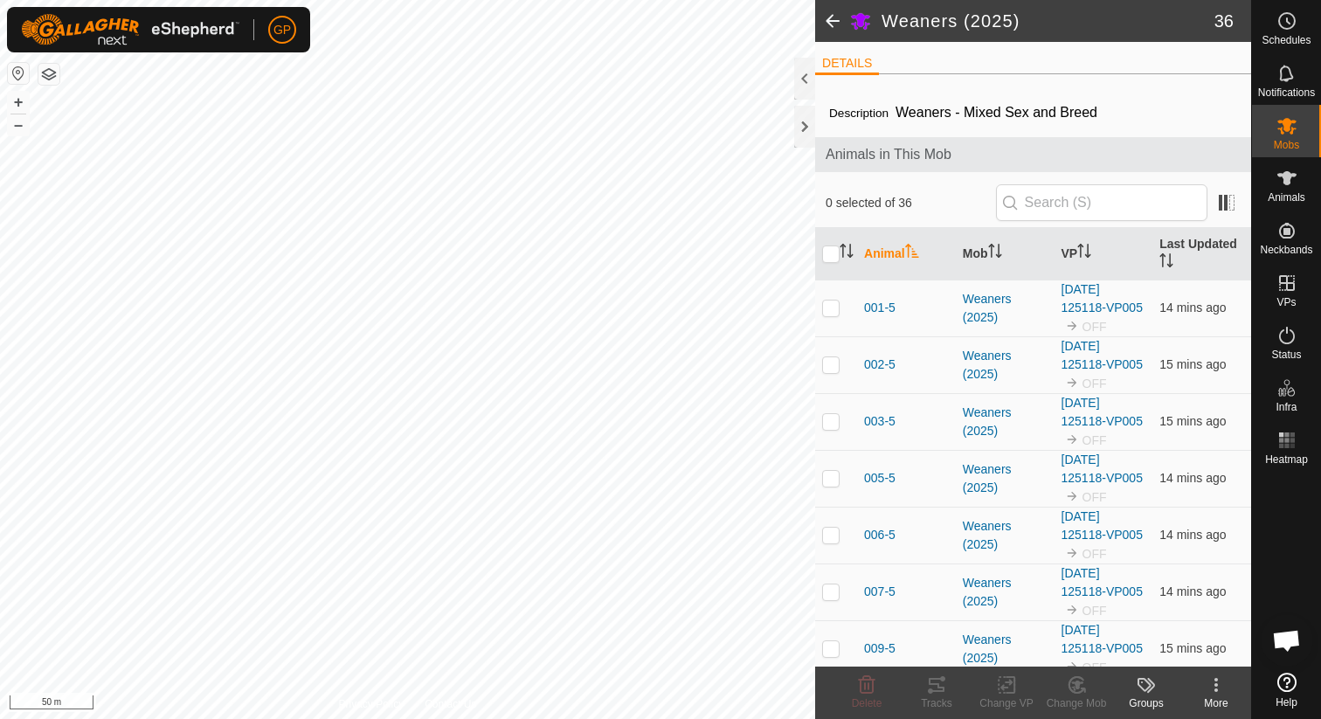
click at [831, 263] on th at bounding box center [836, 254] width 42 height 52
click at [830, 260] on input "checkbox" at bounding box center [830, 253] width 17 height 17
checkbox input "true"
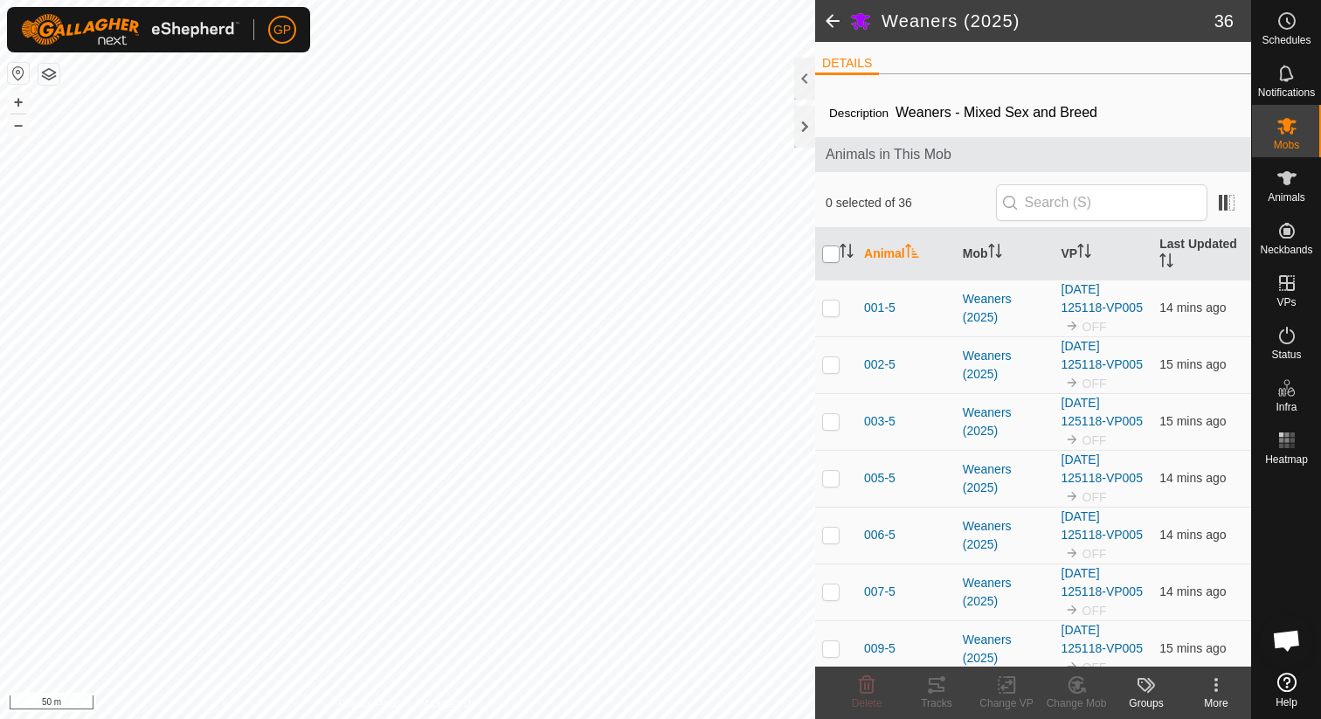
checkbox input "true"
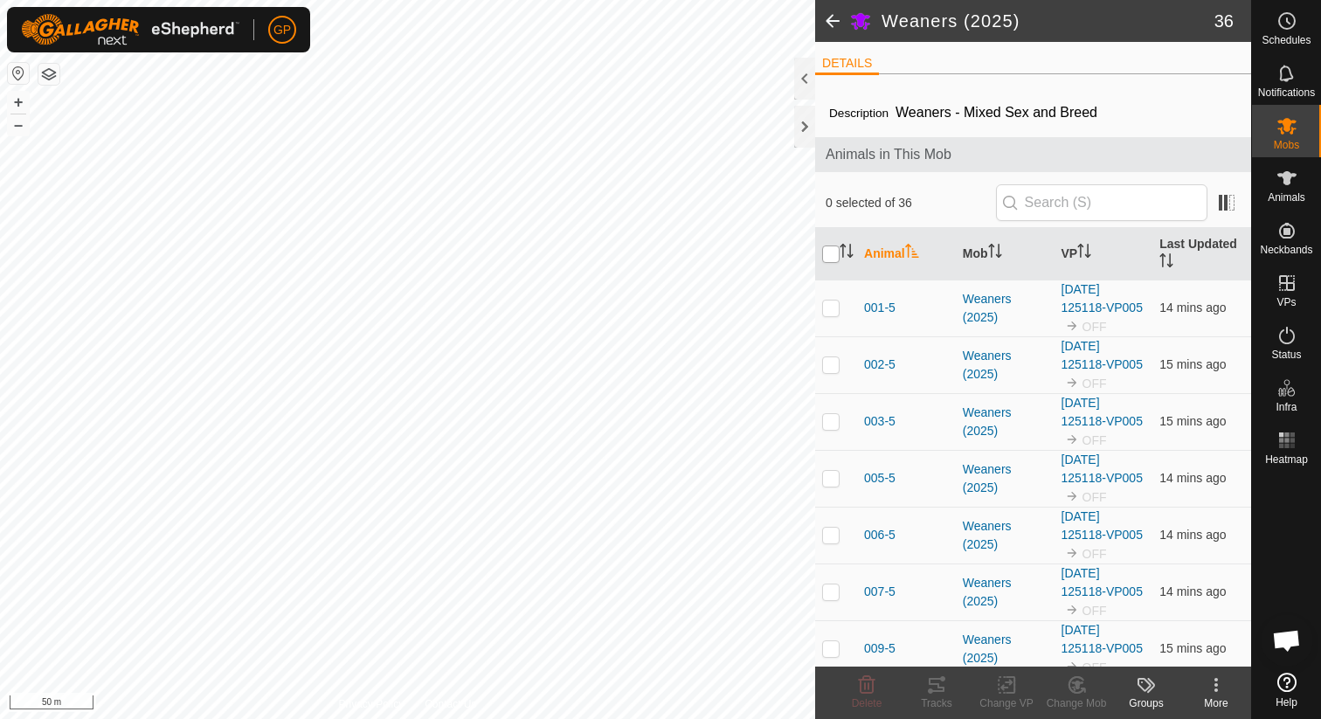
checkbox input "true"
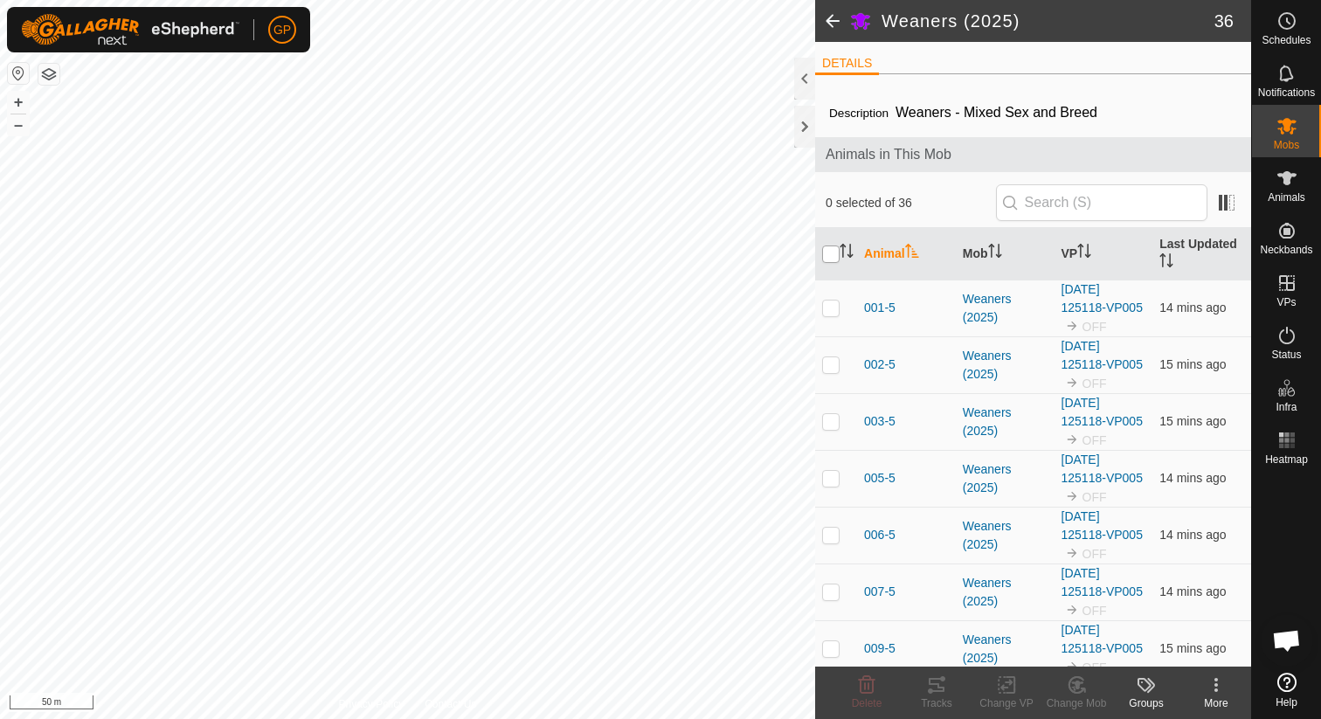
checkbox input "true"
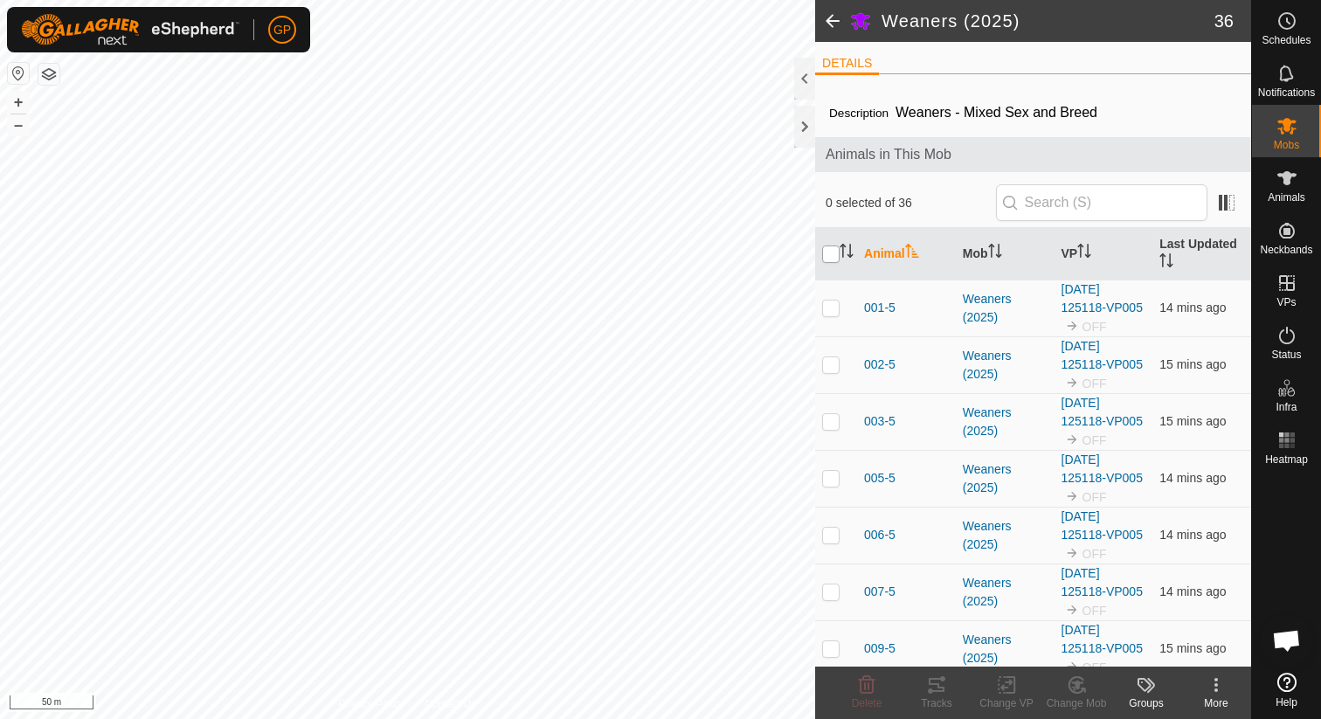
checkbox input "true"
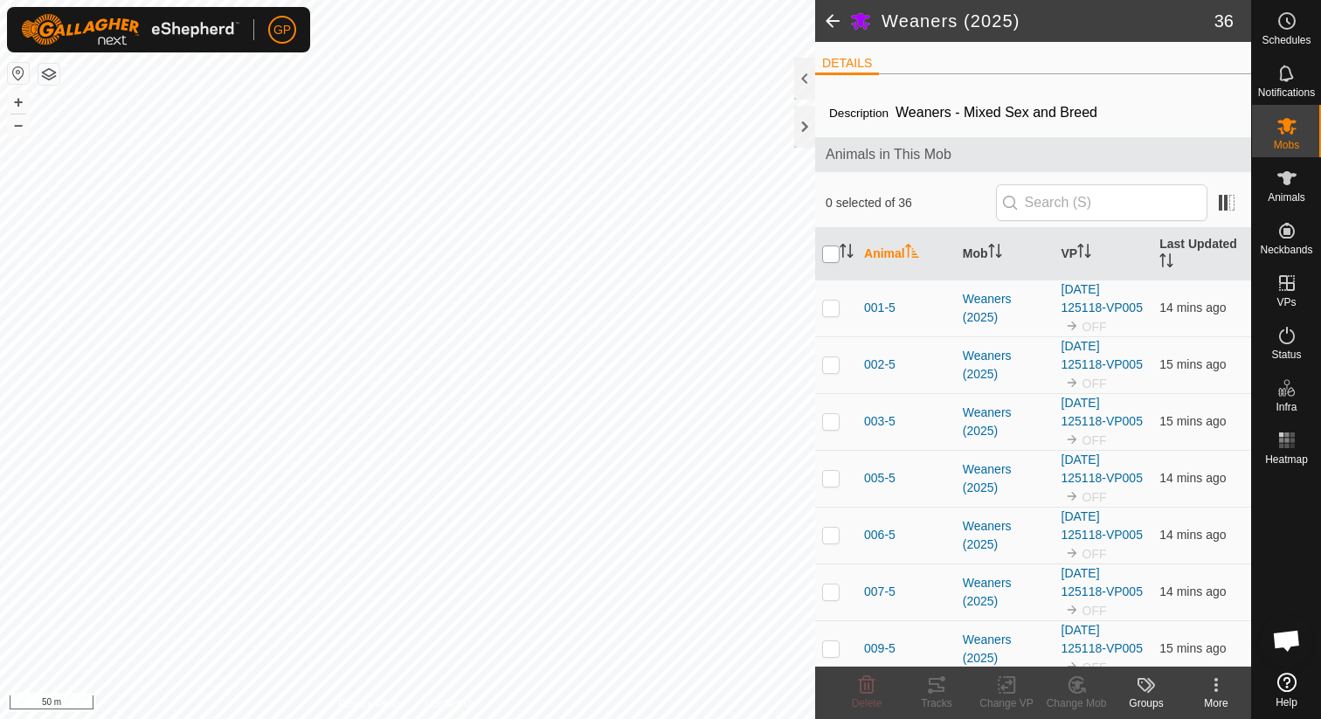
checkbox input "true"
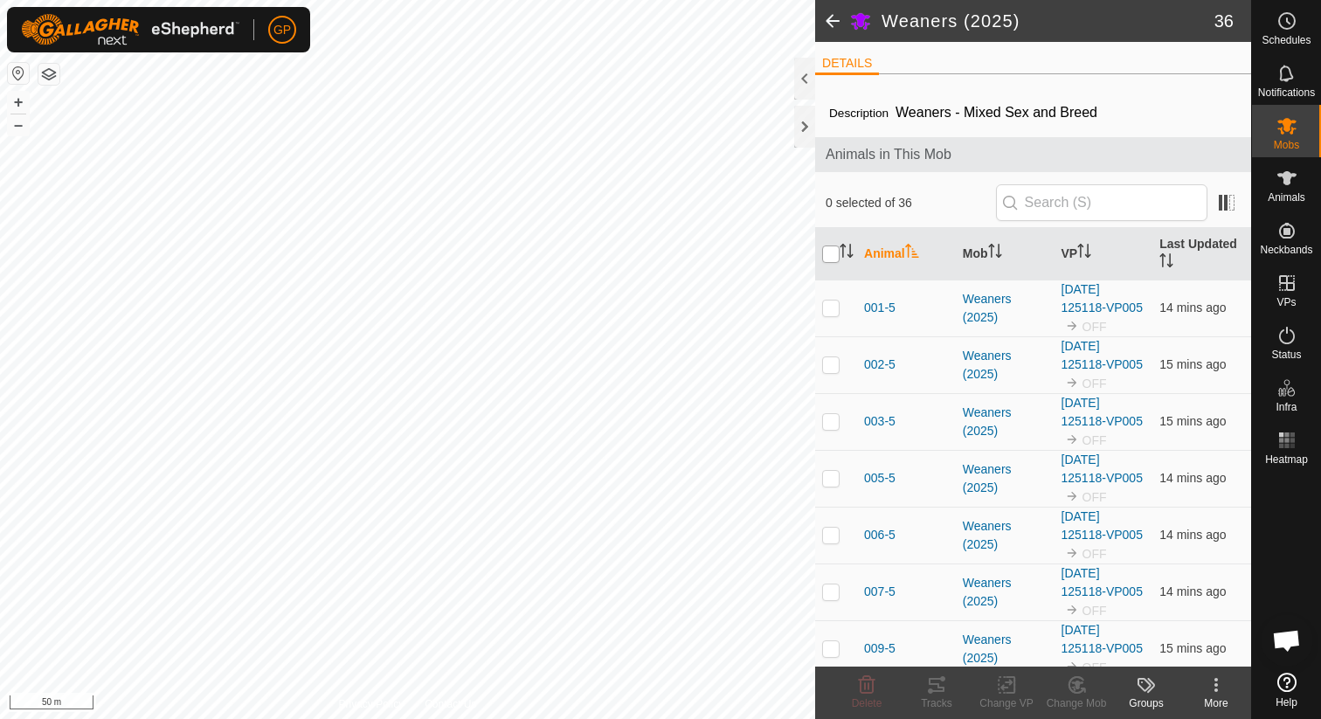
checkbox input "true"
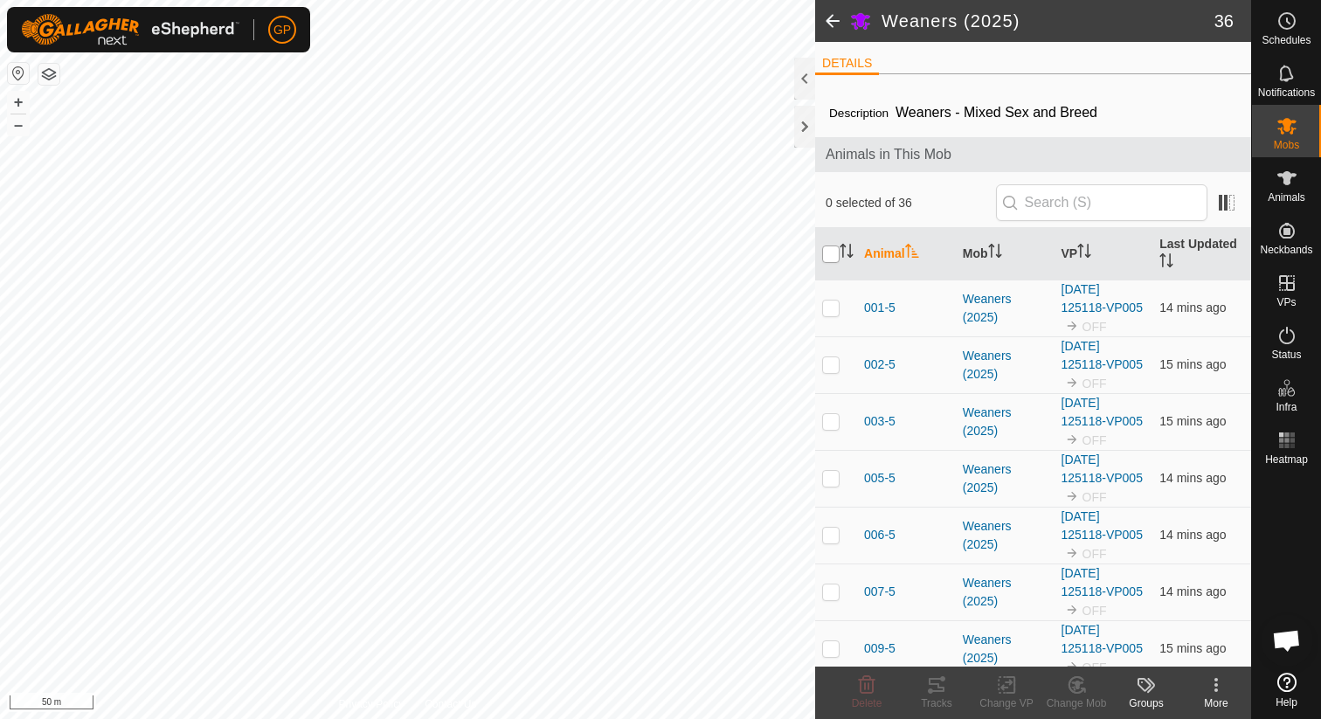
checkbox input "true"
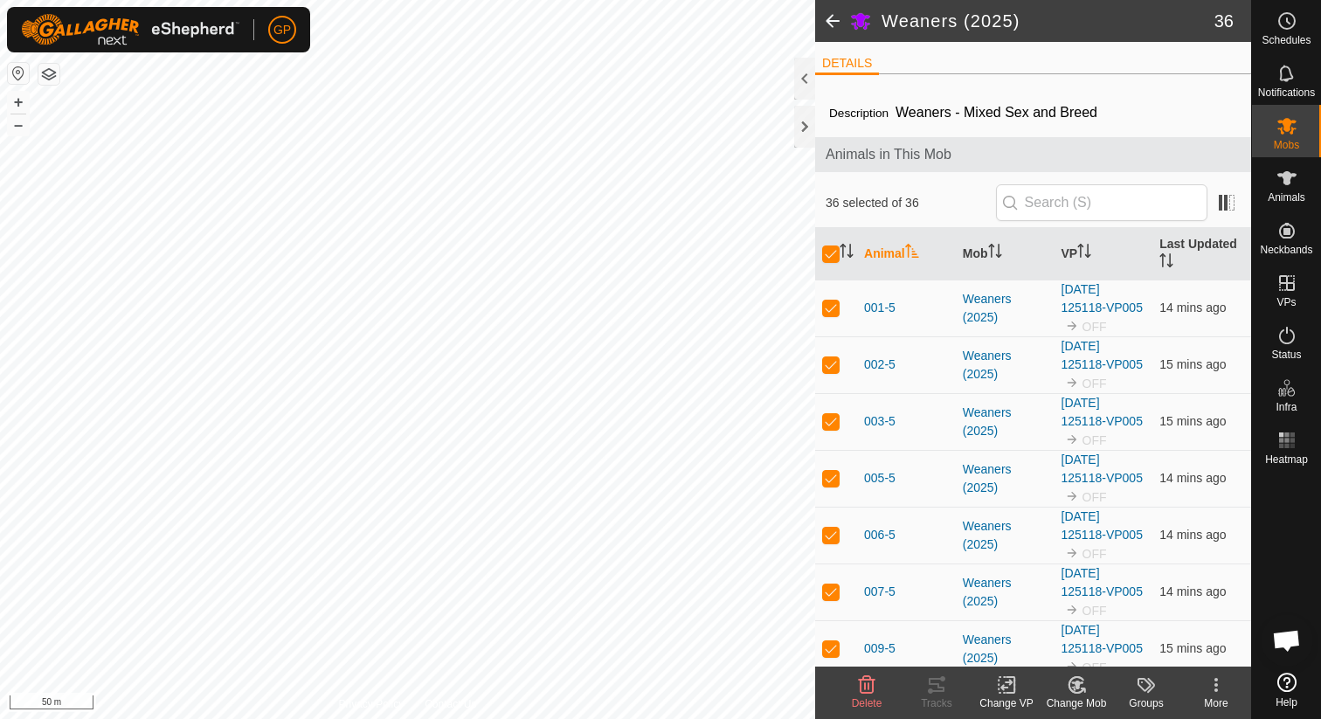
click at [1002, 700] on div "Change VP" at bounding box center [1006, 703] width 70 height 16
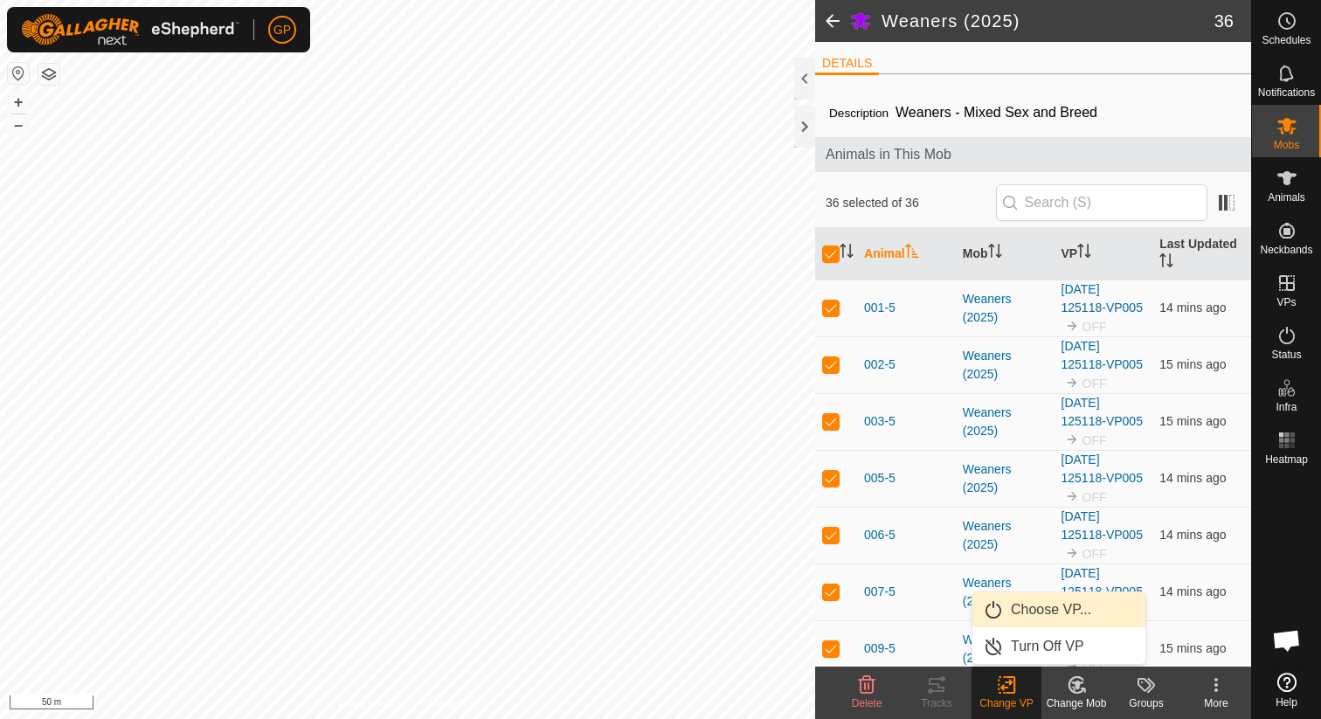
click at [1043, 619] on link "Choose VP..." at bounding box center [1058, 609] width 173 height 35
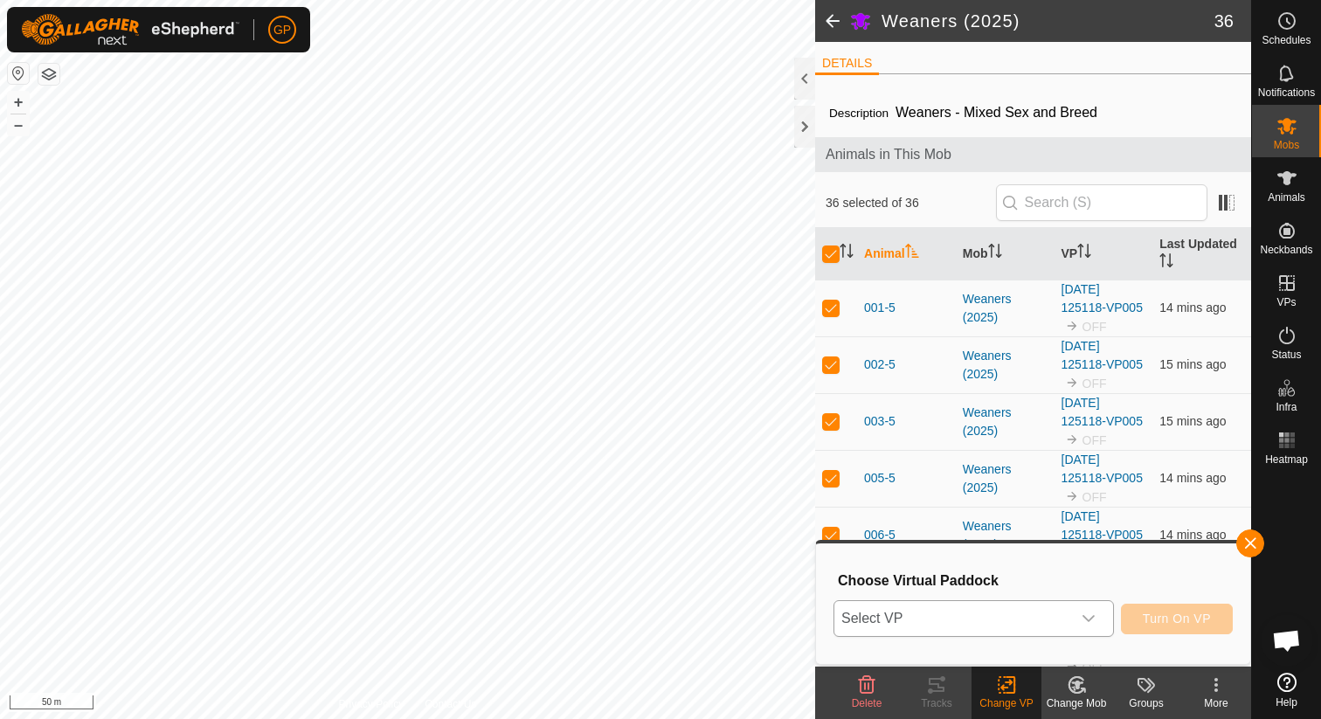
click at [1024, 619] on span "Select VP" at bounding box center [952, 618] width 237 height 35
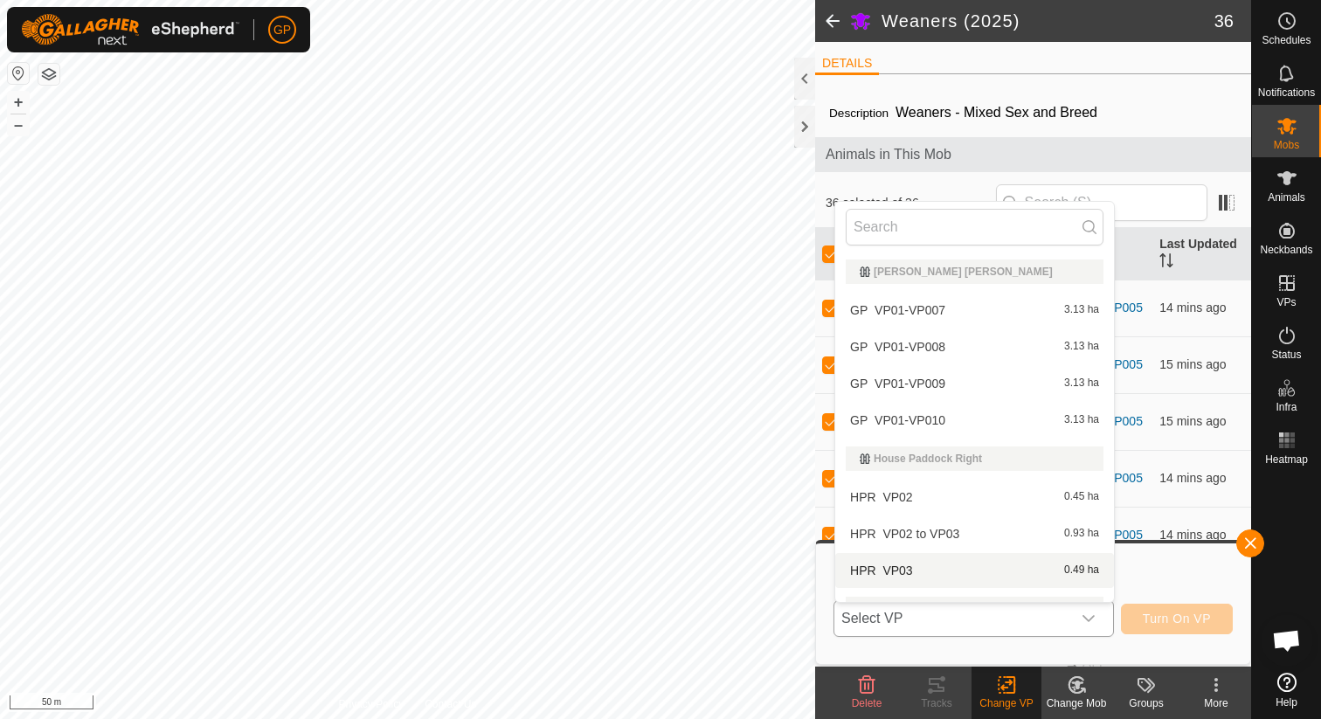
scroll to position [136, 0]
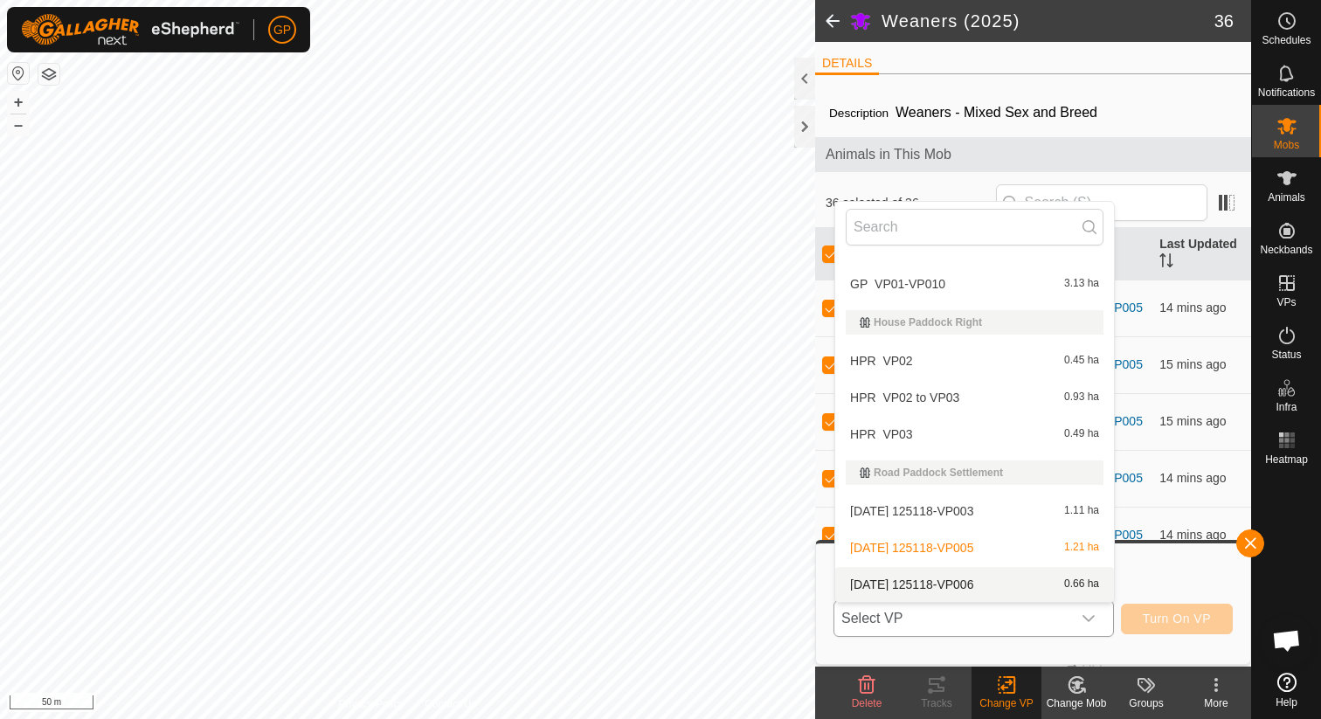
click at [937, 581] on li "[DATE] 125118-VP006 0.66 ha" at bounding box center [974, 584] width 279 height 35
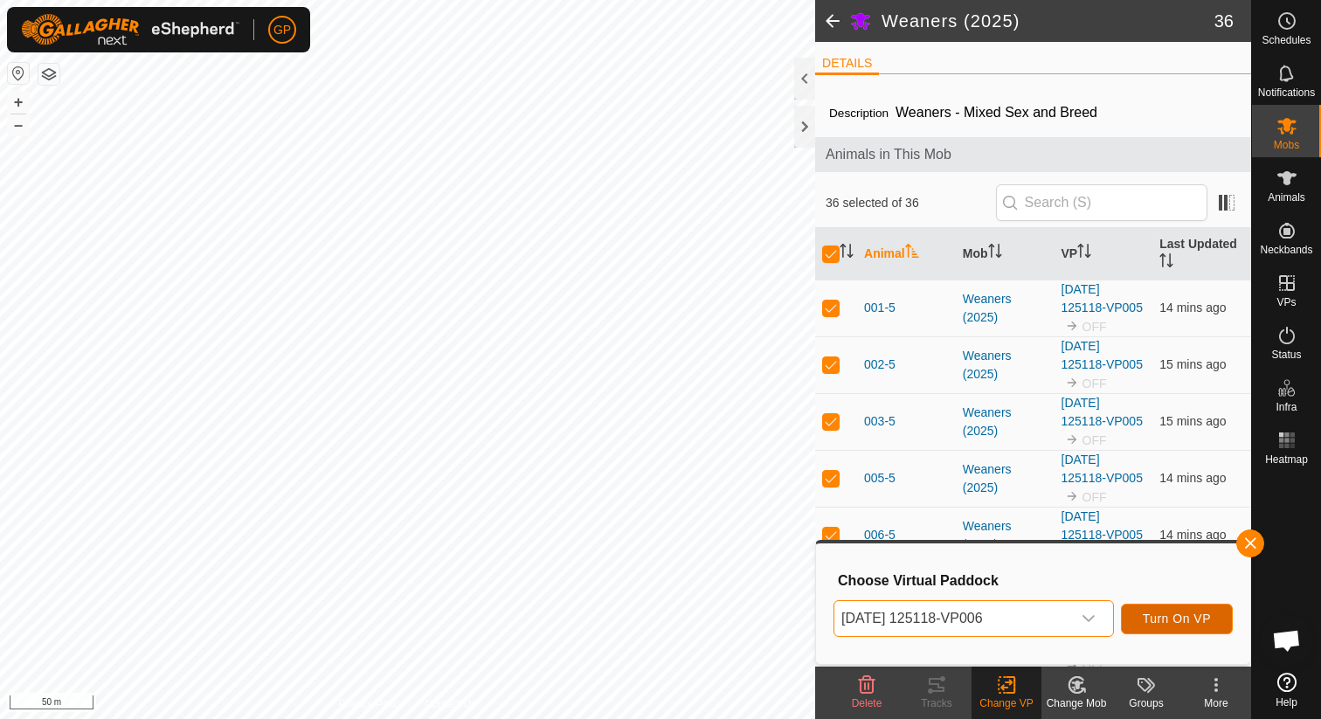
click at [1186, 620] on span "Turn On VP" at bounding box center [1177, 619] width 68 height 14
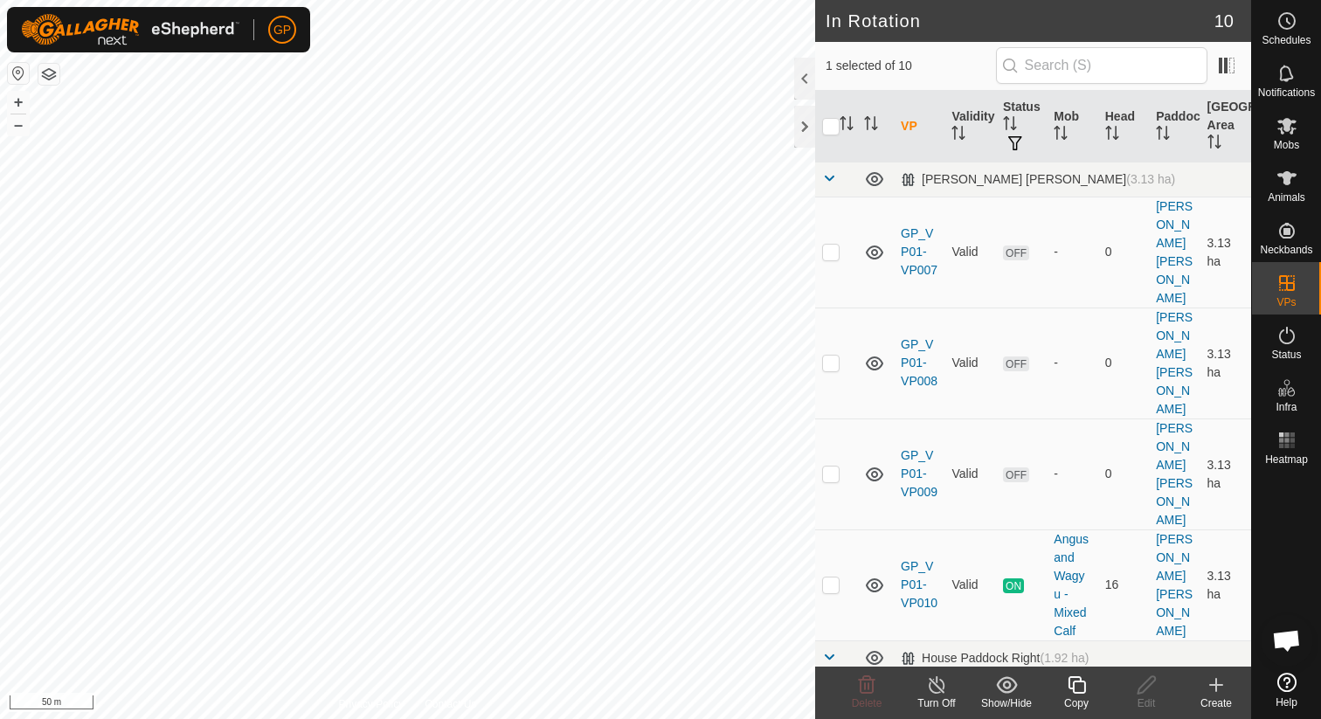
click at [941, 690] on line at bounding box center [937, 686] width 14 height 14
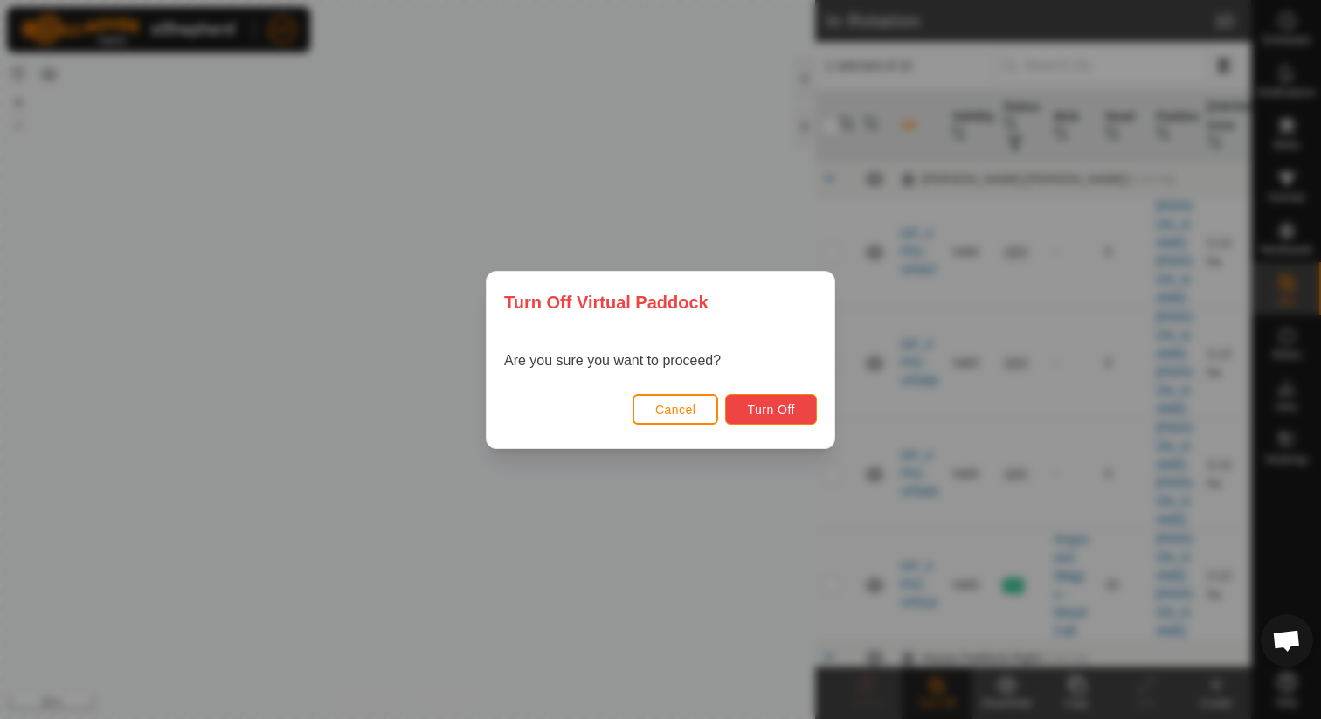
click at [768, 419] on button "Turn Off" at bounding box center [771, 409] width 92 height 31
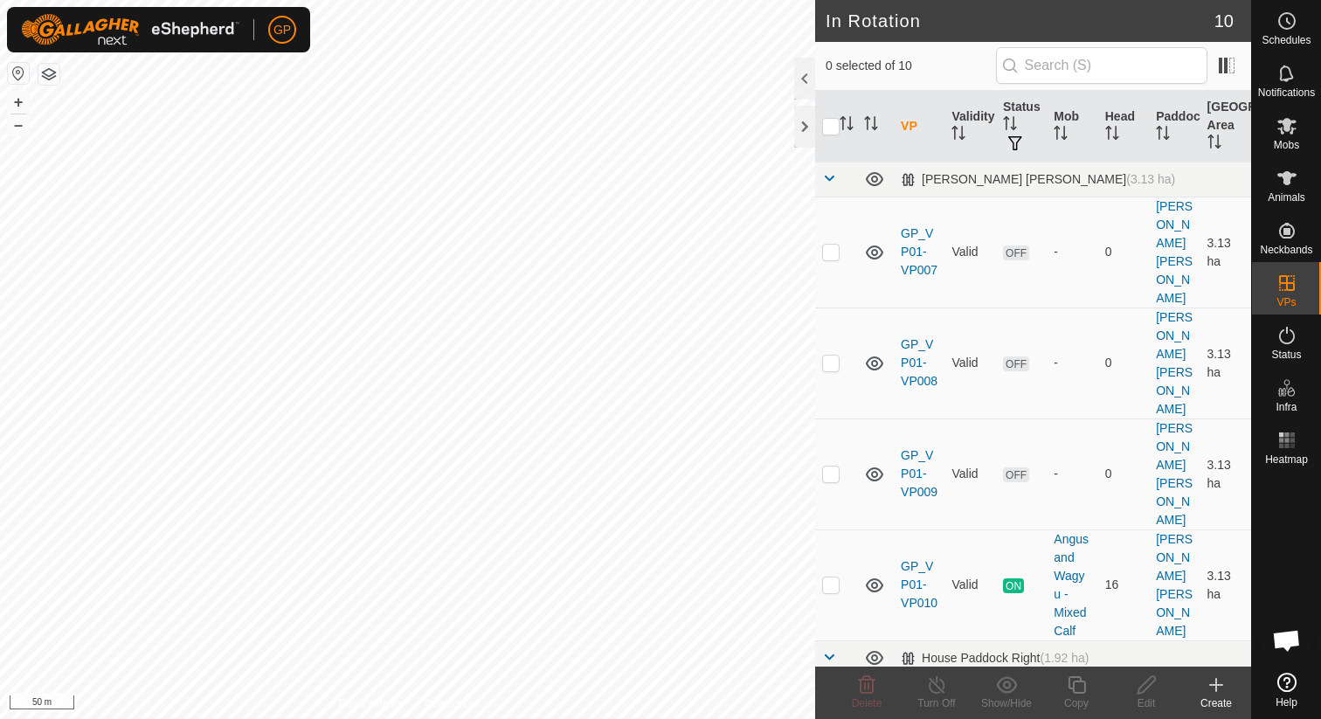
checkbox input "true"
click at [930, 687] on icon at bounding box center [937, 684] width 16 height 17
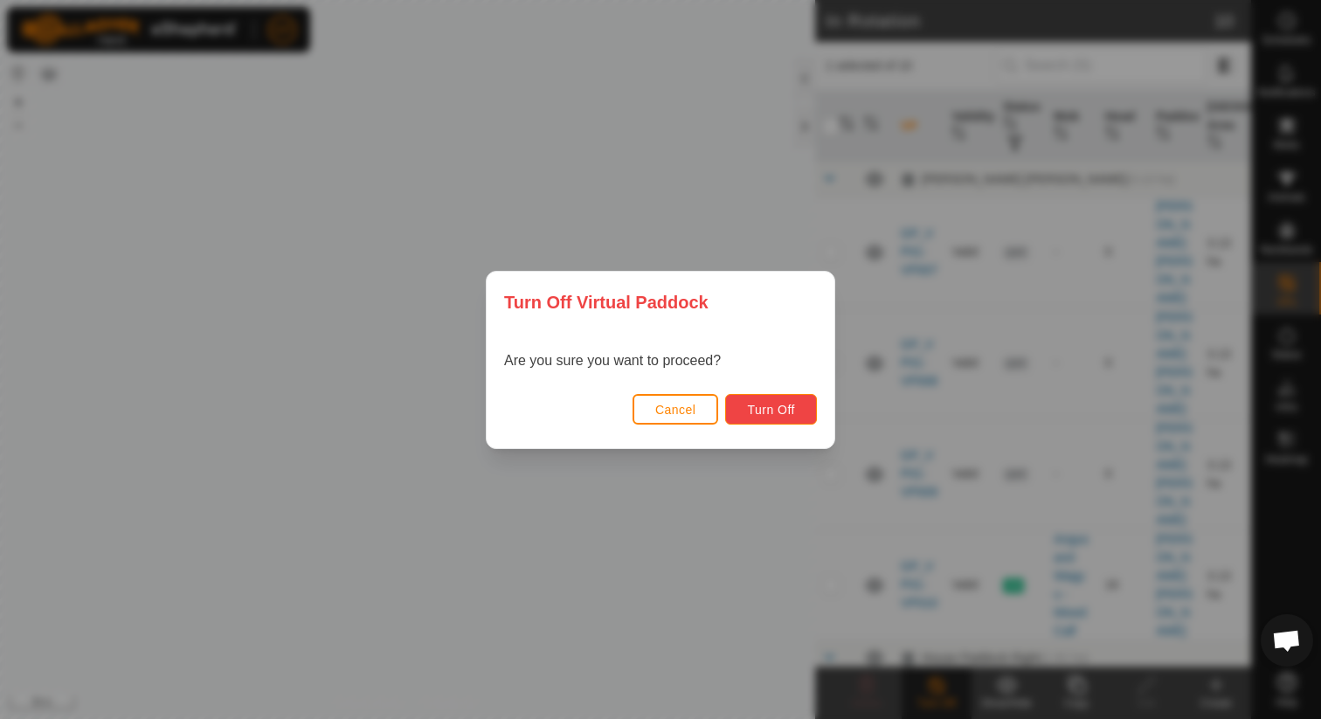
click at [778, 405] on span "Turn Off" at bounding box center [771, 410] width 48 height 14
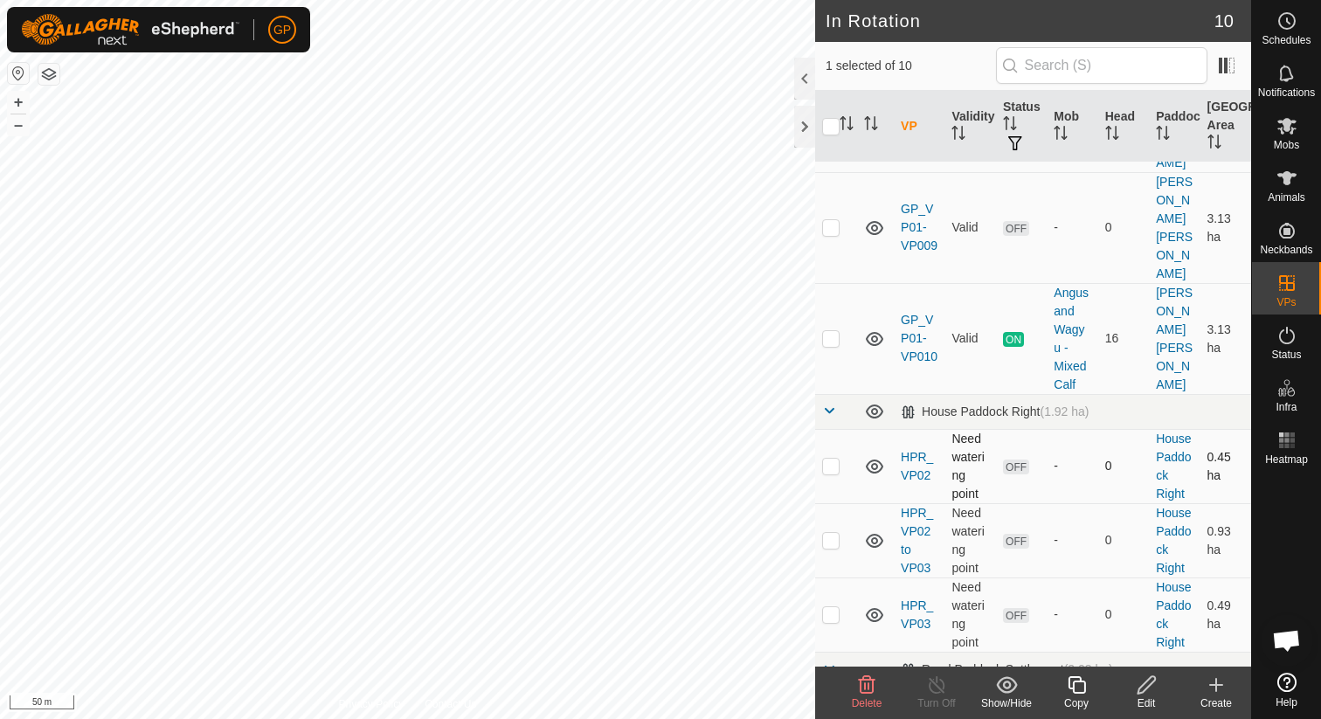
scroll to position [434, 0]
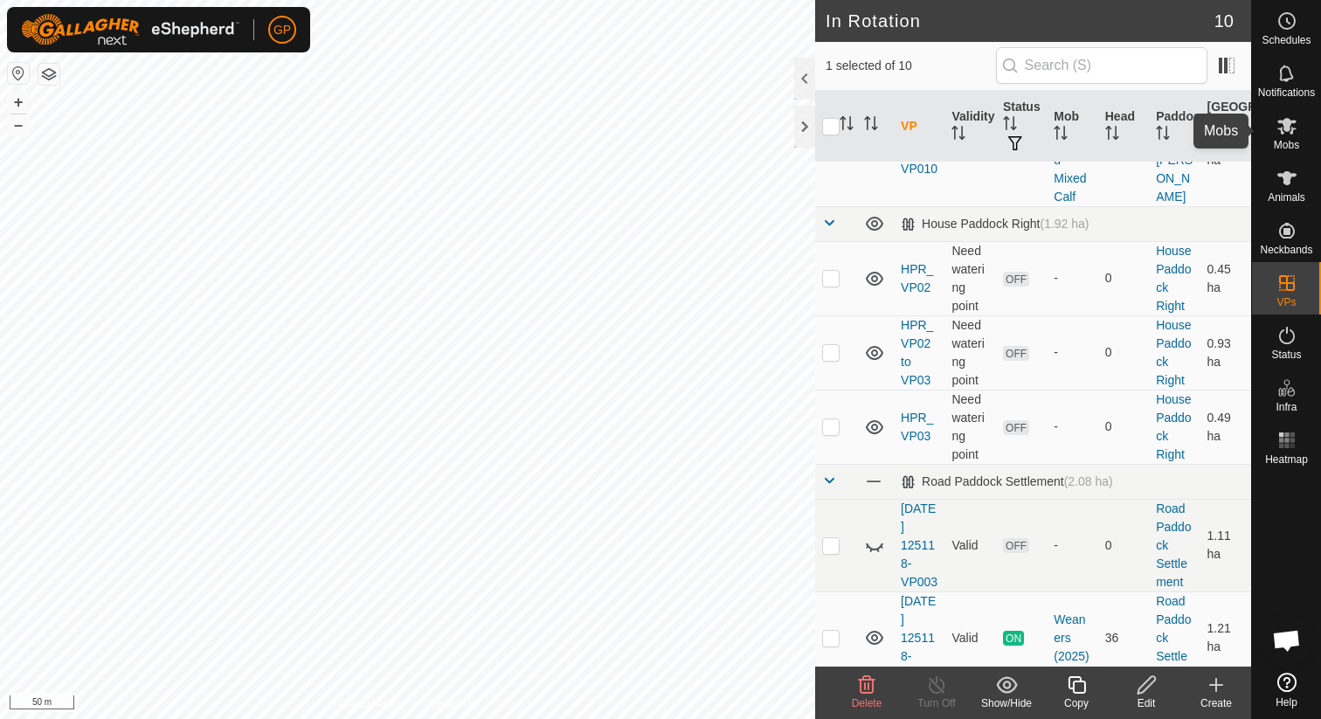
click at [1281, 128] on icon at bounding box center [1286, 126] width 19 height 17
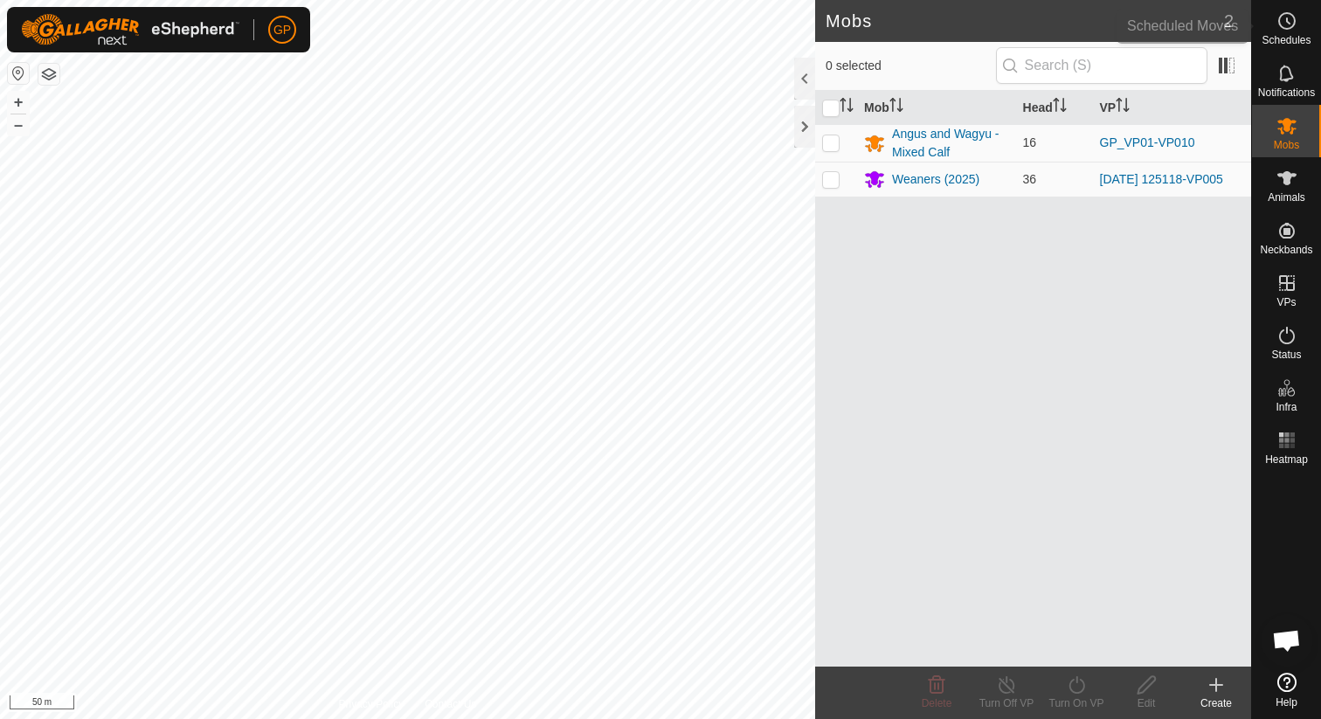
click at [1302, 19] on div "Schedules" at bounding box center [1286, 26] width 69 height 52
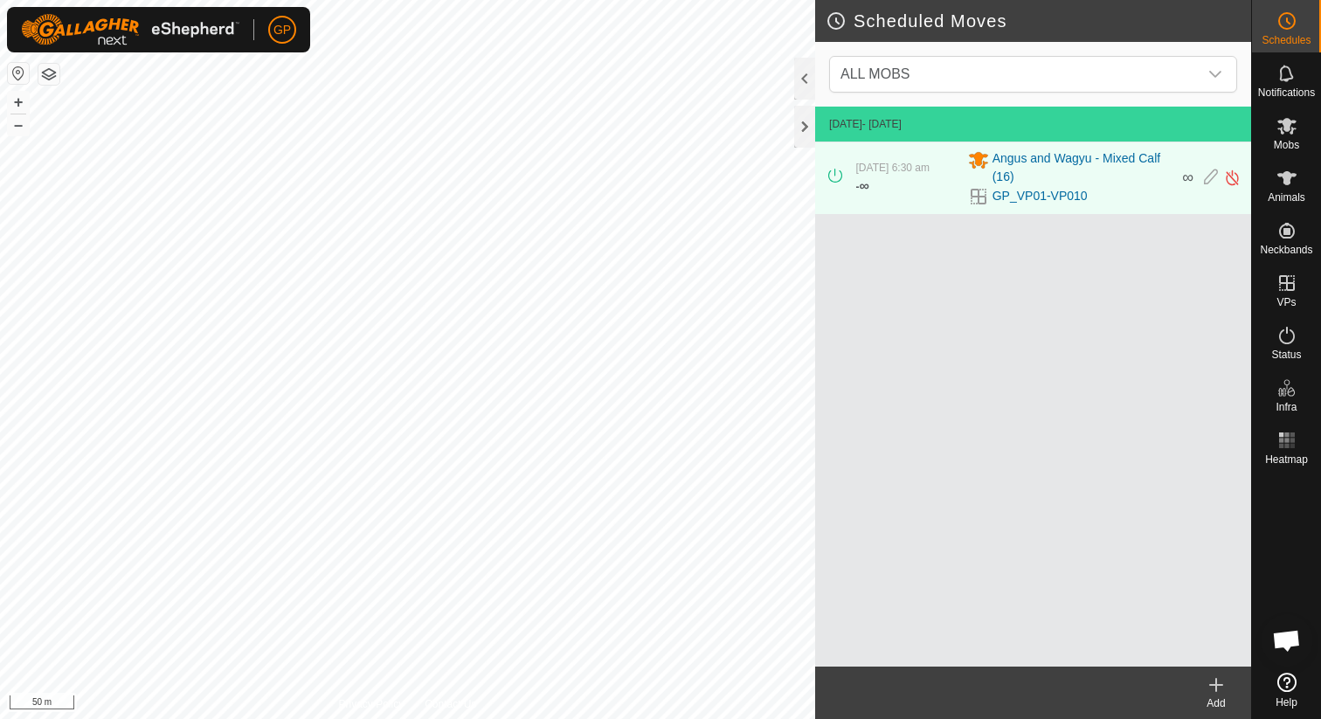
click at [1214, 689] on icon at bounding box center [1216, 684] width 21 height 21
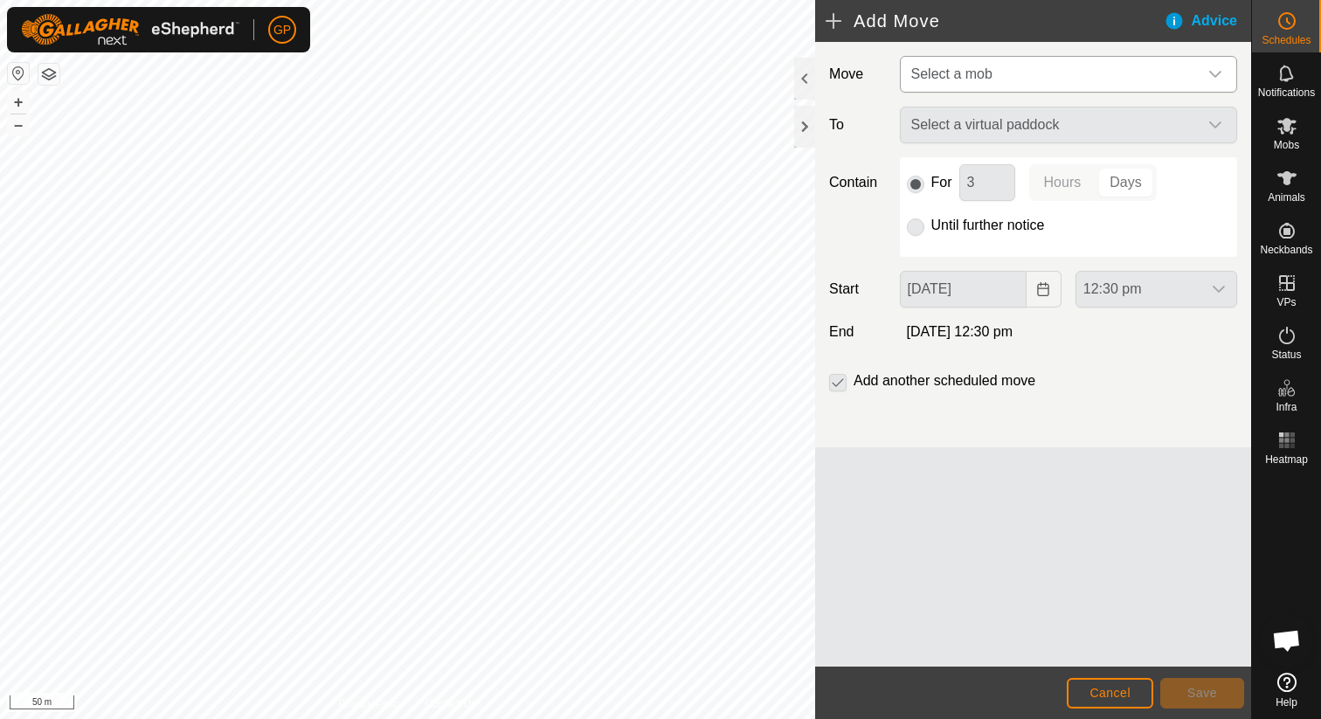
click at [973, 76] on span "Select a mob" at bounding box center [951, 73] width 81 height 15
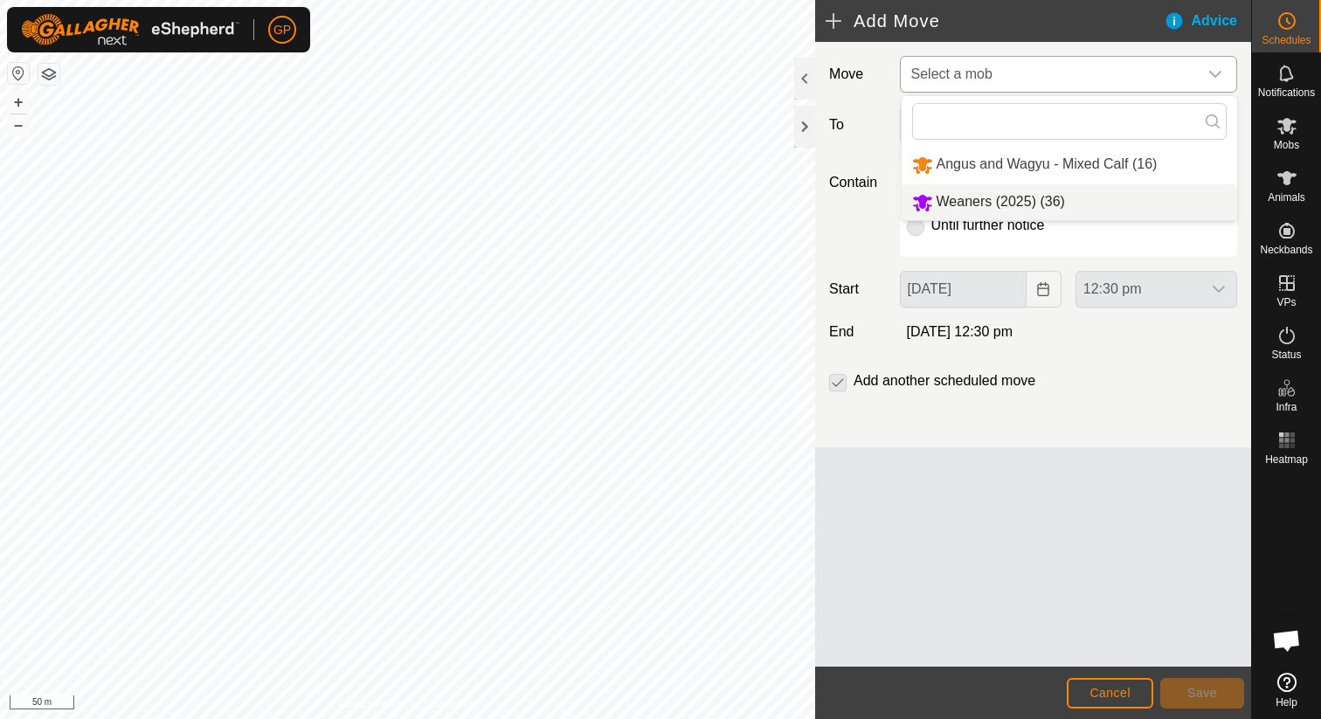
click at [956, 199] on li "Weaners (2025) (36)" at bounding box center [1069, 202] width 335 height 36
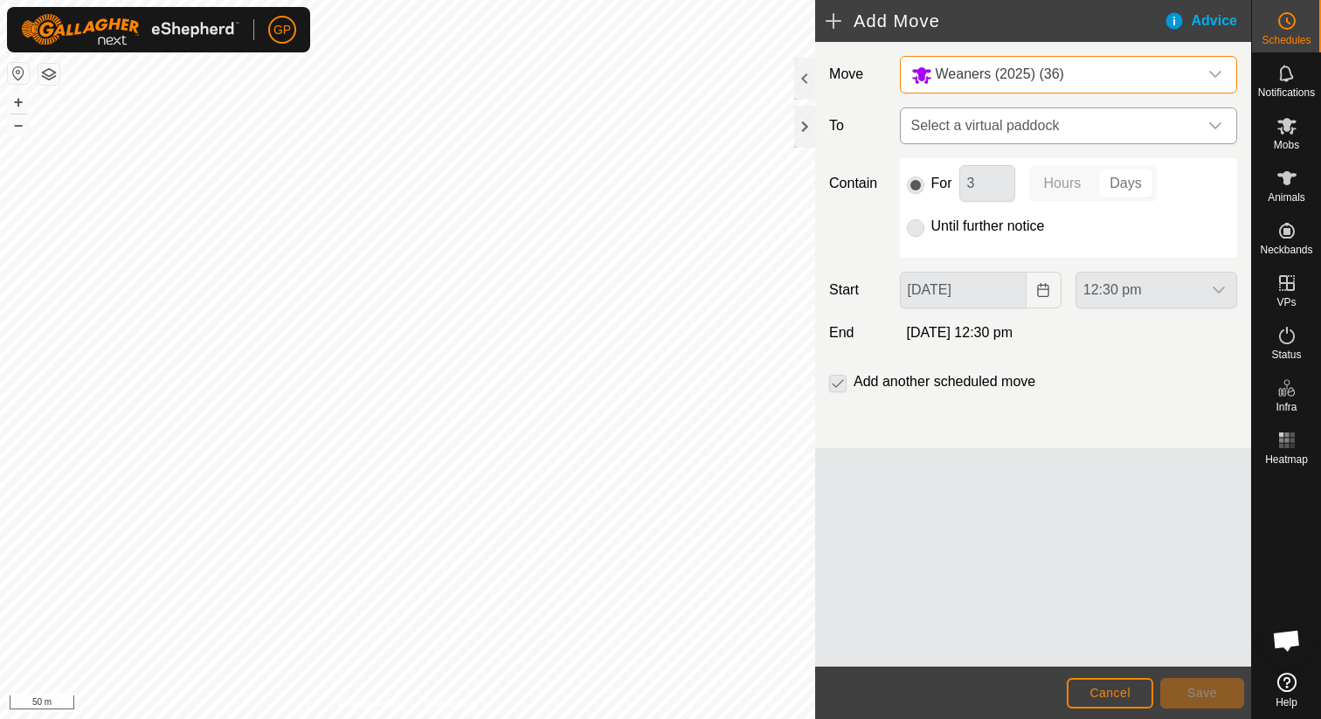
click at [973, 121] on span "Select a virtual paddock" at bounding box center [1051, 125] width 294 height 35
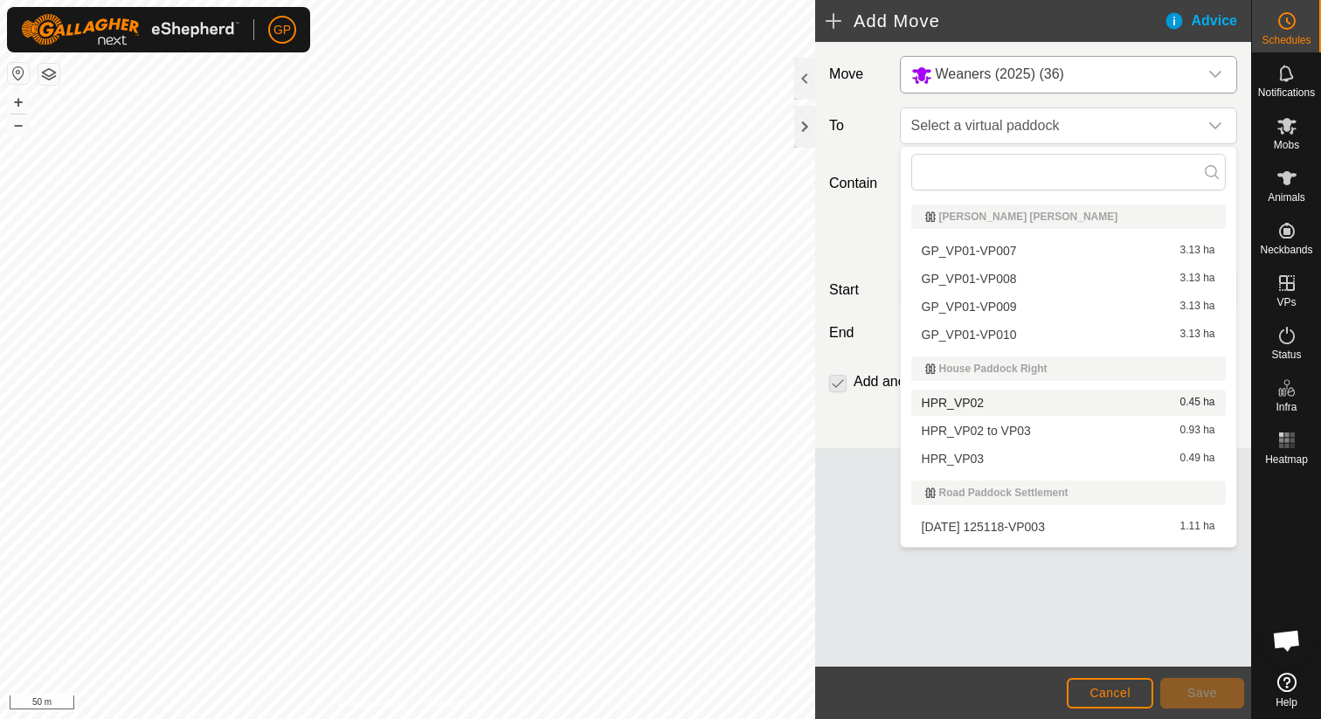
scroll to position [49, 0]
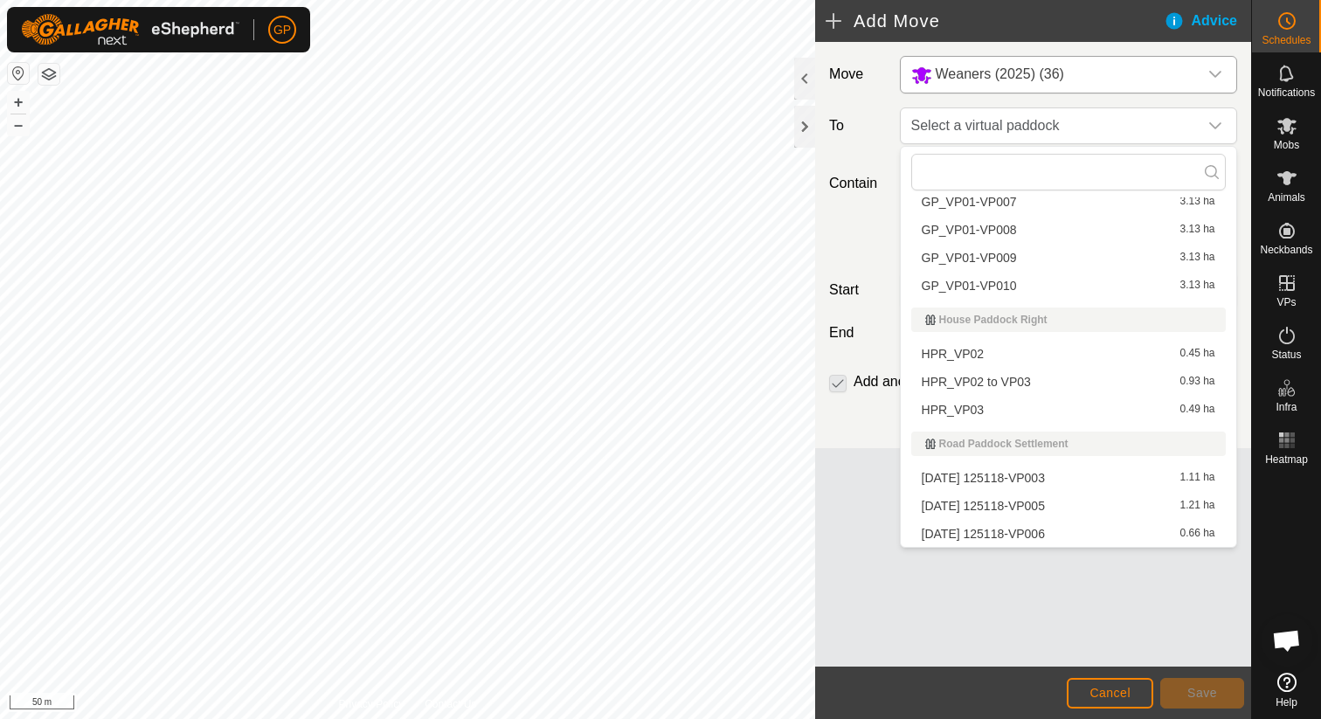
click at [999, 528] on li "[DATE] 125118-VP006 0.66 ha" at bounding box center [1068, 534] width 315 height 26
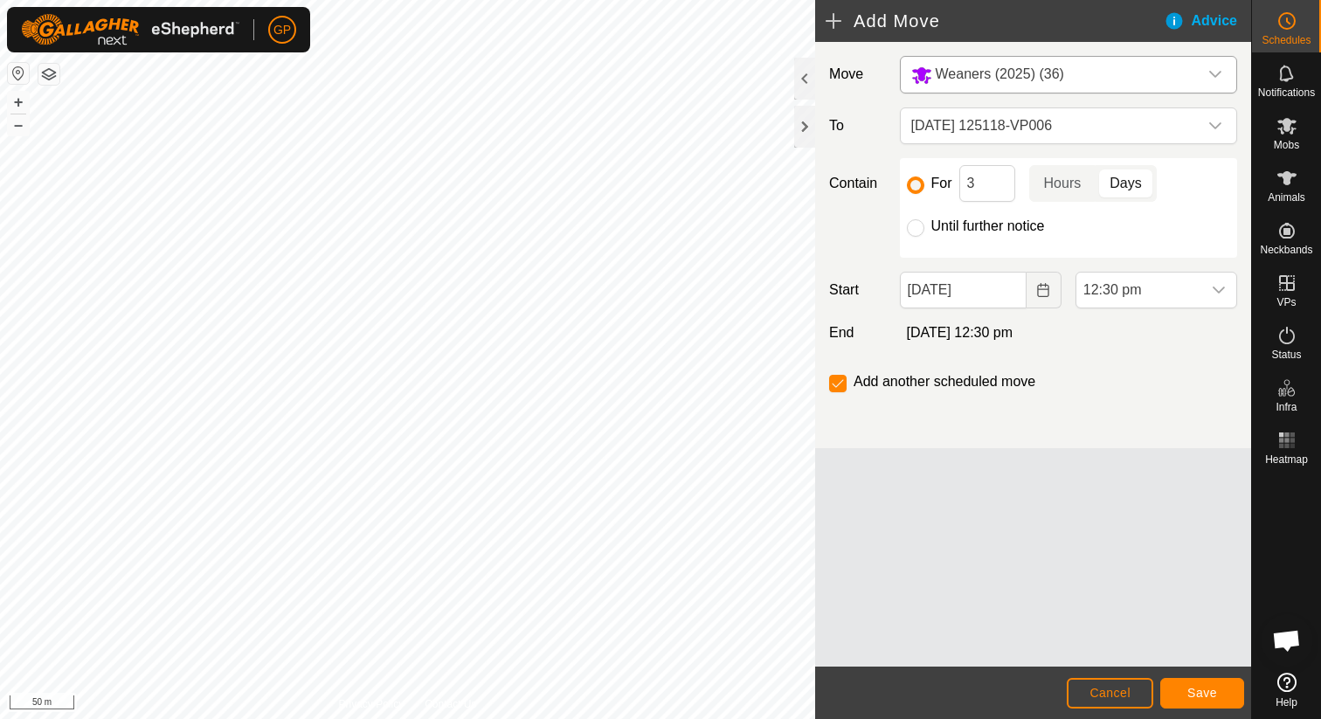
click at [963, 232] on label "Until further notice" at bounding box center [988, 226] width 114 height 14
click at [924, 232] on input "Until further notice" at bounding box center [915, 227] width 17 height 17
radio input "true"
checkbox input "false"
click at [1117, 296] on span "12:30 pm" at bounding box center [1138, 290] width 125 height 35
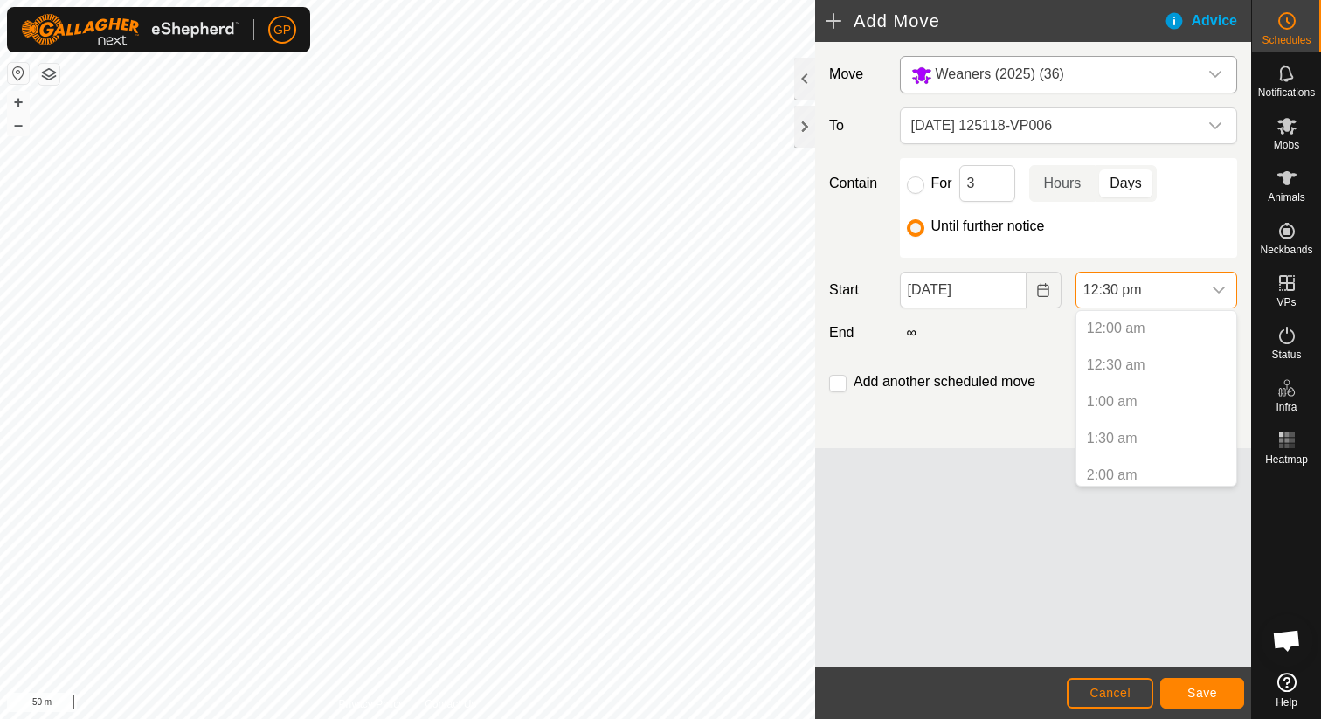
scroll to position [778, 0]
click at [1114, 474] on li "12:30 pm" at bounding box center [1156, 468] width 160 height 35
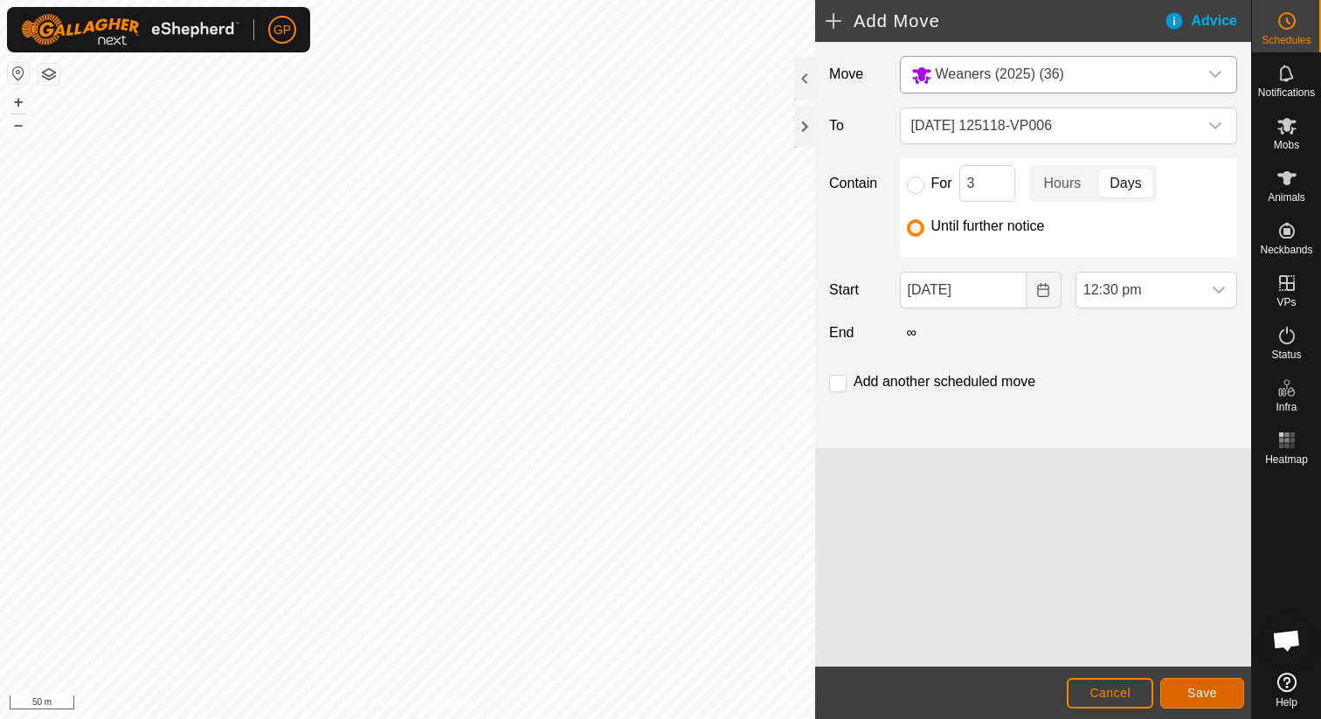
click at [1200, 686] on span "Save" at bounding box center [1202, 693] width 30 height 14
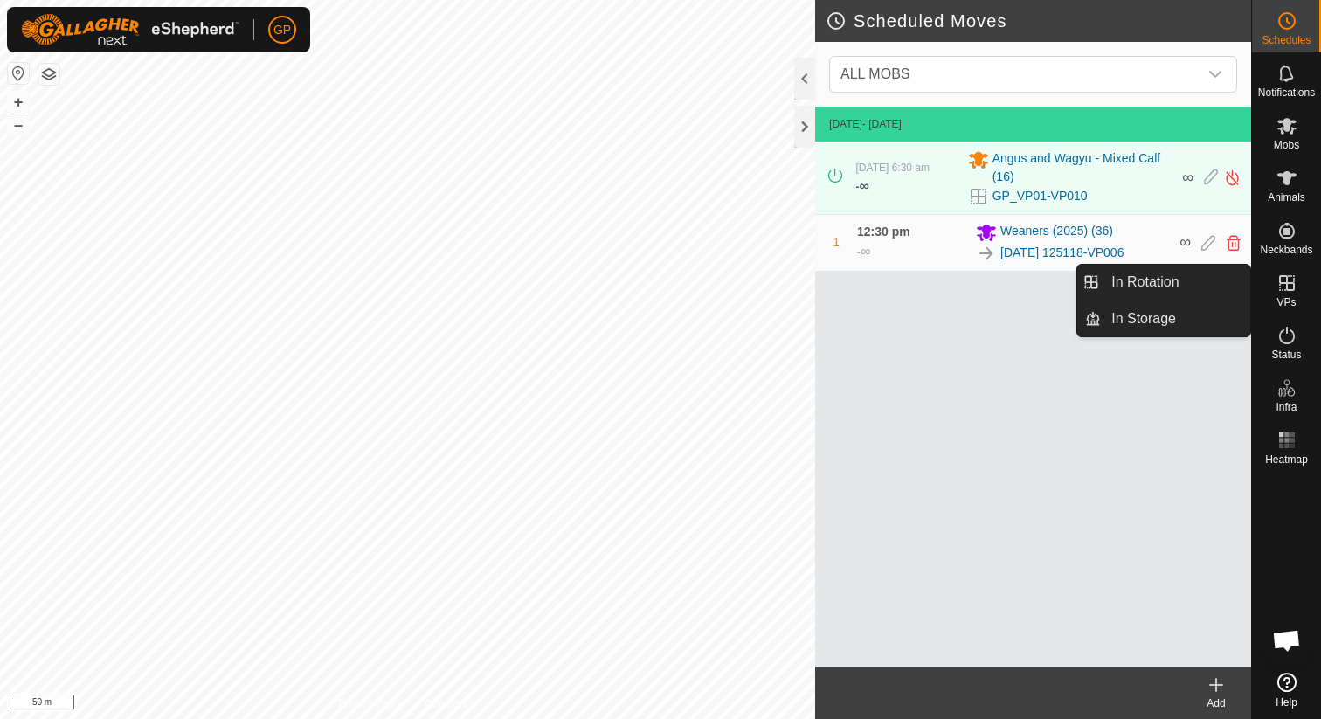
click at [1288, 288] on icon at bounding box center [1286, 283] width 21 height 21
click at [1233, 276] on link "In Rotation" at bounding box center [1175, 282] width 149 height 35
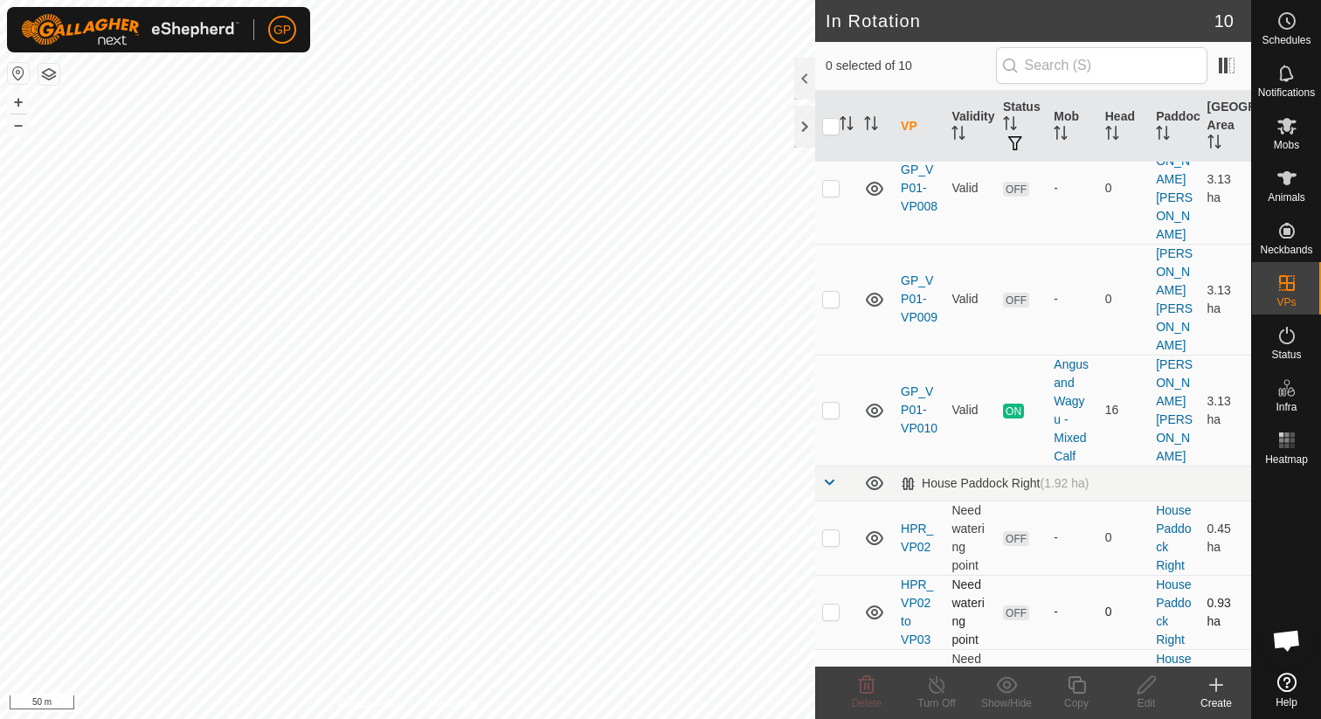
scroll to position [434, 0]
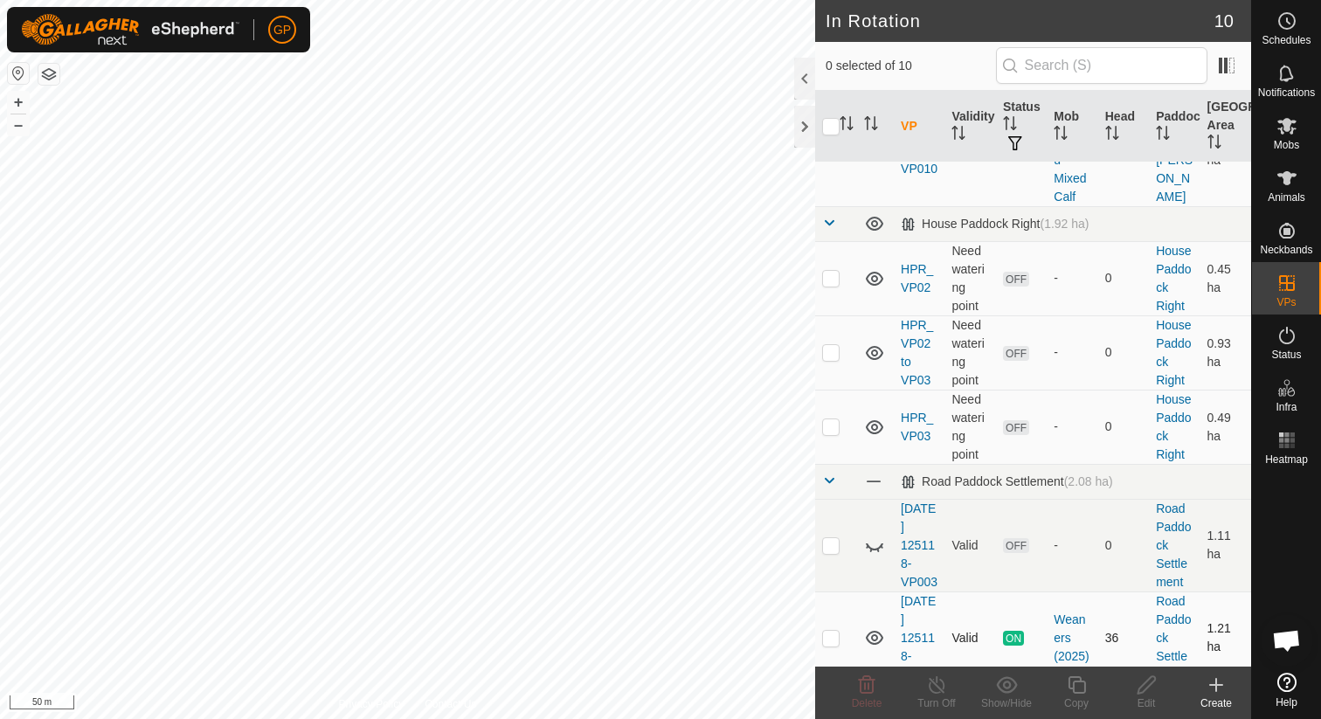
click at [835, 631] on p-checkbox at bounding box center [830, 638] width 17 height 14
click at [816, 591] on td at bounding box center [836, 637] width 42 height 93
click at [824, 631] on p-checkbox at bounding box center [830, 638] width 17 height 14
checkbox input "true"
click at [927, 680] on icon at bounding box center [937, 684] width 22 height 21
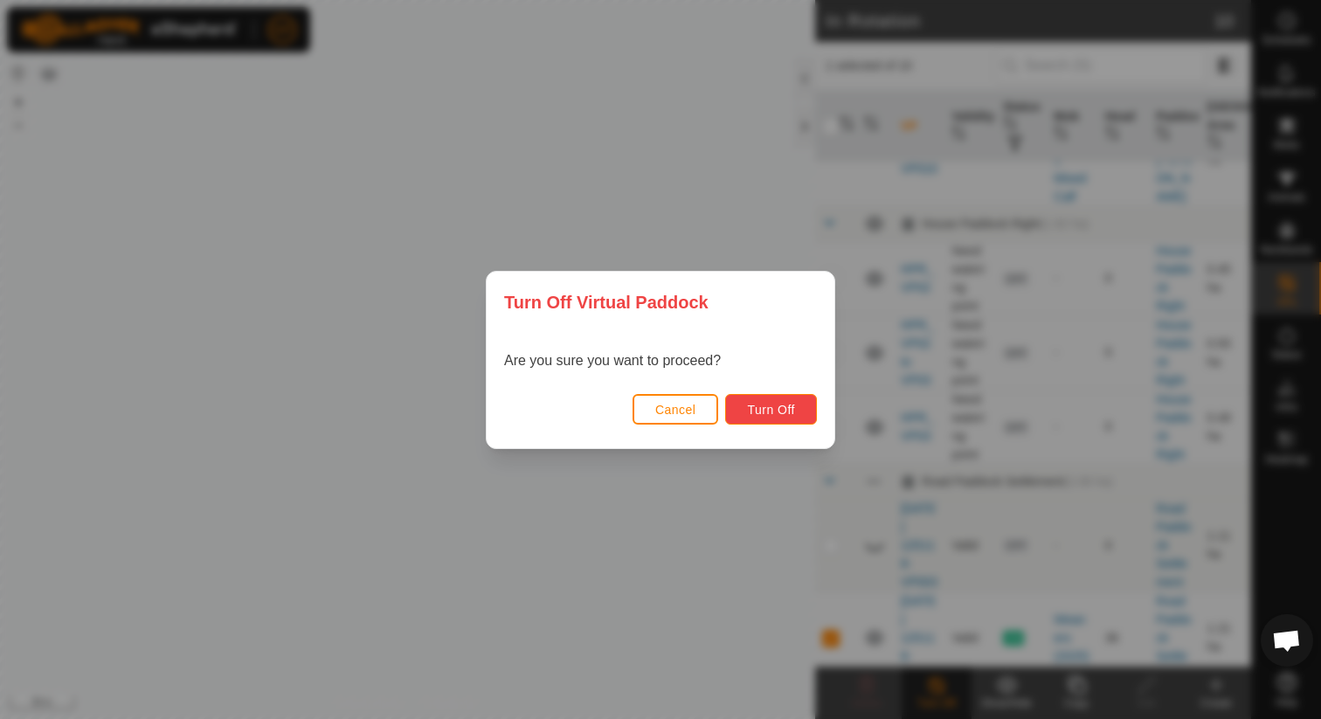
click at [795, 418] on button "Turn Off" at bounding box center [771, 409] width 92 height 31
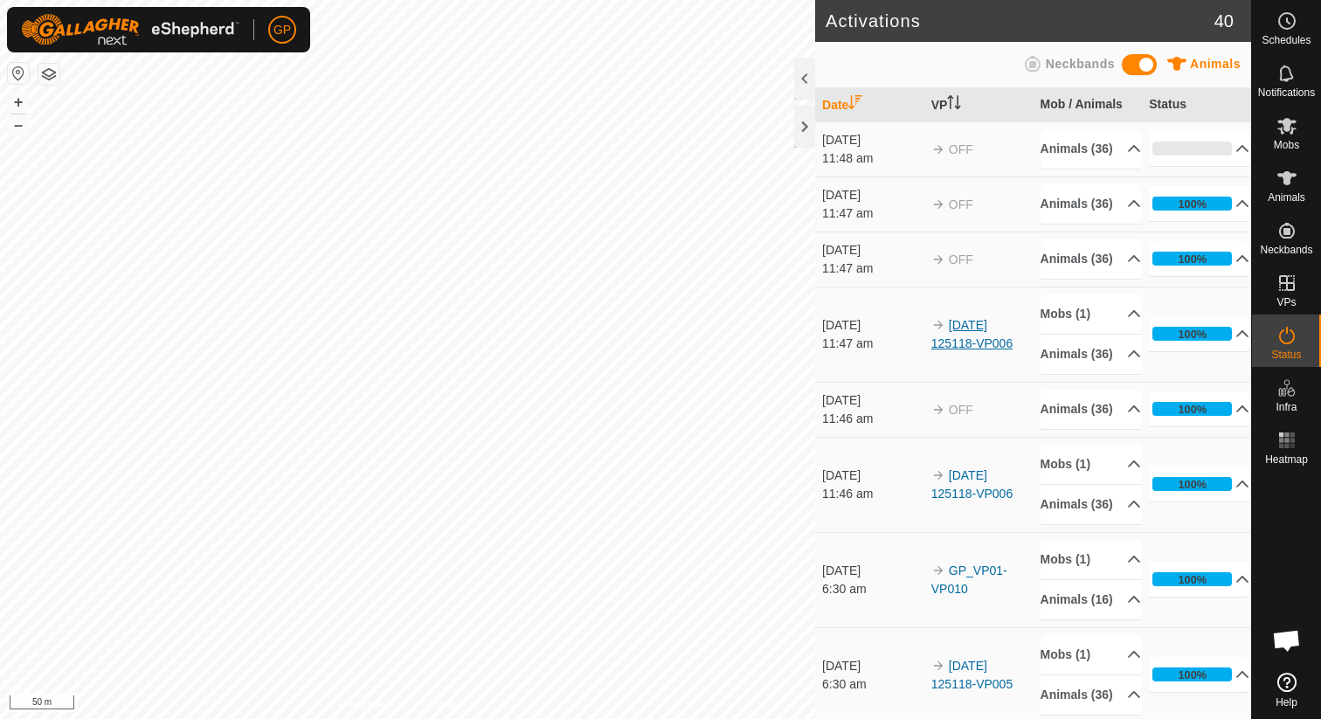
click at [979, 350] on link "[DATE] 125118-VP006" at bounding box center [971, 334] width 81 height 32
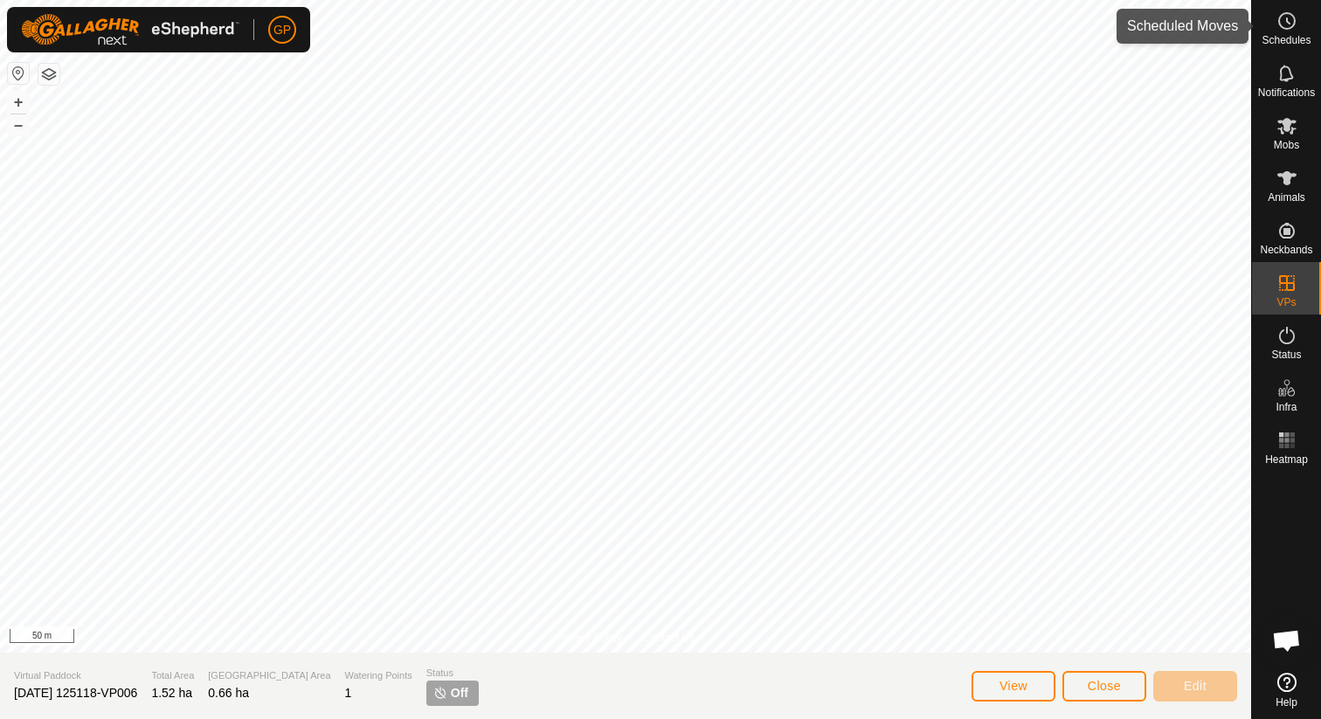
click at [1284, 38] on span "Schedules" at bounding box center [1286, 40] width 49 height 10
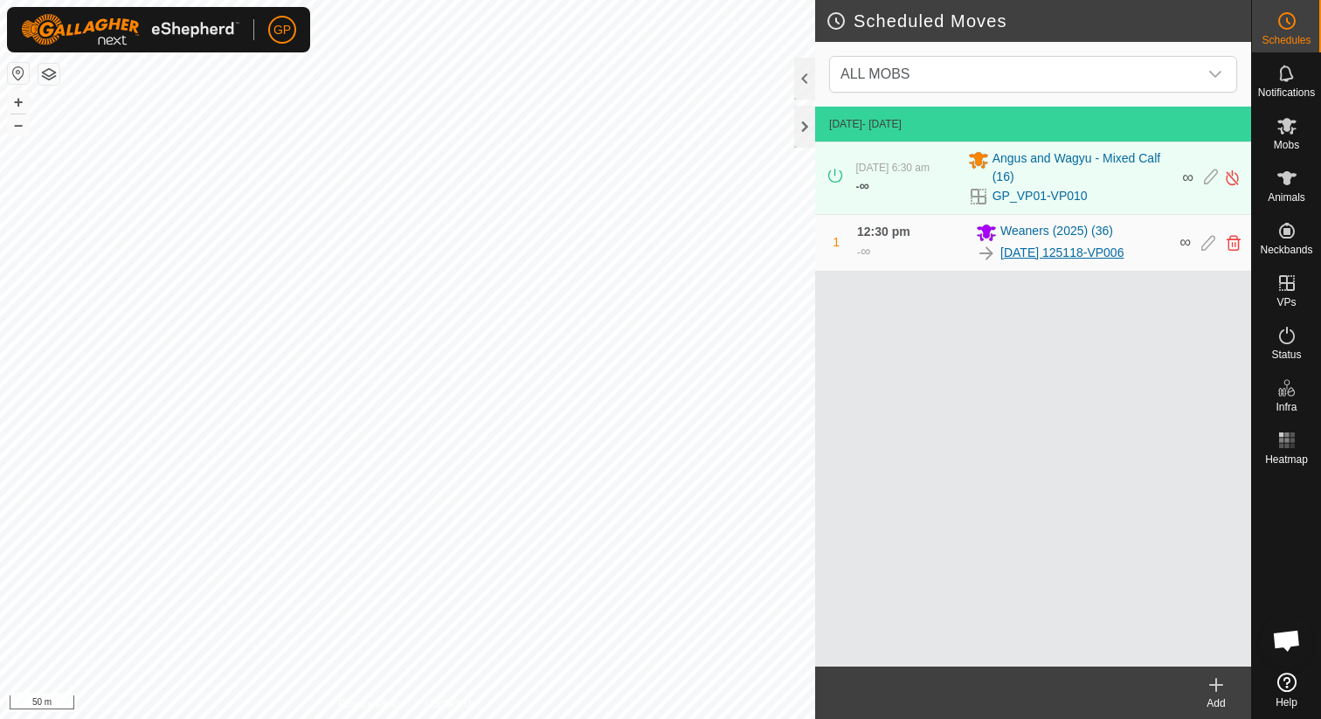
click at [1124, 254] on link "[DATE] 125118-VP006" at bounding box center [1061, 253] width 123 height 18
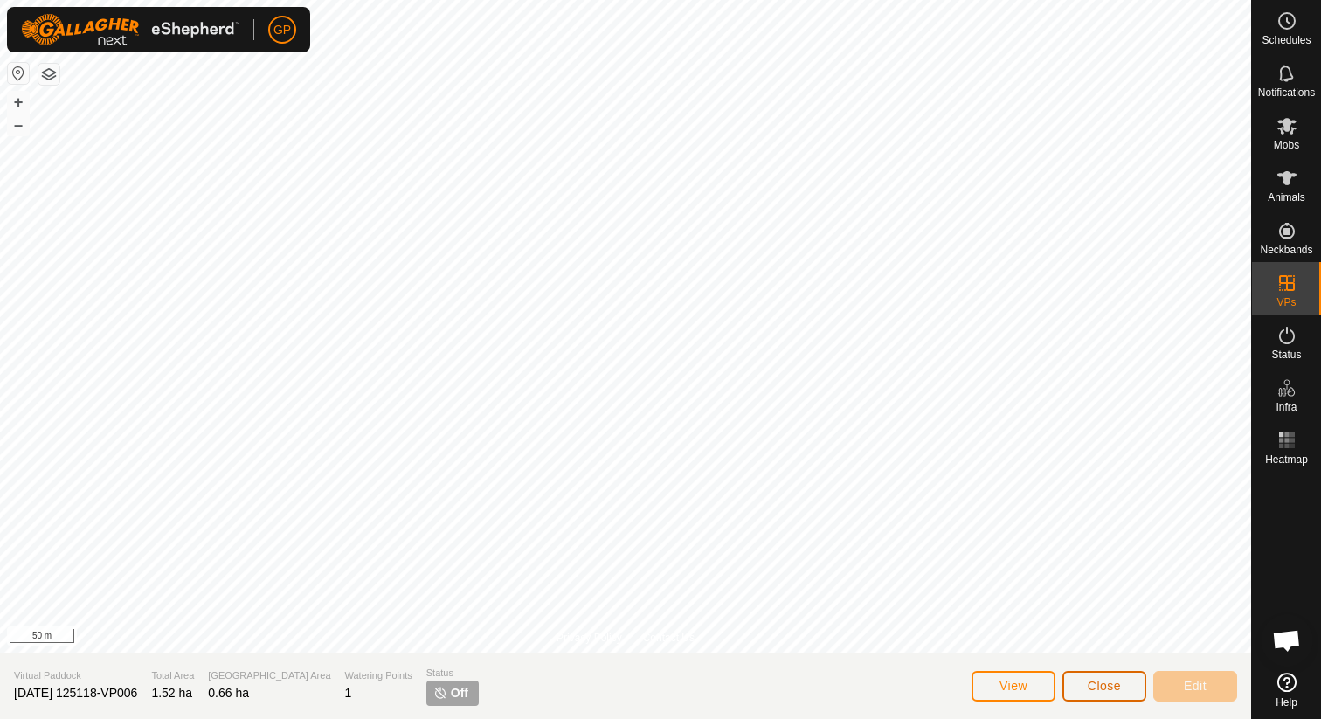
click at [1087, 695] on button "Close" at bounding box center [1104, 686] width 84 height 31
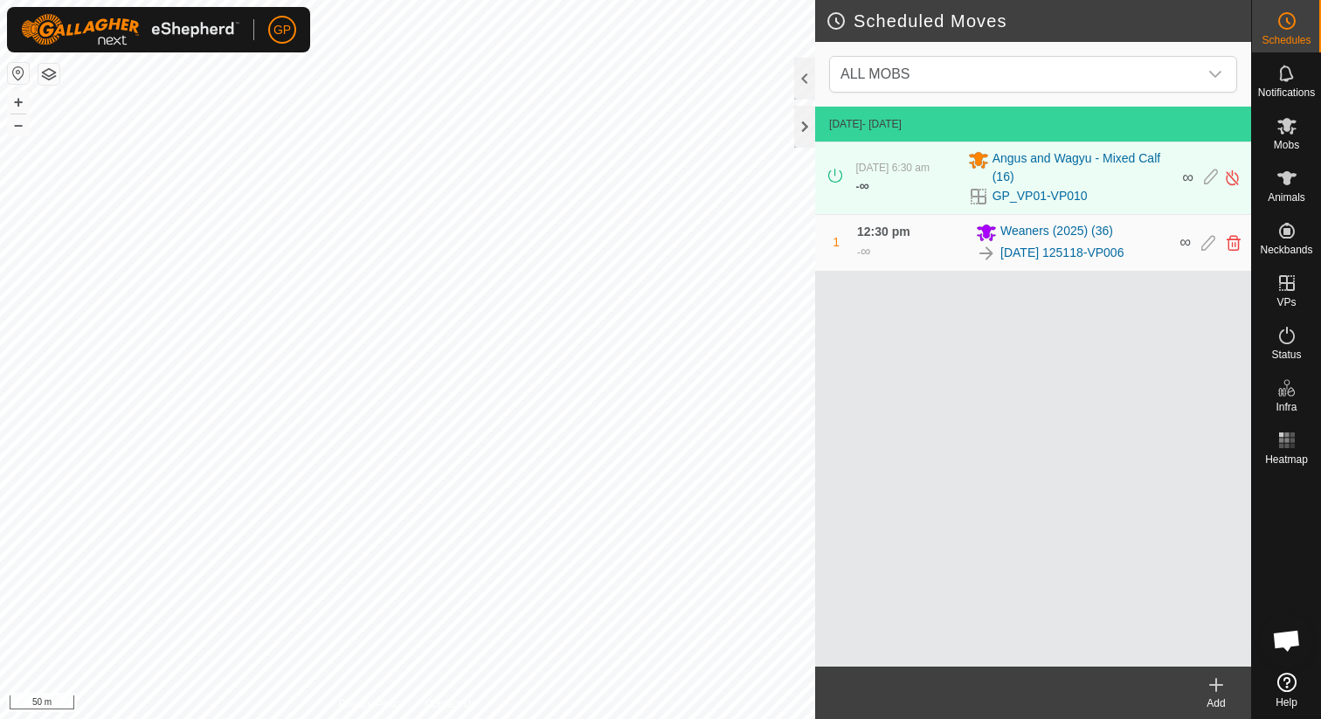
click at [711, 0] on html "GP Schedules Notifications Mobs Animals Neckbands VPs Status Infra Heatmap Help…" at bounding box center [660, 359] width 1321 height 719
